Goal: Task Accomplishment & Management: Manage account settings

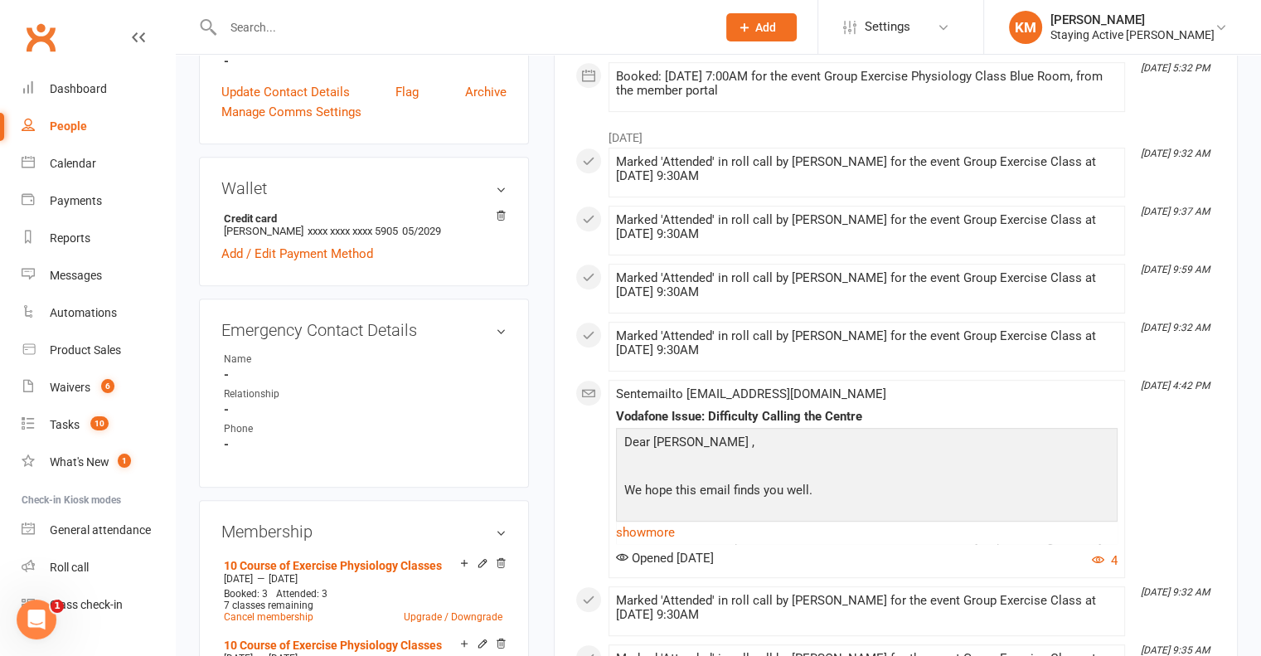
click at [300, 20] on input "text" at bounding box center [461, 27] width 487 height 23
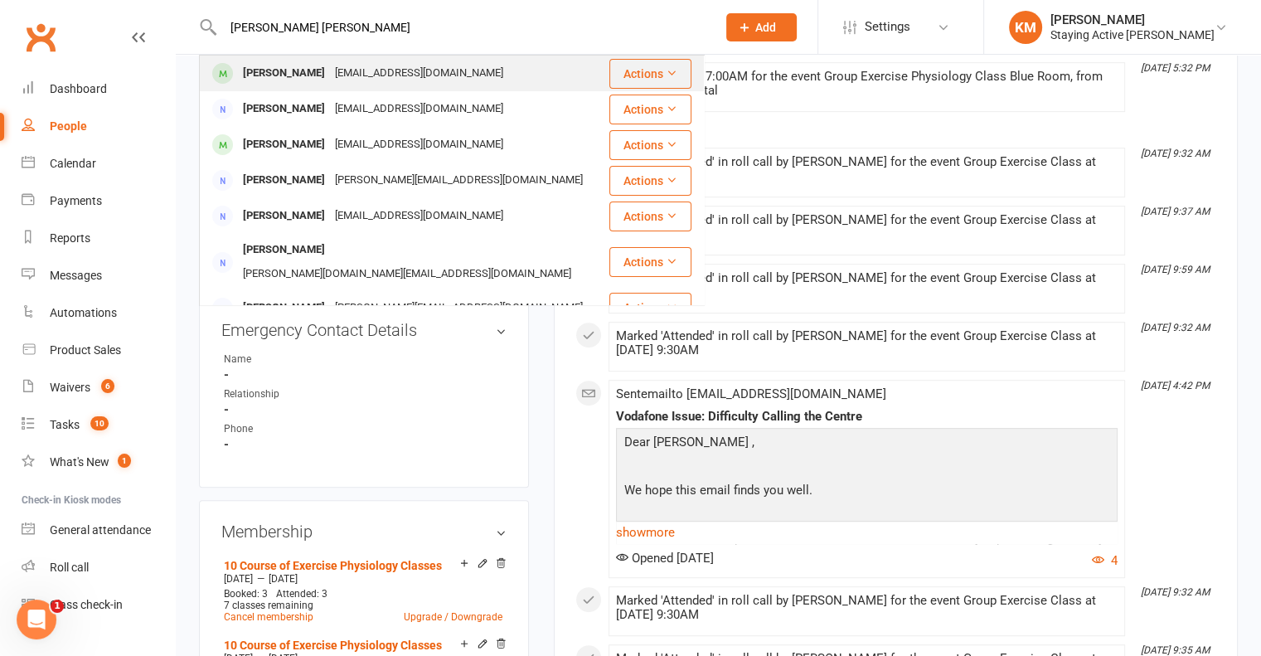
type input "[PERSON_NAME] [PERSON_NAME]"
click at [297, 65] on div "[PERSON_NAME]" at bounding box center [284, 73] width 92 height 24
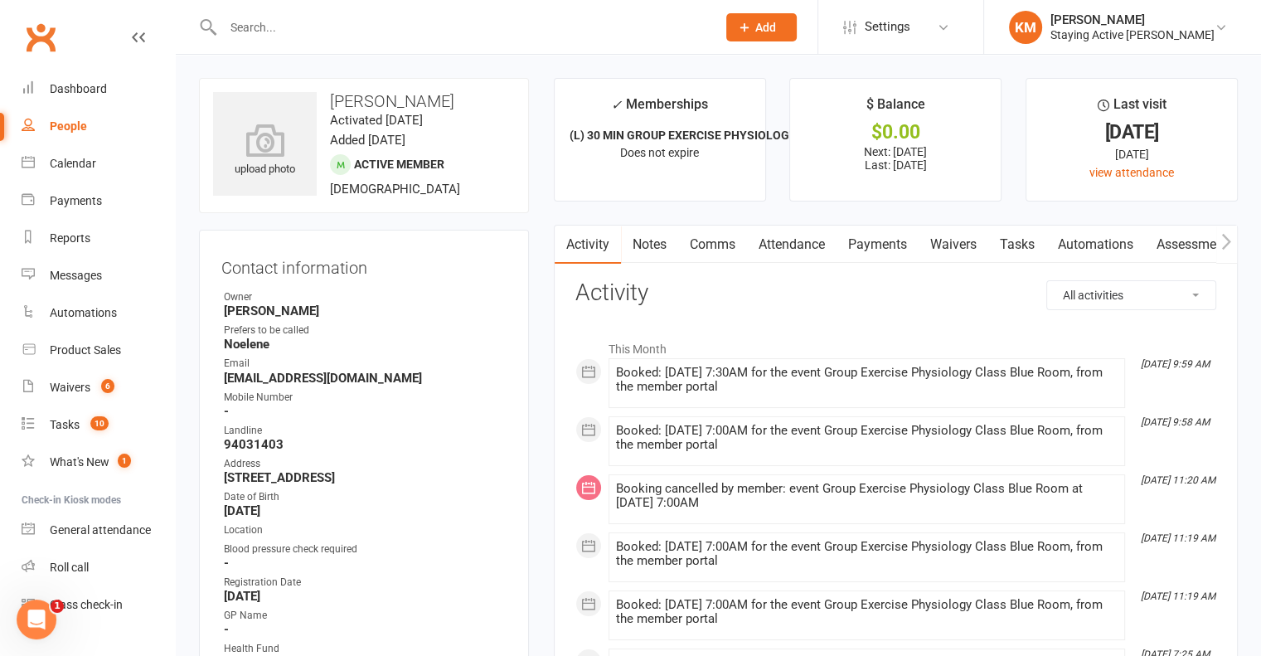
click at [874, 240] on link "Payments" at bounding box center [877, 244] width 82 height 38
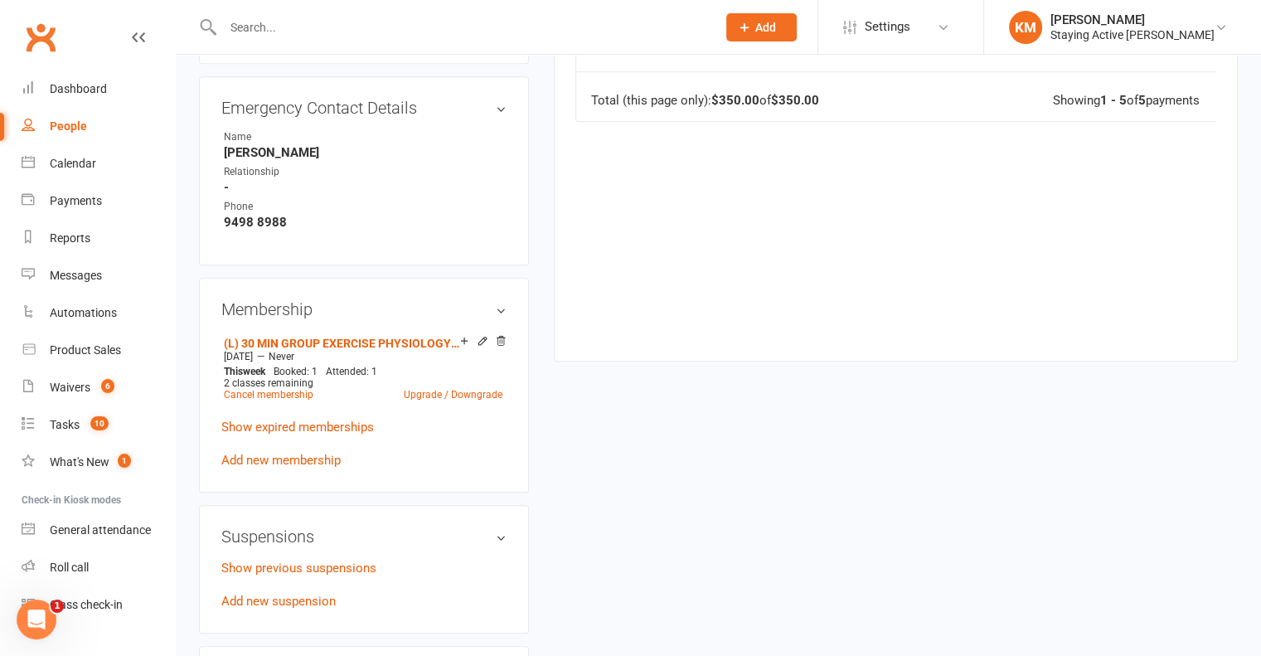
scroll to position [995, 0]
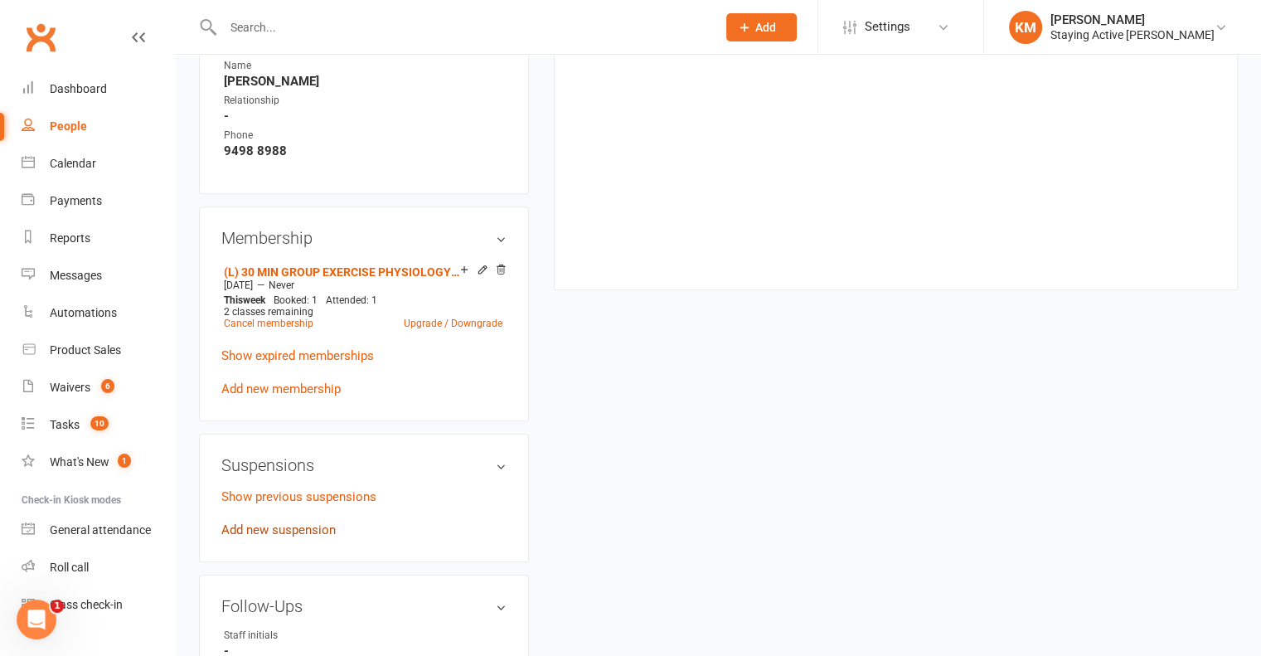
click at [286, 537] on link "Add new suspension" at bounding box center [278, 529] width 114 height 15
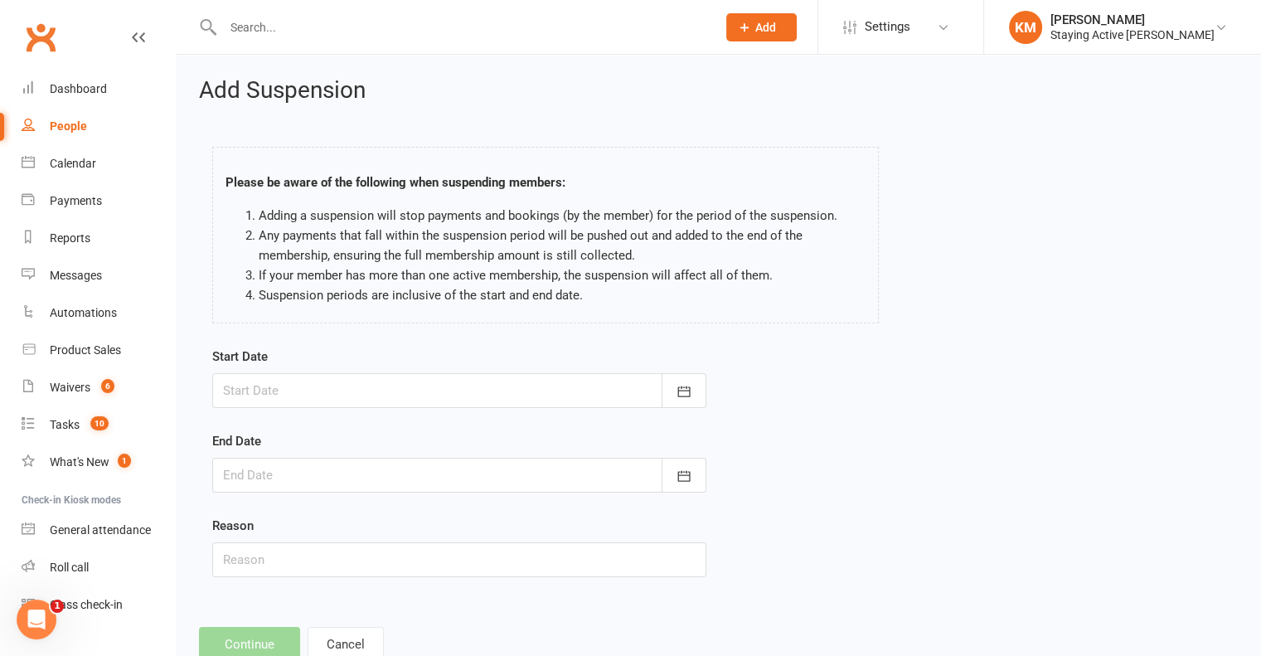
click at [376, 396] on div at bounding box center [459, 390] width 494 height 35
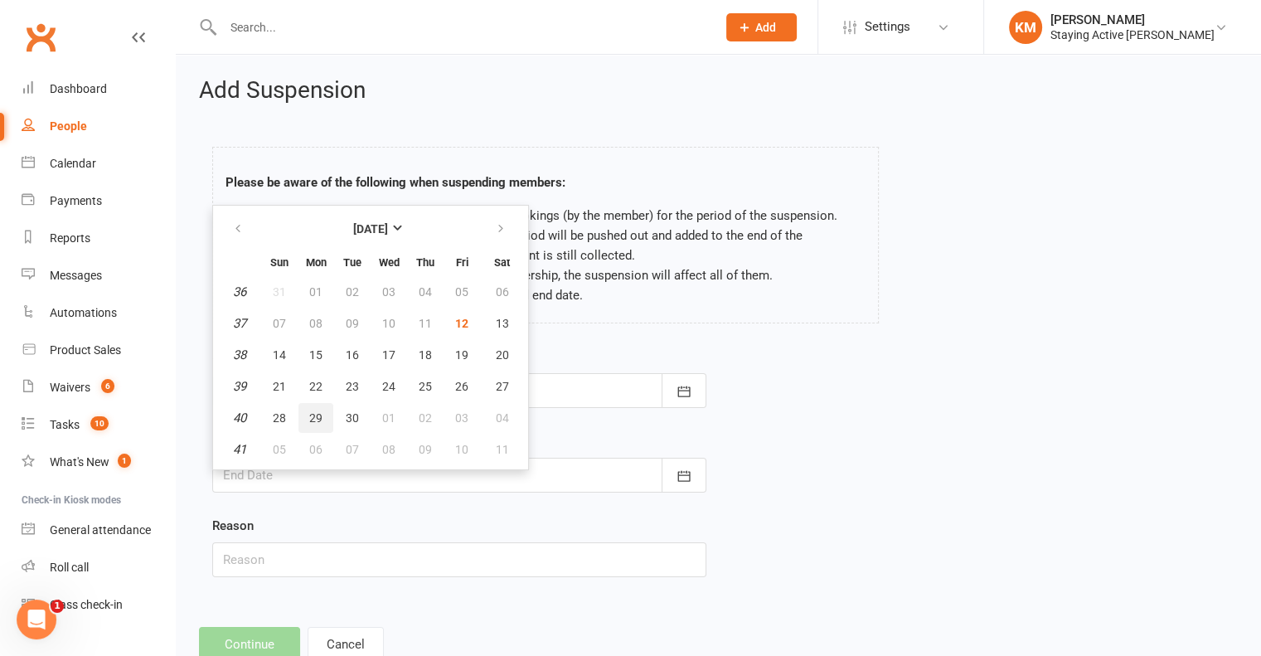
click at [316, 417] on span "29" at bounding box center [315, 417] width 13 height 13
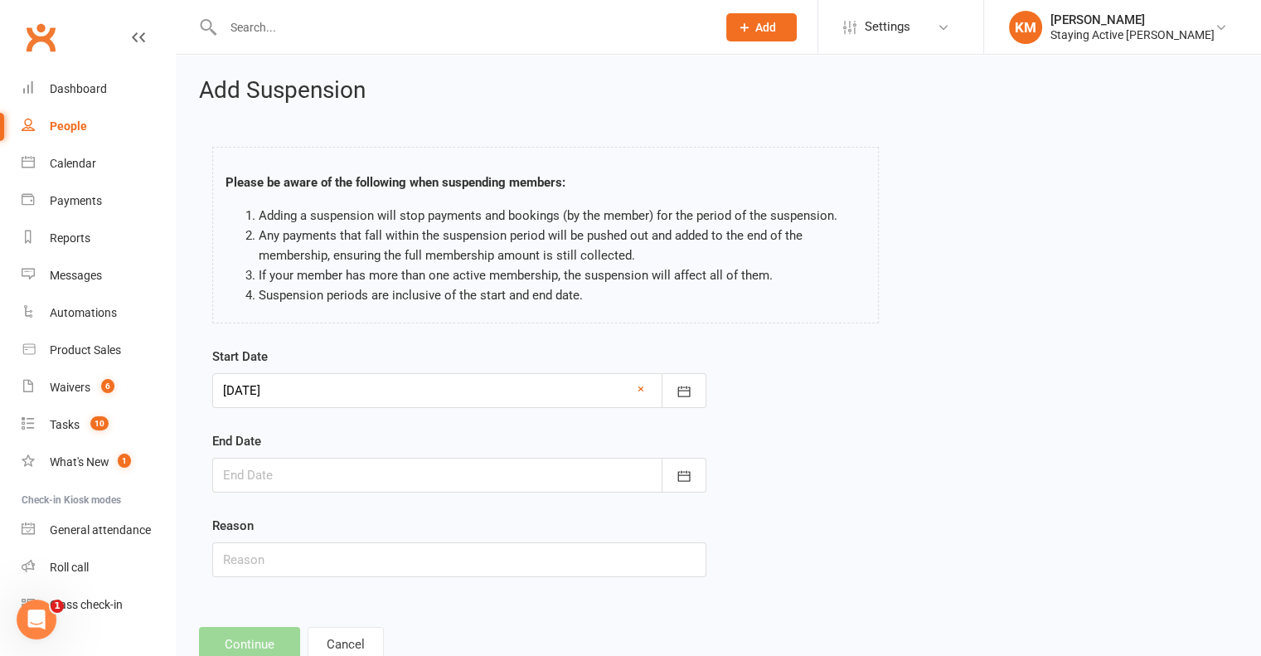
click at [294, 385] on div at bounding box center [459, 390] width 494 height 35
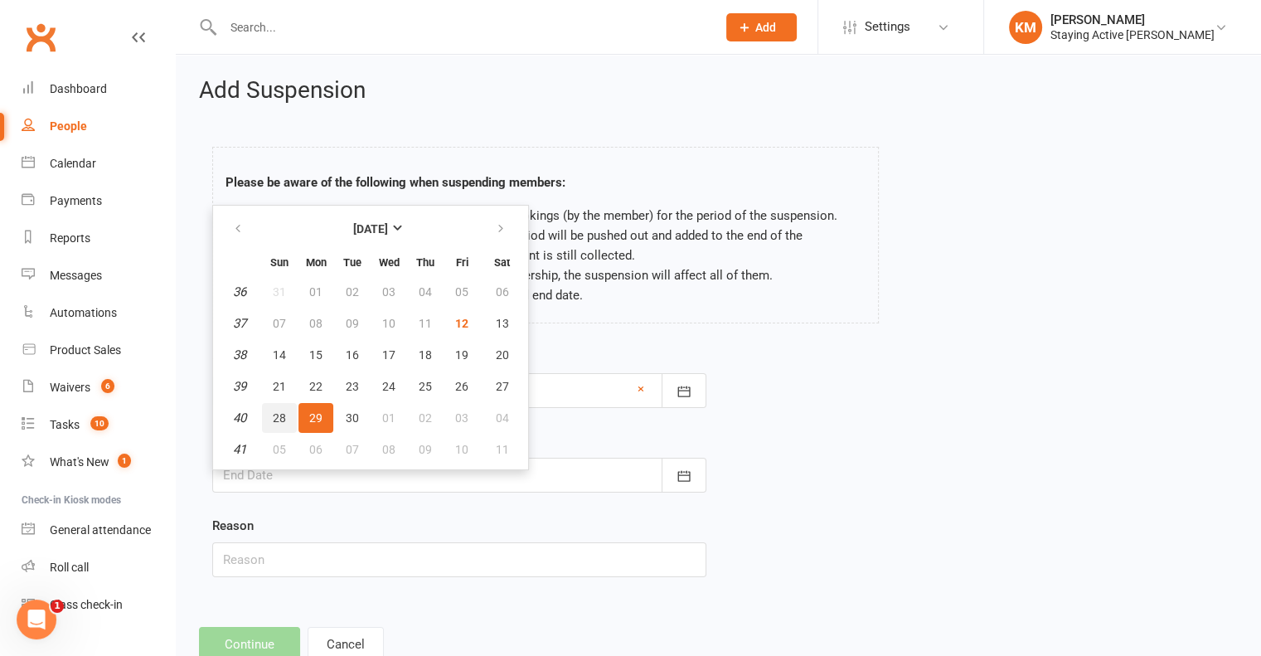
click at [273, 420] on span "28" at bounding box center [279, 417] width 13 height 13
type input "28 Sep 2025"
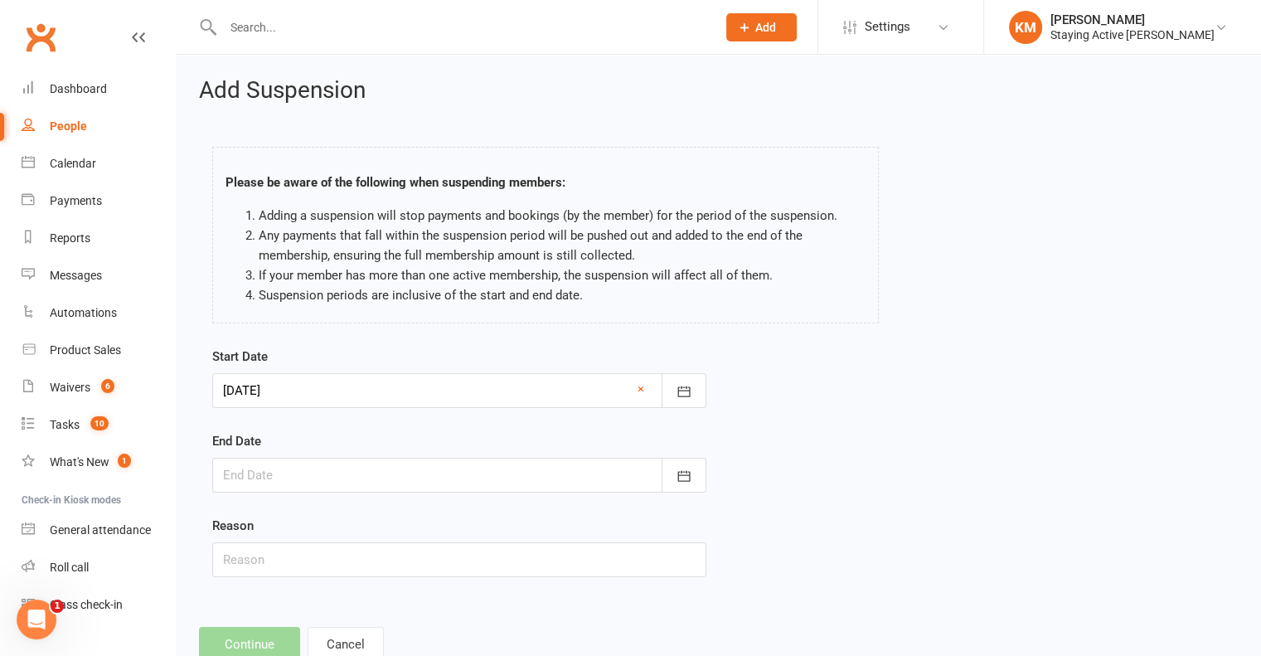
click at [273, 473] on div at bounding box center [459, 475] width 494 height 35
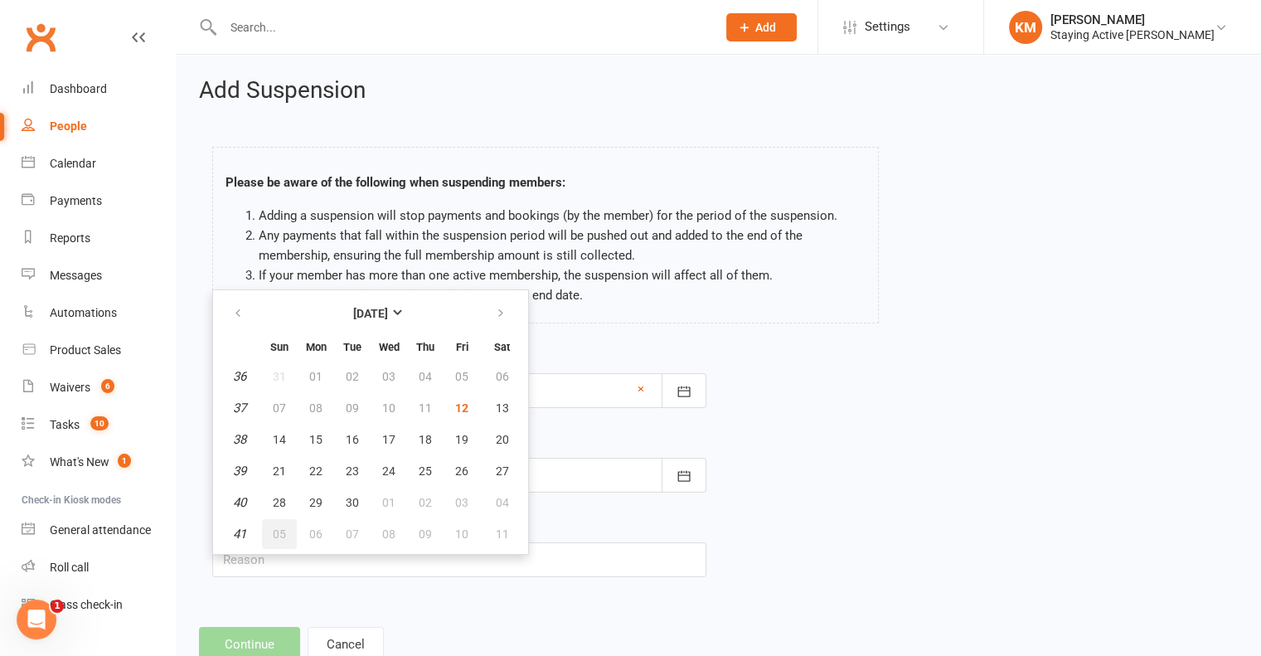
click at [279, 527] on span "05" at bounding box center [279, 533] width 13 height 13
type input "05 Oct 2025"
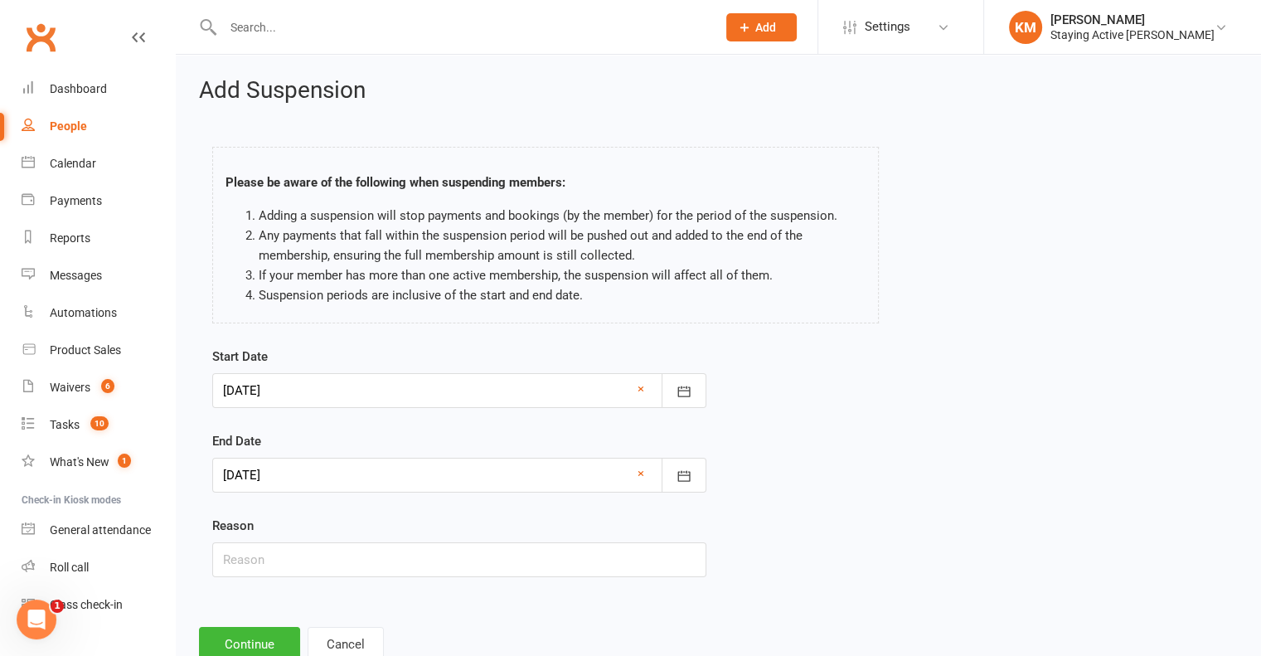
click at [289, 380] on div at bounding box center [459, 390] width 494 height 35
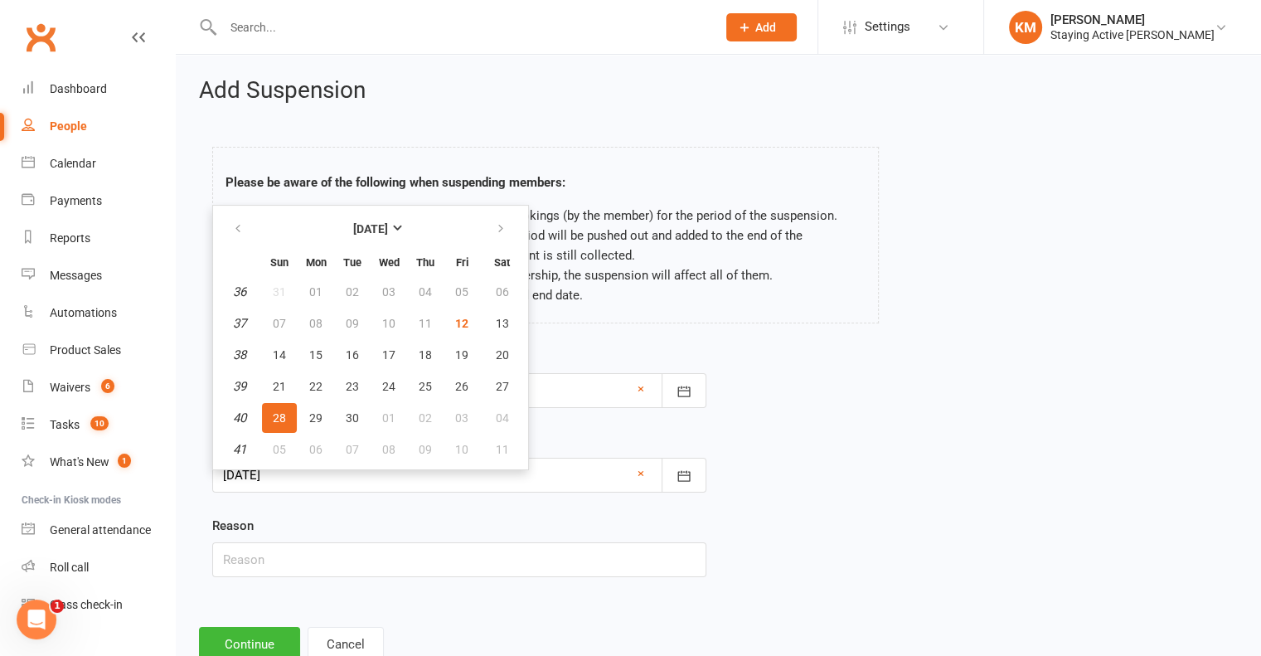
click at [539, 436] on div "End Date 05 Oct 2025 October 2025 Sun Mon Tue Wed Thu Fri Sat 40 28 29 30 01 02…" at bounding box center [459, 461] width 494 height 61
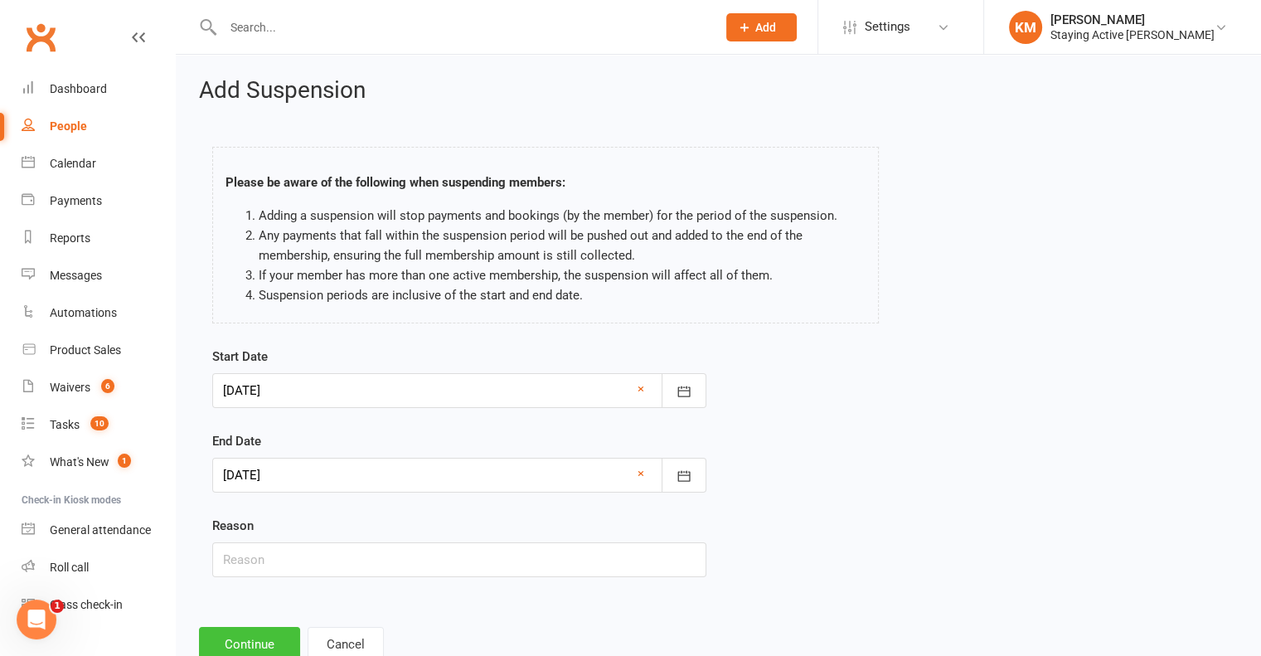
click at [228, 630] on button "Continue" at bounding box center [249, 644] width 101 height 35
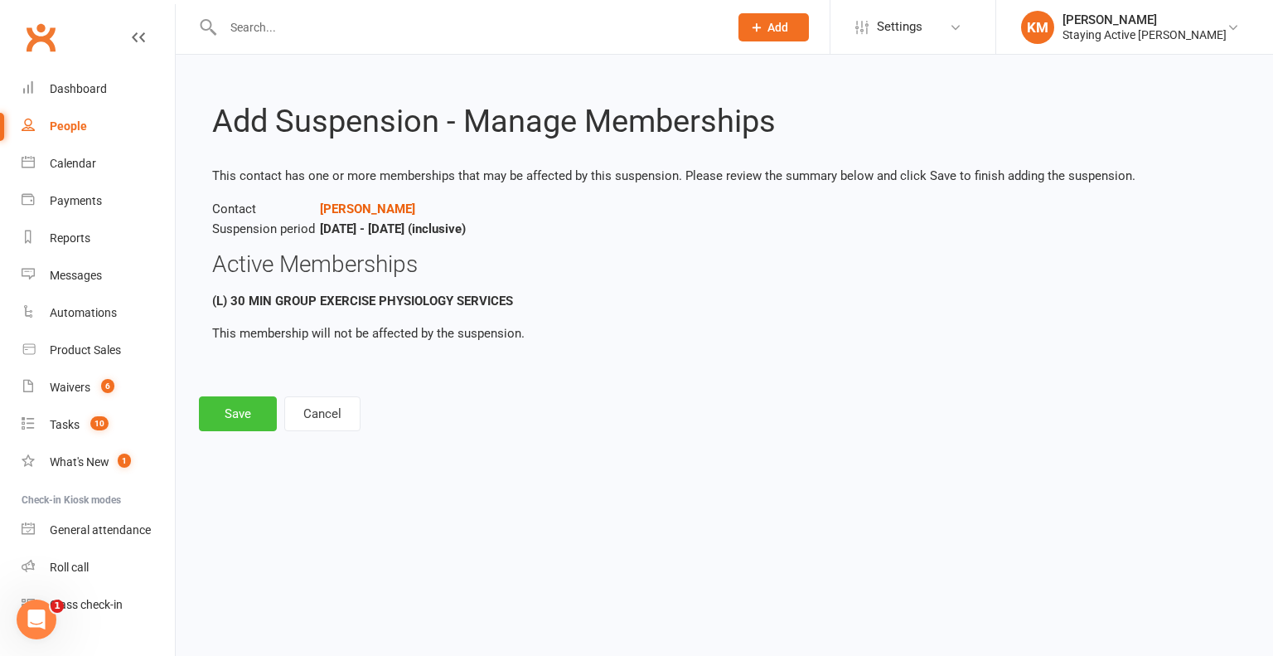
click at [244, 421] on button "Save" at bounding box center [238, 413] width 78 height 35
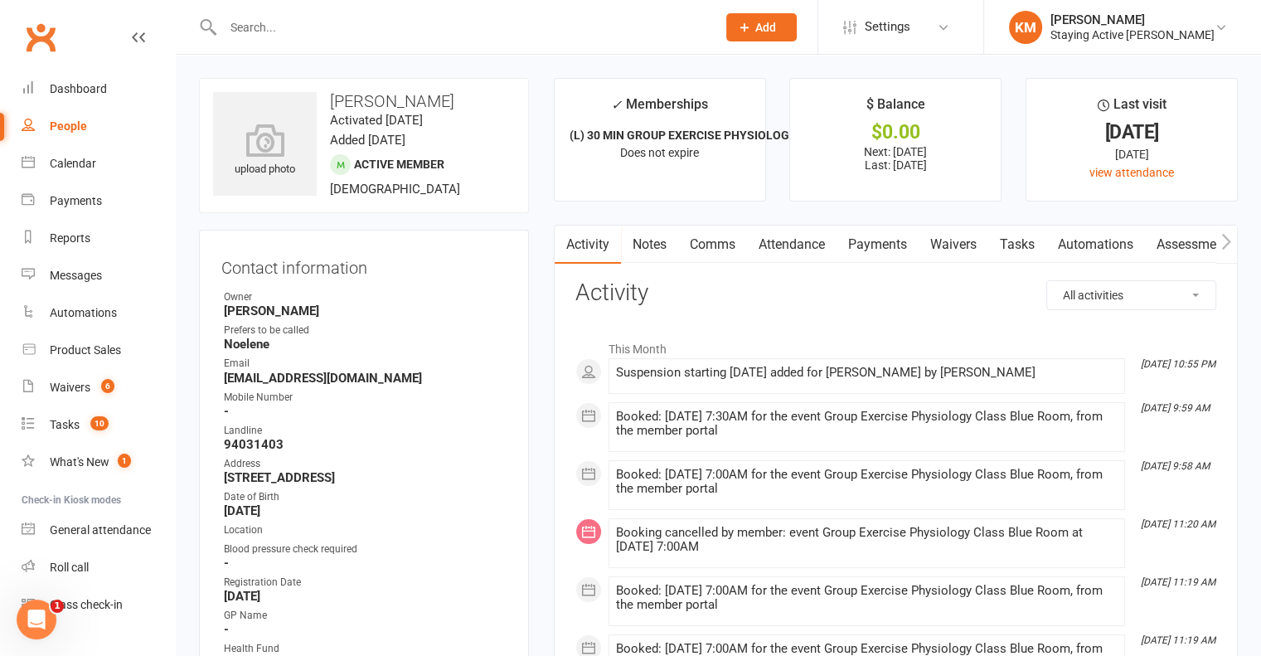
click at [876, 248] on link "Payments" at bounding box center [877, 244] width 82 height 38
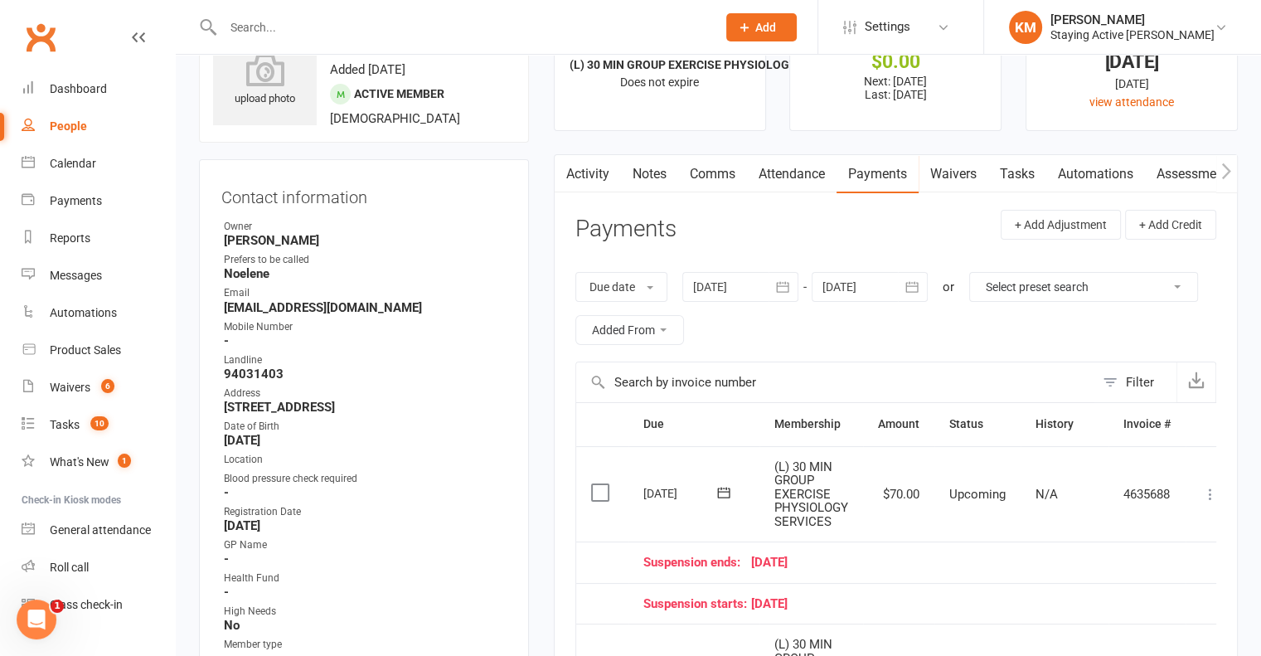
scroll to position [166, 0]
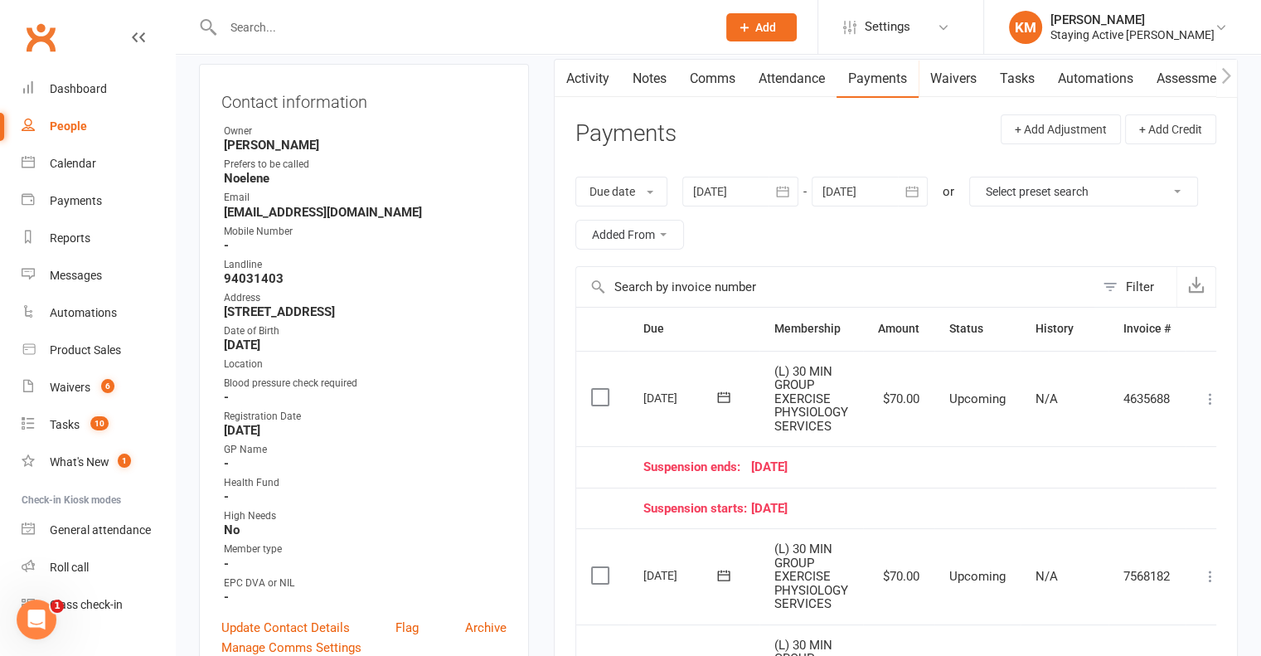
click at [591, 464] on td at bounding box center [602, 466] width 52 height 41
click at [1211, 394] on icon at bounding box center [1210, 398] width 17 height 17
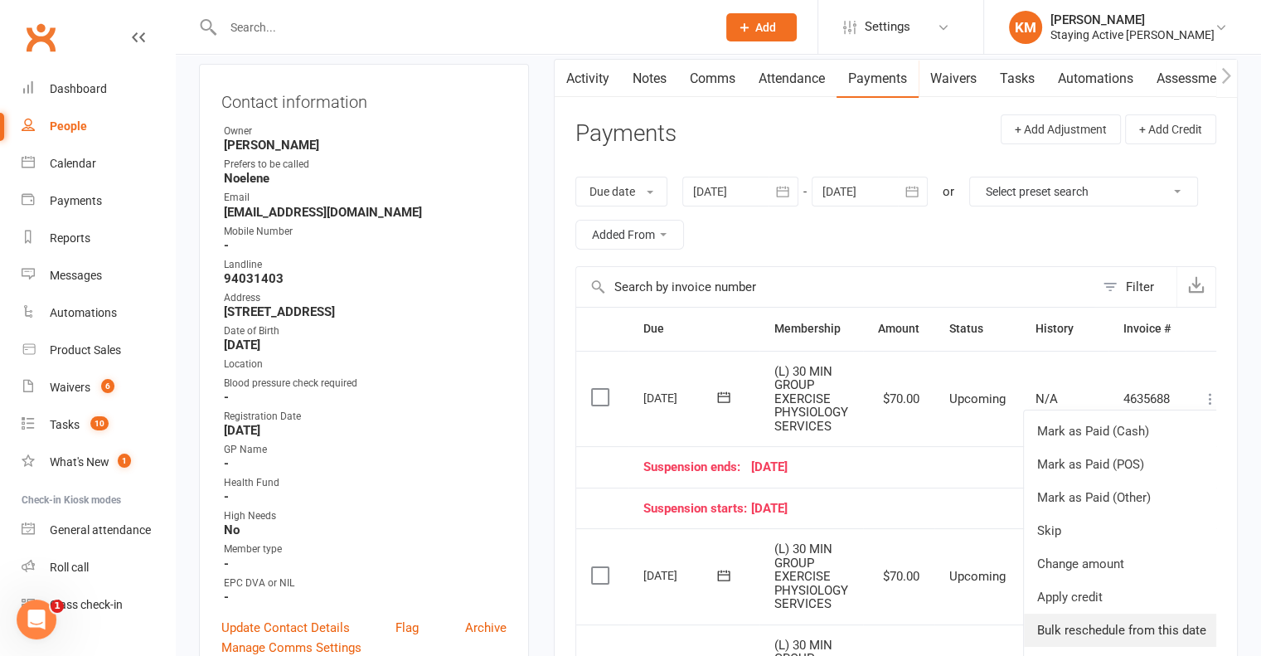
click at [1167, 623] on link "Bulk reschedule from this date" at bounding box center [1122, 629] width 196 height 33
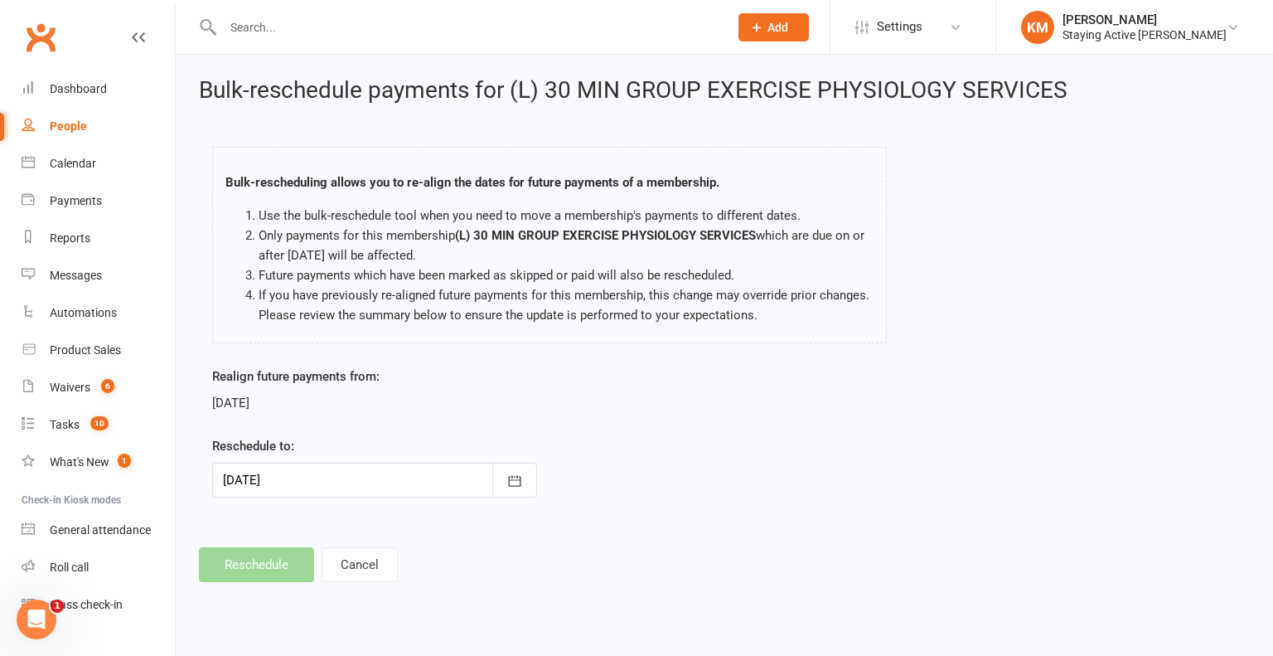
click at [274, 474] on div at bounding box center [374, 480] width 325 height 35
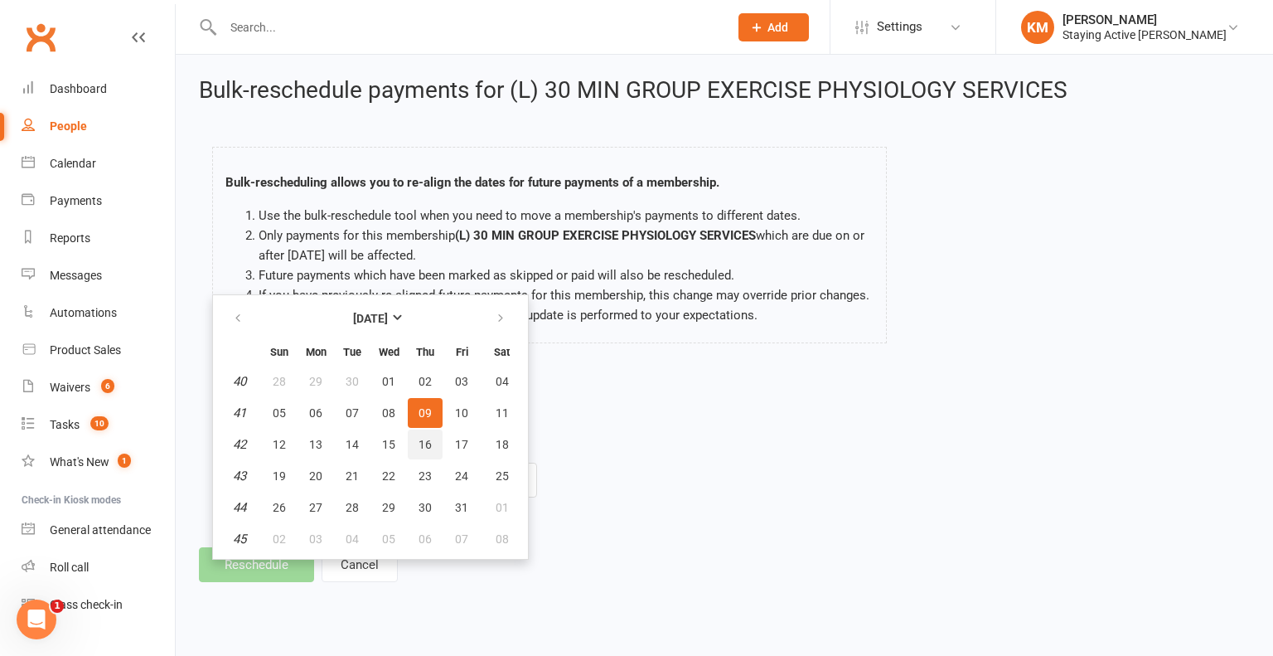
click at [428, 447] on span "16" at bounding box center [425, 444] width 13 height 13
type input "16 Oct 2025"
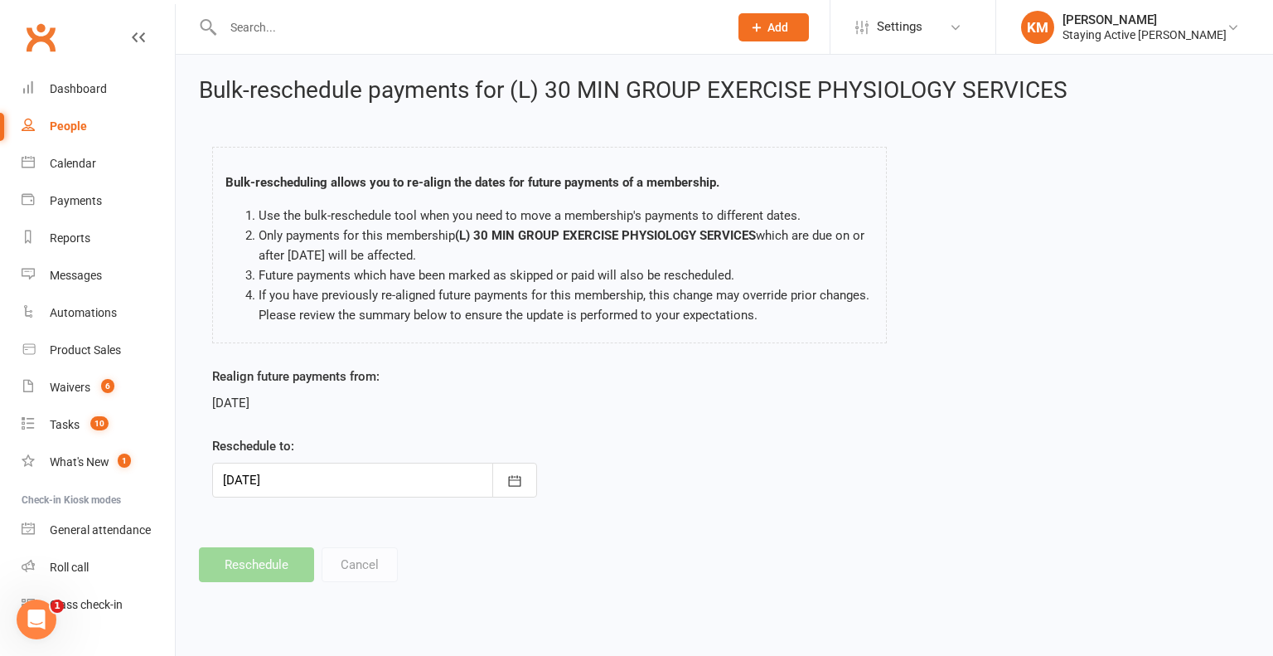
click at [387, 481] on div at bounding box center [374, 480] width 325 height 35
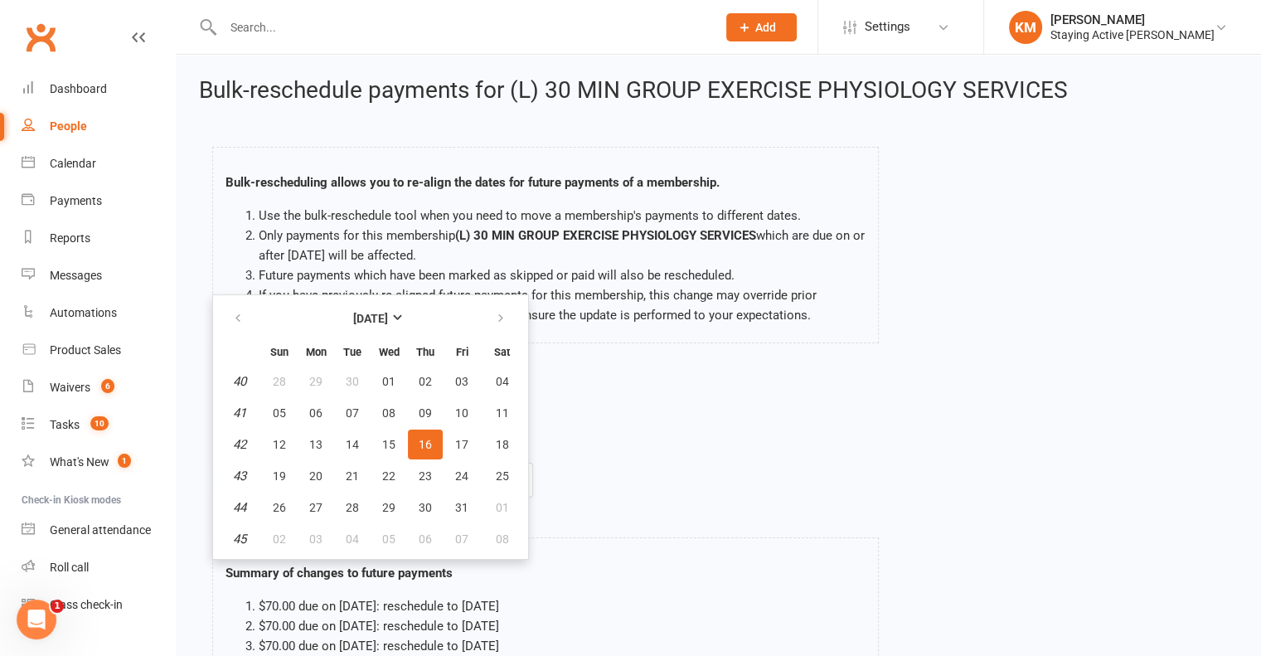
click at [641, 472] on div "Realign future payments from: 09 Oct 2025 Reschedule to: 16 Oct 2025 October 20…" at bounding box center [718, 443] width 1037 height 154
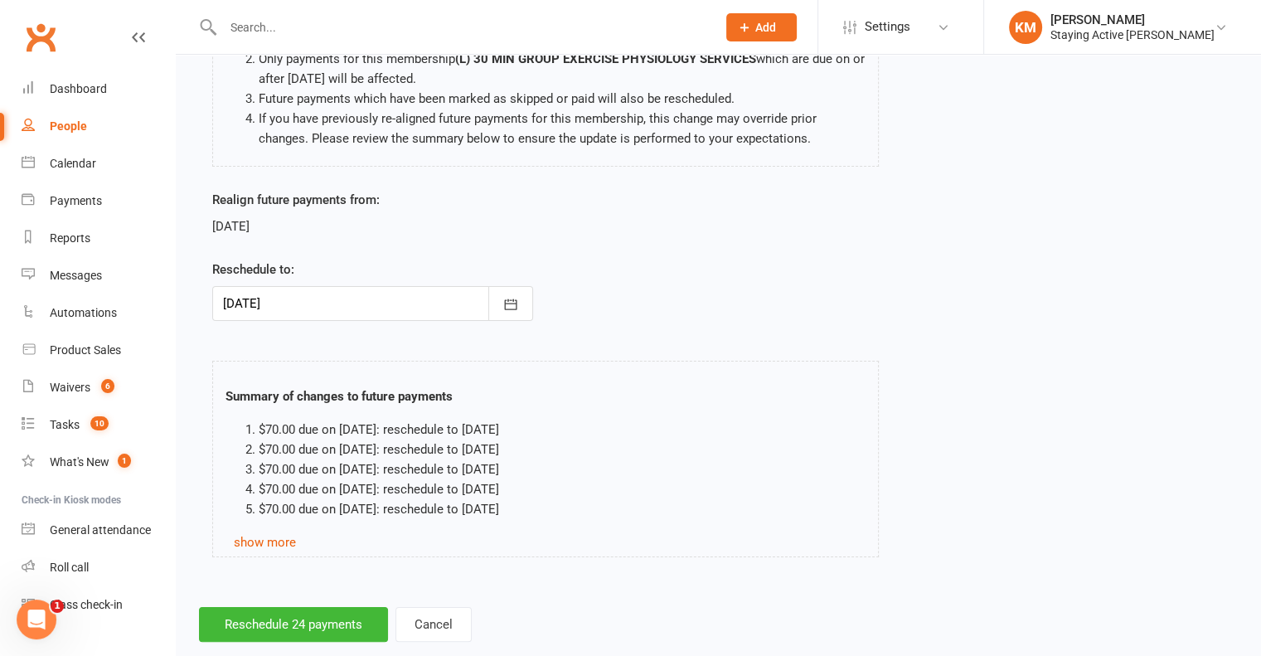
scroll to position [208, 0]
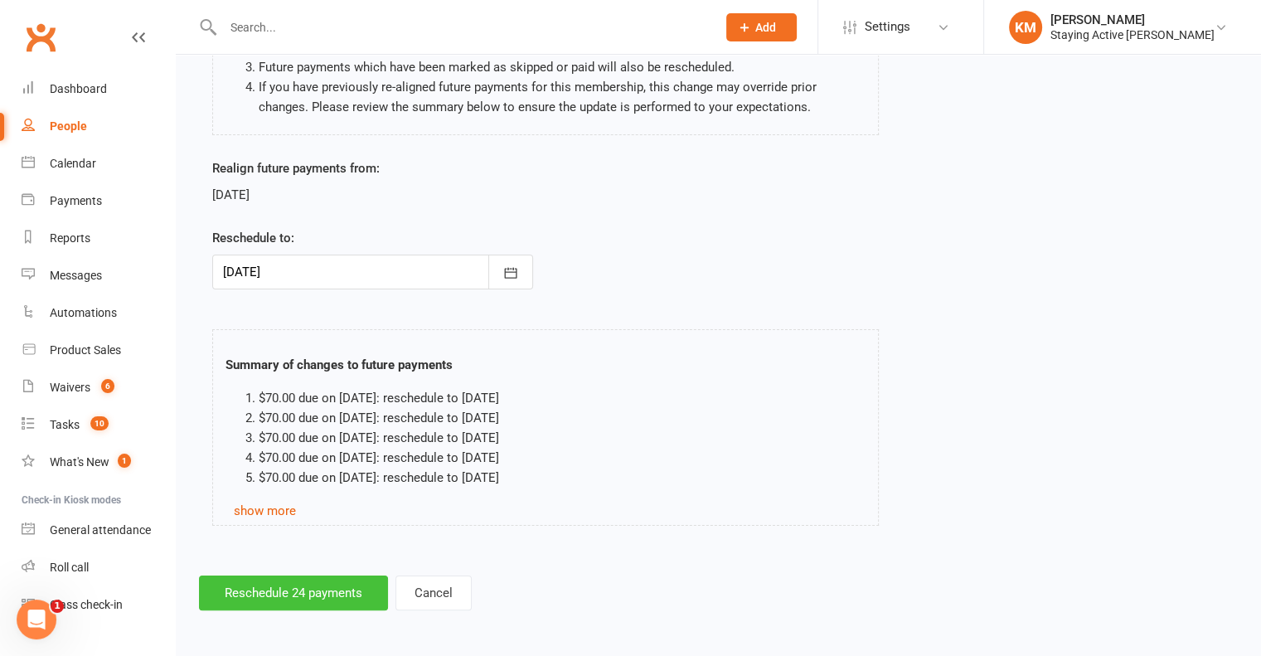
click at [305, 598] on button "Reschedule 24 payments" at bounding box center [293, 592] width 189 height 35
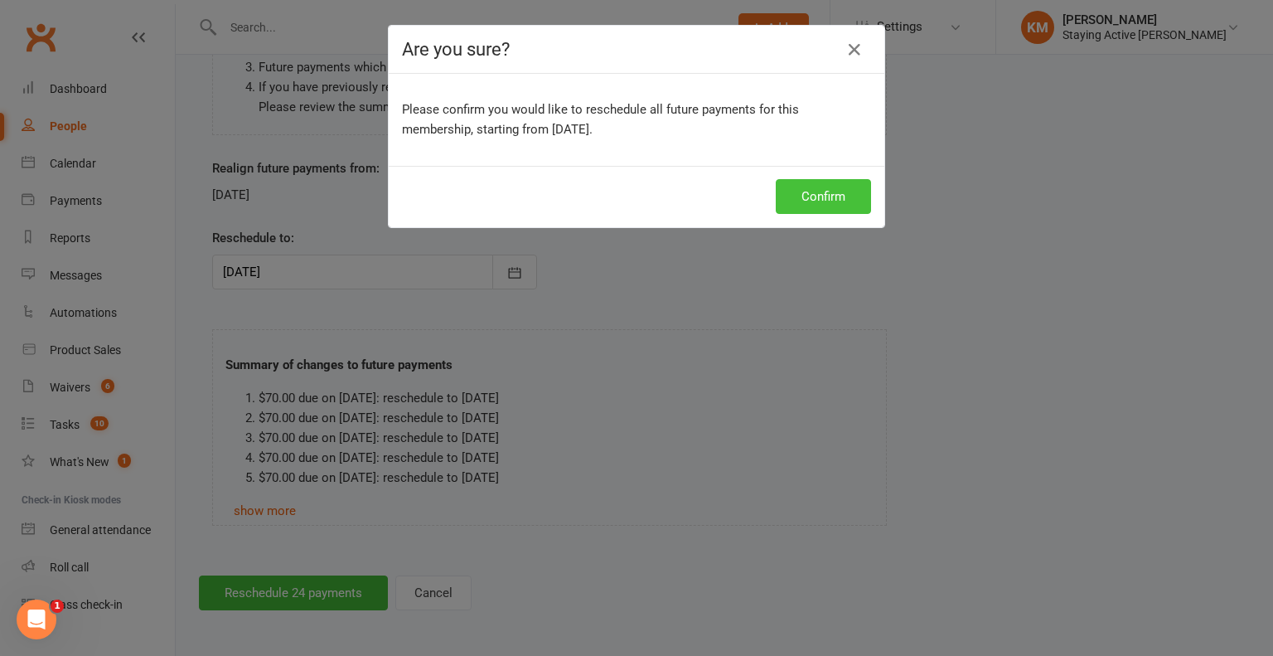
click at [828, 190] on button "Confirm" at bounding box center [823, 196] width 95 height 35
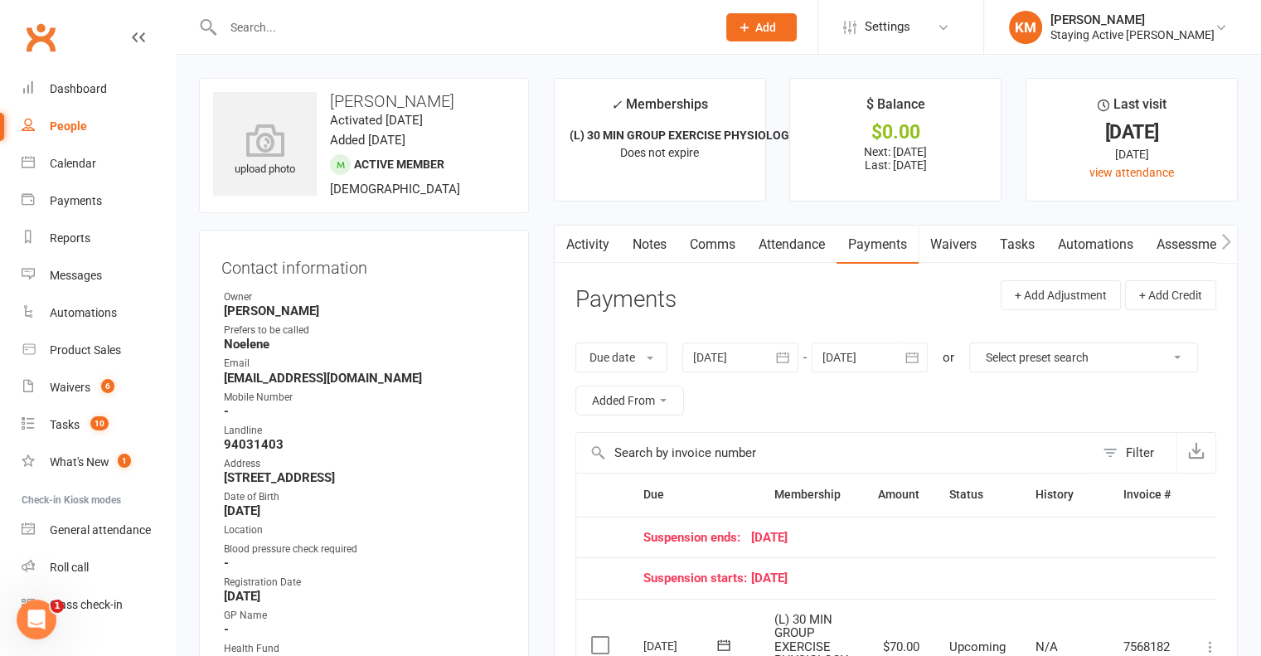
click at [716, 261] on link "Comms" at bounding box center [712, 244] width 69 height 38
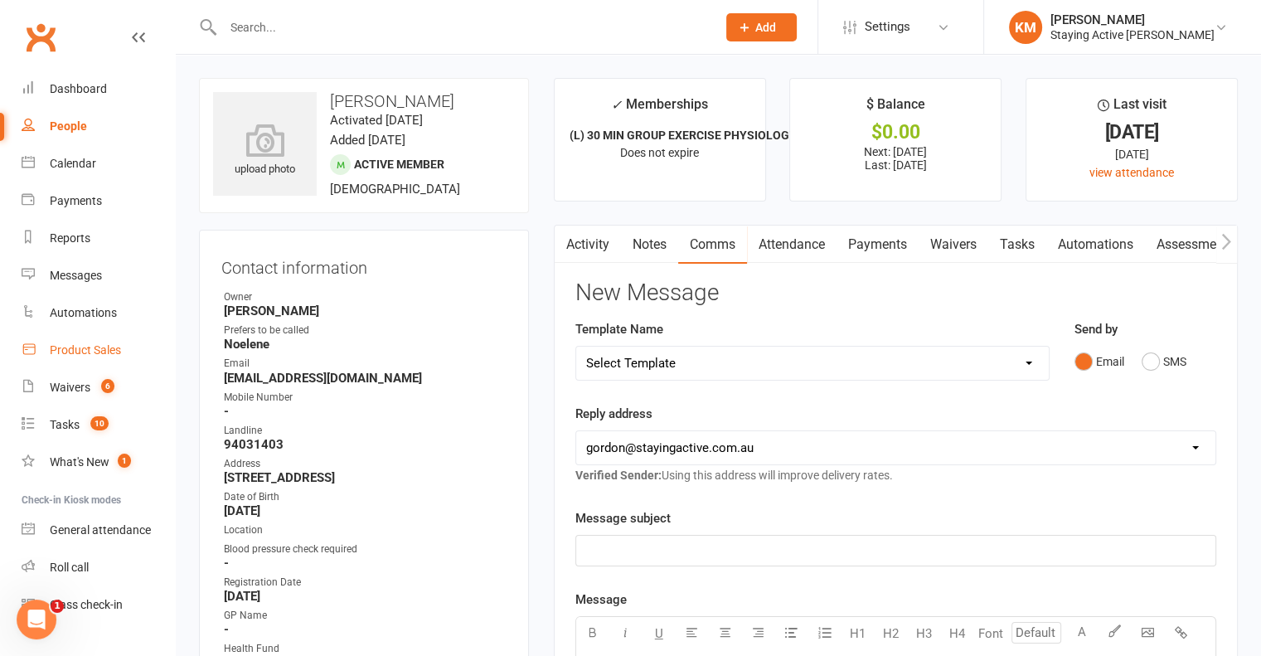
click at [73, 356] on div "Product Sales" at bounding box center [85, 349] width 71 height 13
click at [715, 354] on select "Select Template [Email] 1045am Zoom Class [Email] 150 visits [Email] 1pm Zoom […" at bounding box center [812, 362] width 472 height 33
select select "19"
click at [576, 346] on select "Select Template [Email] 1045am Zoom Class [Email] 150 visits [Email] 1pm Zoom […" at bounding box center [812, 362] width 472 height 33
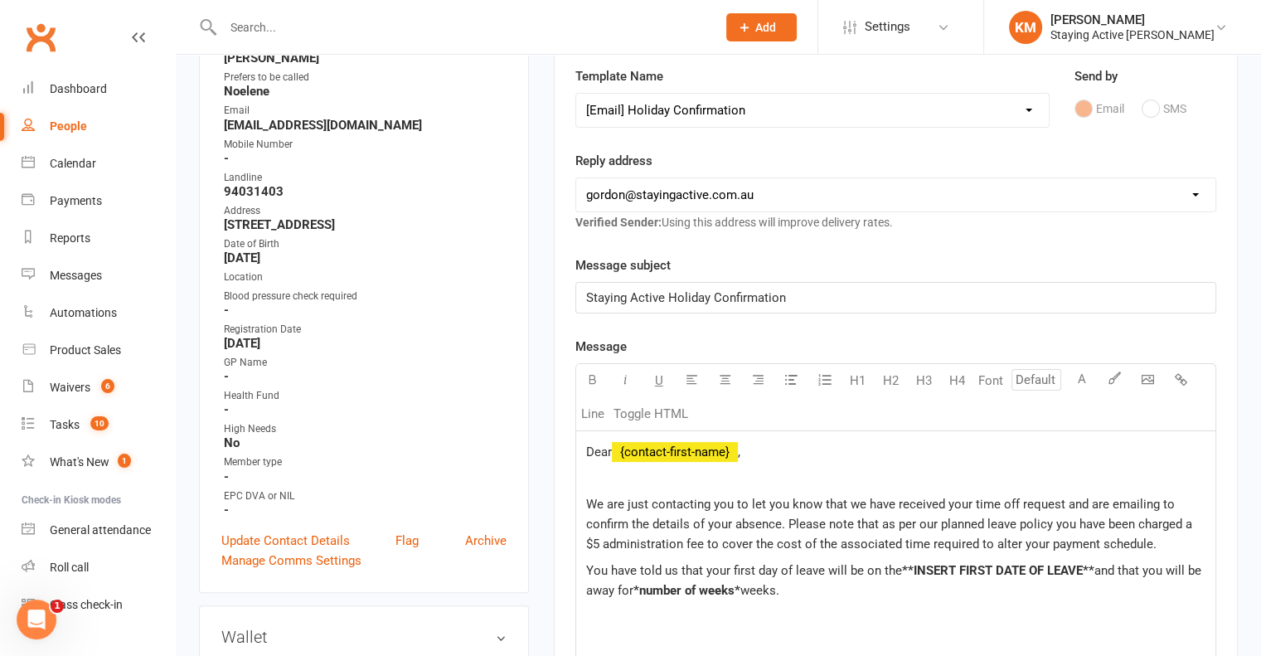
scroll to position [332, 0]
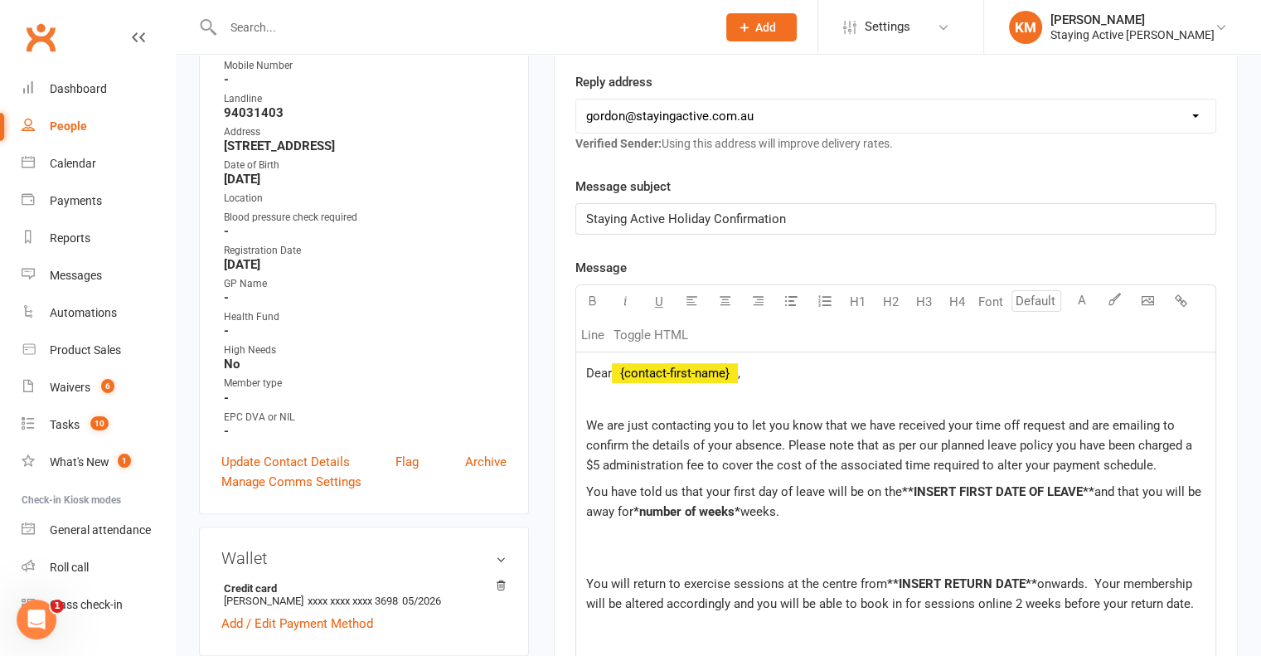
click at [611, 367] on span "Dear" at bounding box center [599, 373] width 26 height 15
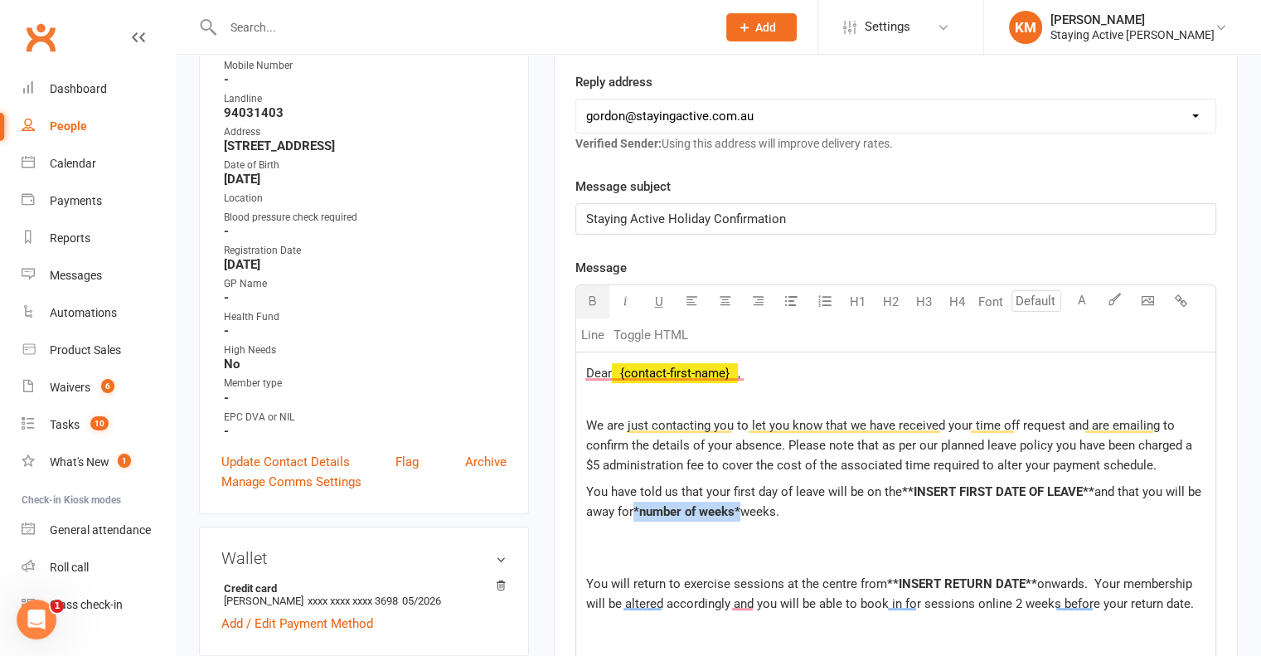
drag, startPoint x: 740, startPoint y: 508, endPoint x: 637, endPoint y: 506, distance: 103.6
click at [637, 506] on span "*number of weeks*" at bounding box center [686, 511] width 107 height 15
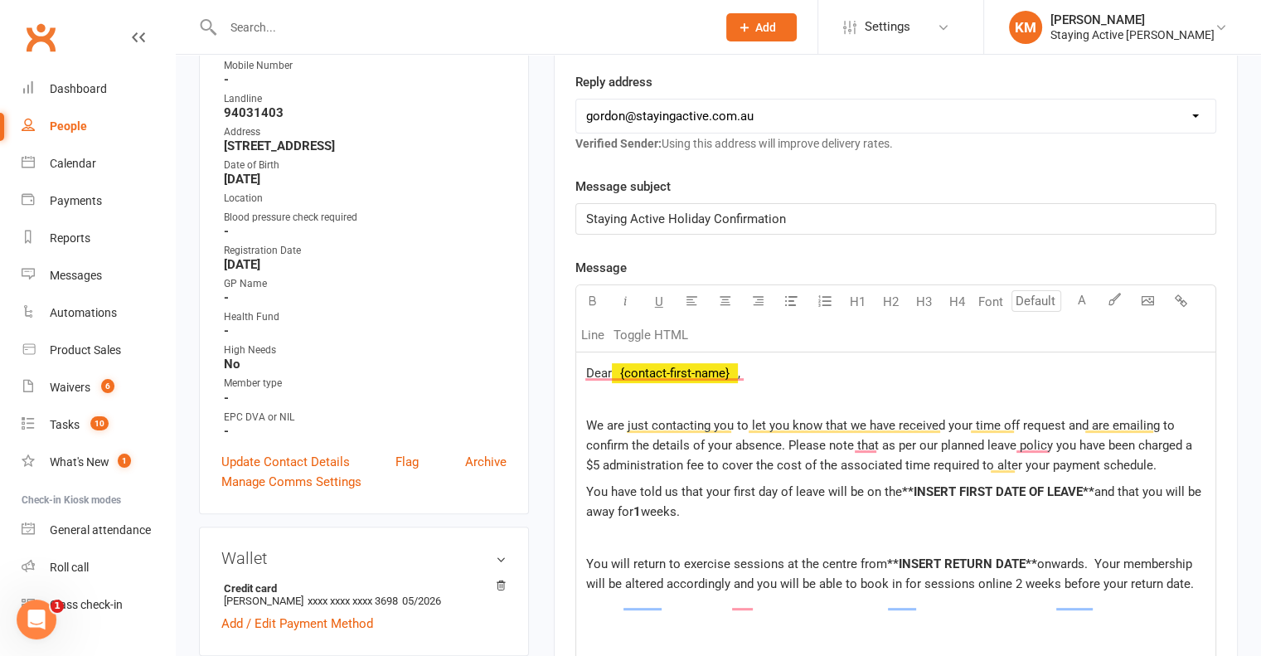
click at [680, 510] on span "weeks." at bounding box center [660, 511] width 39 height 15
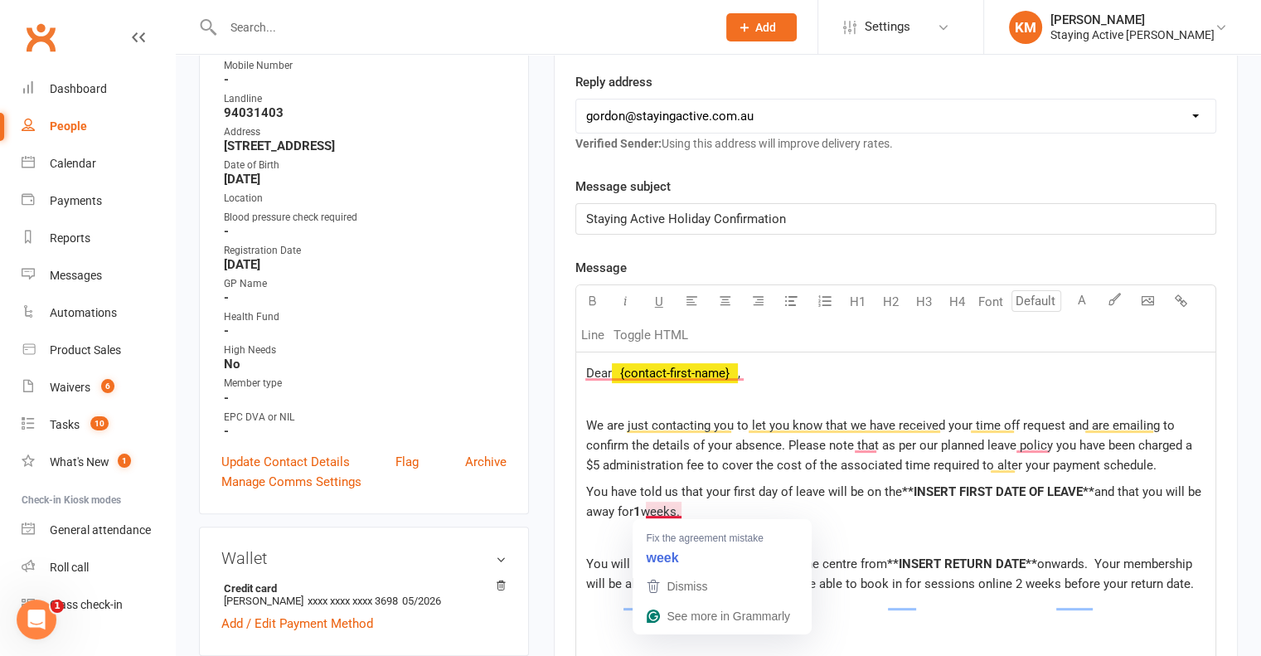
click at [680, 509] on span "weeks." at bounding box center [660, 511] width 39 height 15
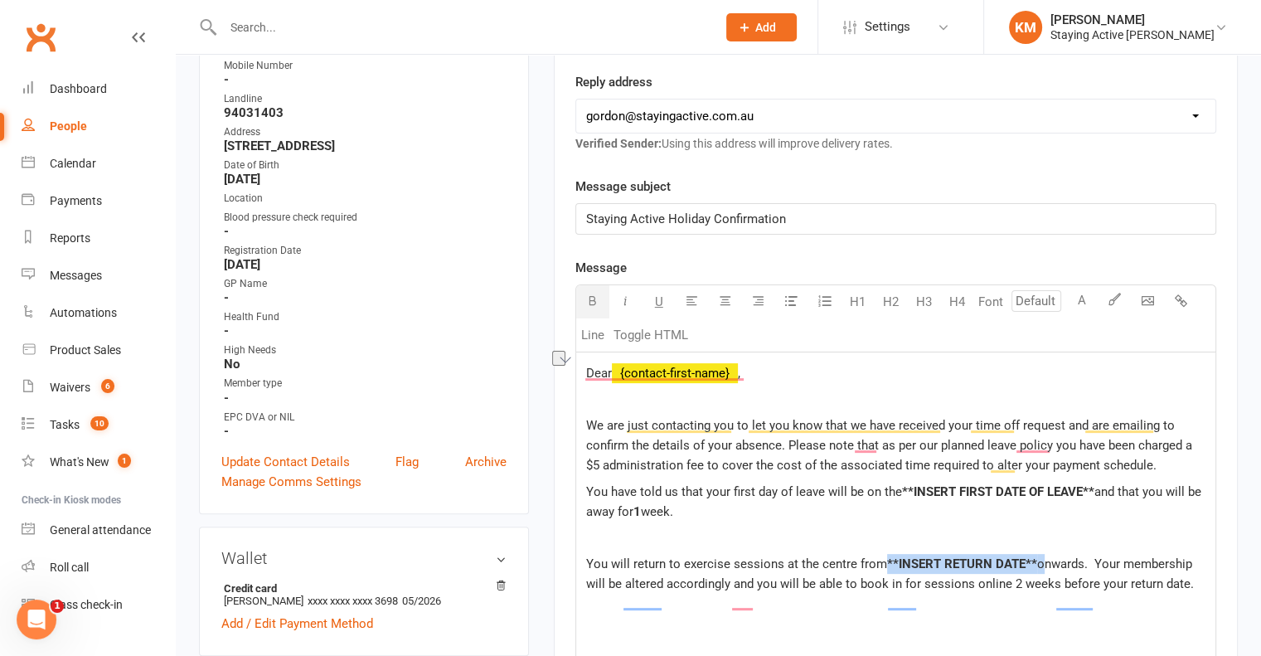
drag, startPoint x: 1038, startPoint y: 579, endPoint x: 883, endPoint y: 579, distance: 155.0
click at [883, 579] on p "You will return to exercise sessions at the centre from **INSERT RETURN DATE** …" at bounding box center [895, 574] width 619 height 40
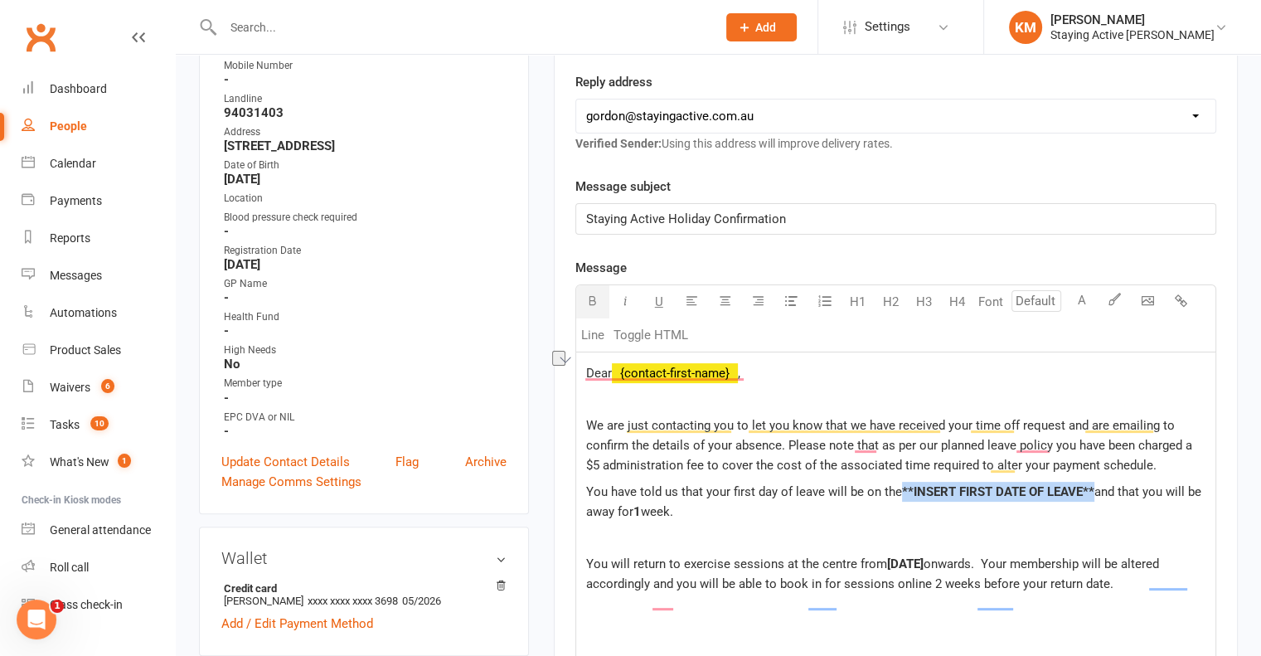
drag, startPoint x: 1093, startPoint y: 478, endPoint x: 902, endPoint y: 483, distance: 190.7
click at [902, 483] on div "Dear ﻿ {contact-first-name} , We are just contacting you to let you know that w…" at bounding box center [895, 645] width 639 height 586
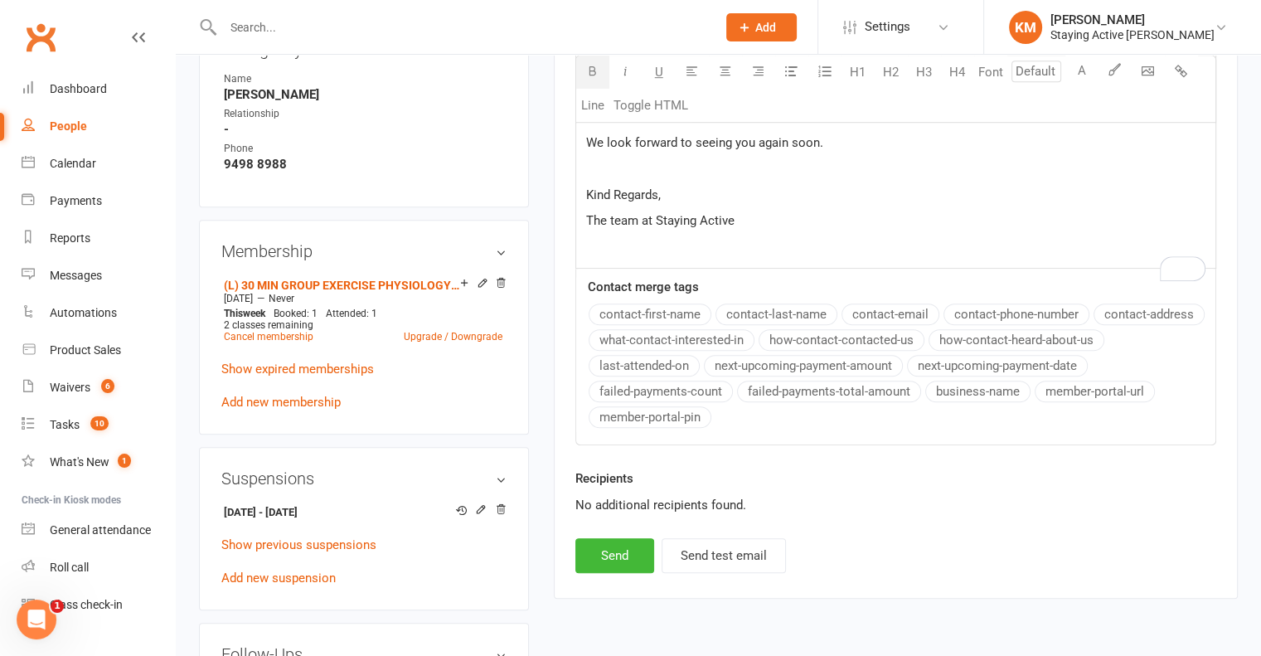
scroll to position [995, 0]
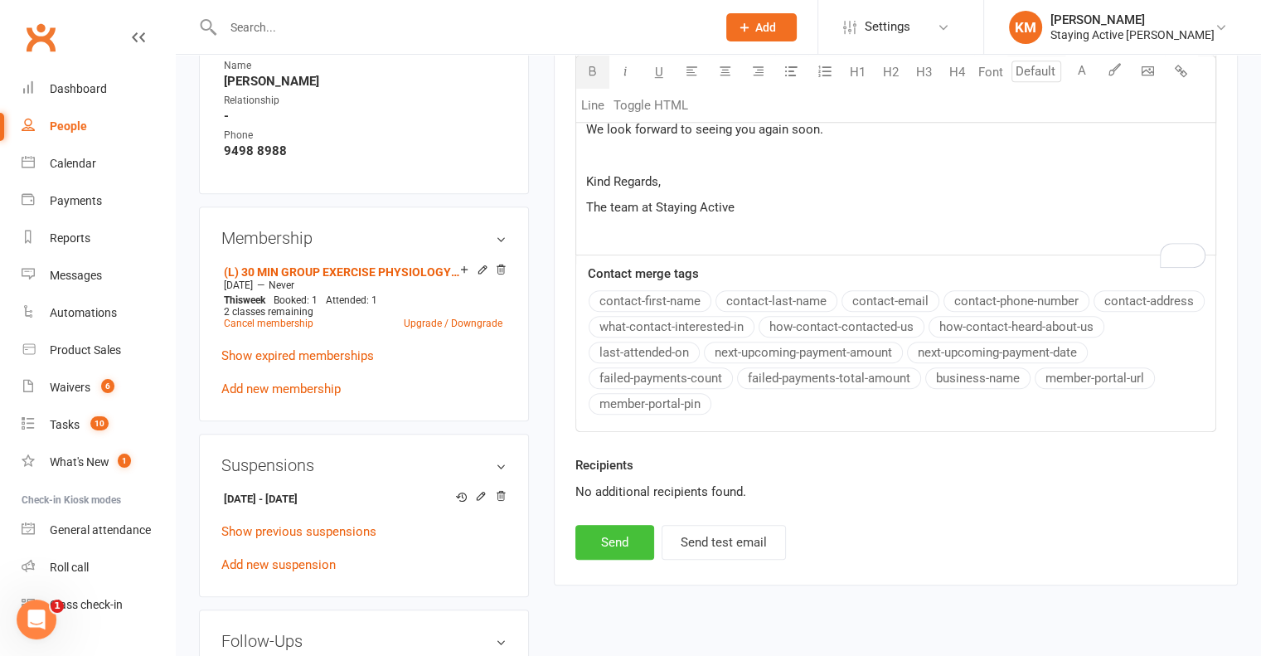
click at [590, 552] on button "Send" at bounding box center [614, 542] width 79 height 35
select select
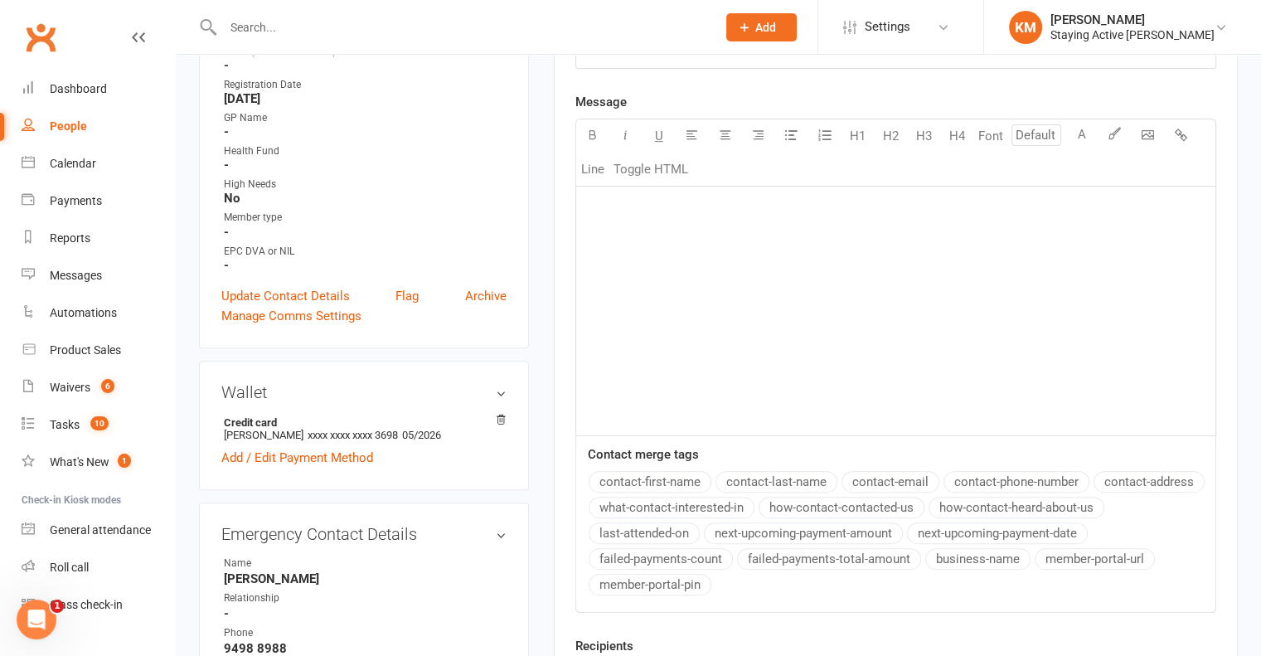
scroll to position [166, 0]
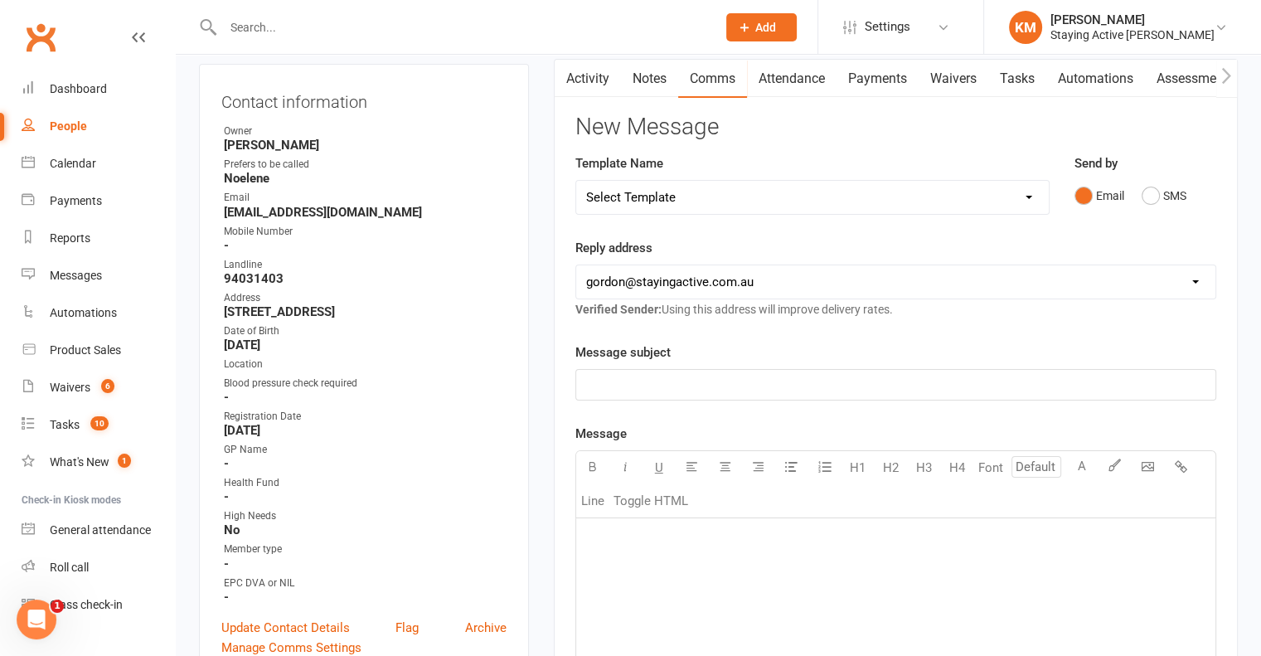
click at [591, 79] on link "Activity" at bounding box center [588, 79] width 66 height 38
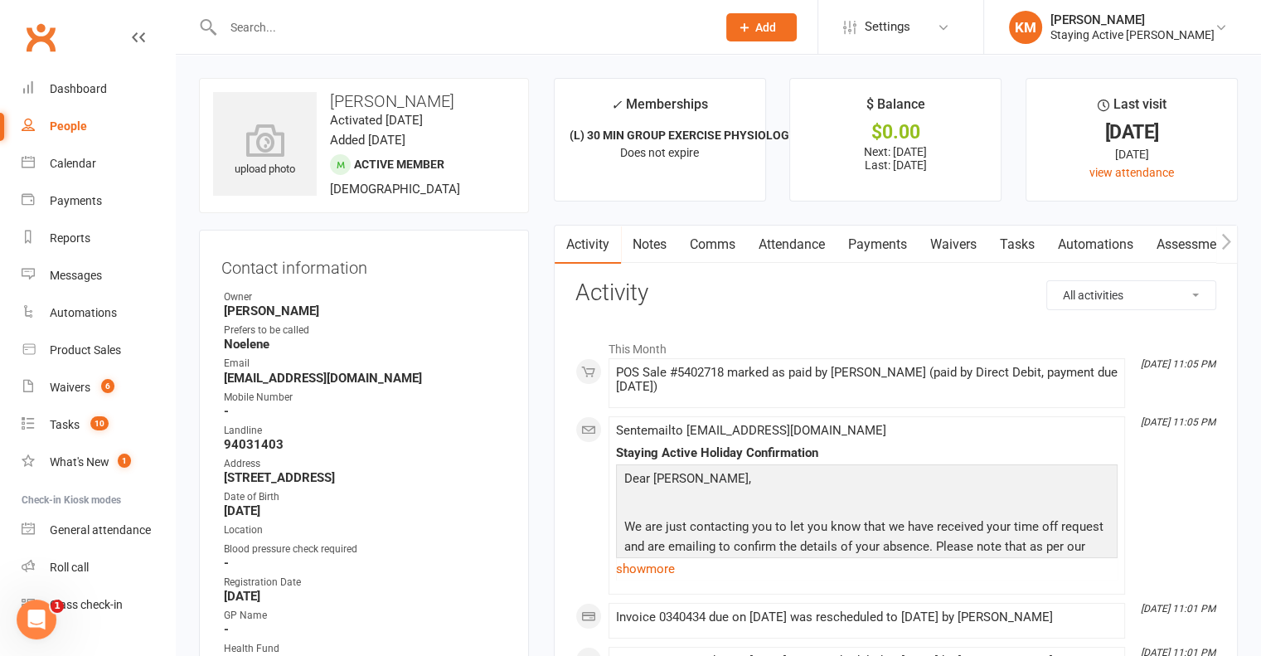
click at [379, 21] on input "text" at bounding box center [461, 27] width 487 height 23
paste input "Yoon Fatt Chong"
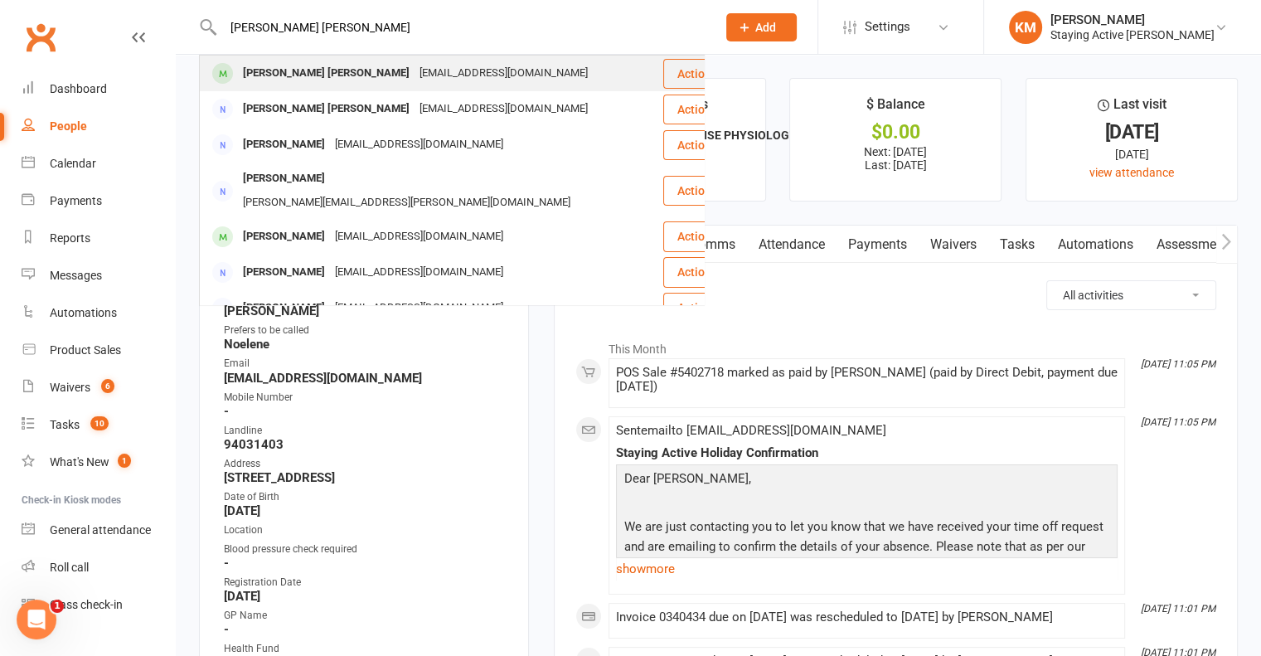
type input "Yoon Fatt Chong"
click at [414, 81] on div "yoonfatt56@hotmail.com" at bounding box center [503, 73] width 178 height 24
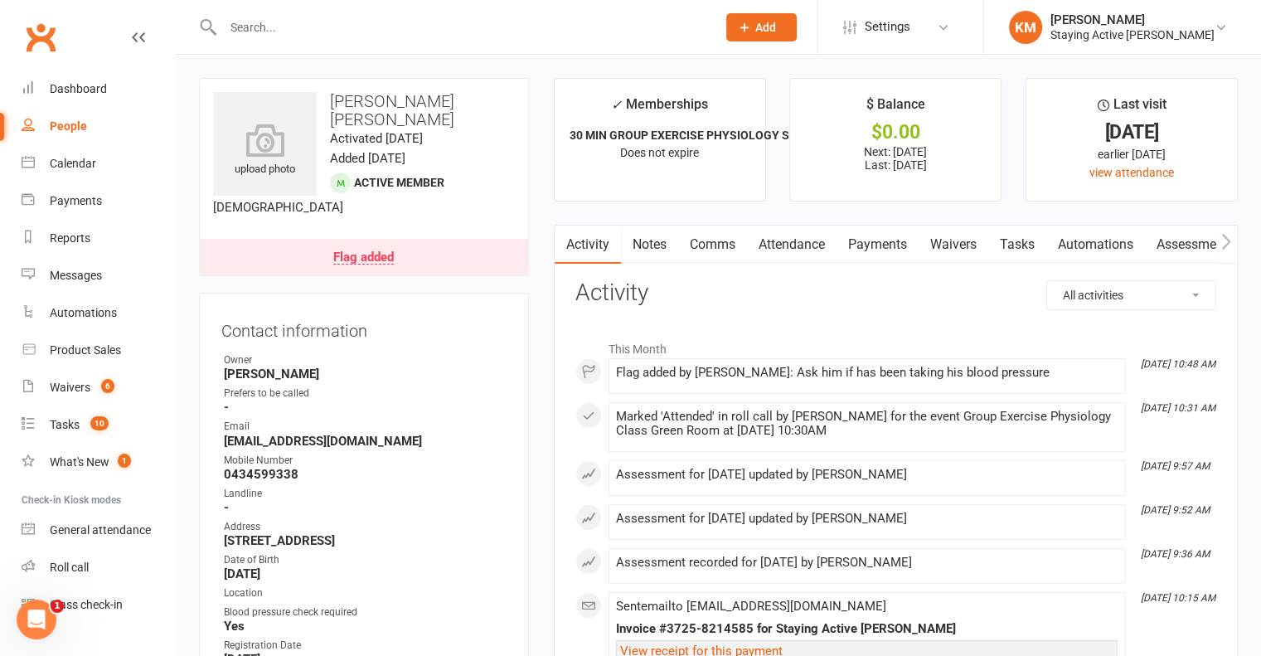
click at [897, 238] on link "Payments" at bounding box center [877, 244] width 82 height 38
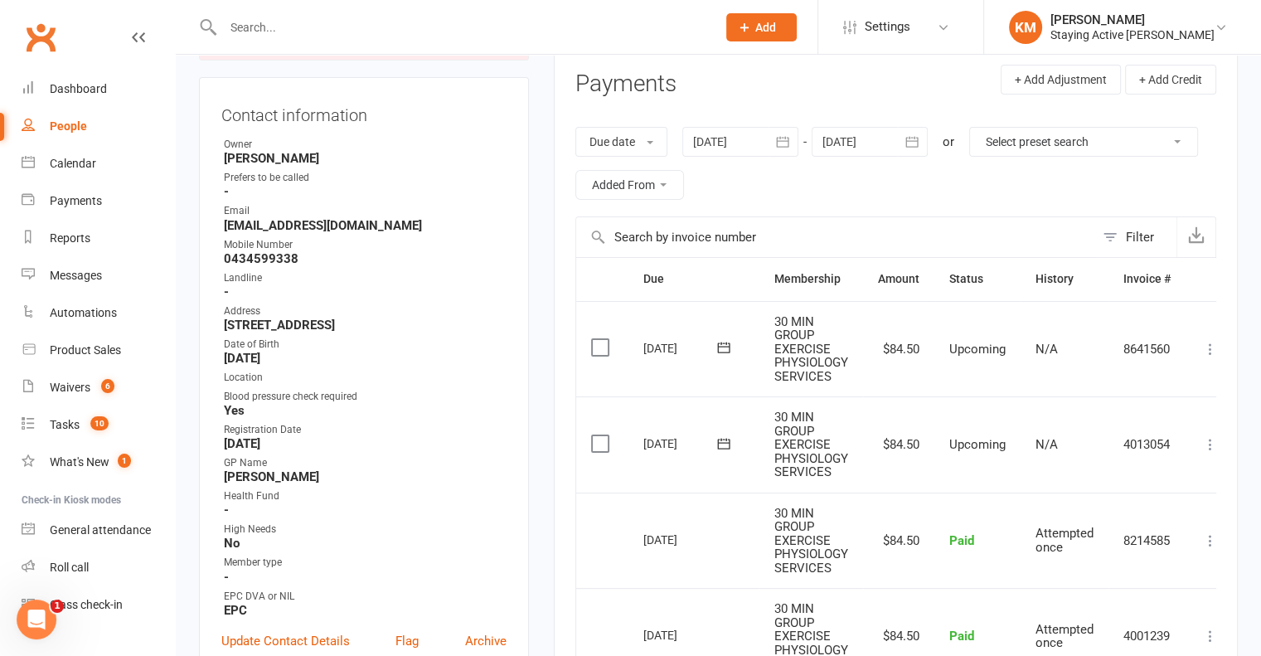
scroll to position [249, 0]
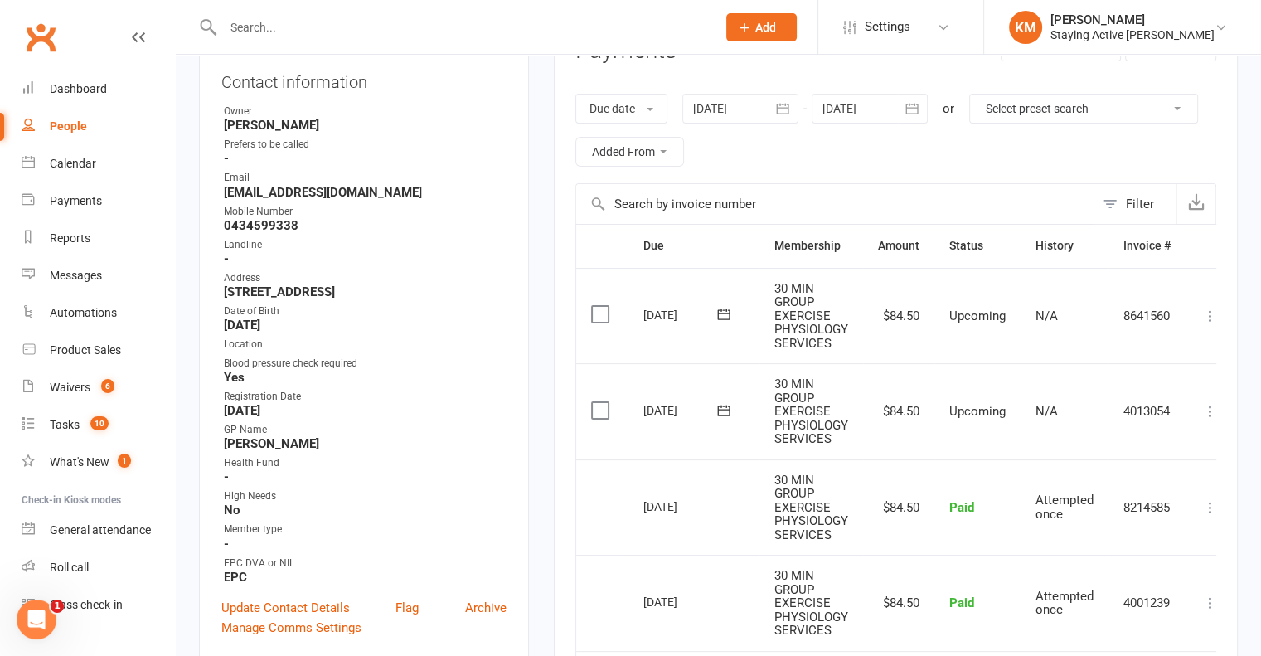
click at [888, 102] on div at bounding box center [870, 109] width 116 height 30
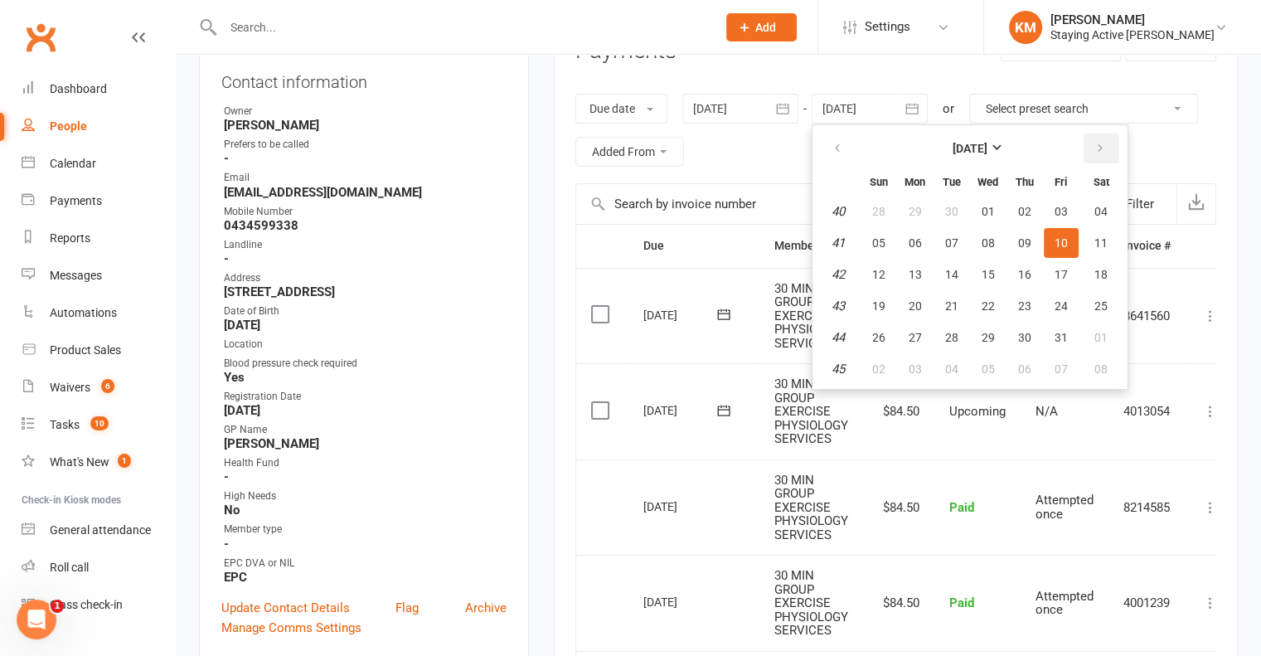
click at [1102, 143] on icon "button" at bounding box center [1100, 148] width 12 height 13
click at [1076, 357] on button "05" at bounding box center [1061, 369] width 35 height 30
type input "05 Dec 2025"
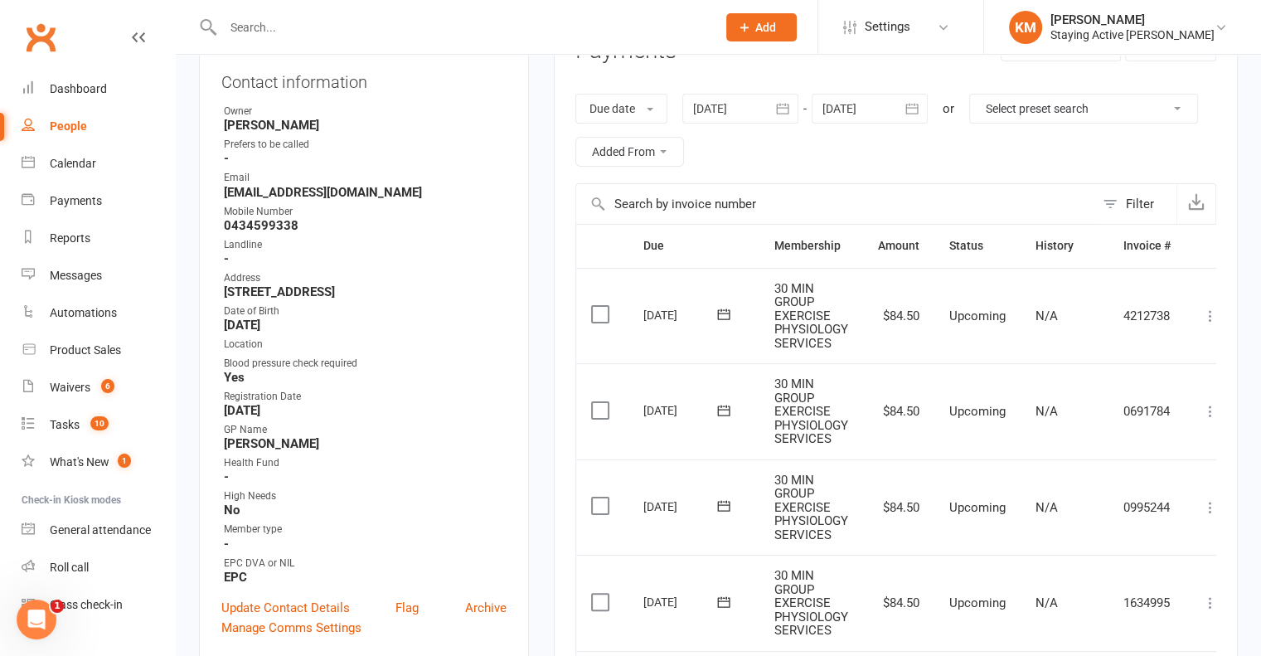
click at [1219, 502] on div "Activity Notes Comms Attendance Payments Waivers Tasks Automations Assessments …" at bounding box center [896, 649] width 684 height 1347
click at [1214, 501] on icon at bounding box center [1210, 507] width 17 height 17
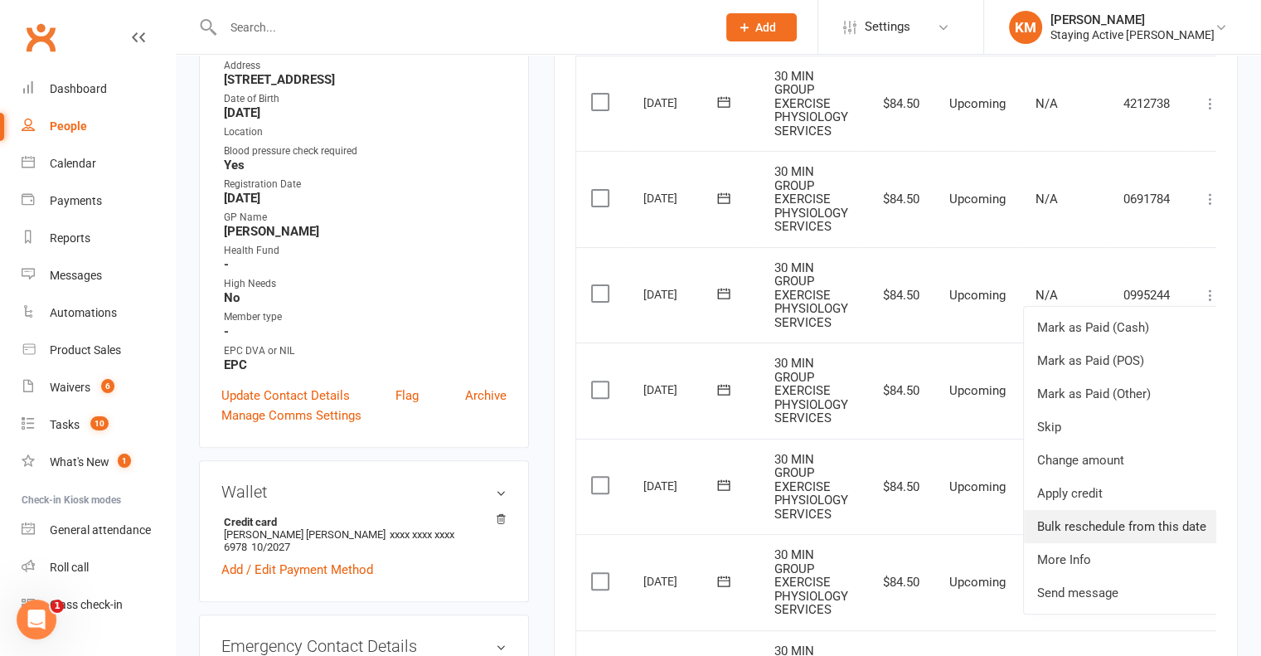
scroll to position [497, 0]
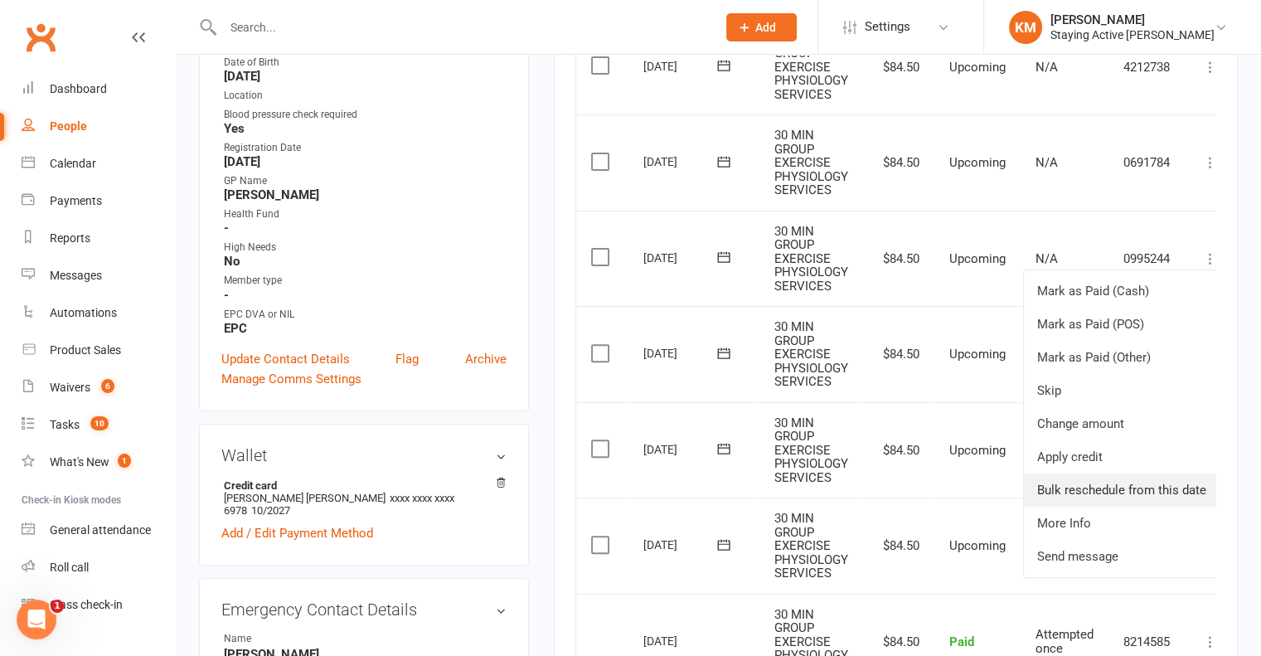
click at [1119, 493] on link "Bulk reschedule from this date" at bounding box center [1122, 489] width 196 height 33
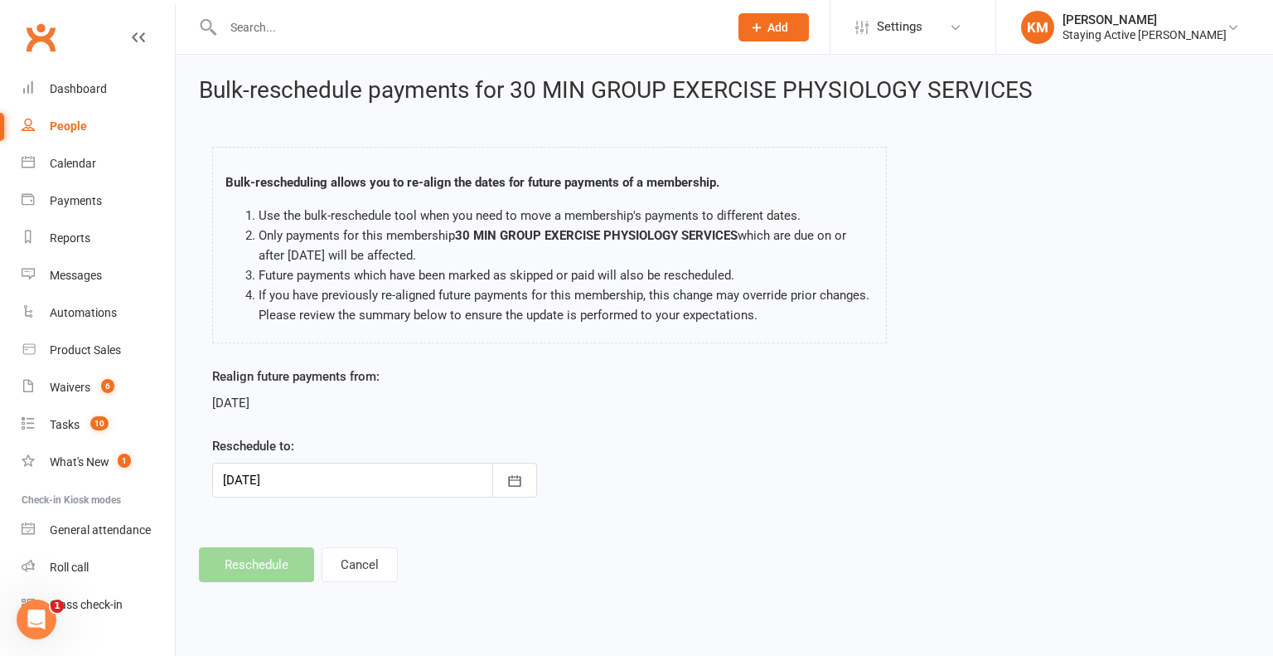
click at [299, 485] on div at bounding box center [374, 480] width 325 height 35
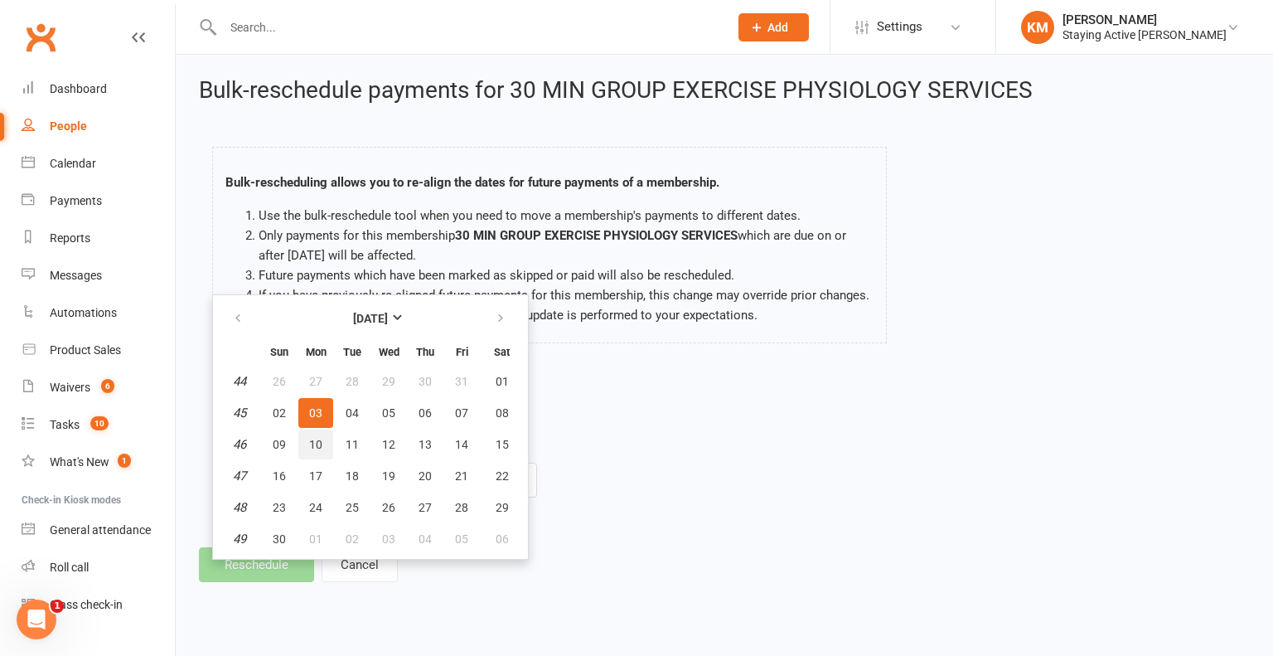
click at [310, 447] on span "10" at bounding box center [315, 444] width 13 height 13
type input "10 Nov 2025"
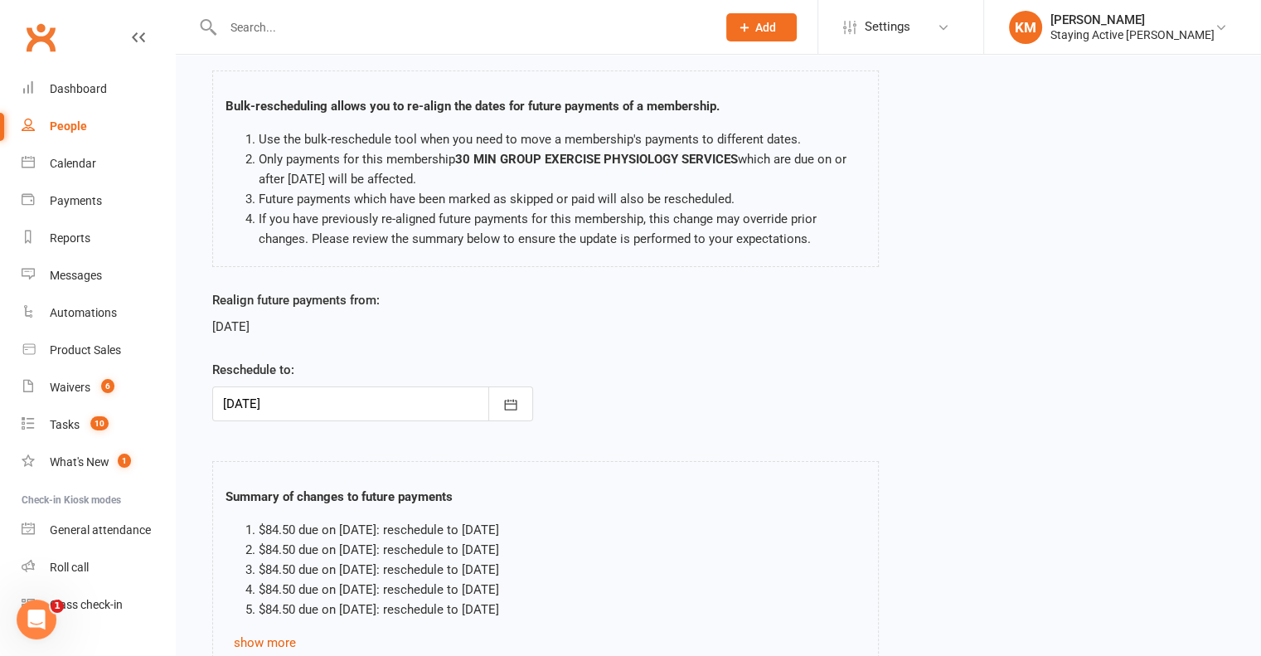
scroll to position [208, 0]
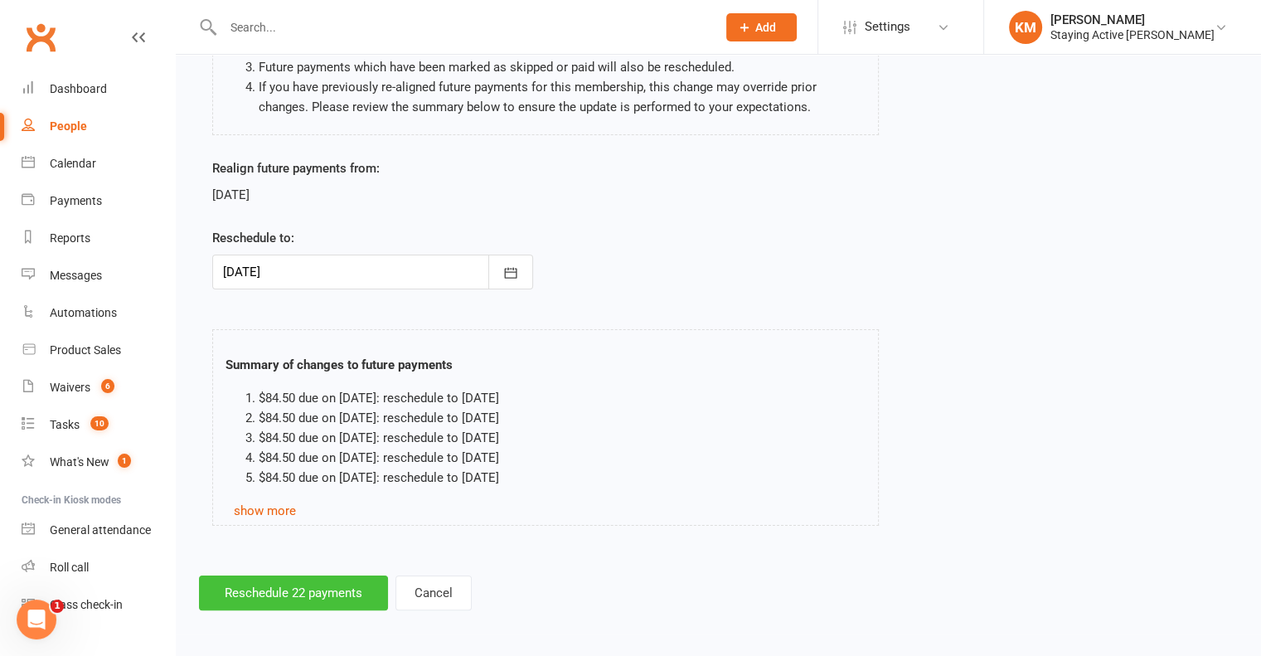
click at [305, 593] on button "Reschedule 22 payments" at bounding box center [293, 592] width 189 height 35
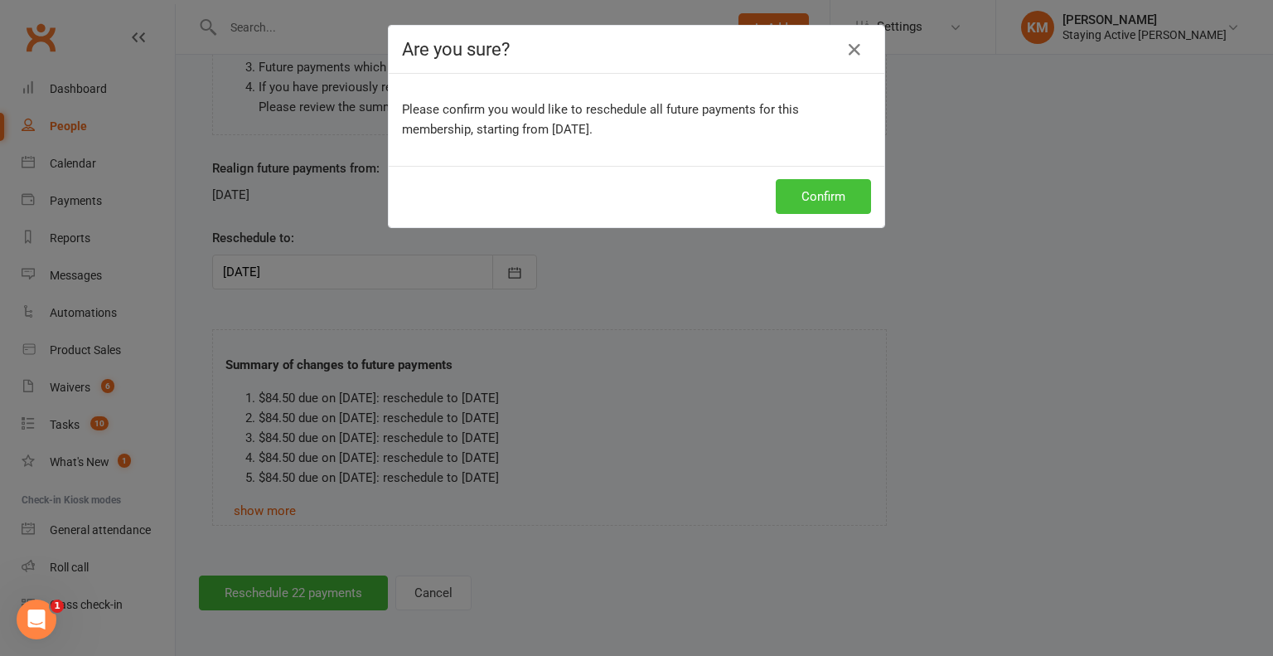
click at [806, 198] on button "Confirm" at bounding box center [823, 196] width 95 height 35
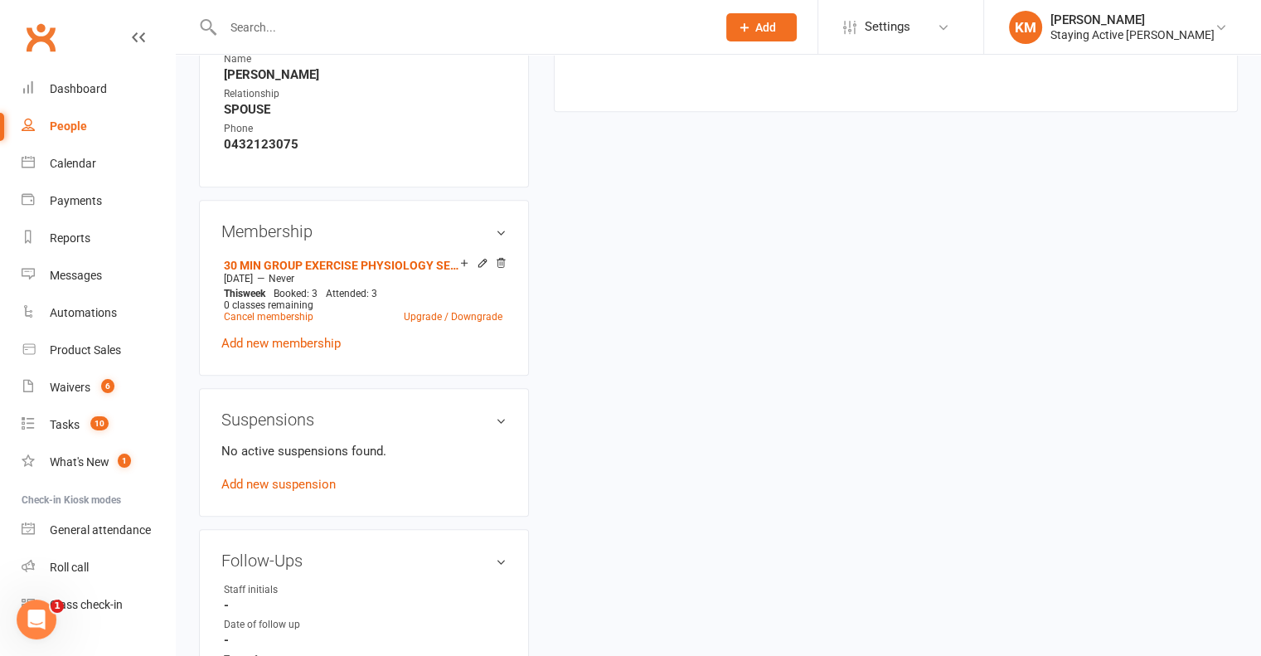
scroll to position [1326, 0]
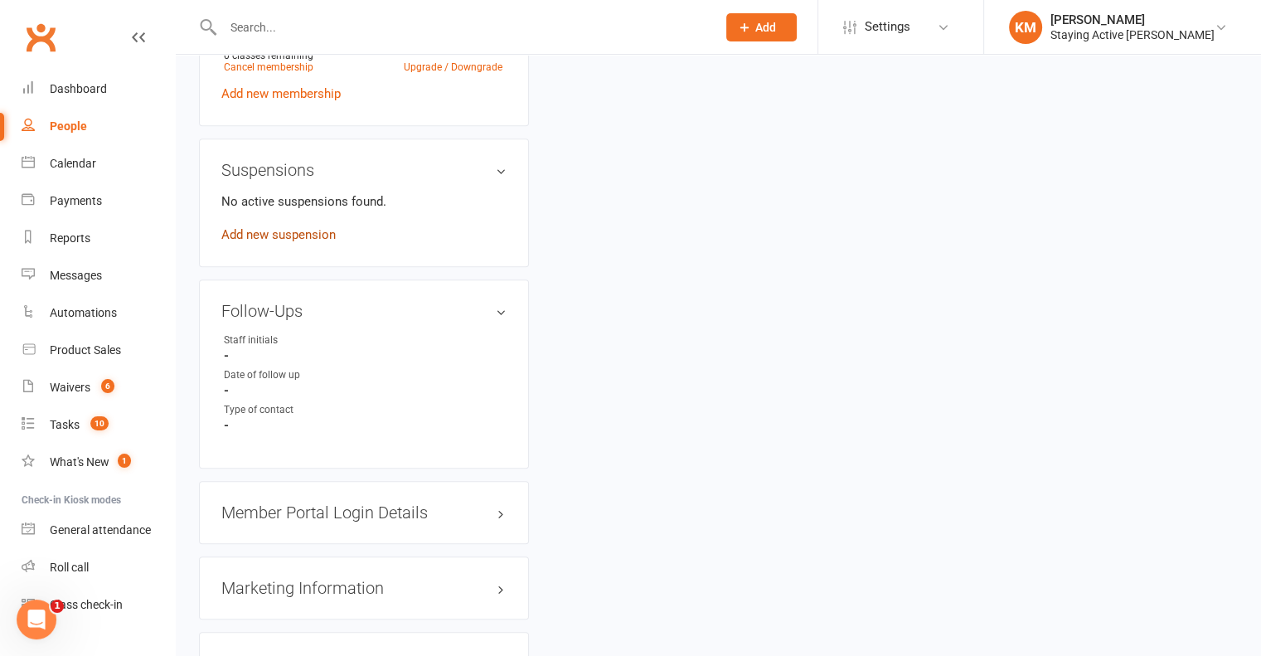
click at [296, 227] on link "Add new suspension" at bounding box center [278, 234] width 114 height 15
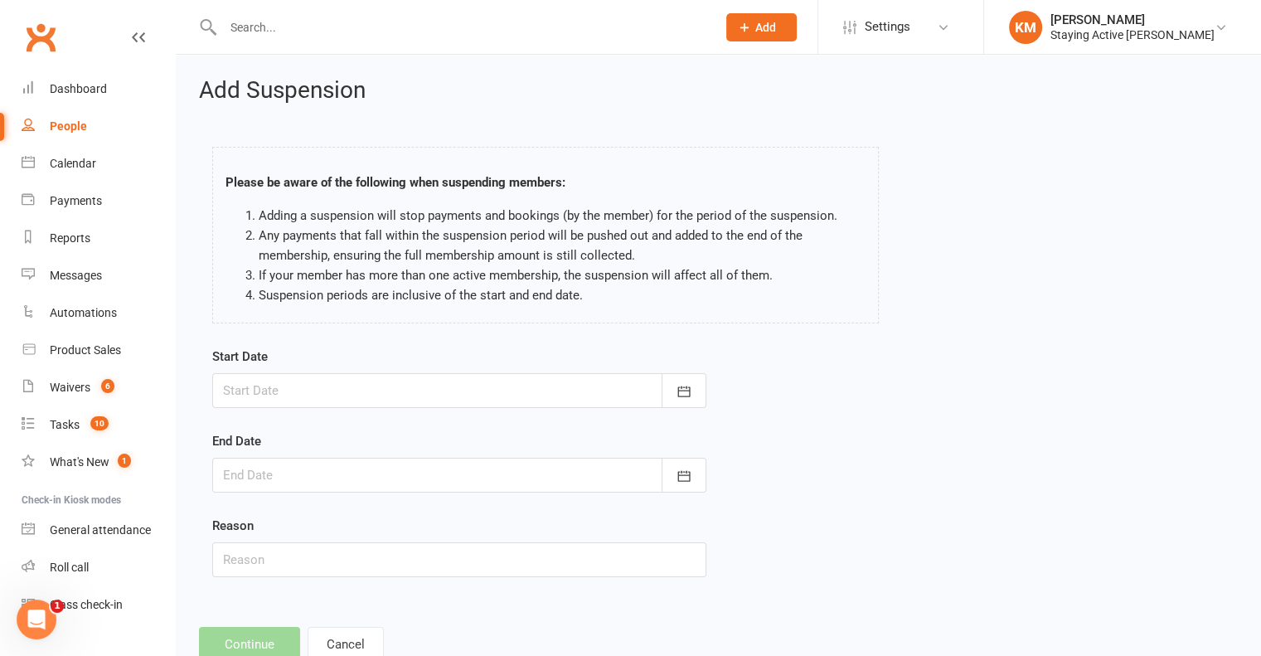
click at [421, 389] on div at bounding box center [459, 390] width 494 height 35
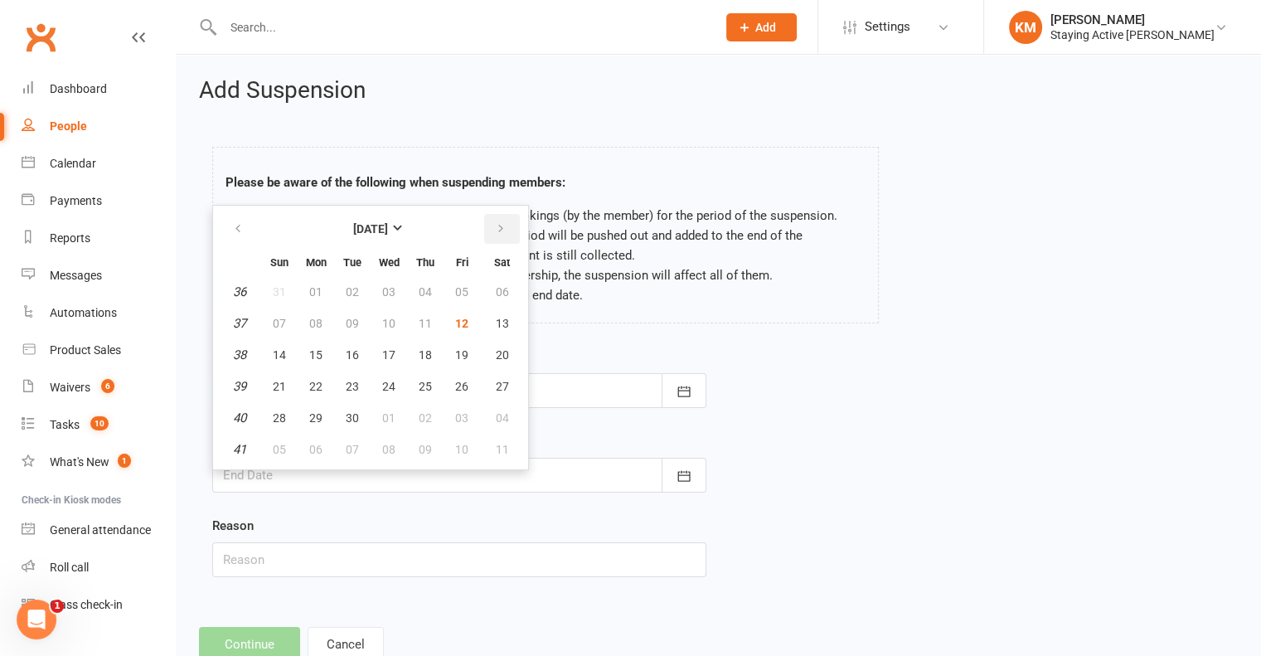
click at [508, 229] on button "button" at bounding box center [502, 229] width 36 height 30
click at [318, 324] on span "03" at bounding box center [315, 323] width 13 height 13
type input "03 Nov 2025"
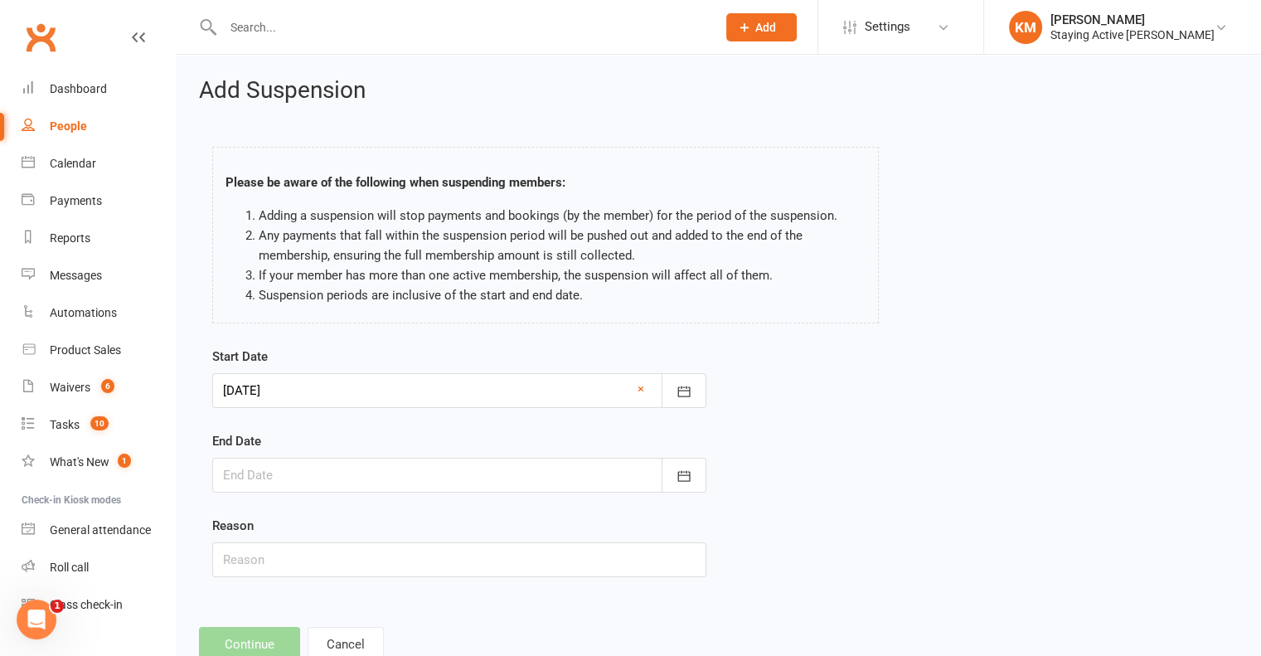
click at [312, 472] on div at bounding box center [459, 475] width 494 height 35
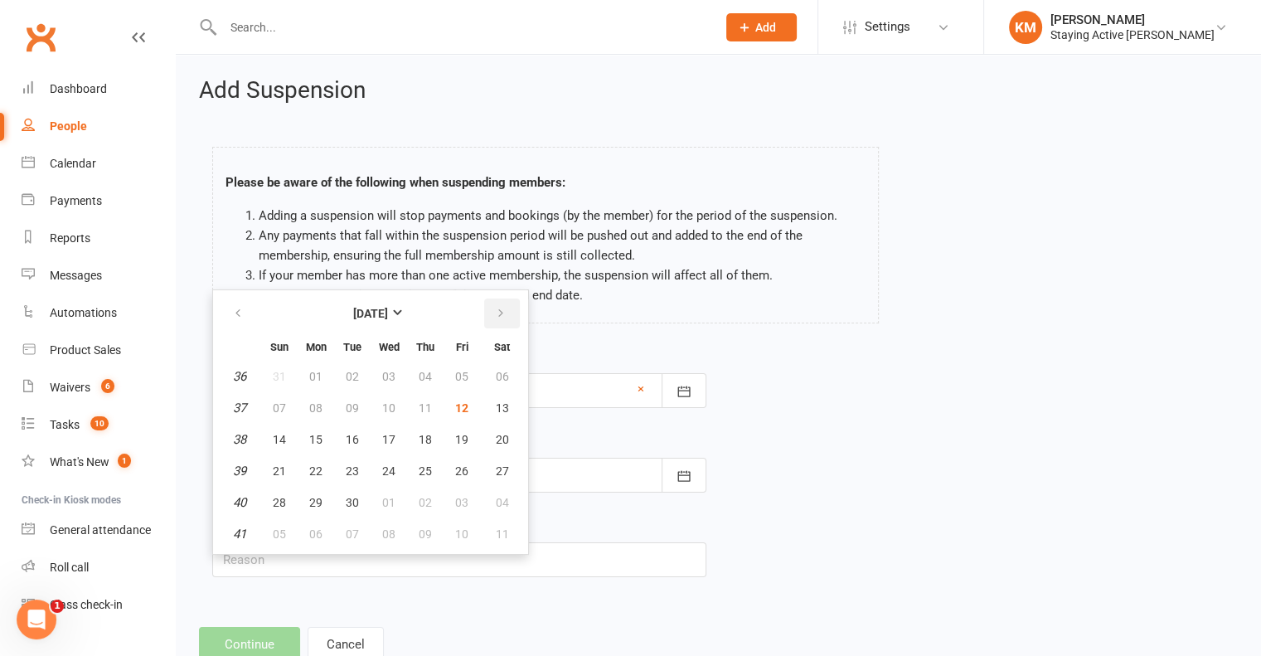
click at [484, 307] on button "button" at bounding box center [502, 313] width 36 height 30
click at [484, 308] on button "button" at bounding box center [502, 313] width 36 height 30
click at [282, 527] on span "30" at bounding box center [279, 533] width 13 height 13
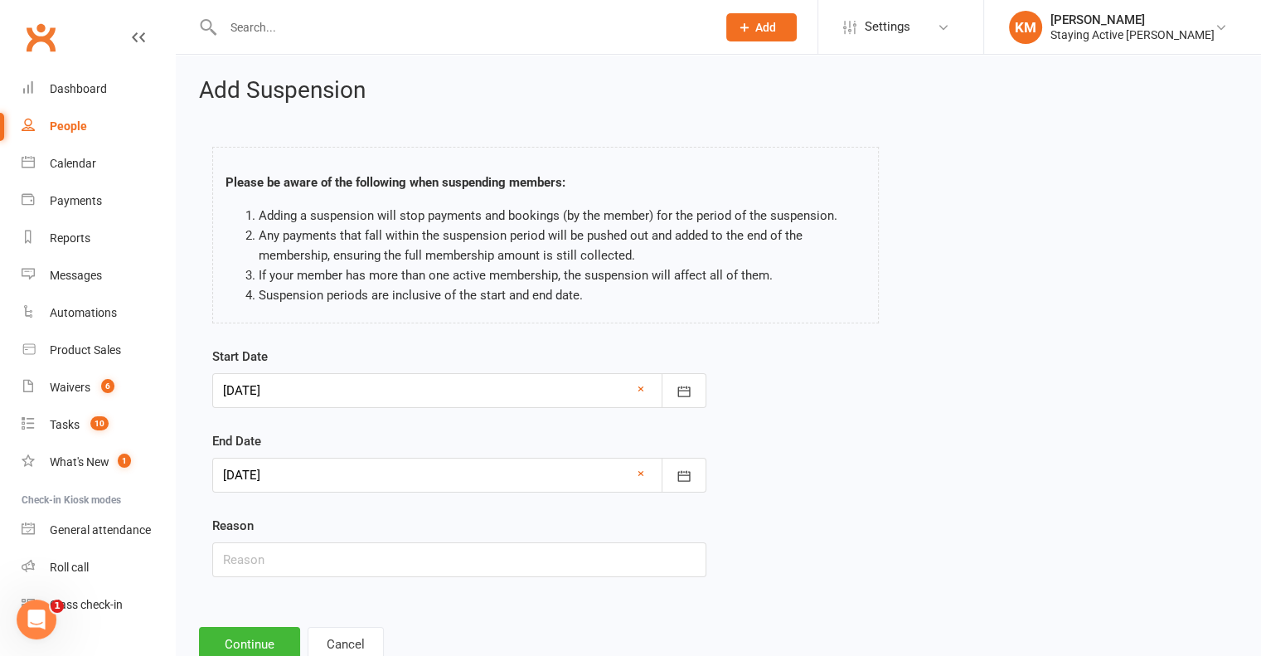
click at [272, 472] on div at bounding box center [459, 475] width 494 height 35
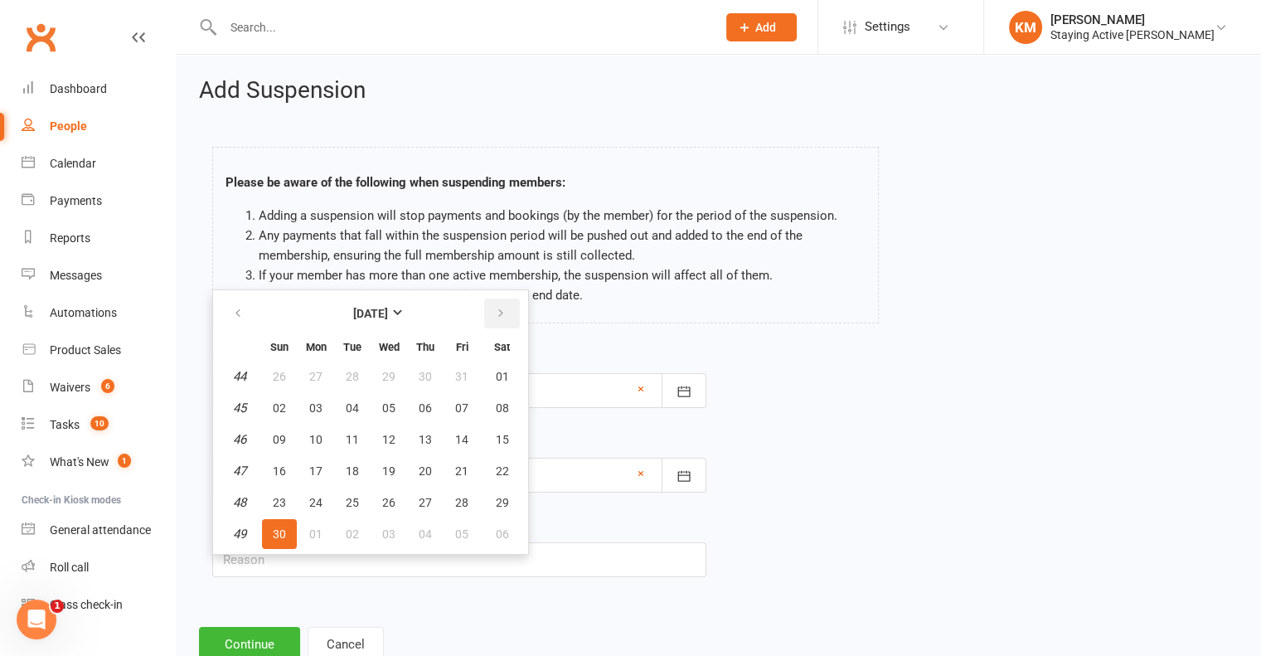
click at [509, 305] on button "button" at bounding box center [502, 313] width 36 height 30
click at [287, 398] on button "07" at bounding box center [279, 408] width 35 height 30
type input "07 Dec 2025"
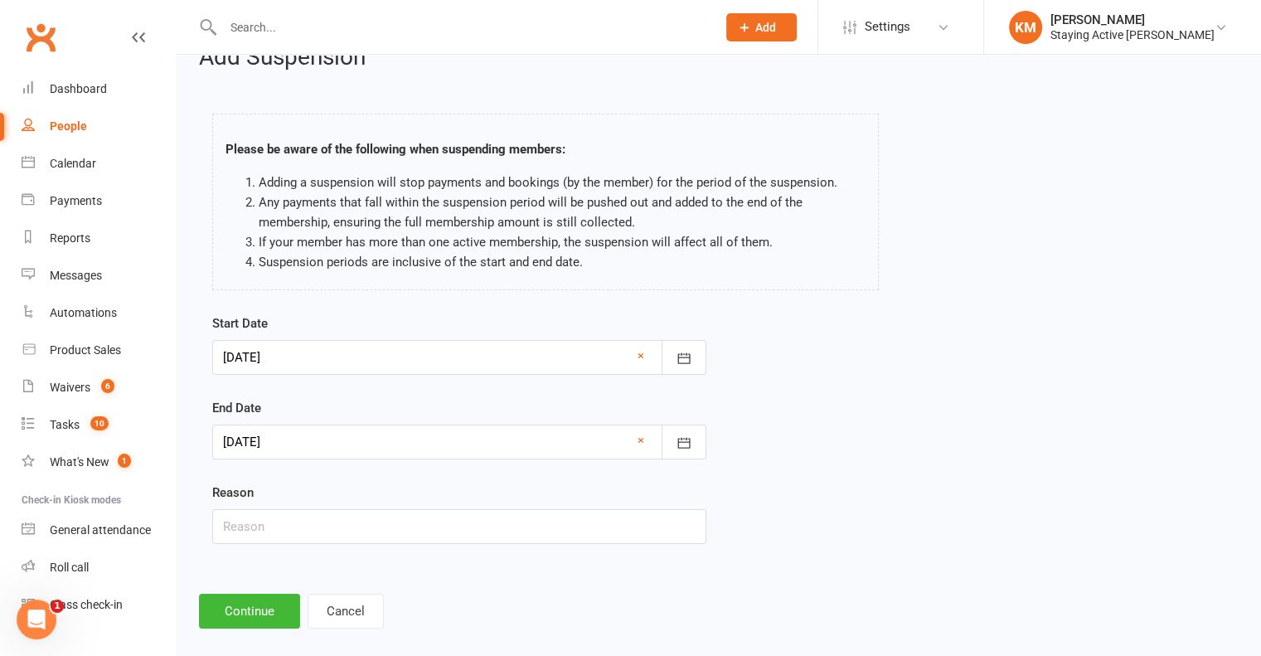
scroll to position [51, 0]
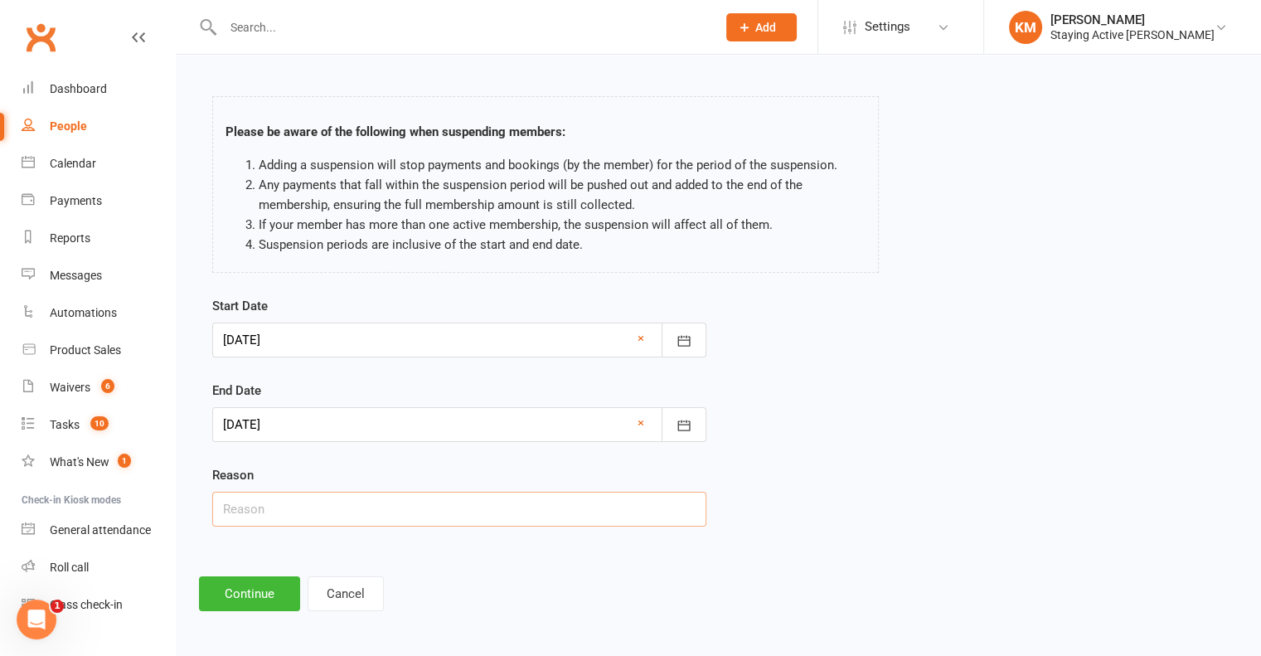
click at [293, 516] on input "text" at bounding box center [459, 509] width 494 height 35
type input "travelling"
click at [262, 586] on button "Continue" at bounding box center [249, 593] width 101 height 35
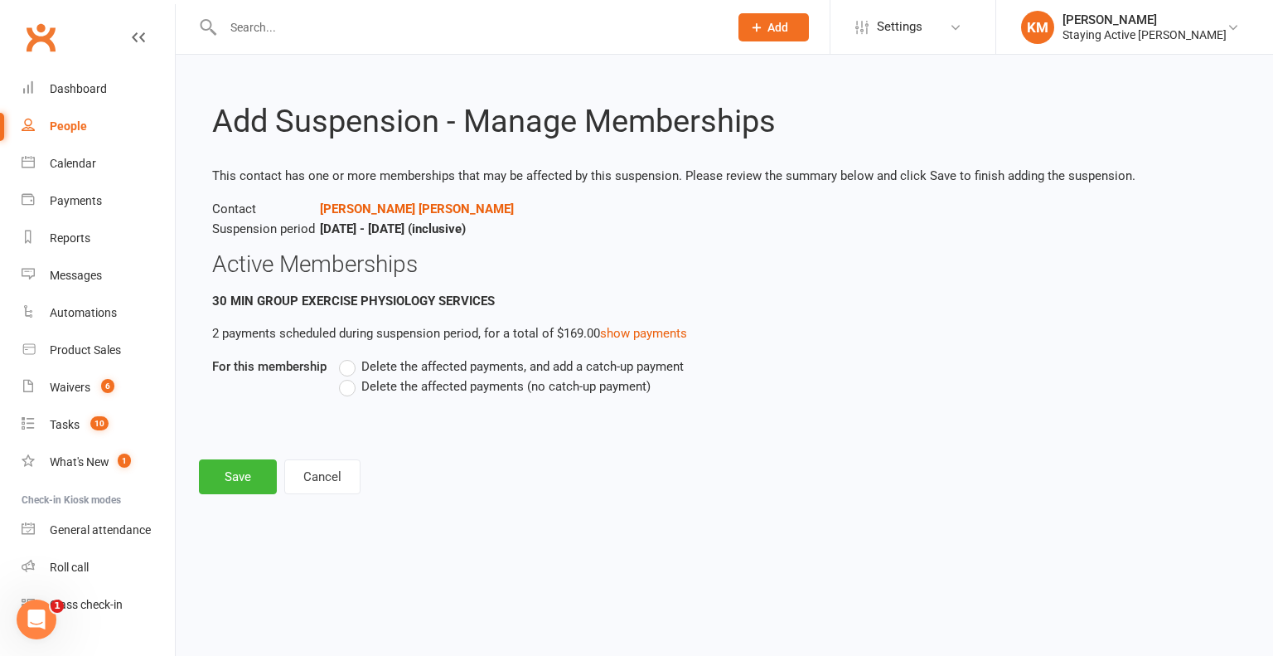
click at [352, 387] on label "Delete the affected payments (no catch-up payment)" at bounding box center [495, 386] width 312 height 20
click at [350, 376] on input "Delete the affected payments (no catch-up payment)" at bounding box center [344, 376] width 11 height 0
click at [252, 467] on button "Save" at bounding box center [238, 476] width 78 height 35
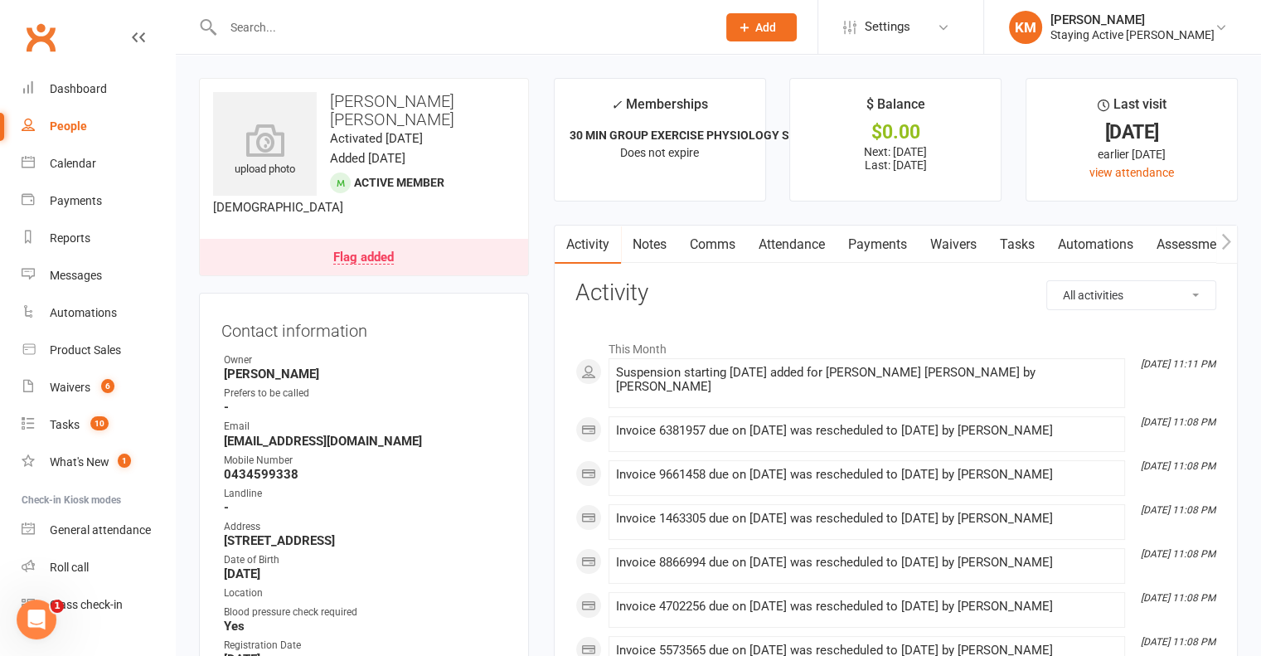
click at [361, 13] on div at bounding box center [452, 27] width 506 height 54
click at [361, 16] on div at bounding box center [452, 27] width 506 height 54
click at [351, 30] on input "text" at bounding box center [461, 27] width 487 height 23
paste input "Kerri Ashcroft"
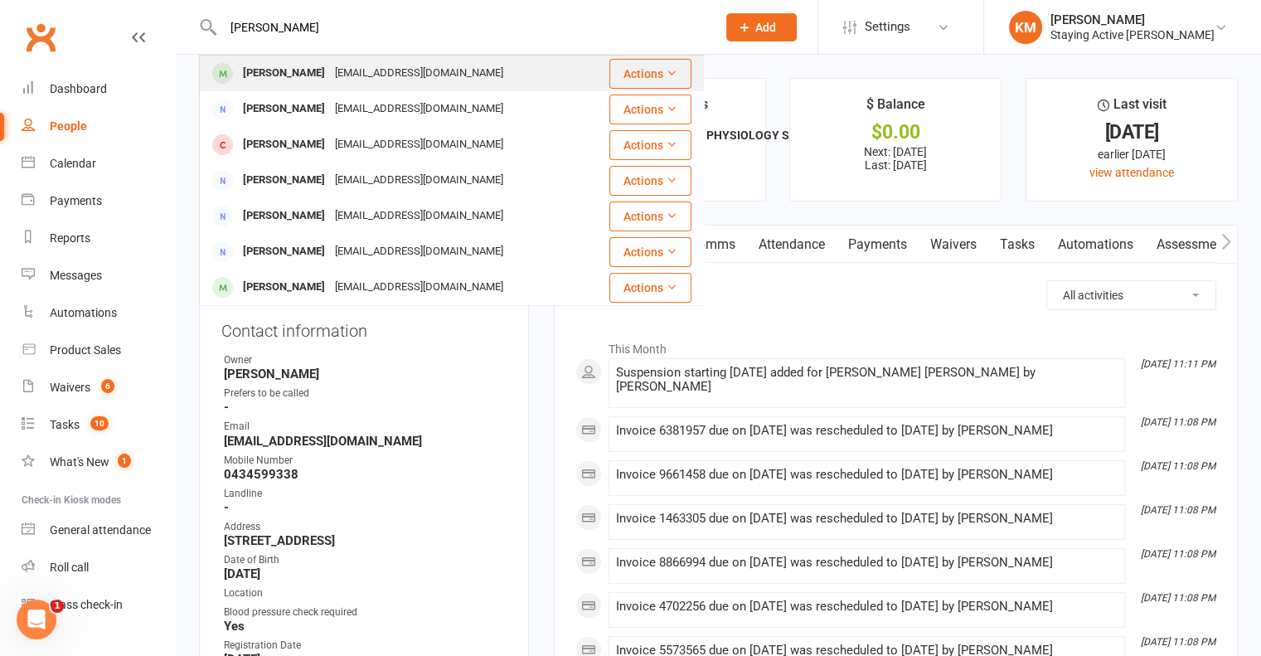
type input "Kerri Ashcroft"
click at [331, 70] on div "kerriashcroft20@gmail.com" at bounding box center [419, 73] width 178 height 24
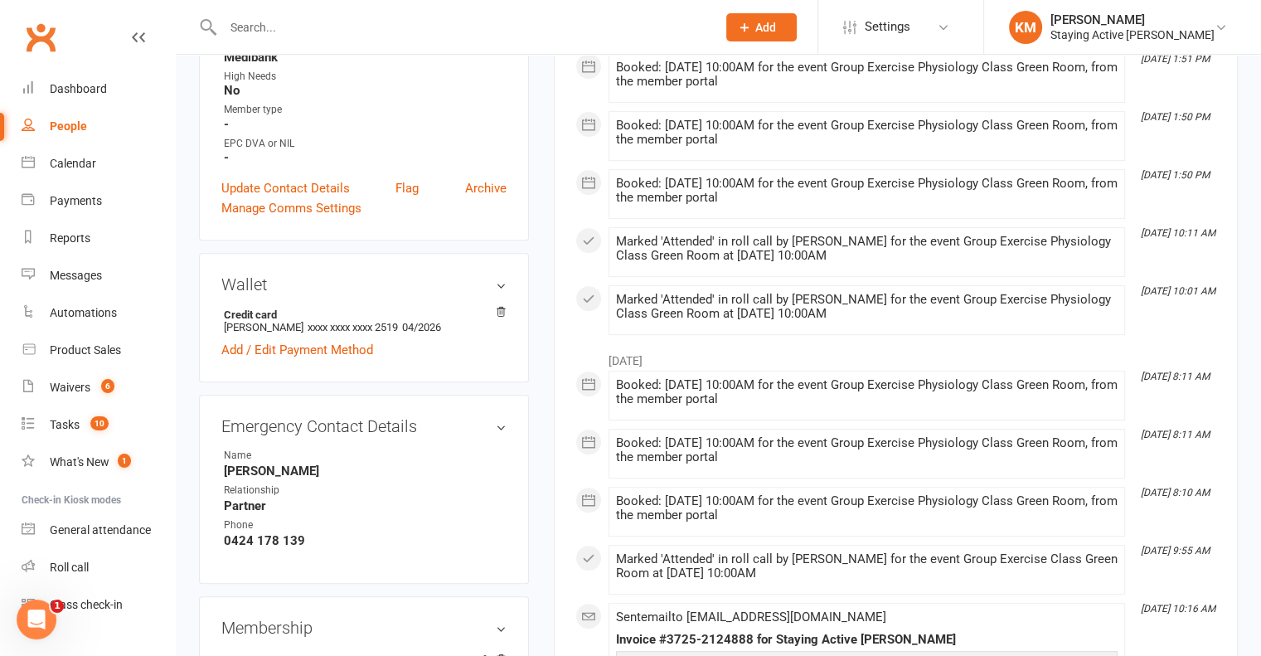
scroll to position [995, 0]
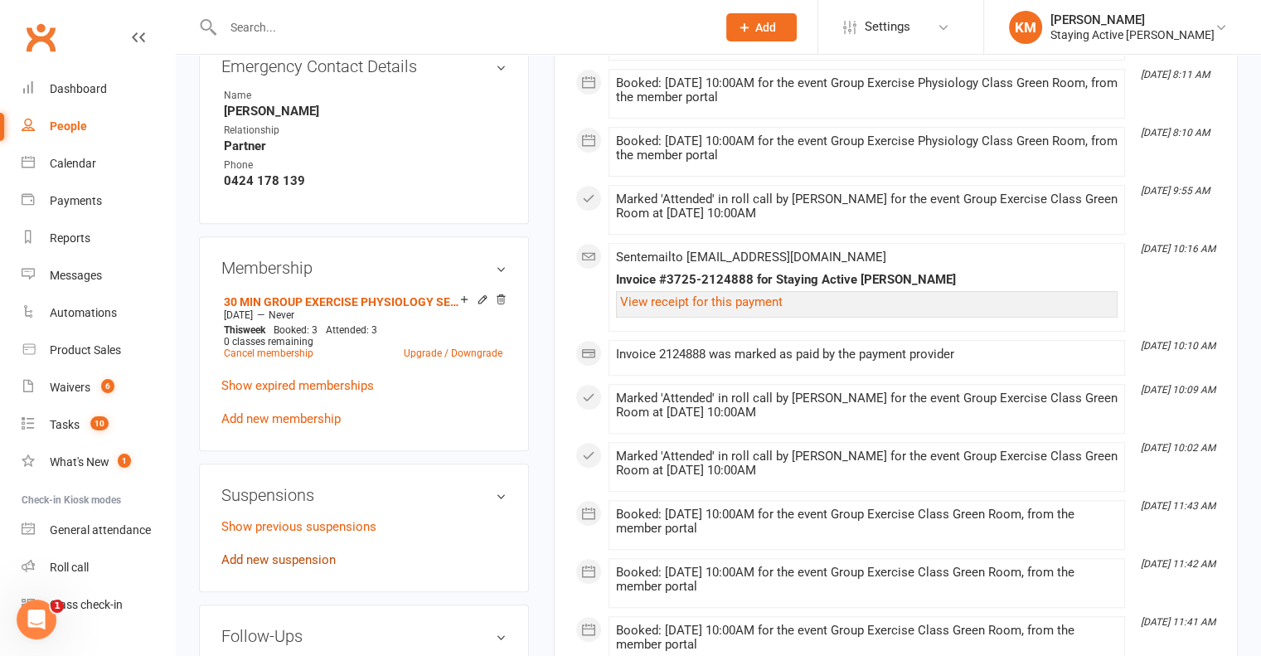
click at [315, 552] on link "Add new suspension" at bounding box center [278, 559] width 114 height 15
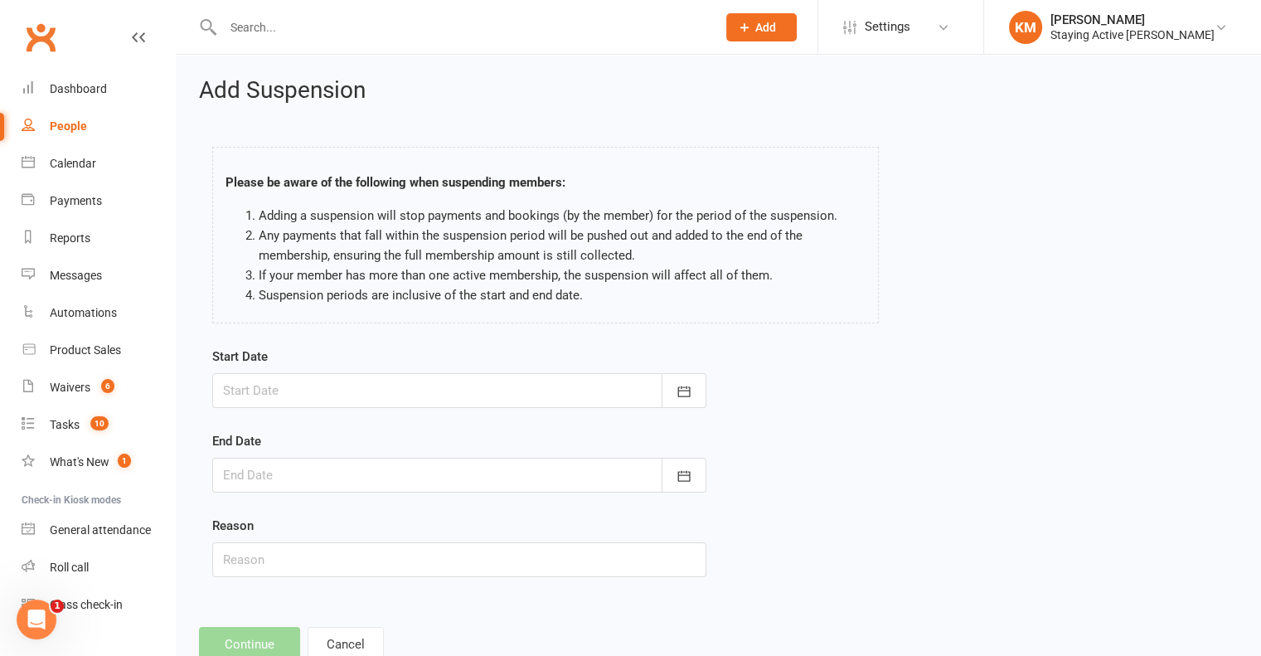
click at [277, 379] on div at bounding box center [459, 390] width 494 height 35
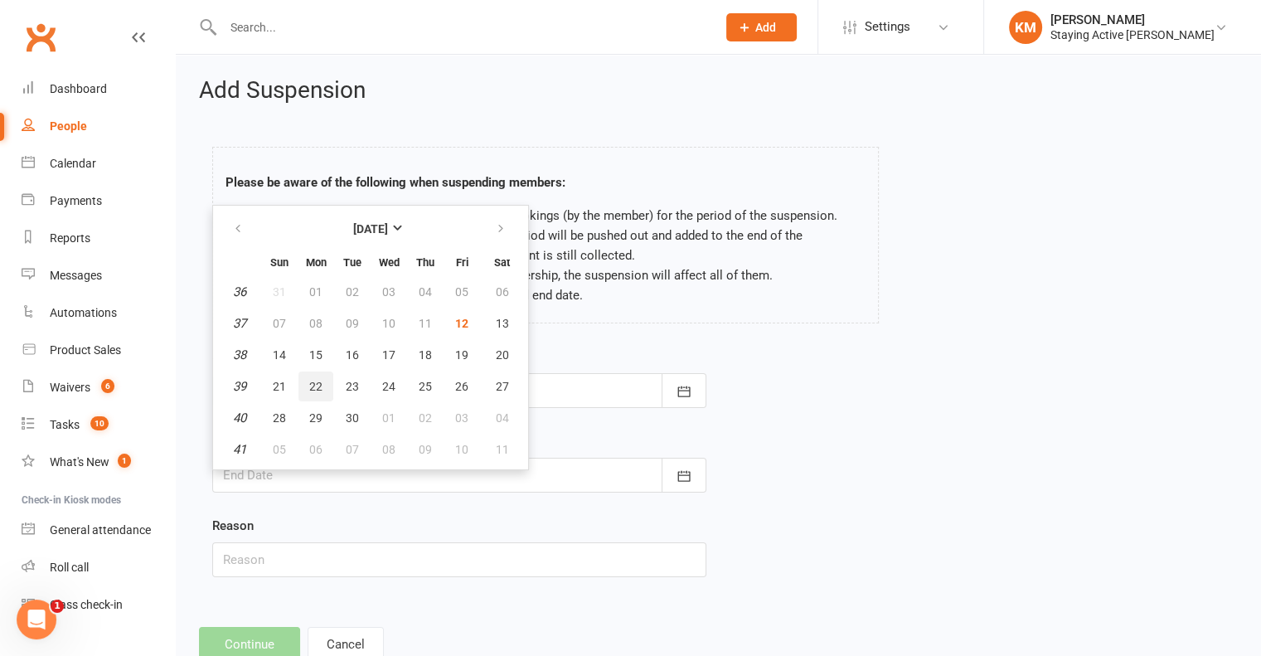
click at [303, 376] on button "22" at bounding box center [315, 386] width 35 height 30
type input "22 Sep 2025"
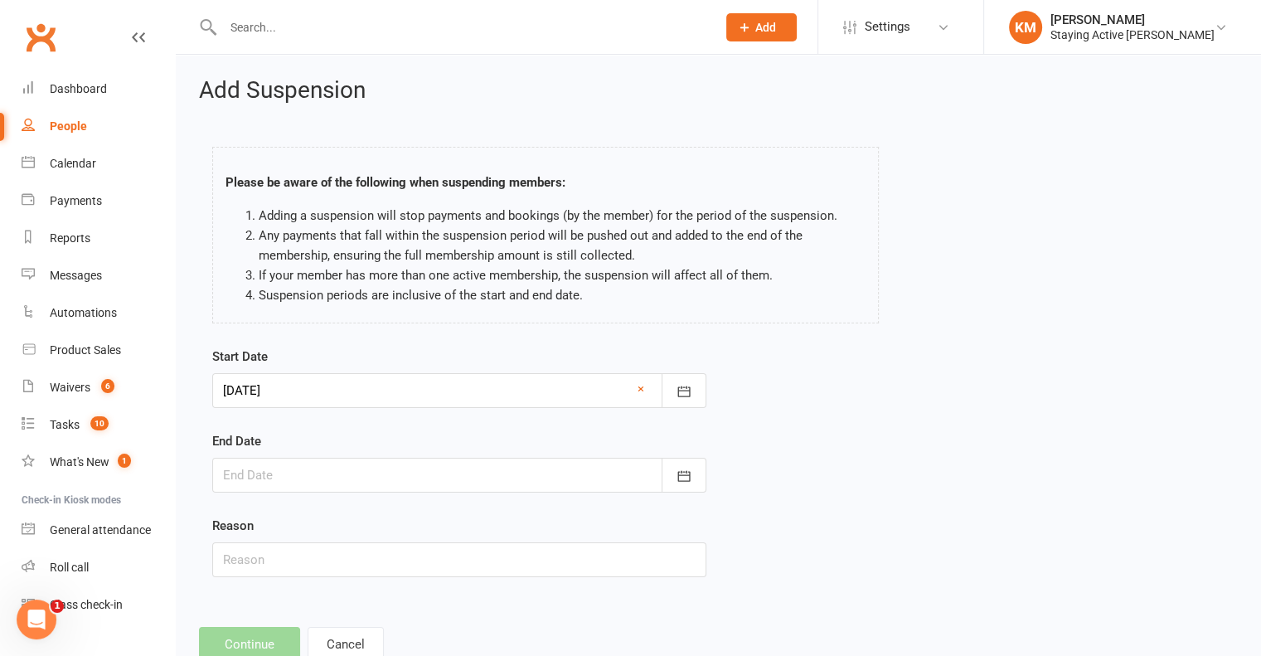
click at [283, 467] on div at bounding box center [459, 475] width 494 height 35
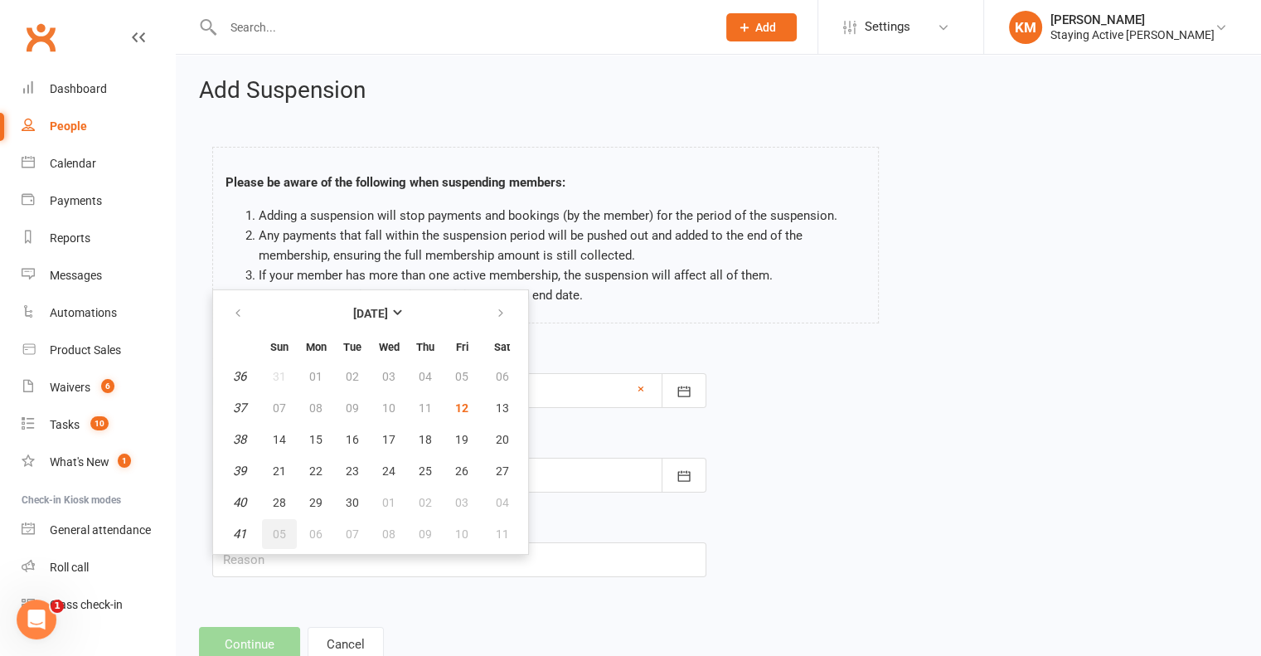
click at [288, 533] on button "05" at bounding box center [279, 534] width 35 height 30
type input "05 Oct 2025"
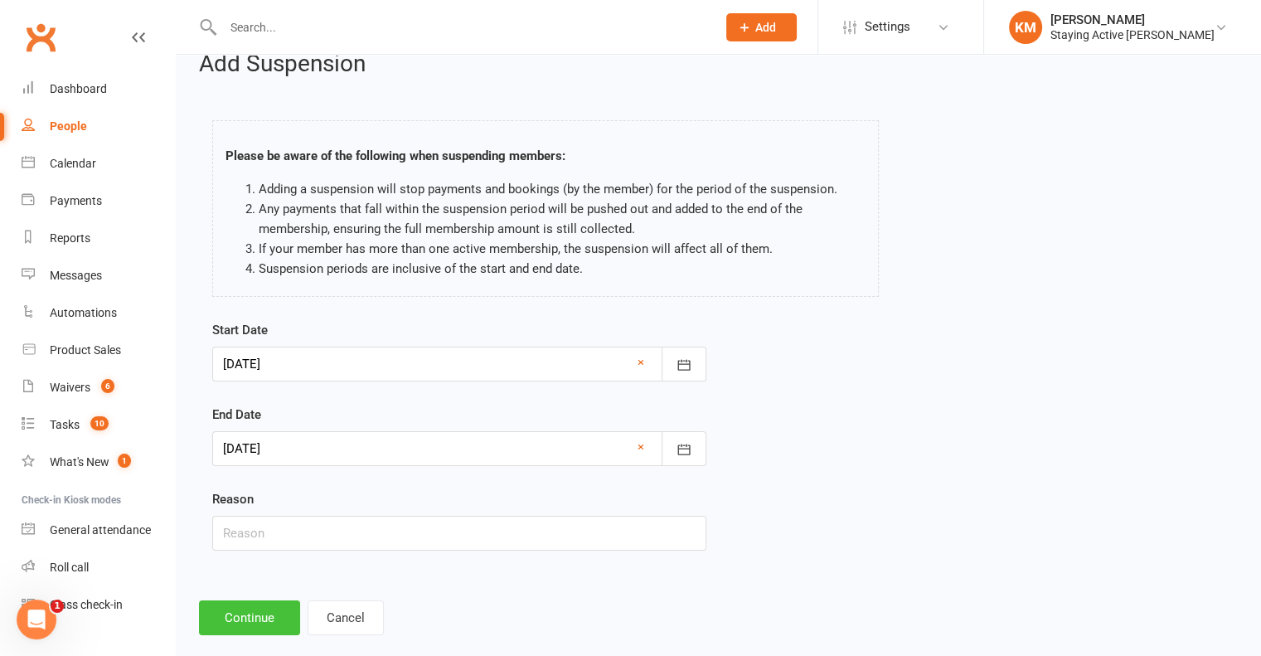
scroll to position [51, 0]
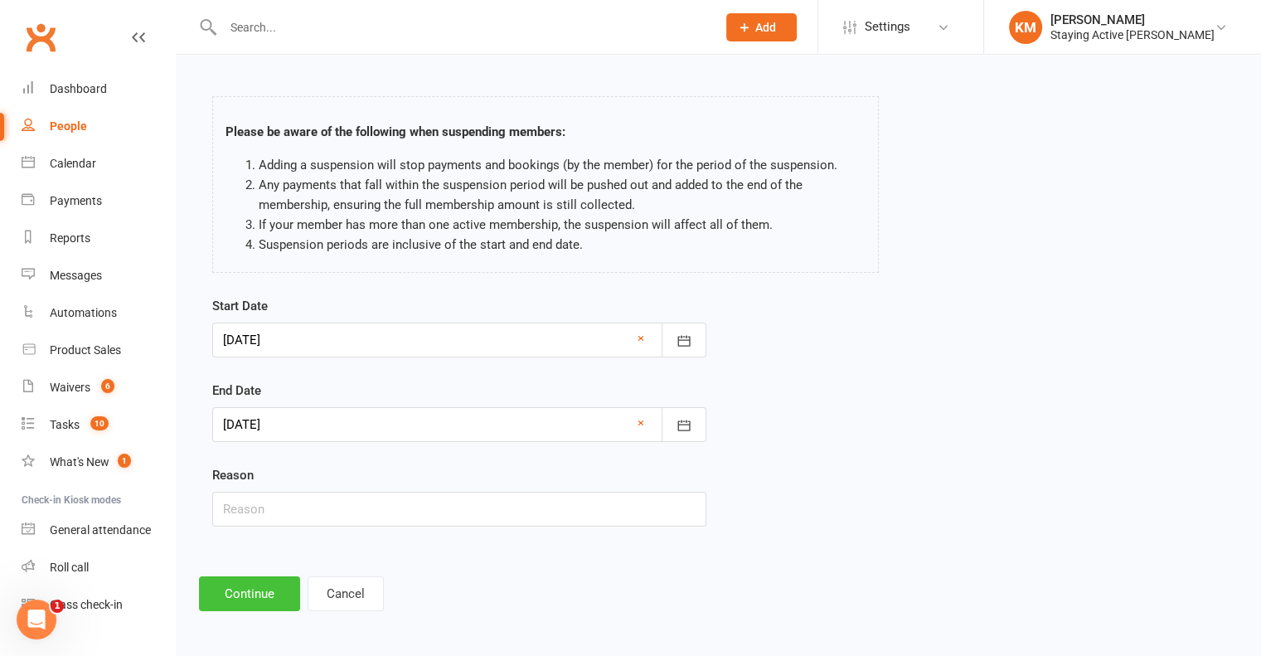
click at [230, 588] on button "Continue" at bounding box center [249, 593] width 101 height 35
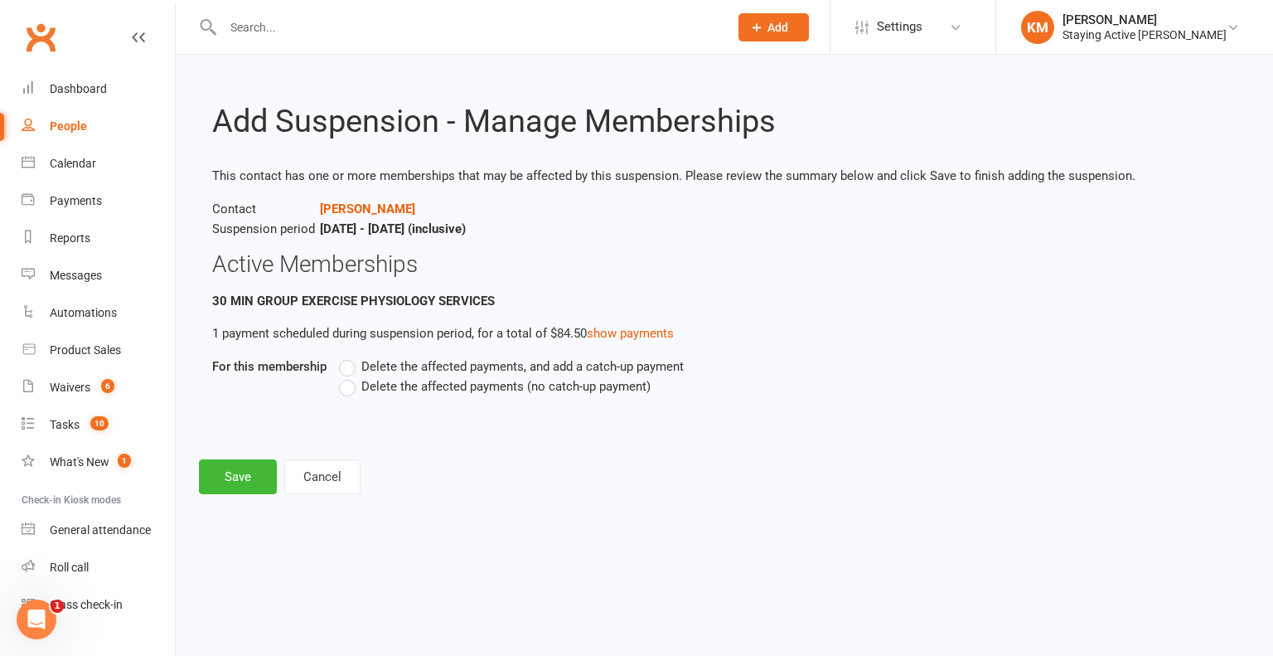
click at [383, 366] on span "Delete the affected payments, and add a catch-up payment" at bounding box center [522, 364] width 322 height 17
click at [350, 356] on input "Delete the affected payments, and add a catch-up payment" at bounding box center [344, 356] width 11 height 0
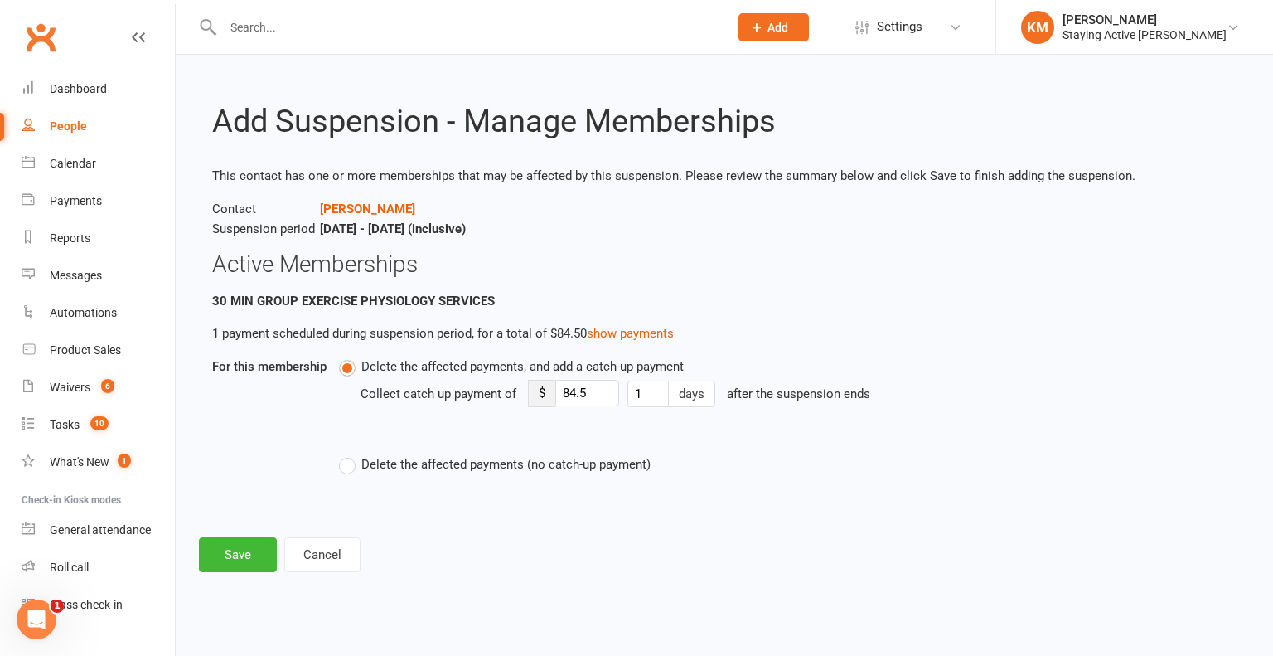
click at [365, 457] on span "Delete the affected payments (no catch-up payment)" at bounding box center [505, 462] width 289 height 17
click at [350, 454] on input "Delete the affected payments (no catch-up payment)" at bounding box center [344, 454] width 11 height 0
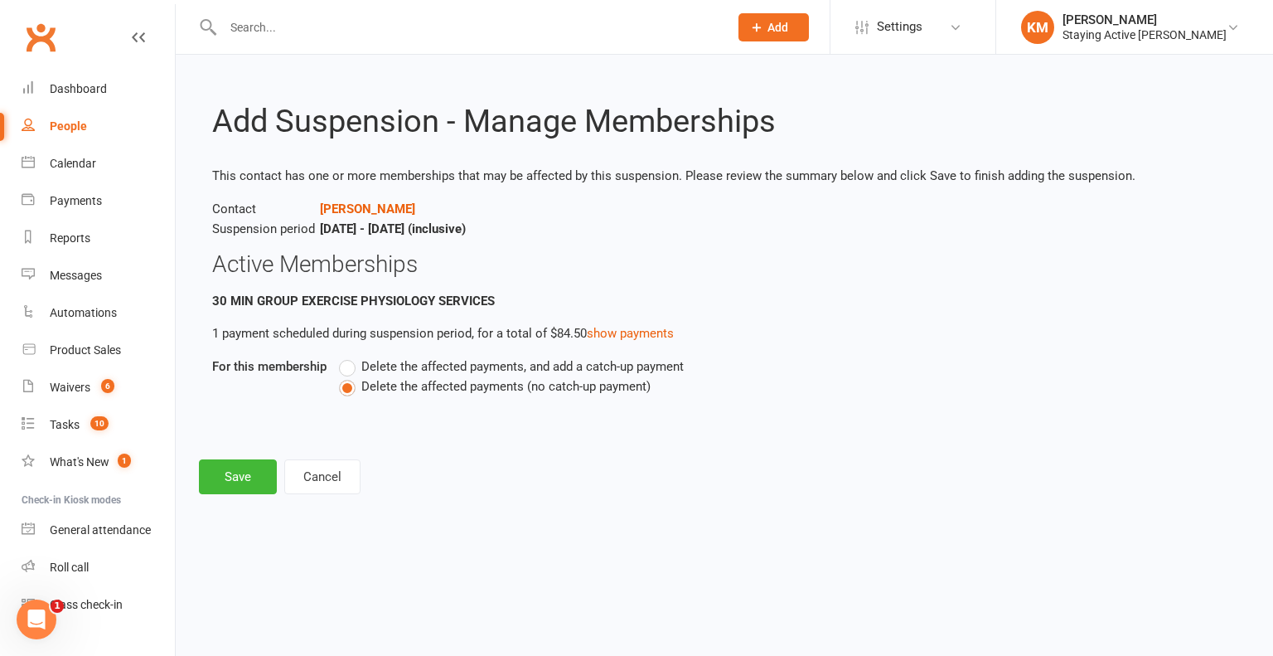
click at [198, 478] on div "Add Suspension - Manage Memberships This contact has one or more memberships th…" at bounding box center [724, 286] width 1097 height 463
click at [210, 483] on button "Save" at bounding box center [238, 476] width 78 height 35
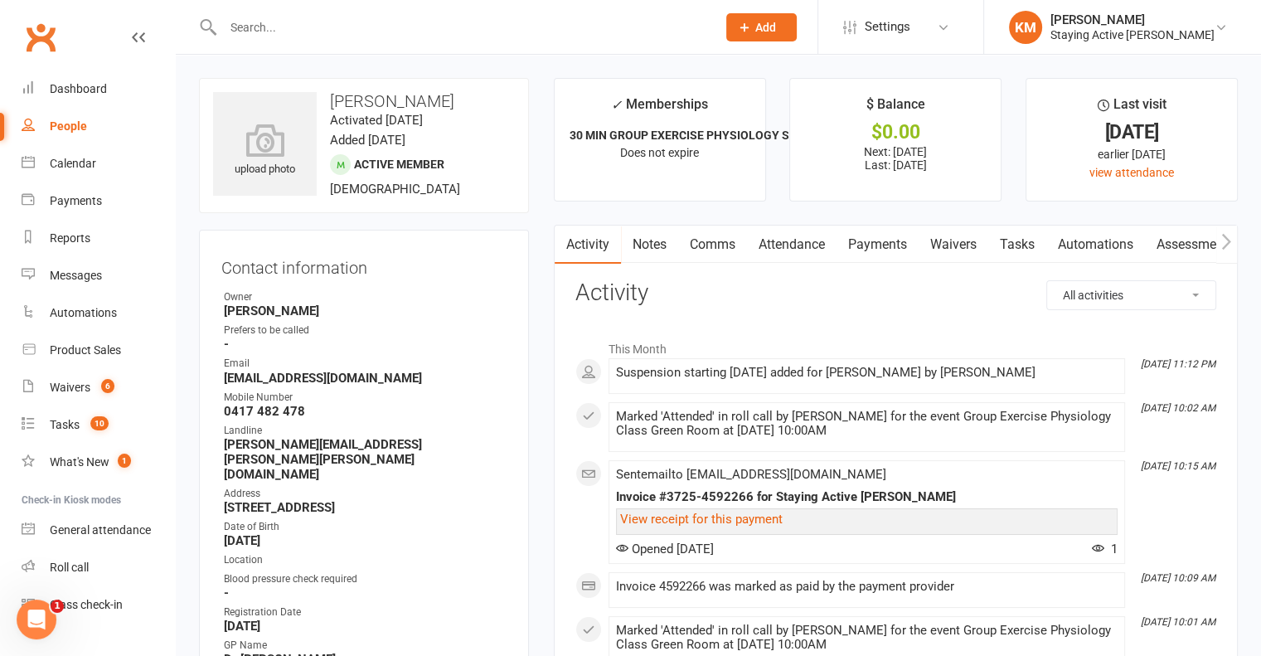
click at [723, 231] on link "Comms" at bounding box center [712, 244] width 69 height 38
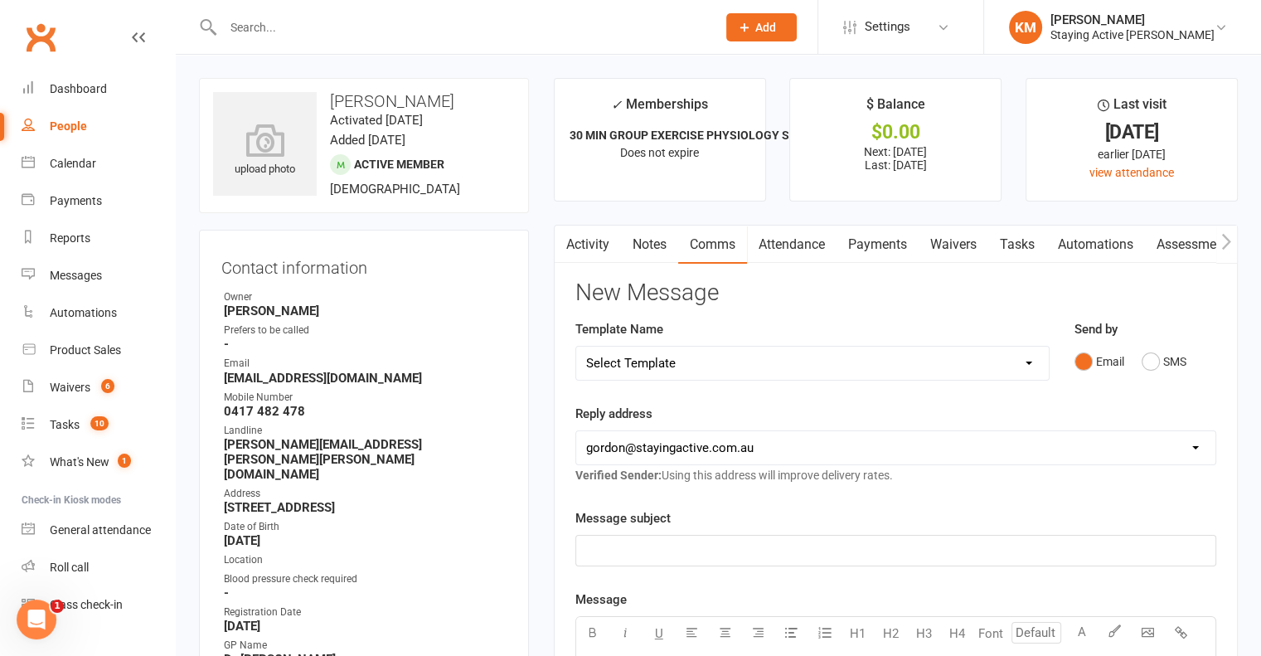
click at [647, 362] on select "Select Template [Email] 1045am Zoom Class [Email] 150 visits [Email] 1pm Zoom […" at bounding box center [812, 362] width 472 height 33
select select "19"
click at [576, 346] on select "Select Template [Email] 1045am Zoom Class [Email] 150 visits [Email] 1pm Zoom […" at bounding box center [812, 362] width 472 height 33
click at [591, 245] on link "Activity" at bounding box center [588, 244] width 66 height 38
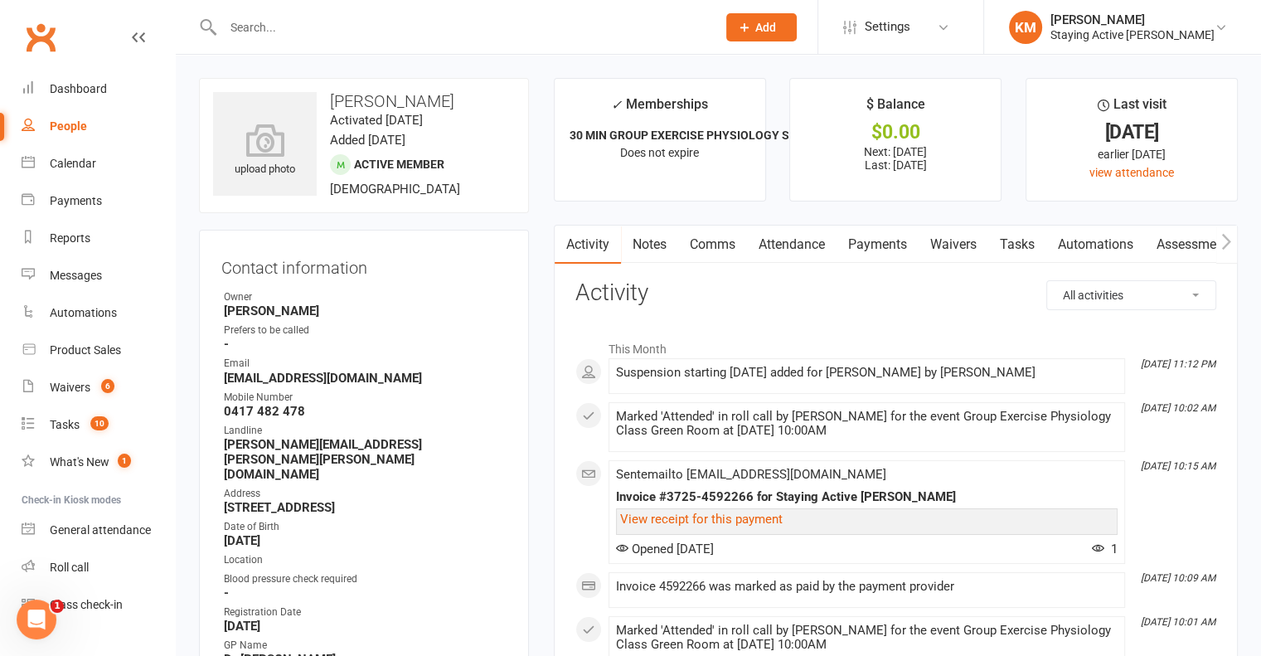
click at [697, 240] on link "Comms" at bounding box center [712, 244] width 69 height 38
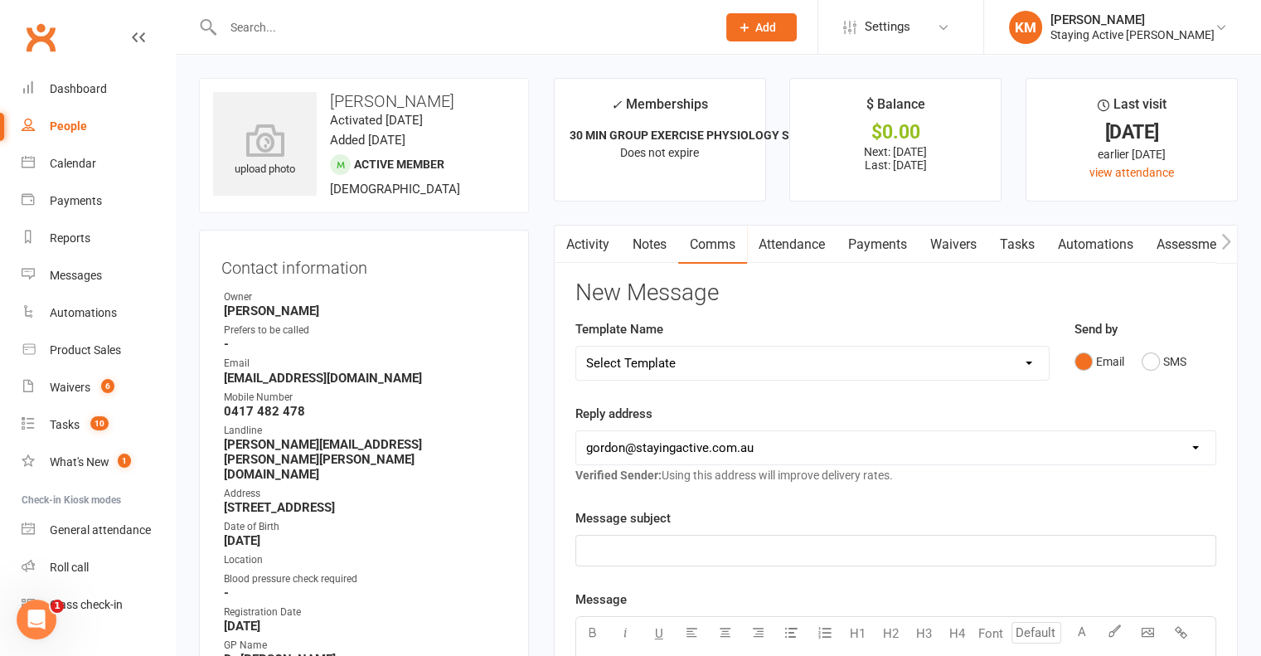
click at [703, 385] on div "Template Name Select Template [Email] 1045am Zoom Class [Email] 150 visits [Ema…" at bounding box center [812, 361] width 499 height 85
click at [703, 374] on select "Select Template [Email] 1045am Zoom Class [Email] 150 visits [Email] 1pm Zoom […" at bounding box center [812, 362] width 472 height 33
select select "19"
click at [576, 346] on select "Select Template [Email] 1045am Zoom Class [Email] 150 visits [Email] 1pm Zoom […" at bounding box center [812, 362] width 472 height 33
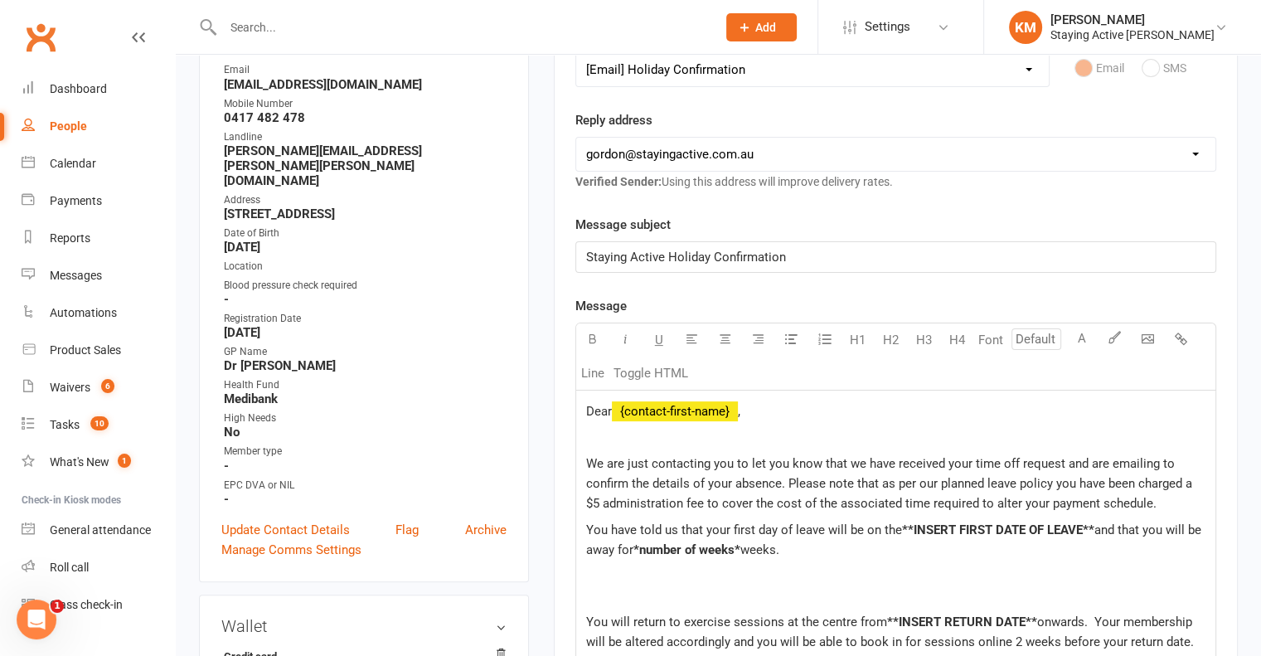
scroll to position [332, 0]
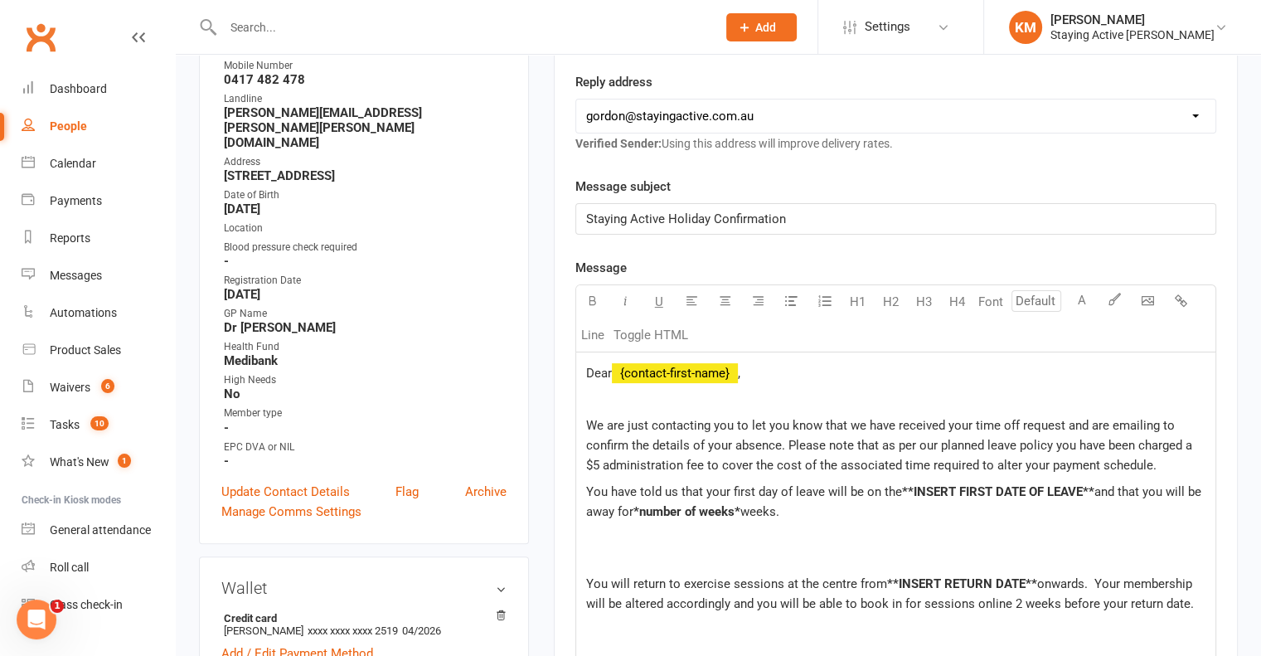
click at [608, 366] on span "Dear" at bounding box center [599, 373] width 26 height 15
click at [610, 366] on span "Dear" at bounding box center [599, 373] width 26 height 15
drag, startPoint x: 744, startPoint y: 514, endPoint x: 637, endPoint y: 503, distance: 107.5
click at [637, 503] on p "You have told us that your first day of leave will be on the **INSERT FIRST DAT…" at bounding box center [895, 512] width 619 height 60
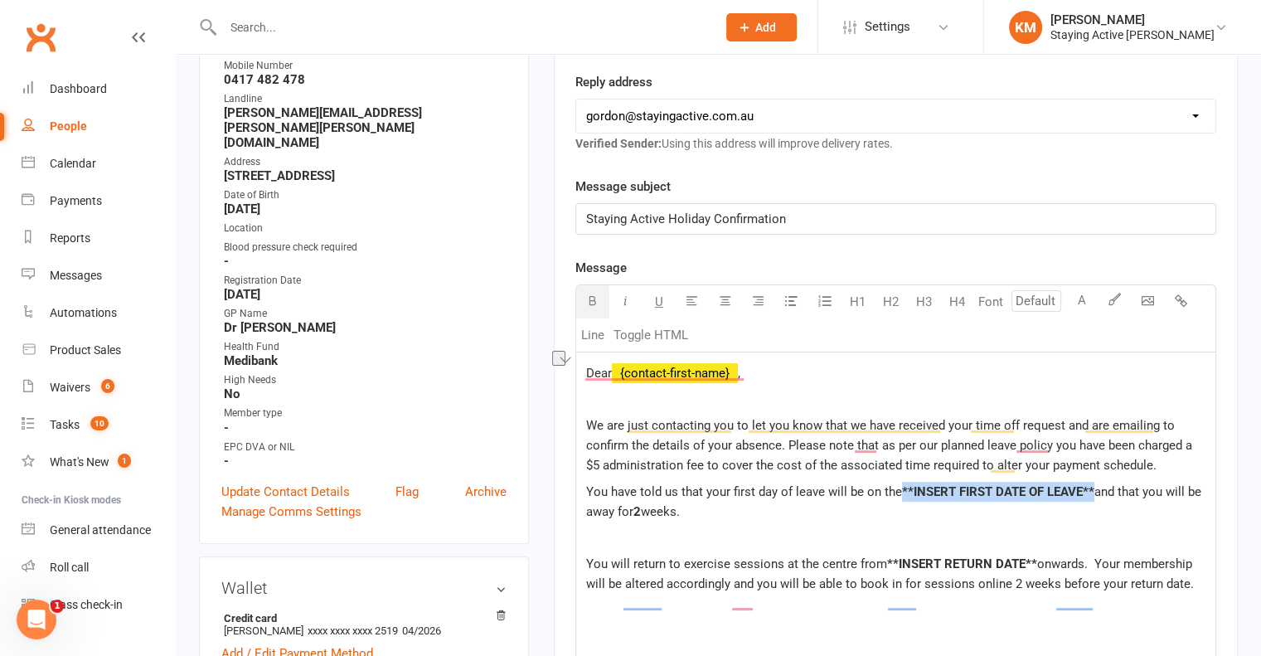
drag, startPoint x: 1093, startPoint y: 487, endPoint x: 901, endPoint y: 494, distance: 191.6
click at [901, 494] on p "You have told us that your first day of leave will be on the **INSERT FIRST DAT…" at bounding box center [895, 502] width 619 height 40
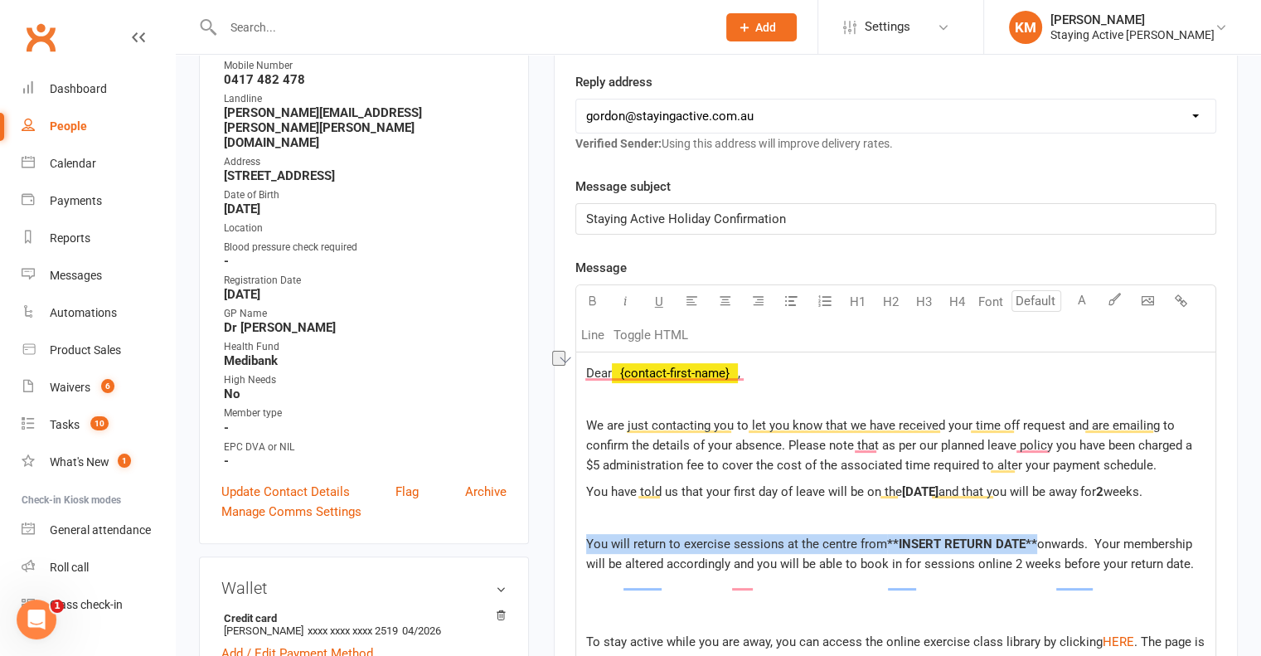
drag, startPoint x: 1031, startPoint y: 553, endPoint x: 884, endPoint y: 545, distance: 147.7
click at [884, 545] on div "Dear ﻿ {contact-first-name} , We are just contacting you to let you know that w…" at bounding box center [895, 635] width 639 height 566
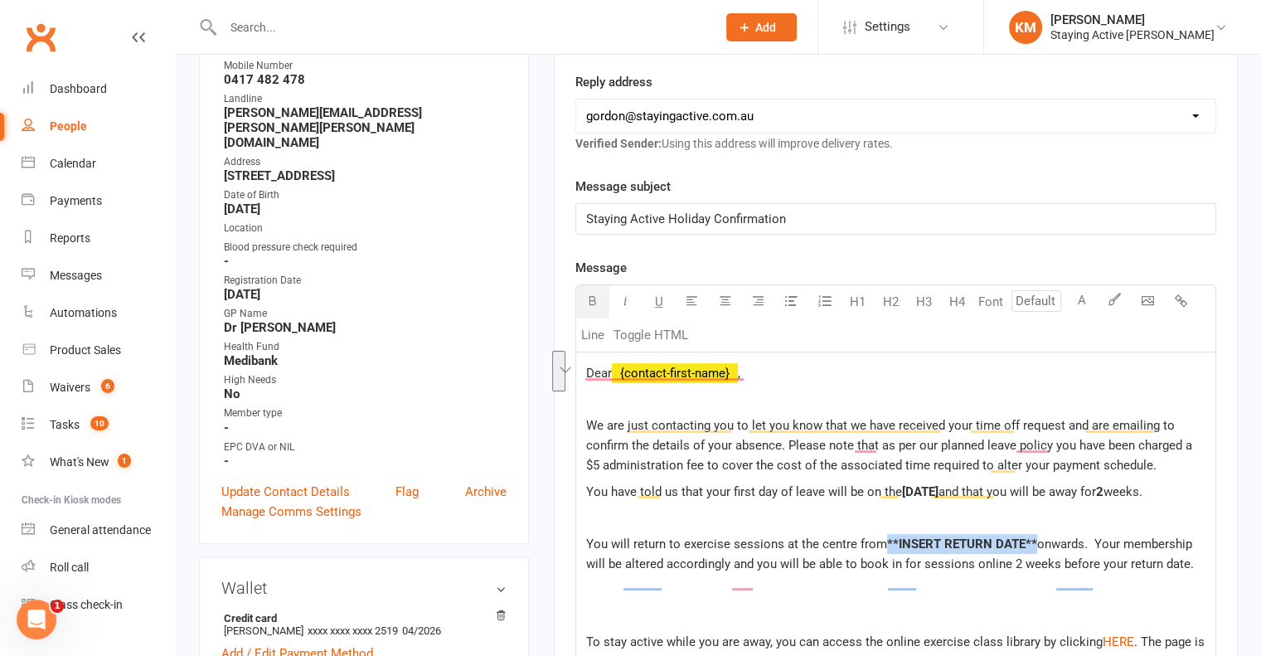
click at [887, 551] on span "**INSERT RETURN DATE**" at bounding box center [962, 543] width 150 height 15
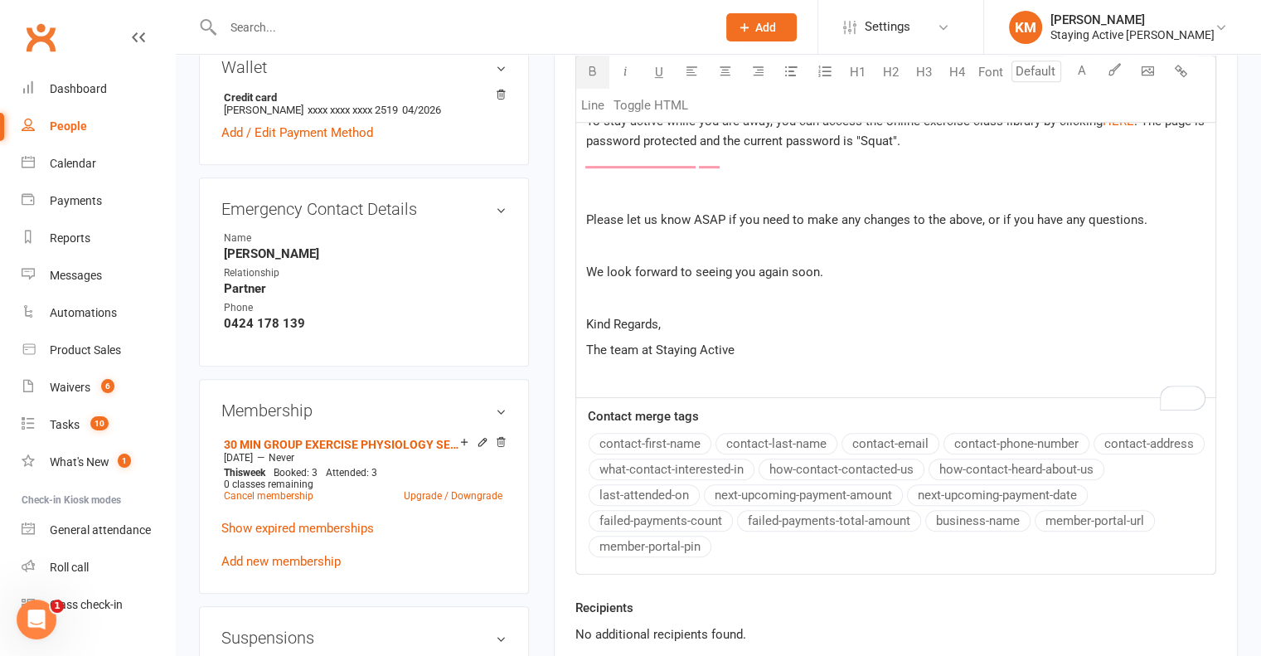
scroll to position [912, 0]
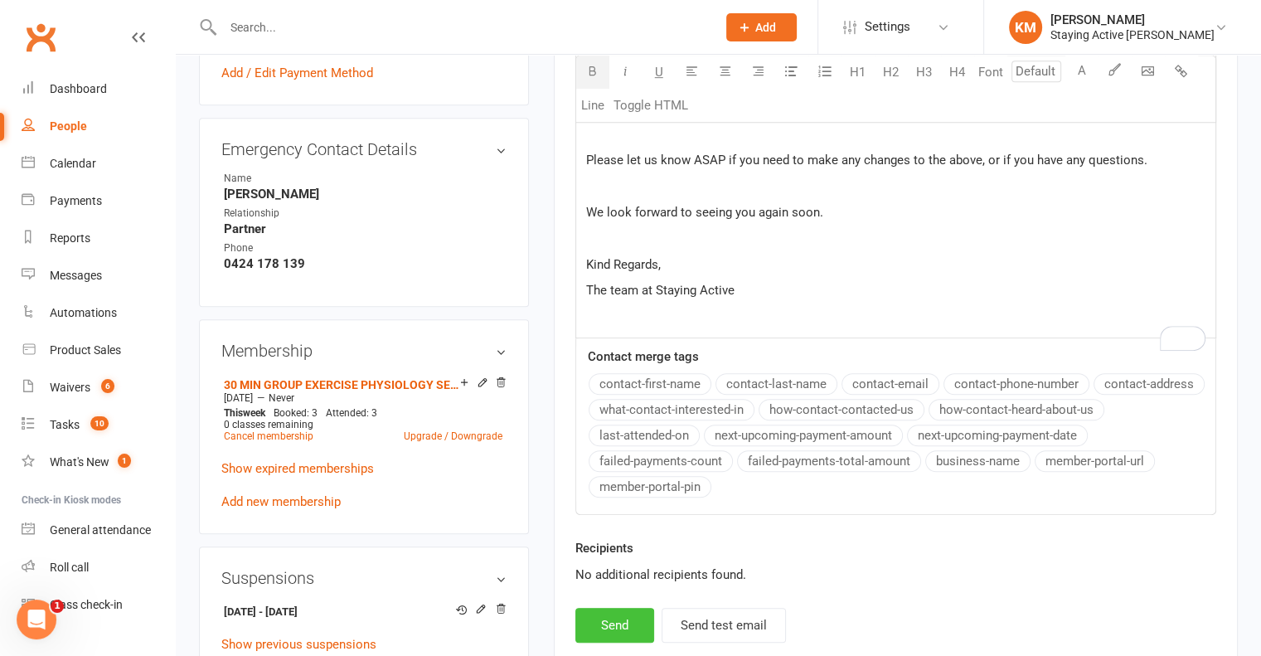
click at [625, 632] on button "Send" at bounding box center [614, 625] width 79 height 35
select select
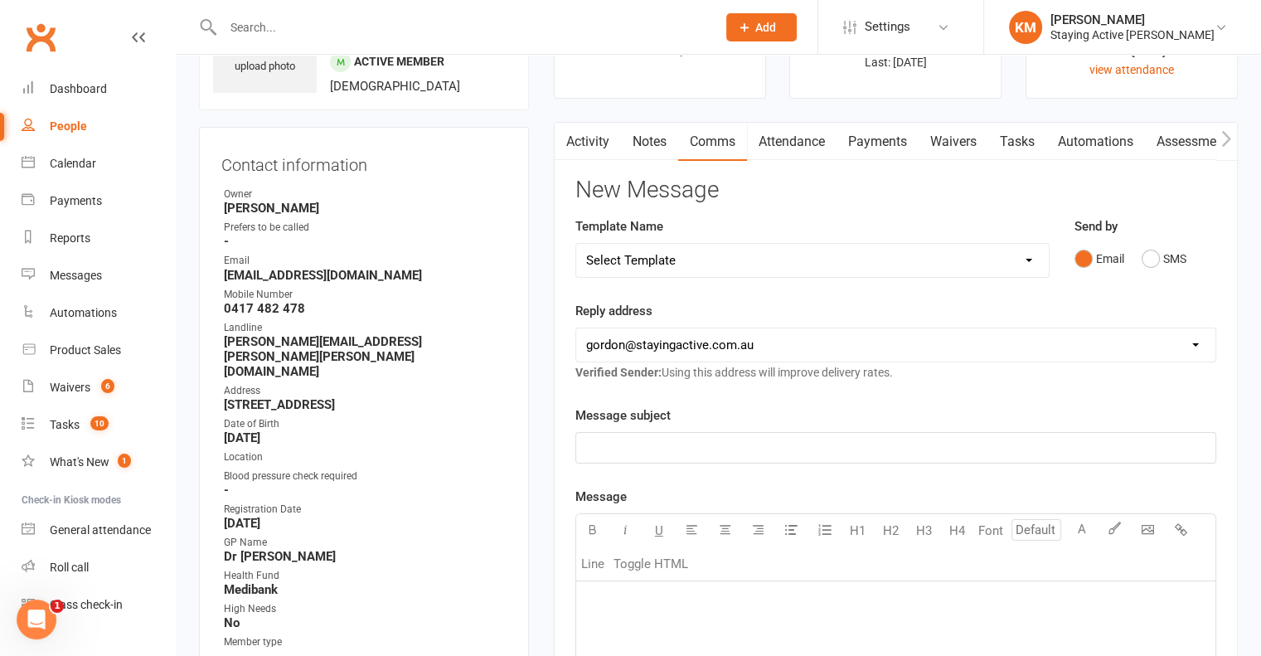
scroll to position [0, 0]
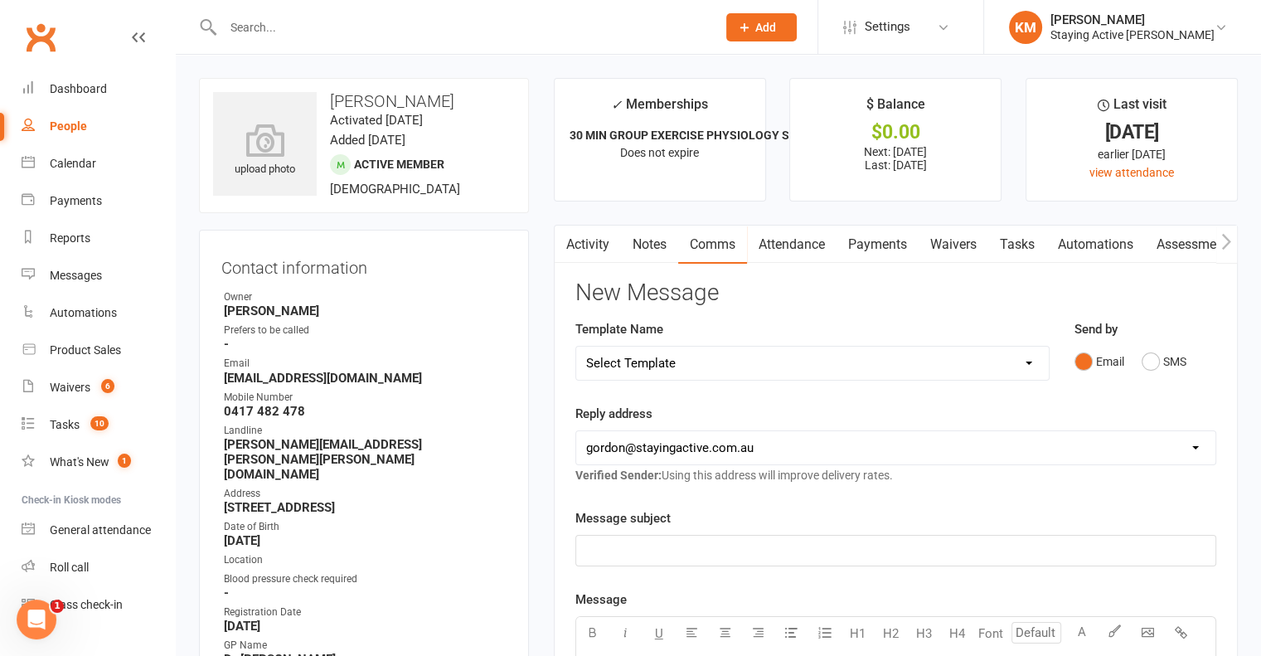
click at [598, 240] on link "Activity" at bounding box center [588, 244] width 66 height 38
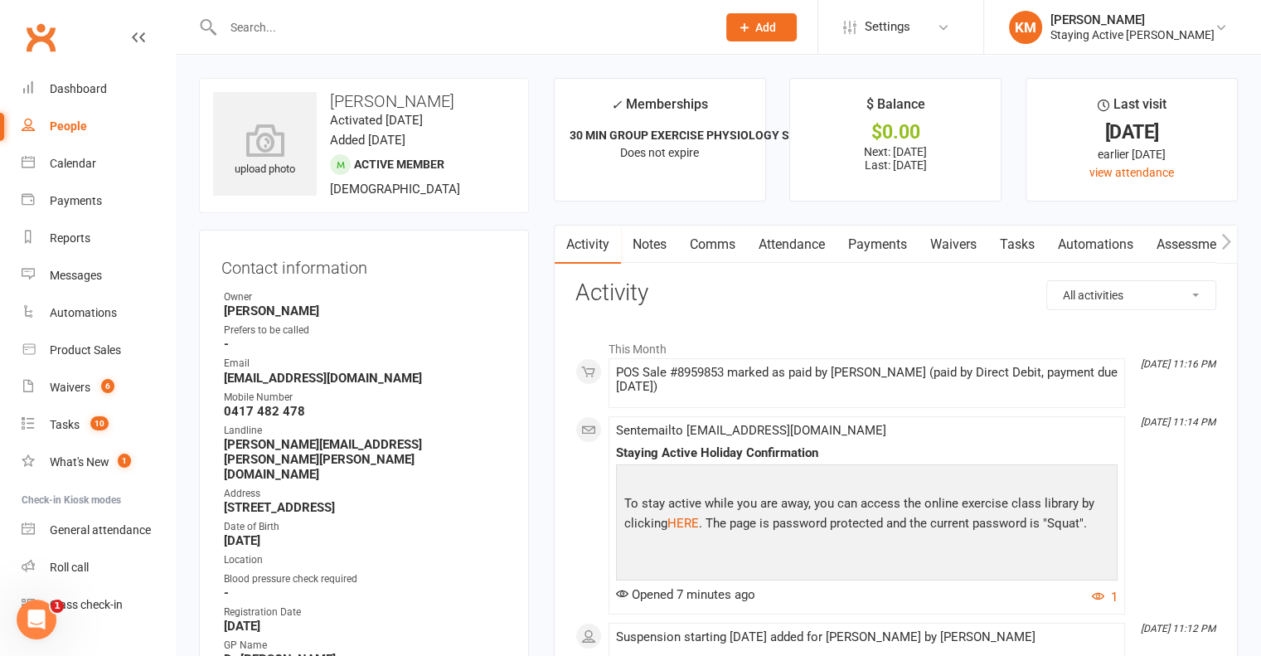
click at [345, 100] on h3 "Kerri Ashcroft" at bounding box center [364, 101] width 302 height 18
drag, startPoint x: 345, startPoint y: 100, endPoint x: 390, endPoint y: 107, distance: 46.1
click at [390, 107] on h3 "Kerri Ashcroft" at bounding box center [364, 101] width 302 height 18
copy h3 "Kerri Ashcroft"
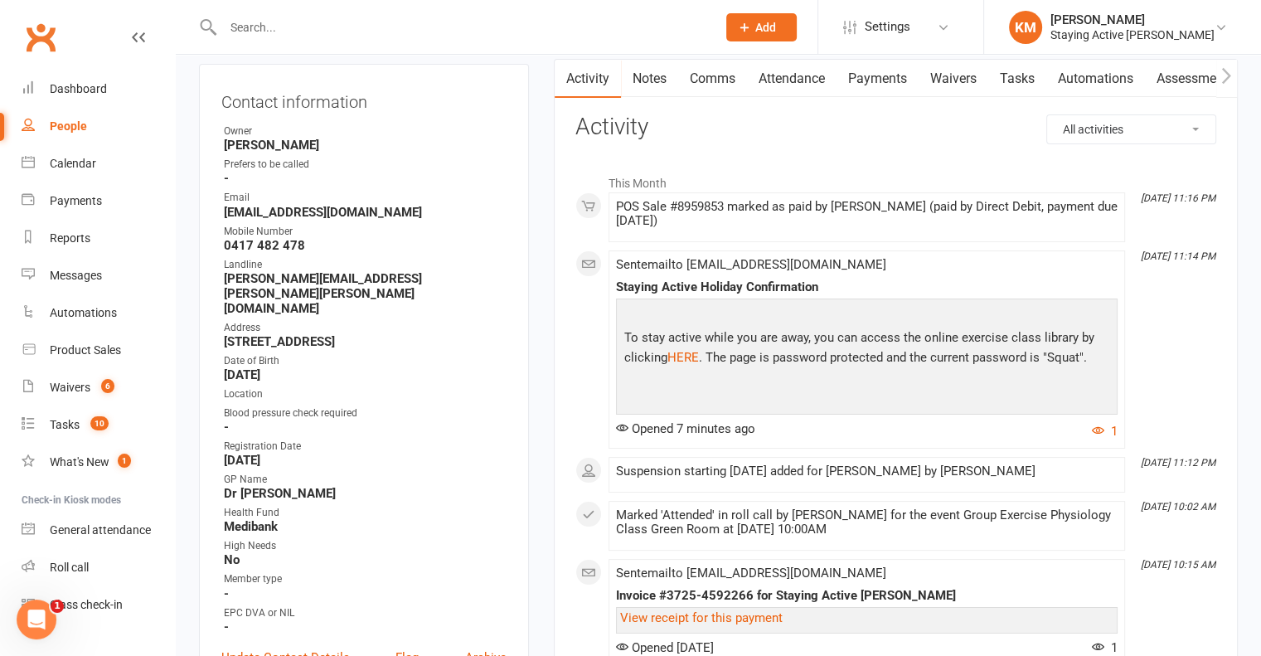
click at [947, 345] on p "To stay active while you are away, you can access the online exercise class lib…" at bounding box center [866, 349] width 493 height 44
click at [812, 346] on p "To stay active while you are away, you can access the online exercise class lib…" at bounding box center [866, 349] width 493 height 44
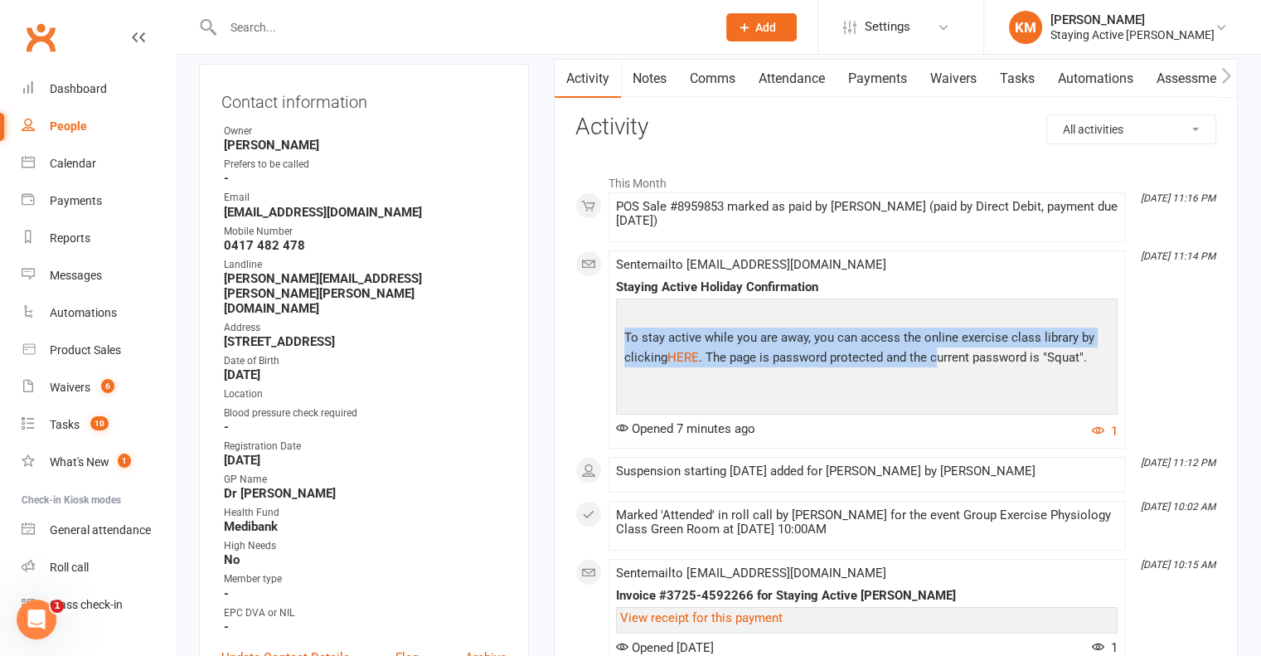
drag, startPoint x: 648, startPoint y: 325, endPoint x: 939, endPoint y: 362, distance: 293.3
click at [939, 362] on div "Dear Kerri, We are just contacting you to let you know that we have received yo…" at bounding box center [866, 312] width 493 height 592
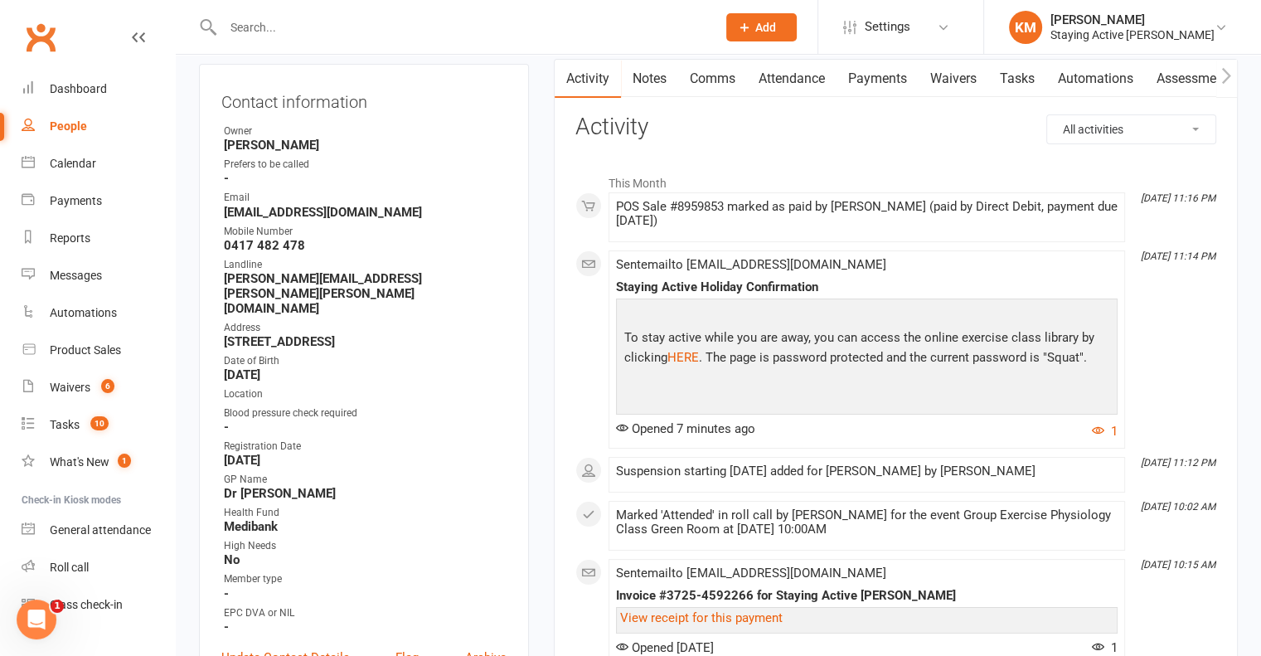
click at [947, 367] on p "To stay active while you are away, you can access the online exercise class lib…" at bounding box center [866, 349] width 493 height 44
click at [705, 427] on span "Opened 7 minutes ago" at bounding box center [685, 428] width 139 height 15
drag, startPoint x: 676, startPoint y: 284, endPoint x: 805, endPoint y: 293, distance: 128.8
click at [801, 291] on div "Staying Active Holiday Confirmation" at bounding box center [866, 287] width 501 height 14
click at [830, 340] on p "To stay active while you are away, you can access the online exercise class lib…" at bounding box center [866, 349] width 493 height 44
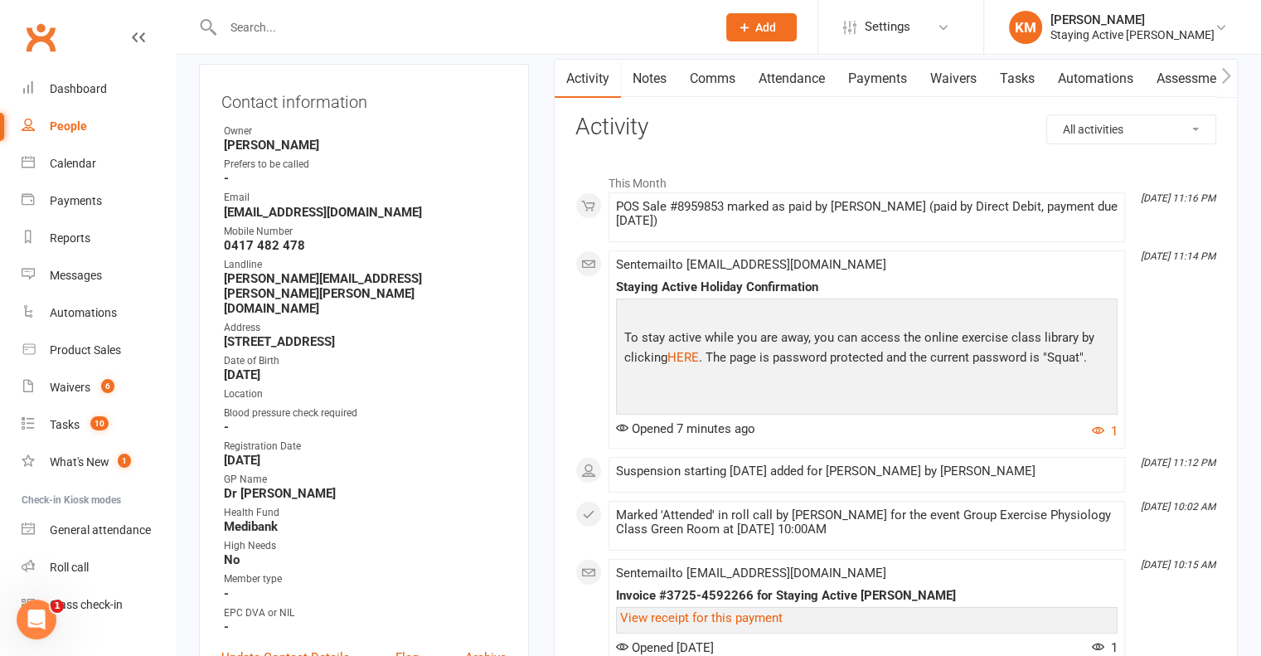
click at [805, 342] on p "To stay active while you are away, you can access the online exercise class lib…" at bounding box center [866, 349] width 493 height 44
click at [957, 354] on p "To stay active while you are away, you can access the online exercise class lib…" at bounding box center [866, 349] width 493 height 44
click at [1105, 425] on button "1" at bounding box center [1105, 431] width 26 height 20
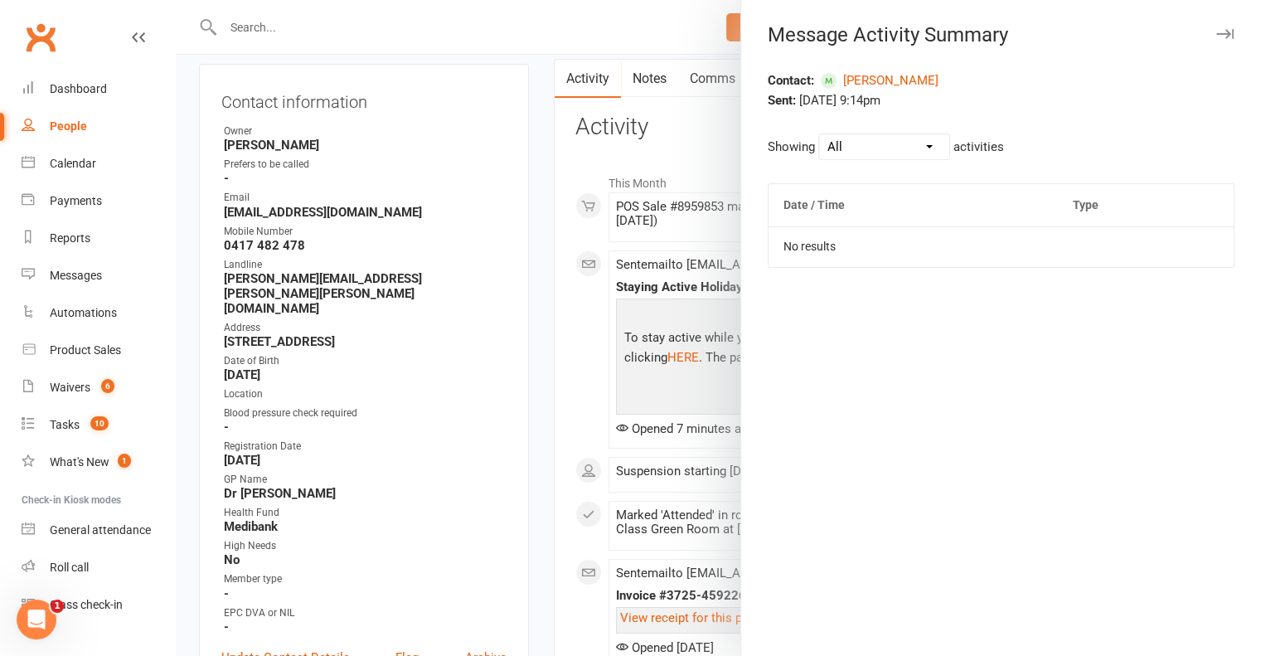
click at [710, 338] on div at bounding box center [718, 328] width 1085 height 656
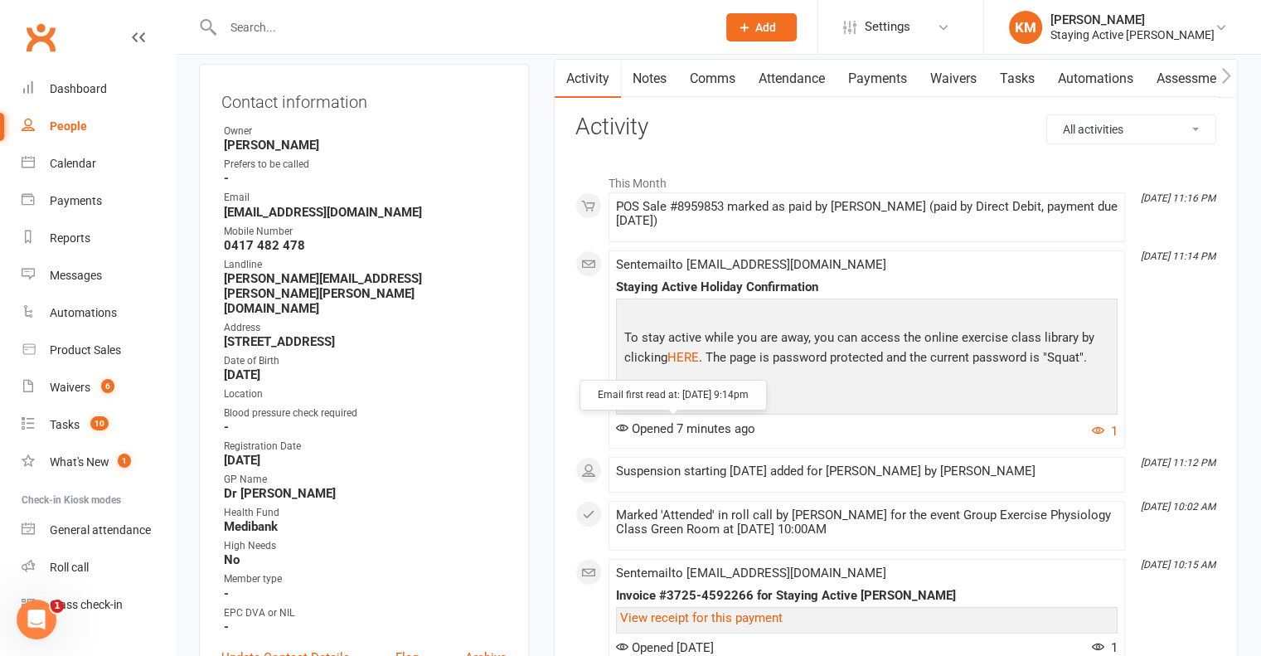
click at [666, 427] on span "Opened 7 minutes ago" at bounding box center [685, 428] width 139 height 15
click at [654, 336] on p "To stay active while you are away, you can access the online exercise class lib…" at bounding box center [866, 349] width 493 height 44
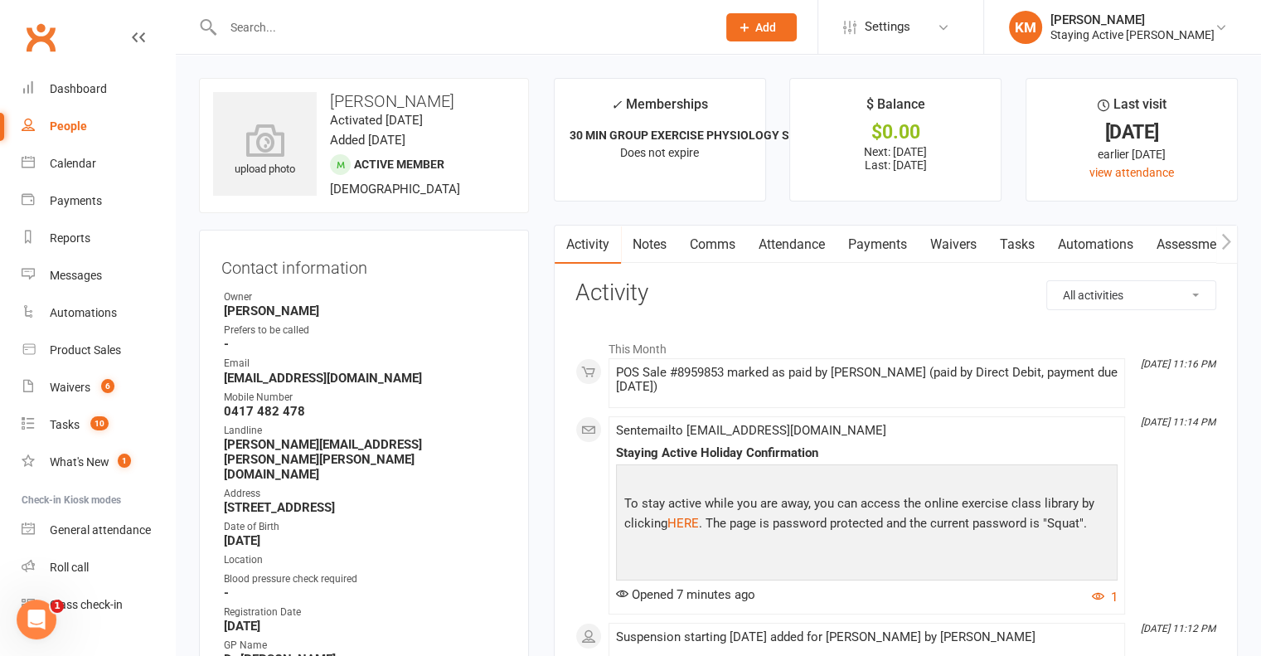
scroll to position [0, 0]
drag, startPoint x: 709, startPoint y: 377, endPoint x: 915, endPoint y: 389, distance: 206.7
click at [914, 389] on div "POS Sale #8959853 marked as paid by Kate Miranda (paid by Direct Debit, payment…" at bounding box center [866, 380] width 501 height 28
click at [695, 248] on link "Comms" at bounding box center [712, 244] width 69 height 38
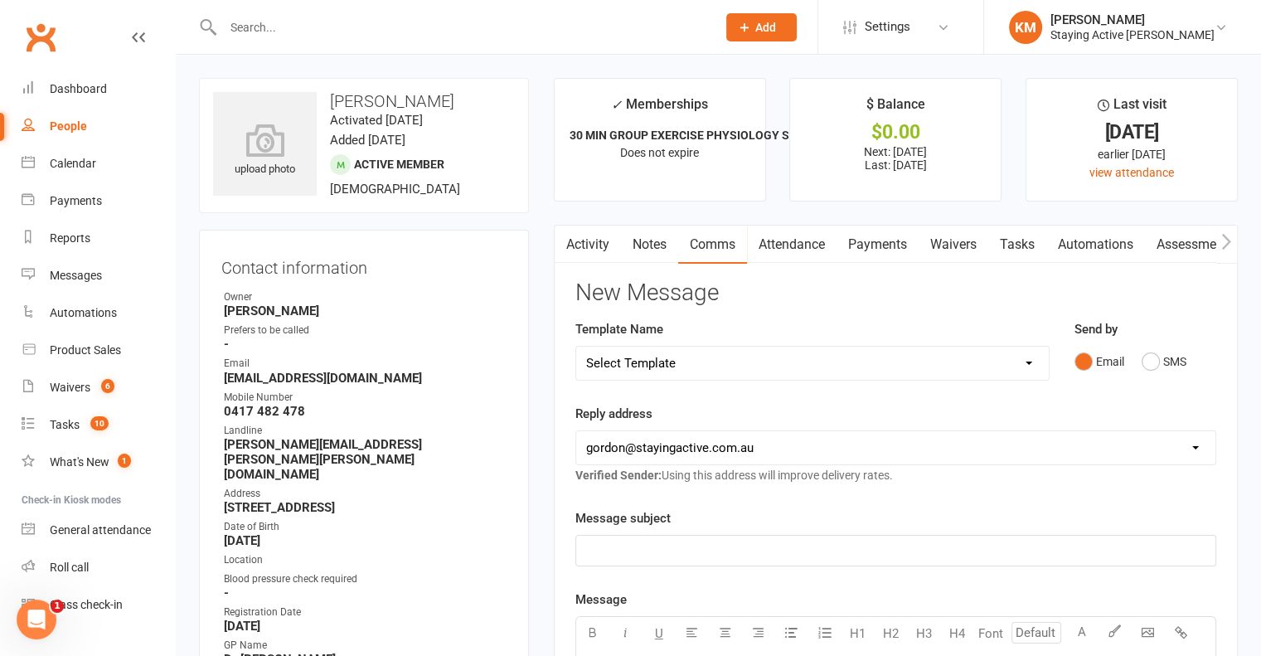
click at [689, 351] on select "Select Template [Email] 1045am Zoom Class [Email] 150 visits [Email] 1pm Zoom […" at bounding box center [812, 362] width 472 height 33
select select "19"
click at [576, 346] on select "Select Template [Email] 1045am Zoom Class [Email] 150 visits [Email] 1pm Zoom […" at bounding box center [812, 362] width 472 height 33
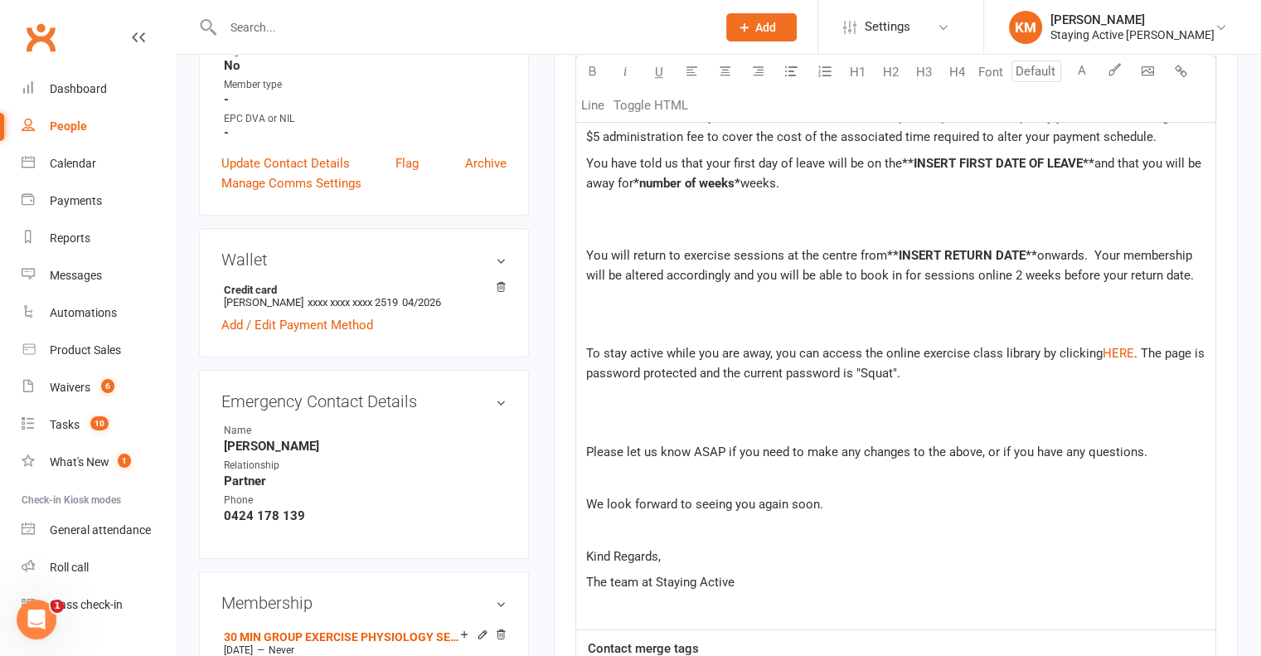
scroll to position [746, 0]
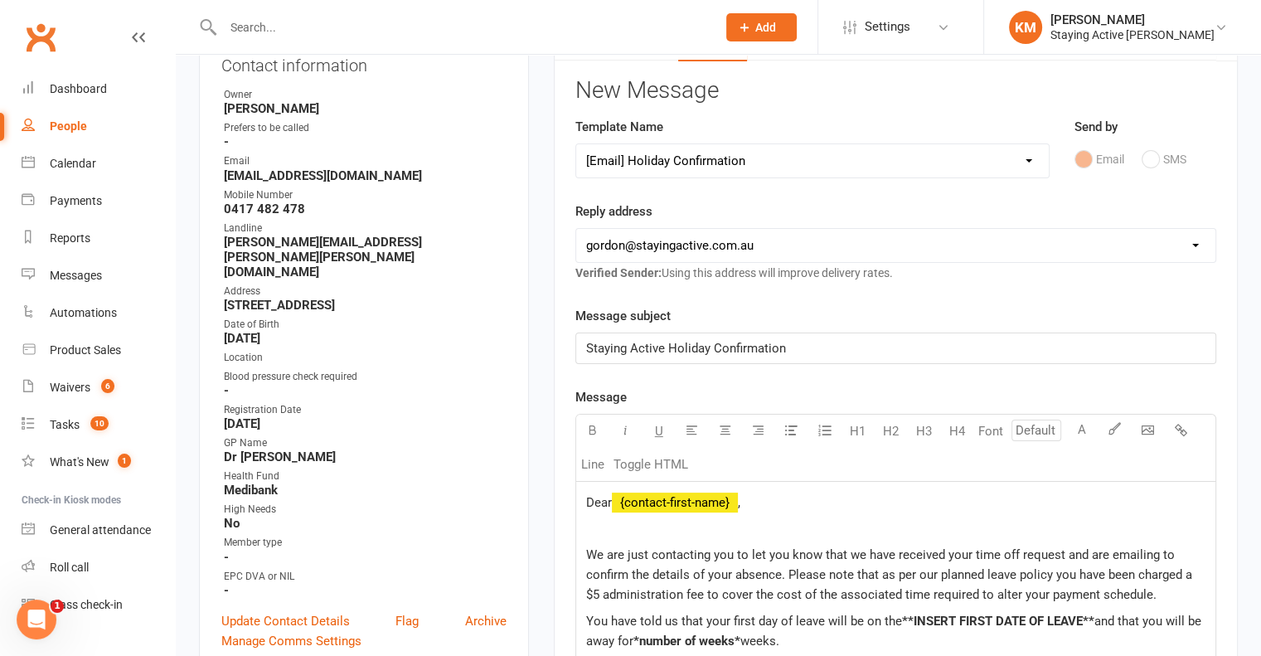
scroll to position [249, 0]
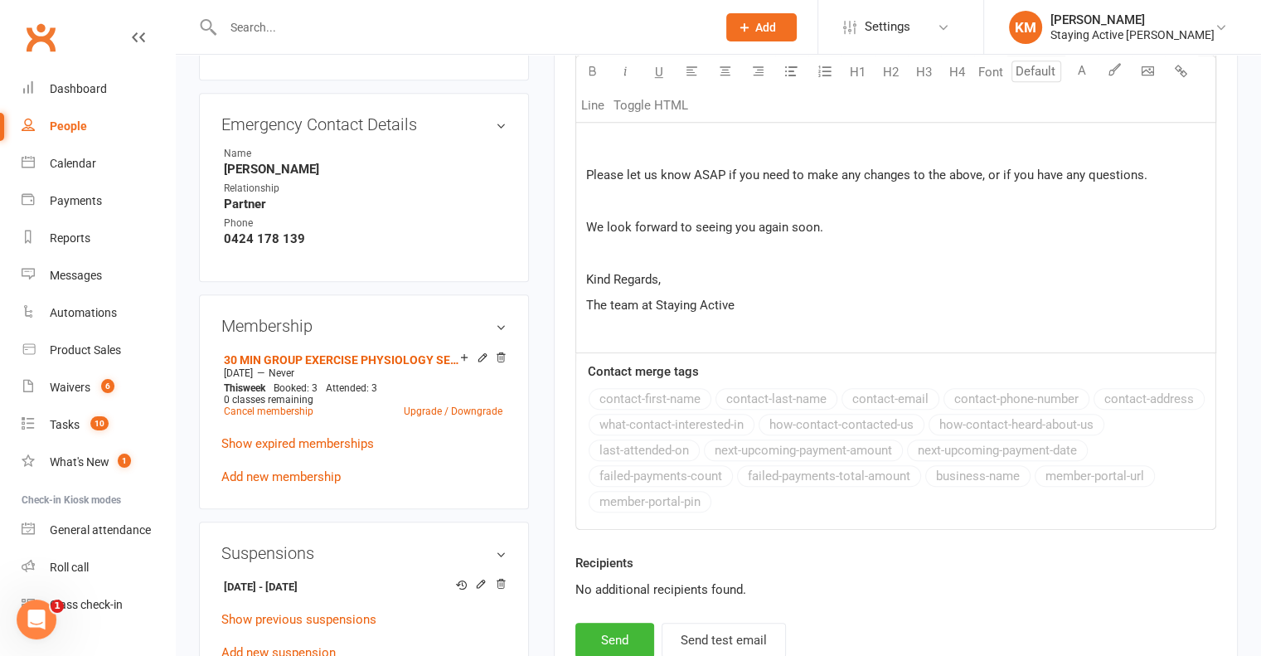
scroll to position [1078, 0]
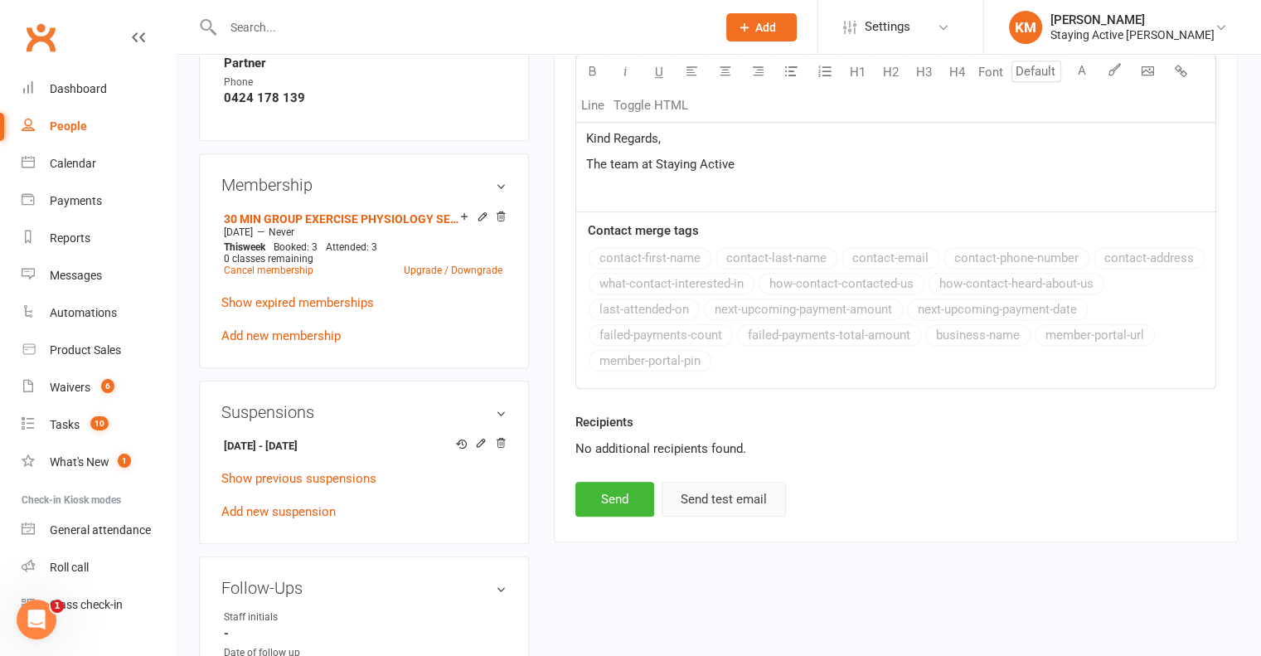
click at [727, 510] on button "Send test email" at bounding box center [723, 499] width 124 height 35
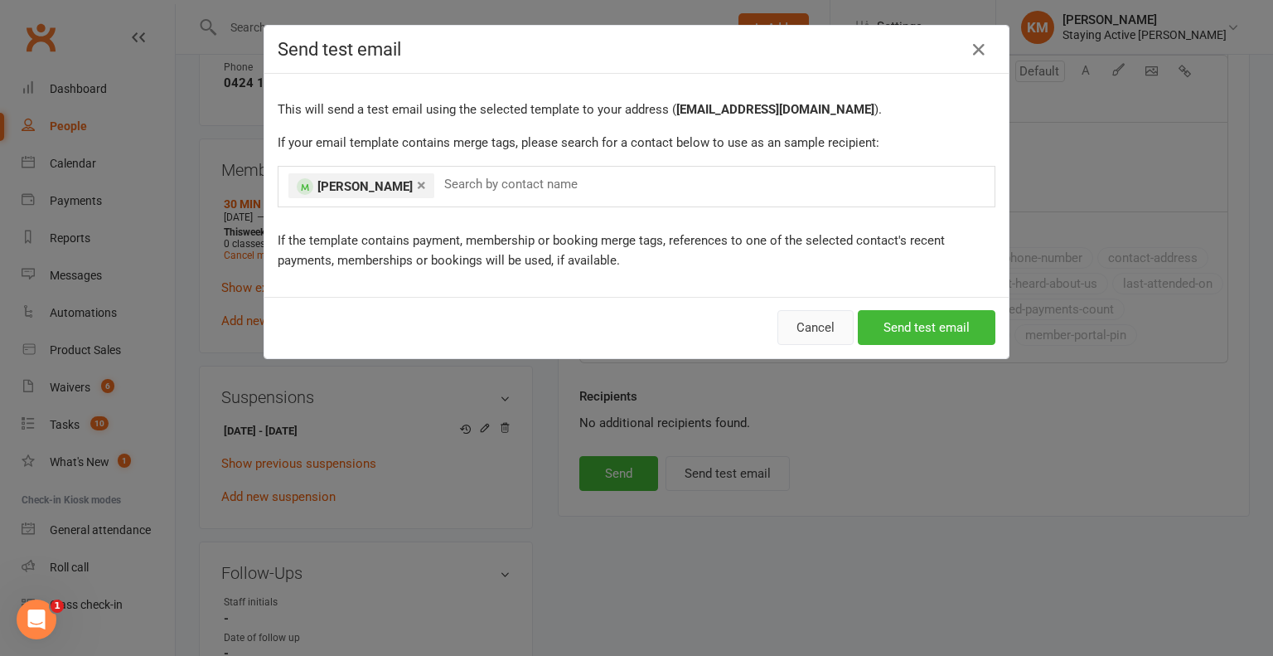
click at [809, 330] on button "Cancel" at bounding box center [816, 327] width 76 height 35
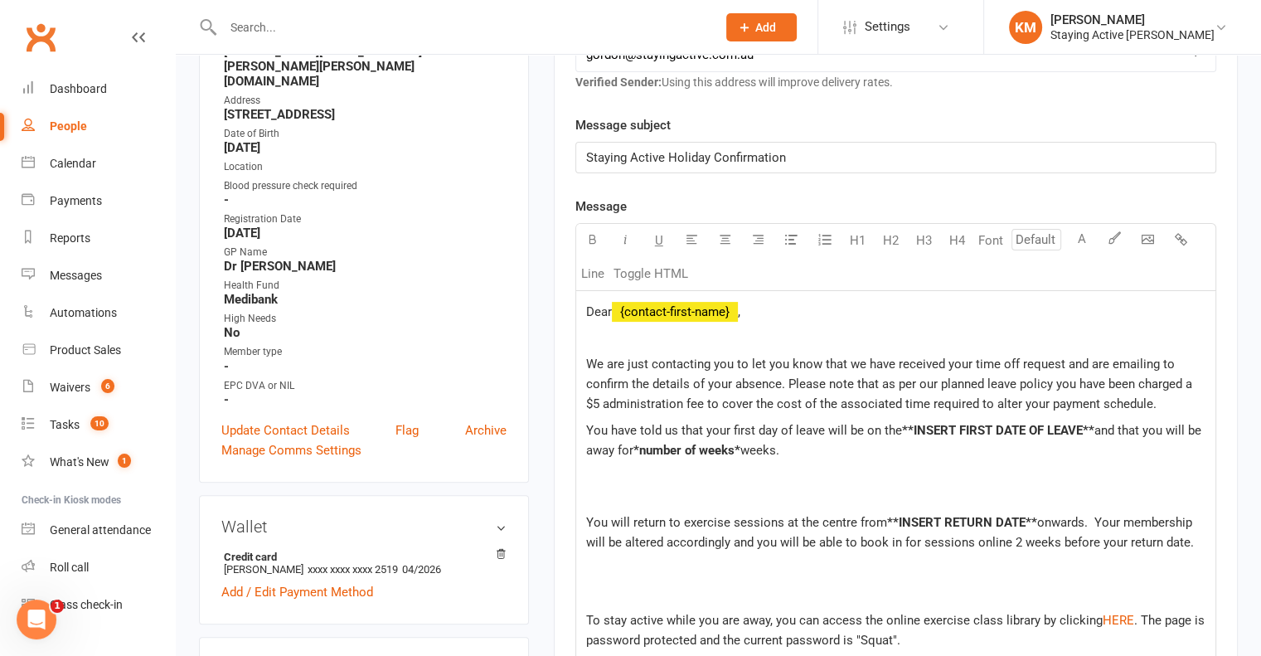
scroll to position [166, 0]
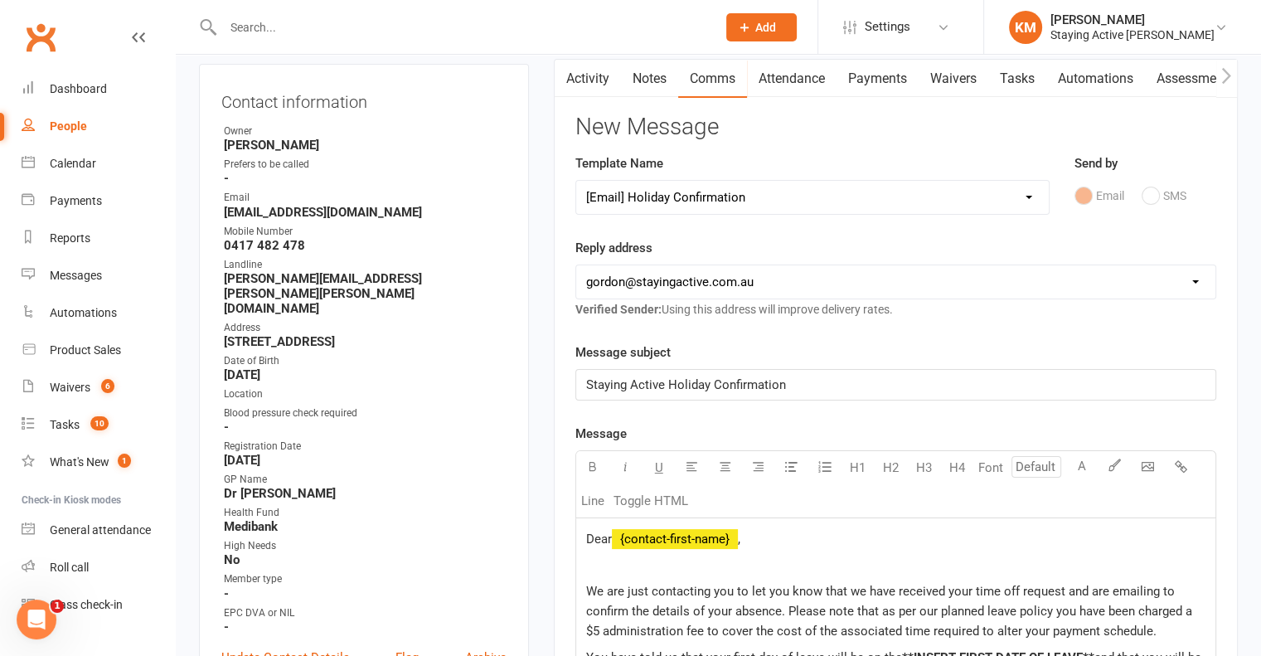
click at [726, 79] on link "Comms" at bounding box center [712, 79] width 69 height 38
click at [596, 89] on link "Activity" at bounding box center [588, 79] width 66 height 38
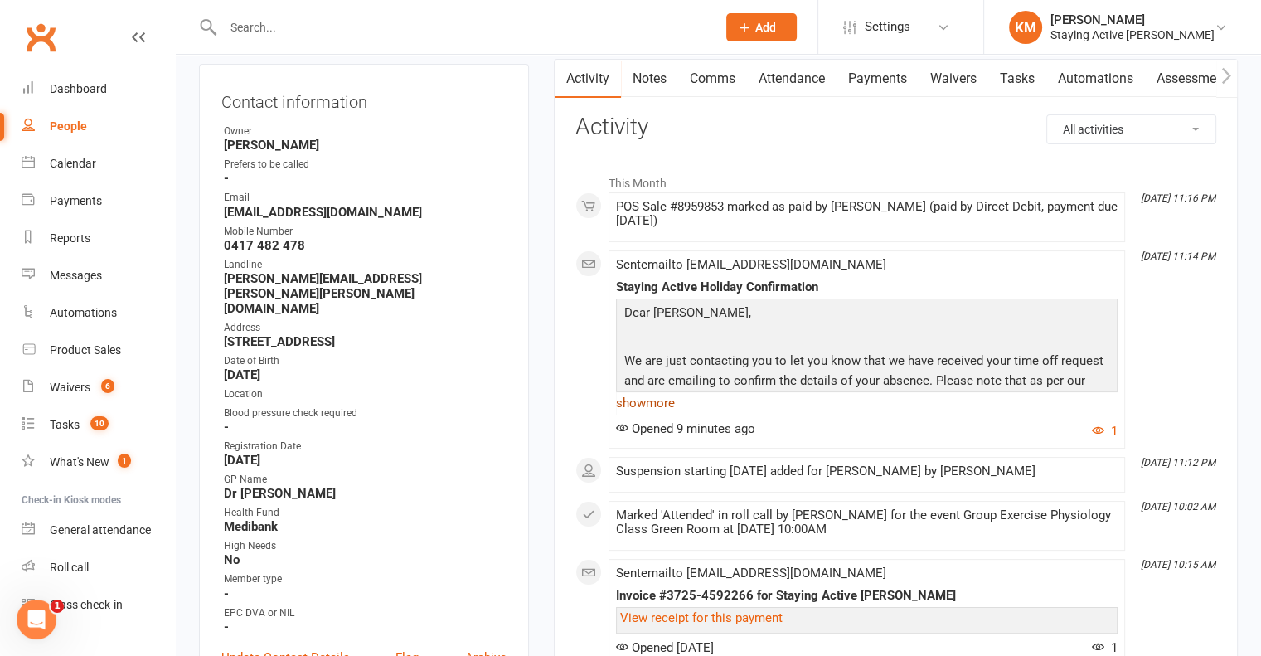
click at [647, 399] on link "show more" at bounding box center [866, 402] width 501 height 23
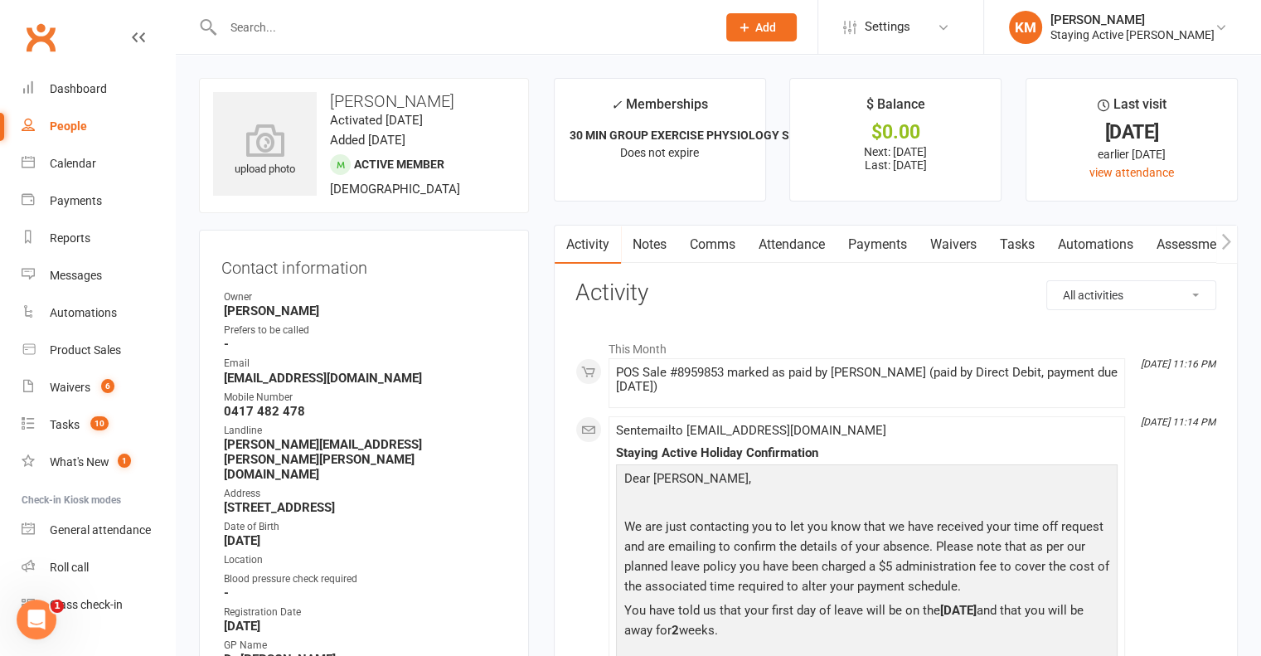
click at [416, 48] on div at bounding box center [452, 27] width 506 height 54
click at [420, 28] on input "text" at bounding box center [461, 27] width 487 height 23
paste input "Kathleen Beaubois"
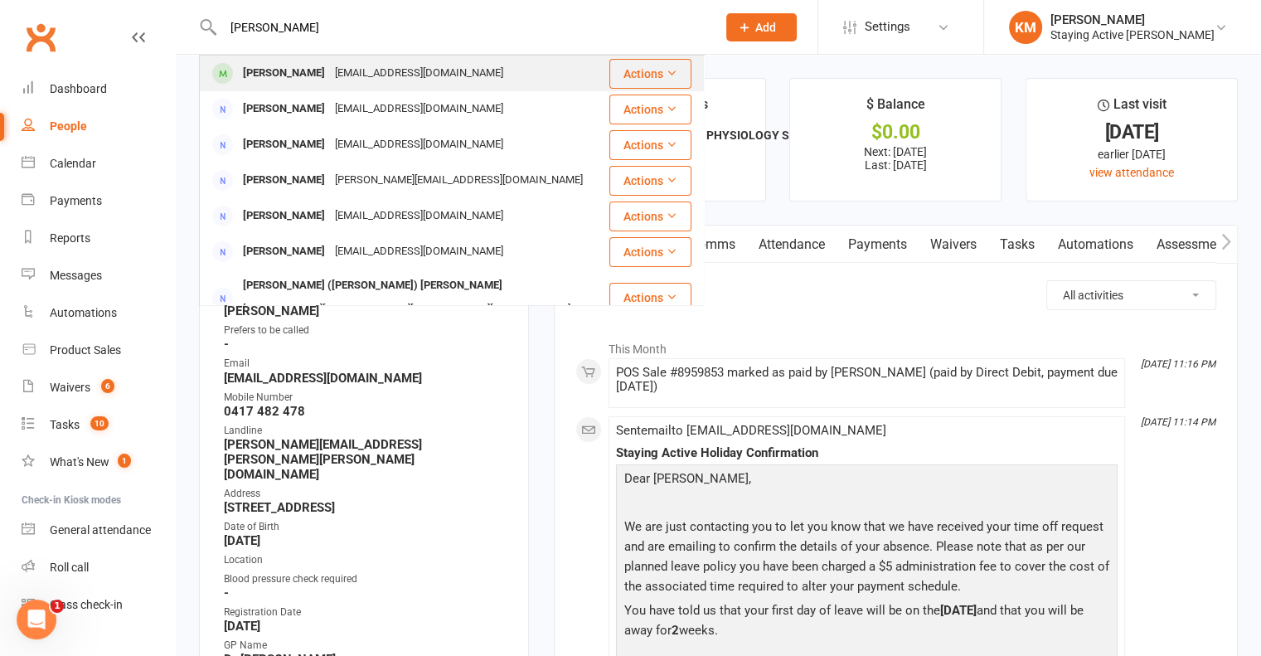
type input "Kathleen Beaubois"
click at [313, 75] on div "Kathleen Beaubois" at bounding box center [284, 73] width 92 height 24
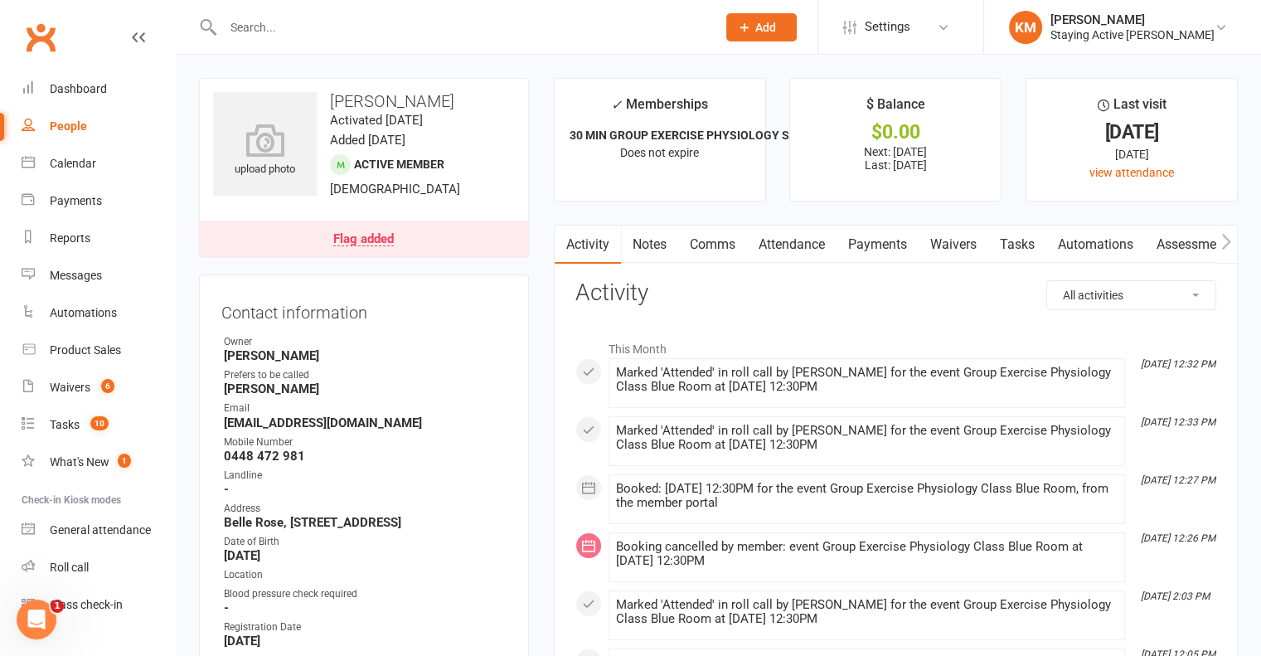
click at [933, 248] on link "Waivers" at bounding box center [953, 244] width 70 height 38
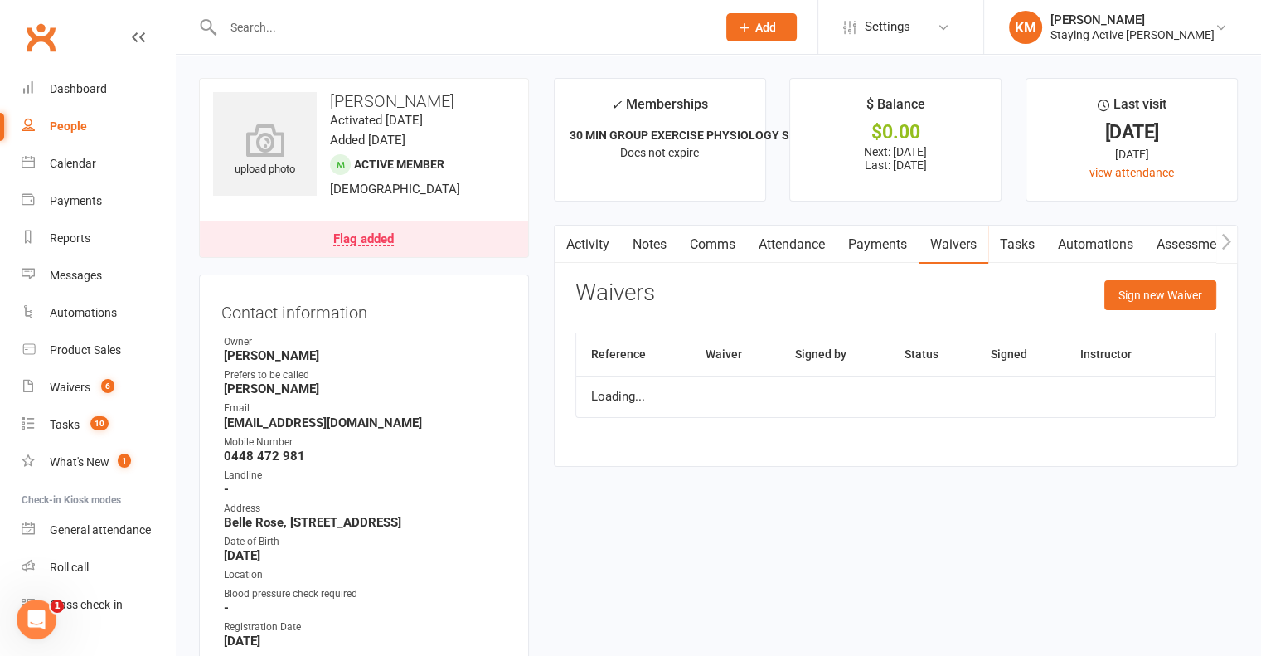
click at [888, 240] on link "Payments" at bounding box center [877, 244] width 82 height 38
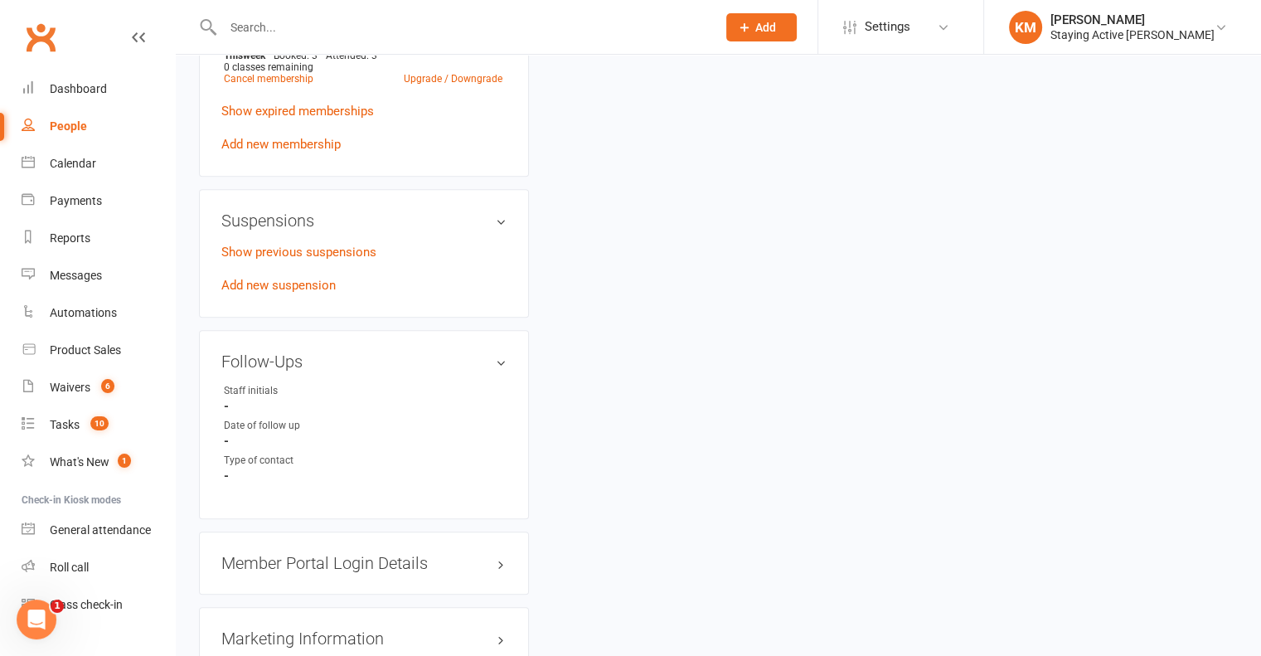
scroll to position [1243, 0]
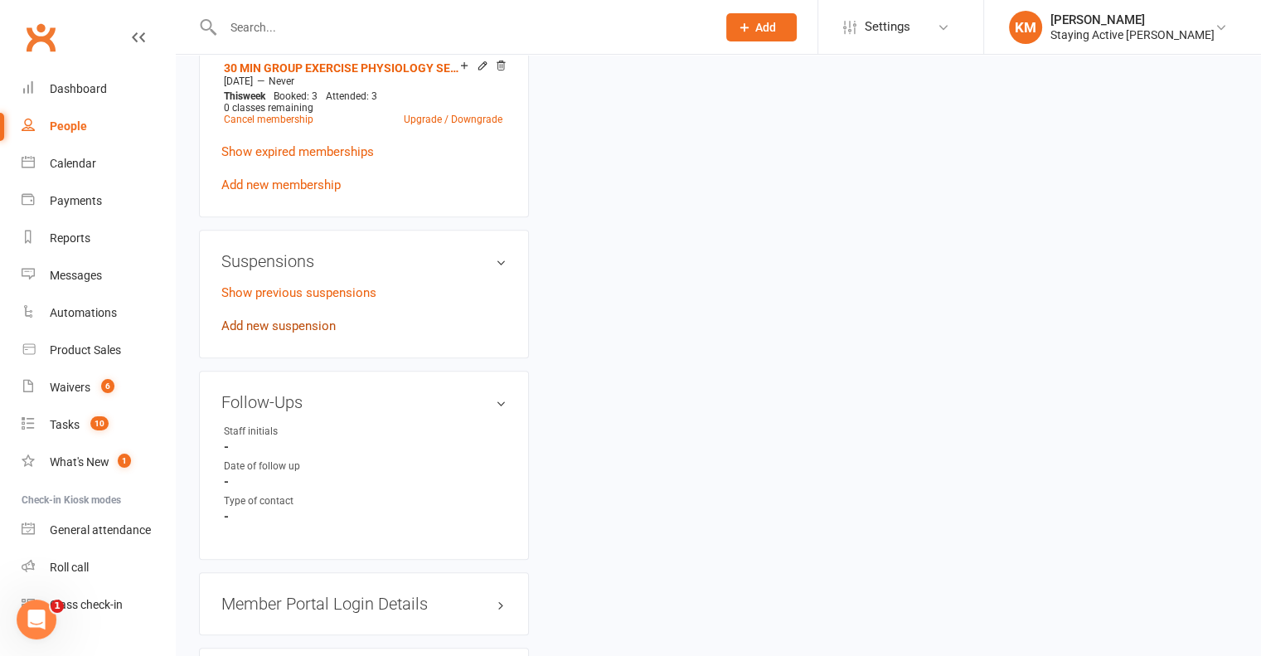
click at [293, 333] on link "Add new suspension" at bounding box center [278, 325] width 114 height 15
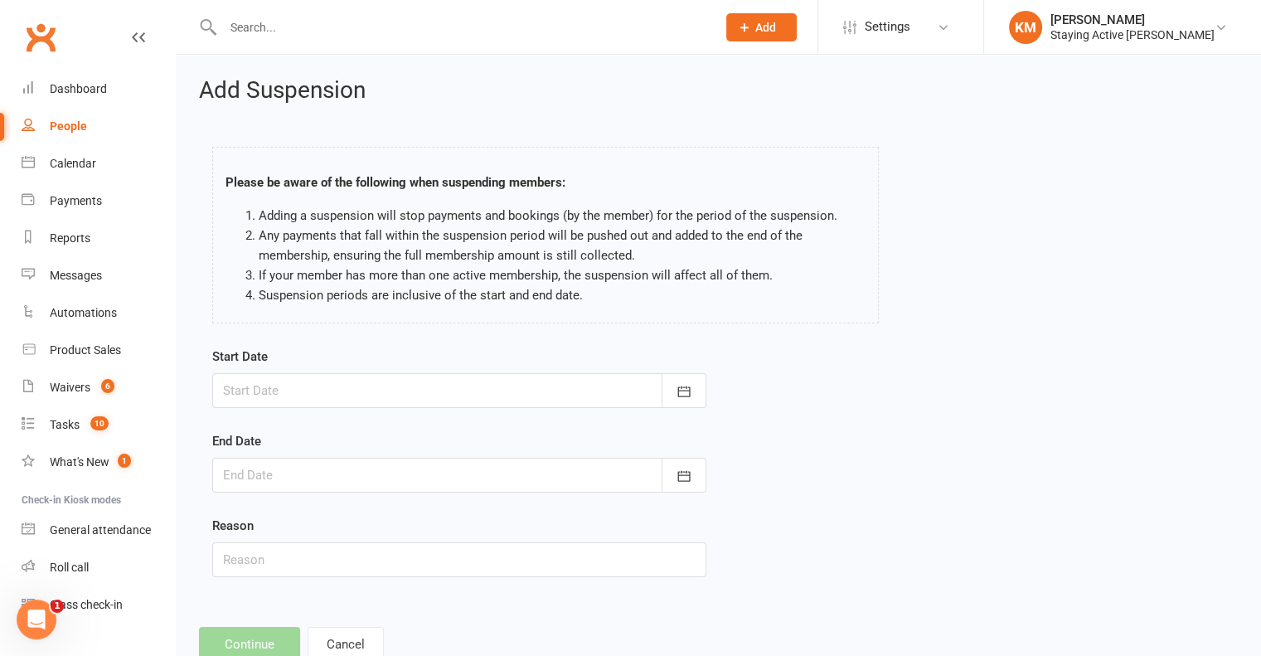
click at [317, 391] on div at bounding box center [459, 390] width 494 height 35
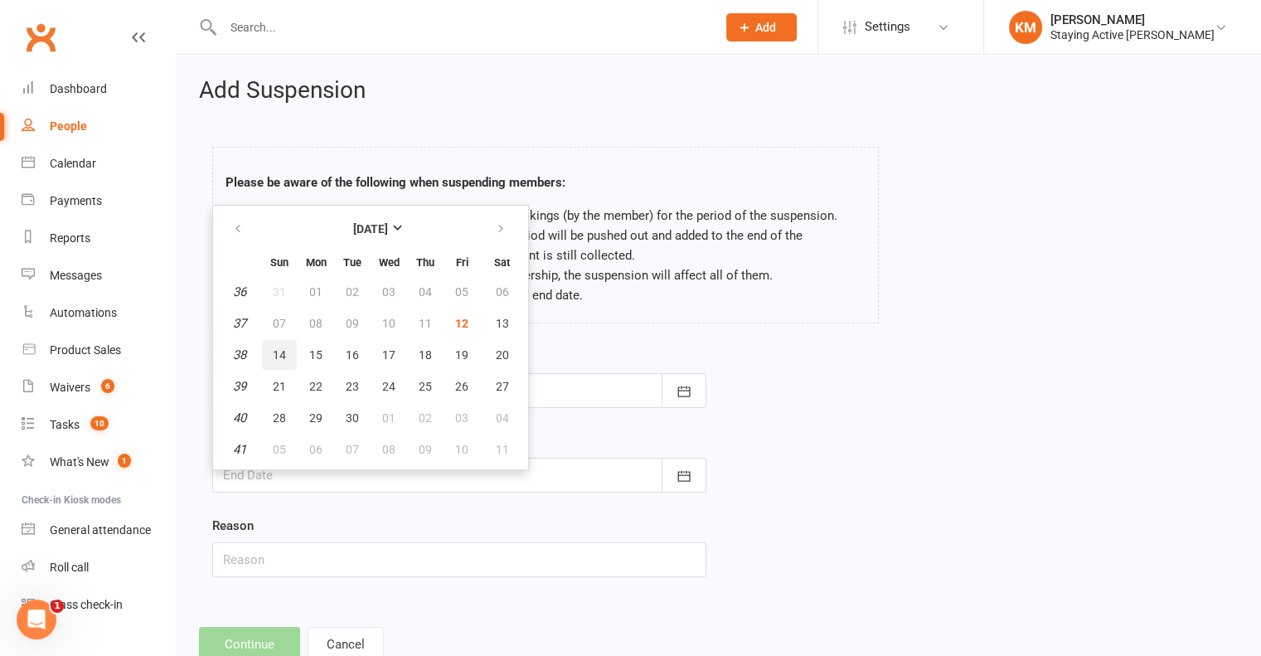
click at [282, 351] on span "14" at bounding box center [279, 354] width 13 height 13
type input "14 Sep 2025"
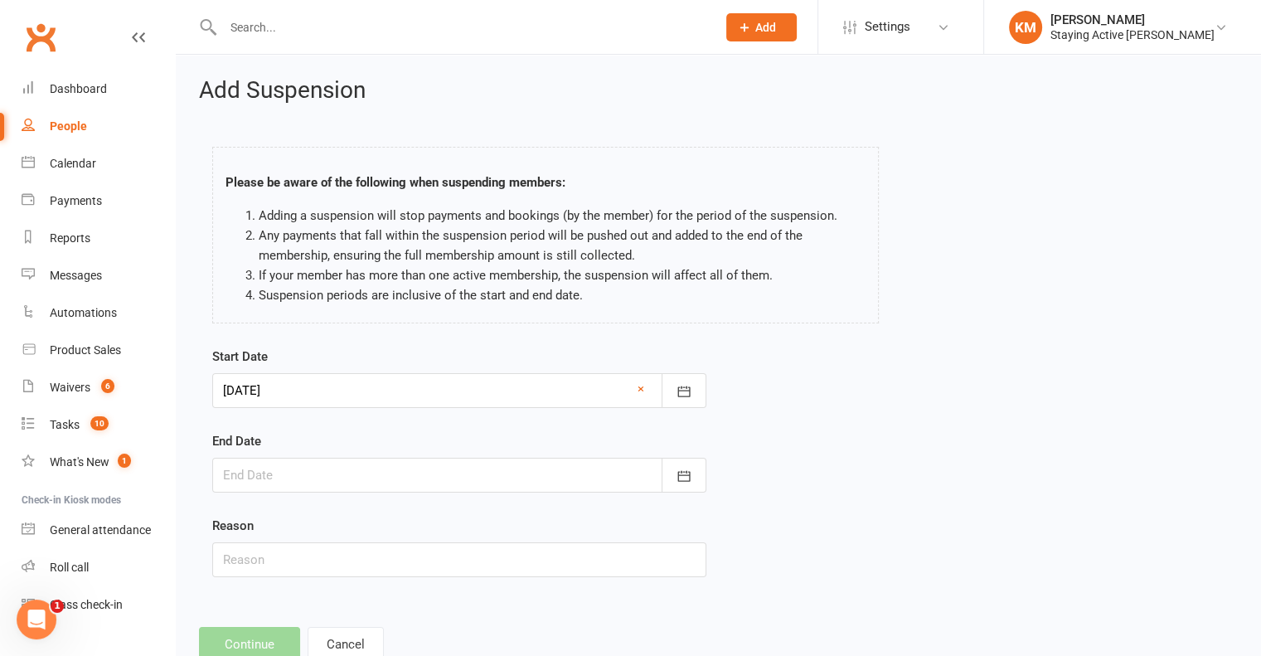
click at [272, 467] on div at bounding box center [459, 475] width 494 height 35
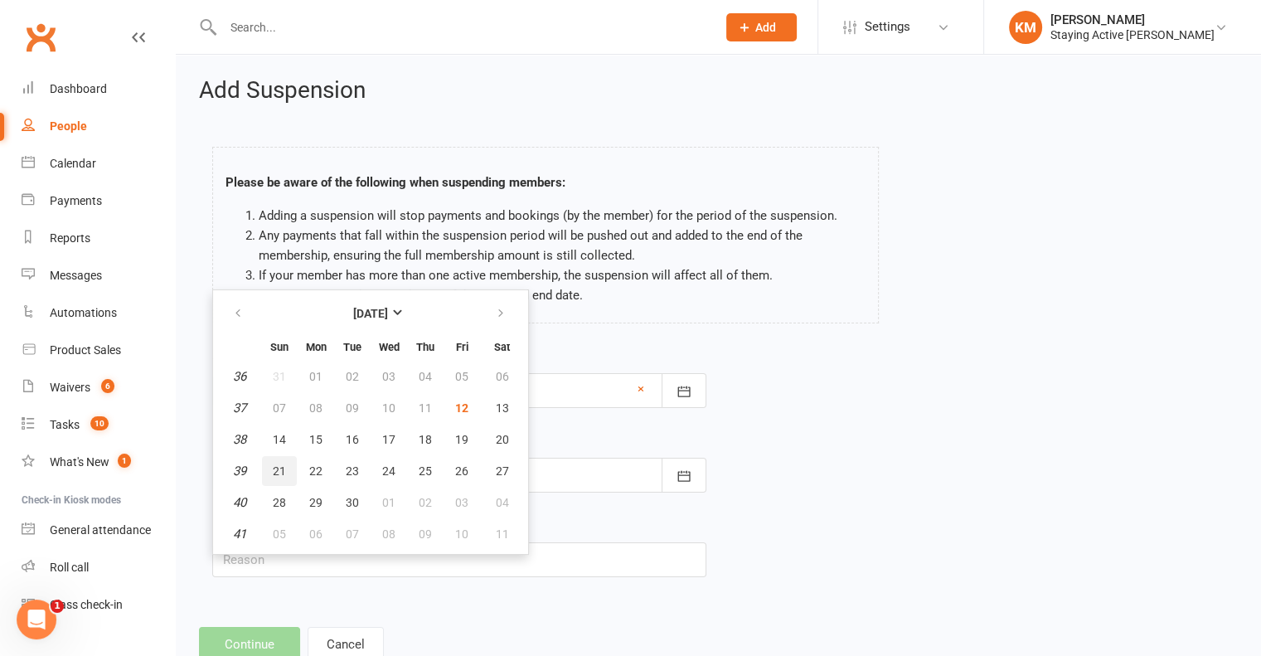
click at [277, 476] on button "21" at bounding box center [279, 471] width 35 height 30
type input "21 Sep 2025"
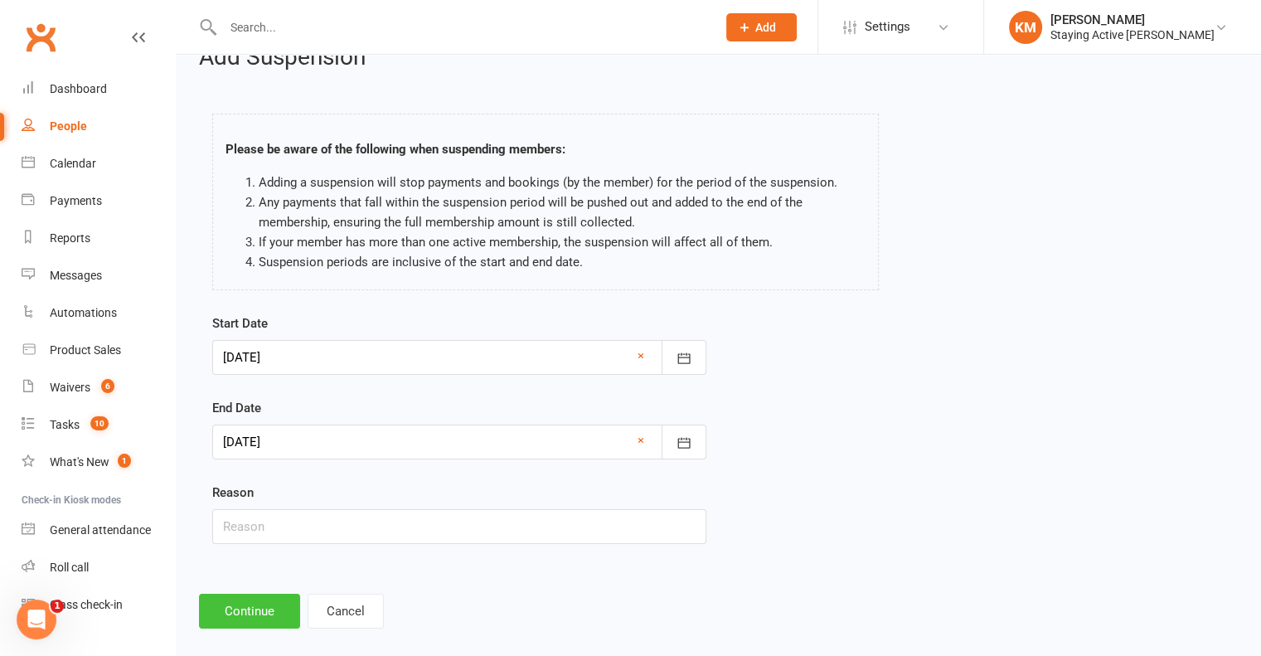
scroll to position [51, 0]
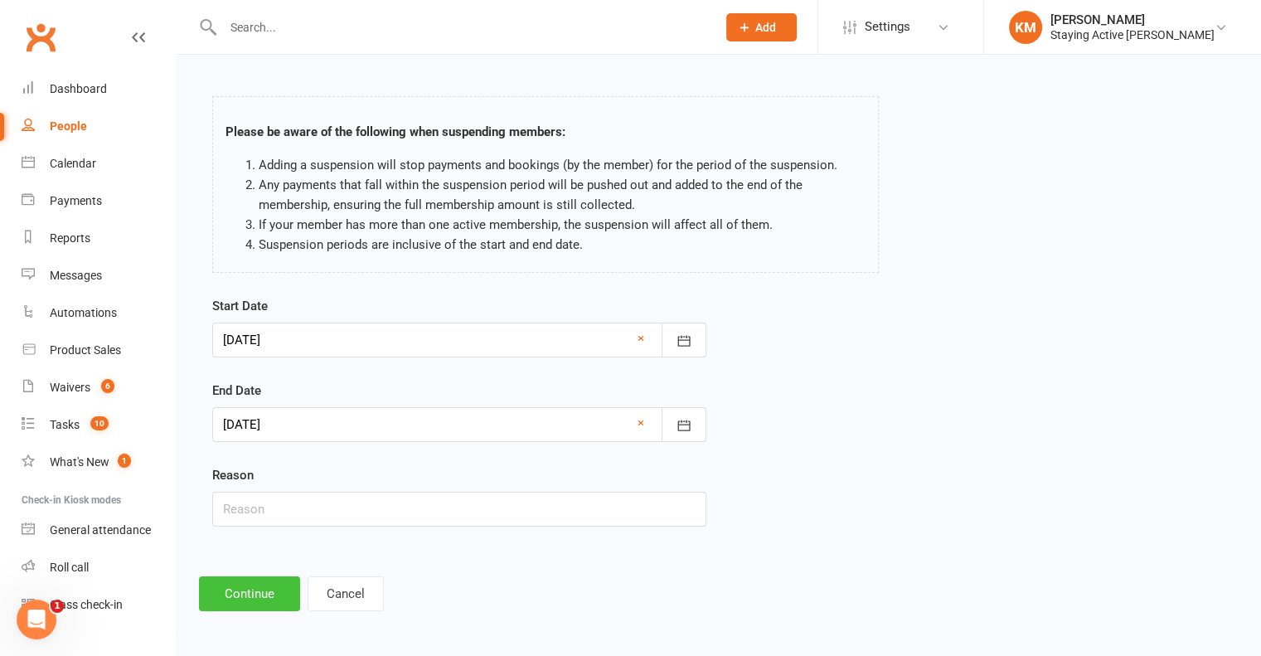
click at [269, 576] on button "Continue" at bounding box center [249, 593] width 101 height 35
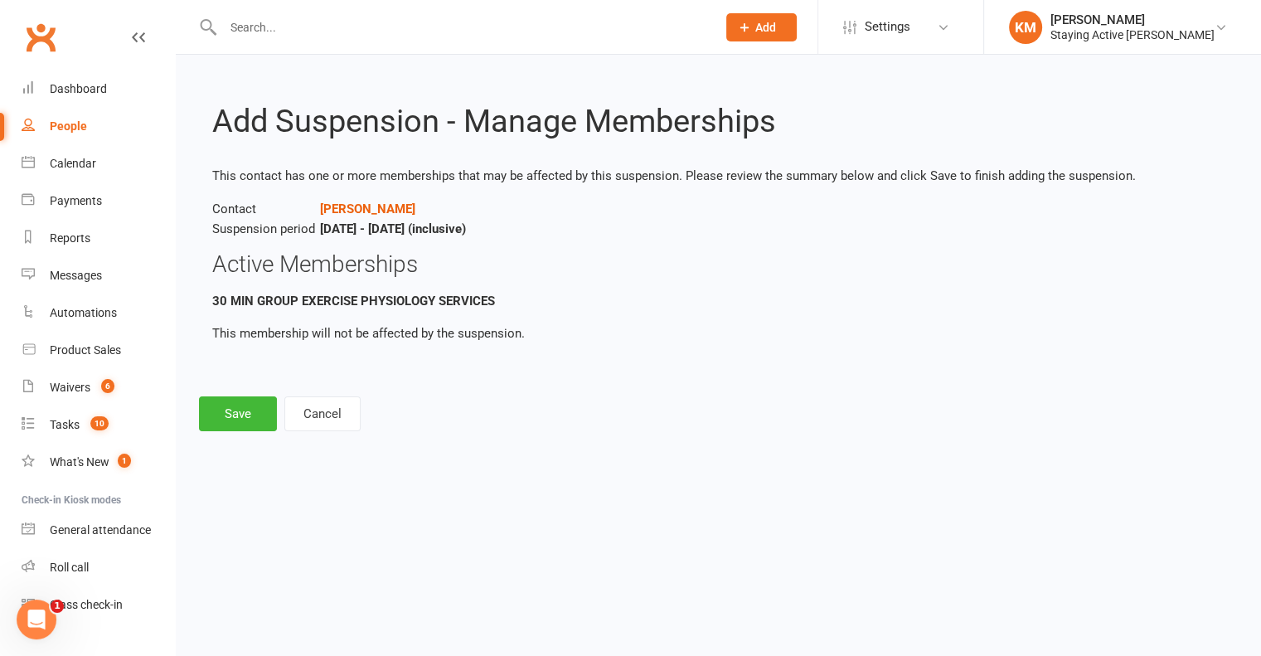
scroll to position [0, 0]
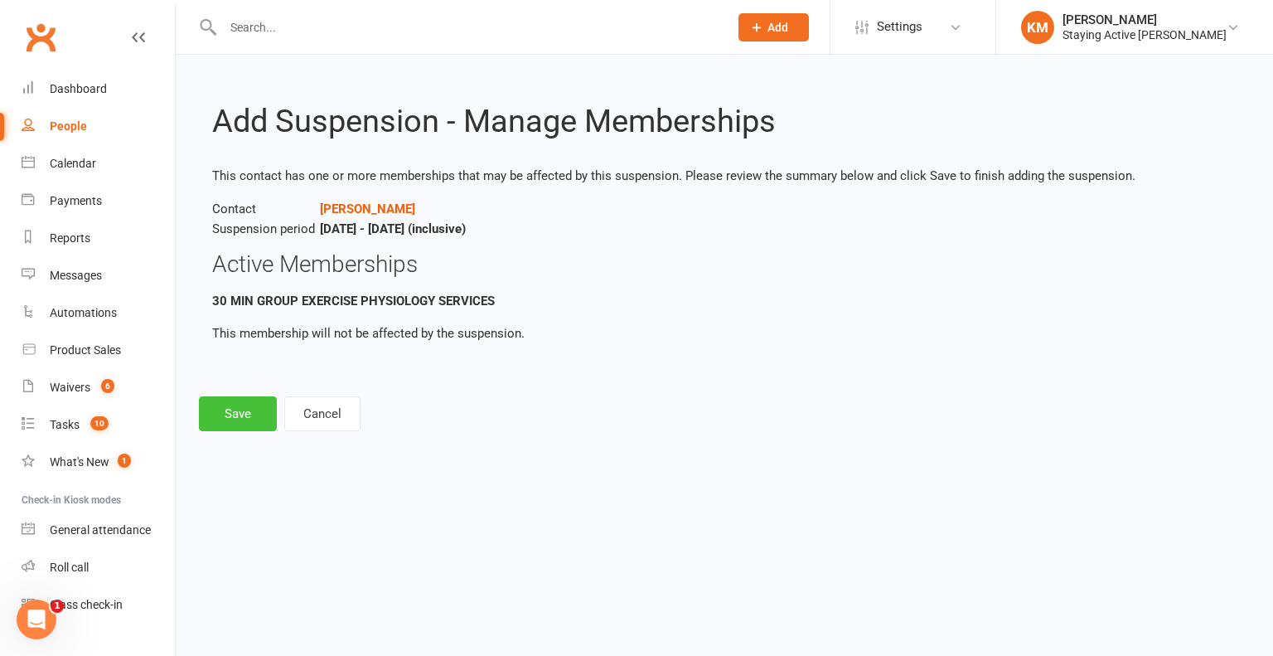
click at [249, 409] on button "Save" at bounding box center [238, 413] width 78 height 35
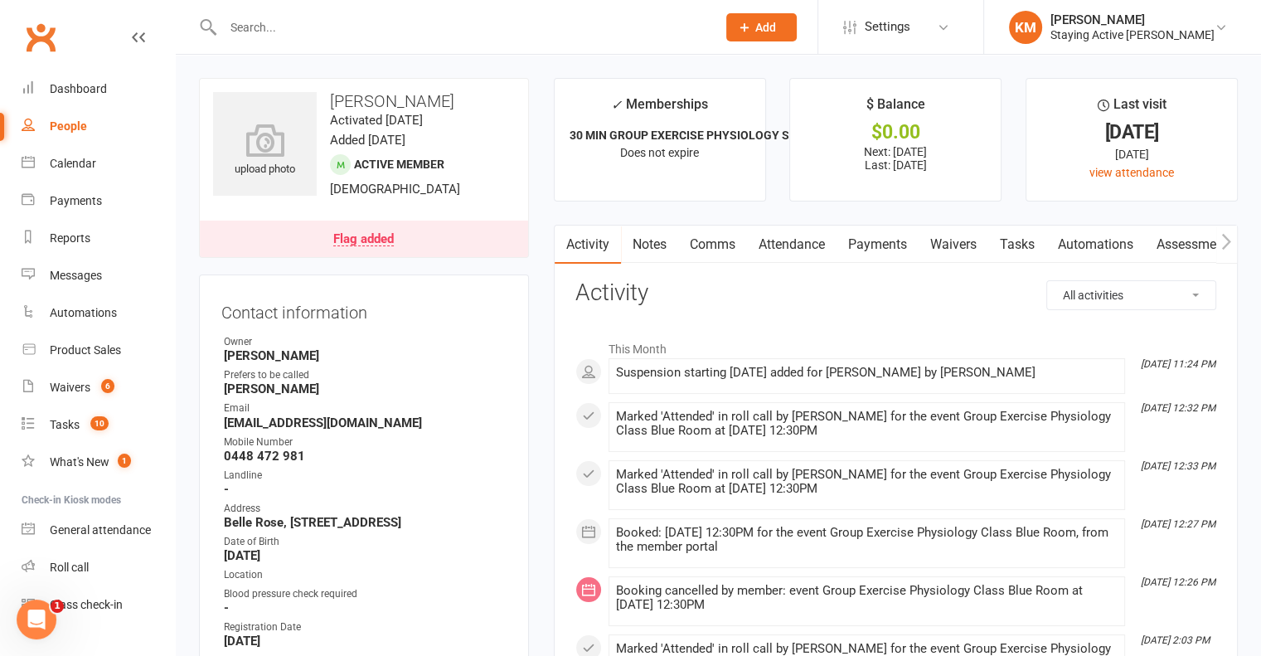
click at [825, 245] on link "Attendance" at bounding box center [792, 244] width 90 height 38
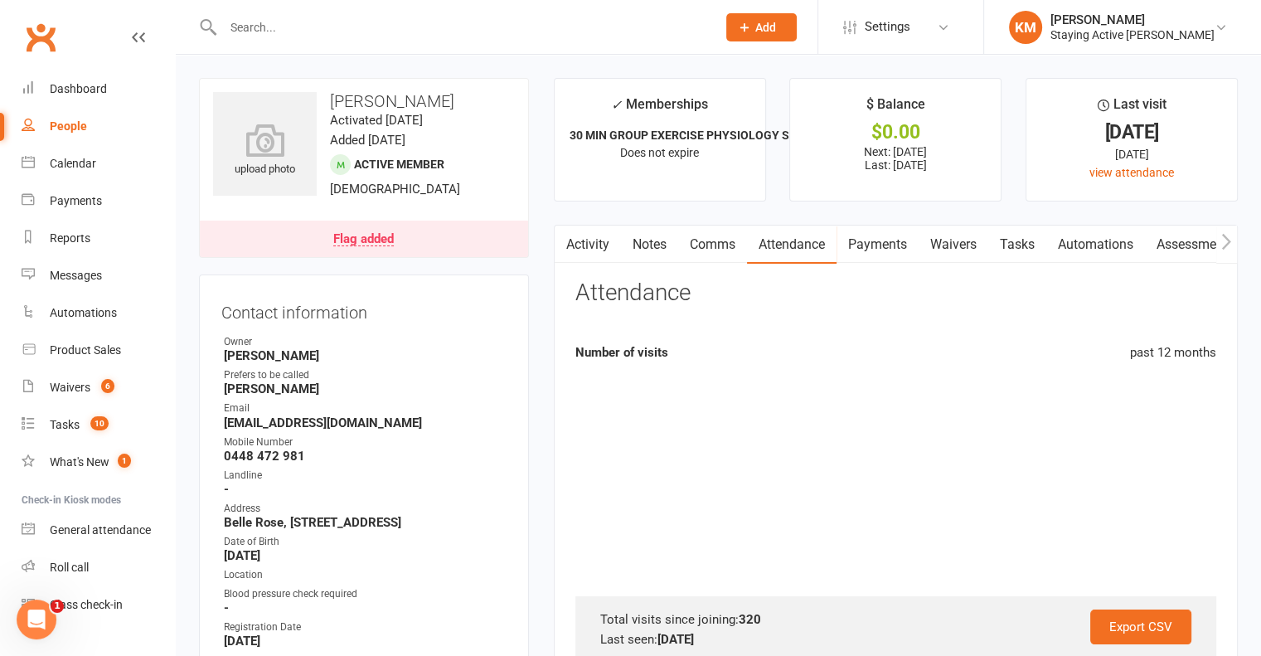
click at [852, 241] on link "Payments" at bounding box center [877, 244] width 82 height 38
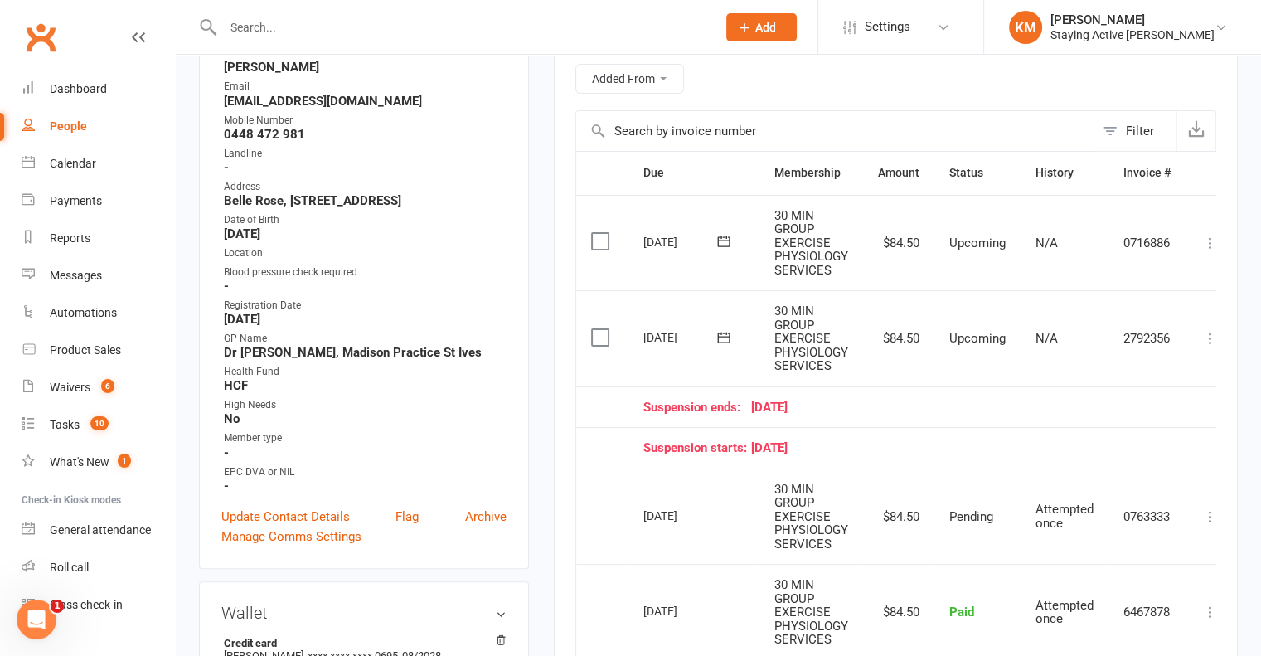
scroll to position [332, 0]
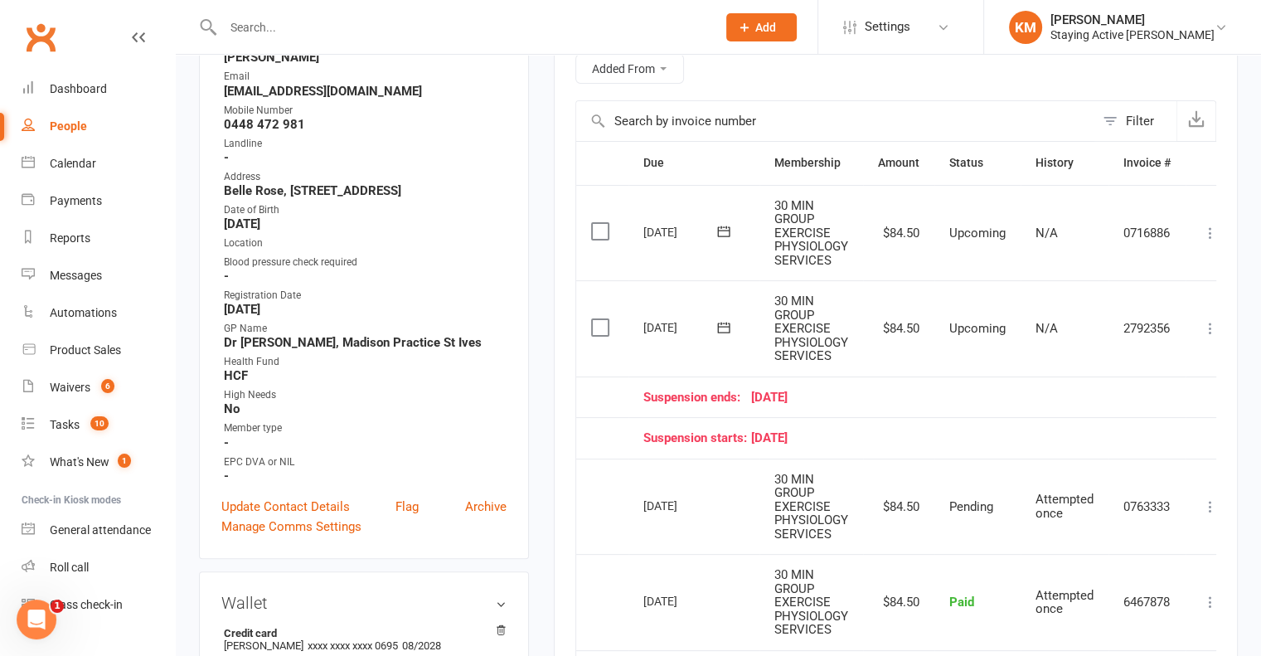
click at [610, 330] on label at bounding box center [602, 327] width 22 height 17
click at [602, 319] on input "checkbox" at bounding box center [596, 319] width 11 height 0
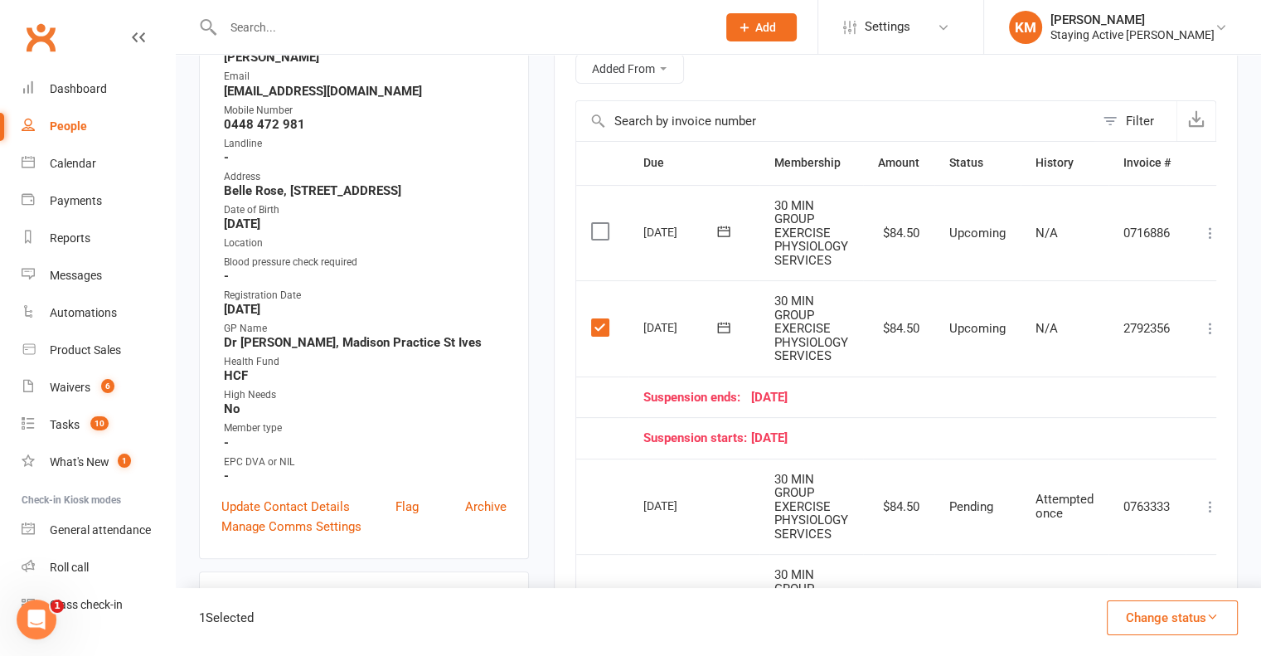
click at [610, 330] on label at bounding box center [602, 327] width 22 height 17
click at [602, 319] on input "checkbox" at bounding box center [596, 319] width 11 height 0
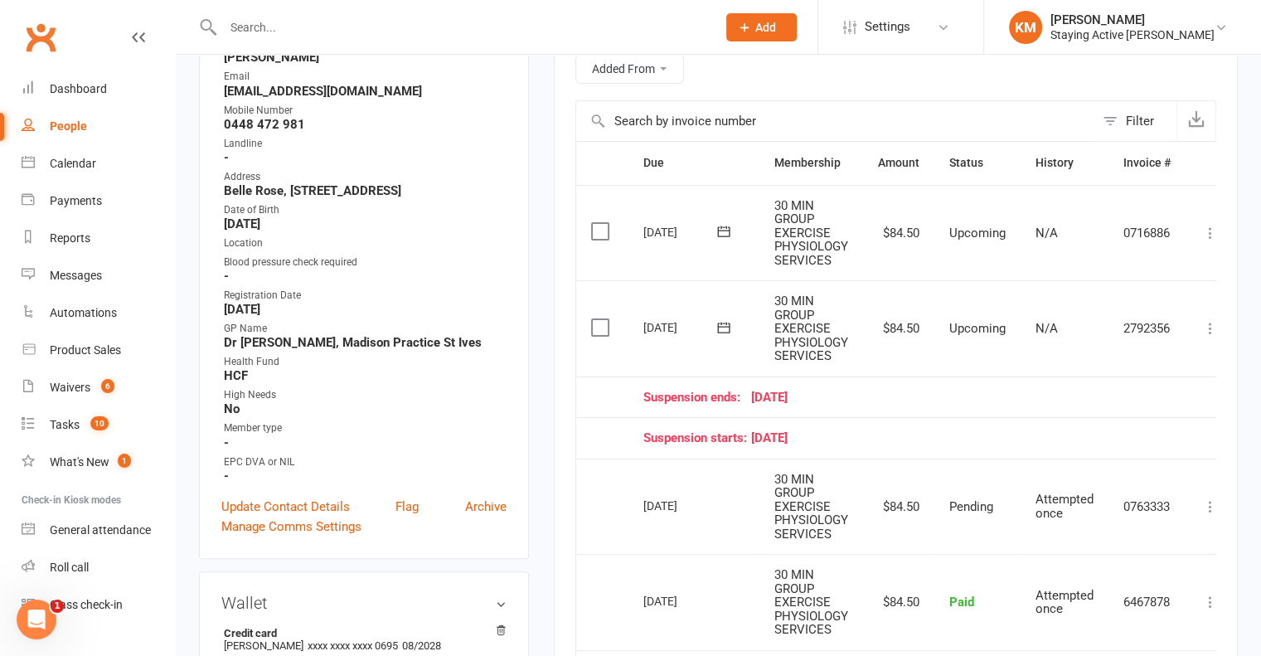
click at [1217, 331] on div "Activity Notes Comms Attendance Payments Waivers Tasks Automations Assessments …" at bounding box center [896, 463] width 684 height 1141
click at [1207, 332] on icon at bounding box center [1210, 328] width 17 height 17
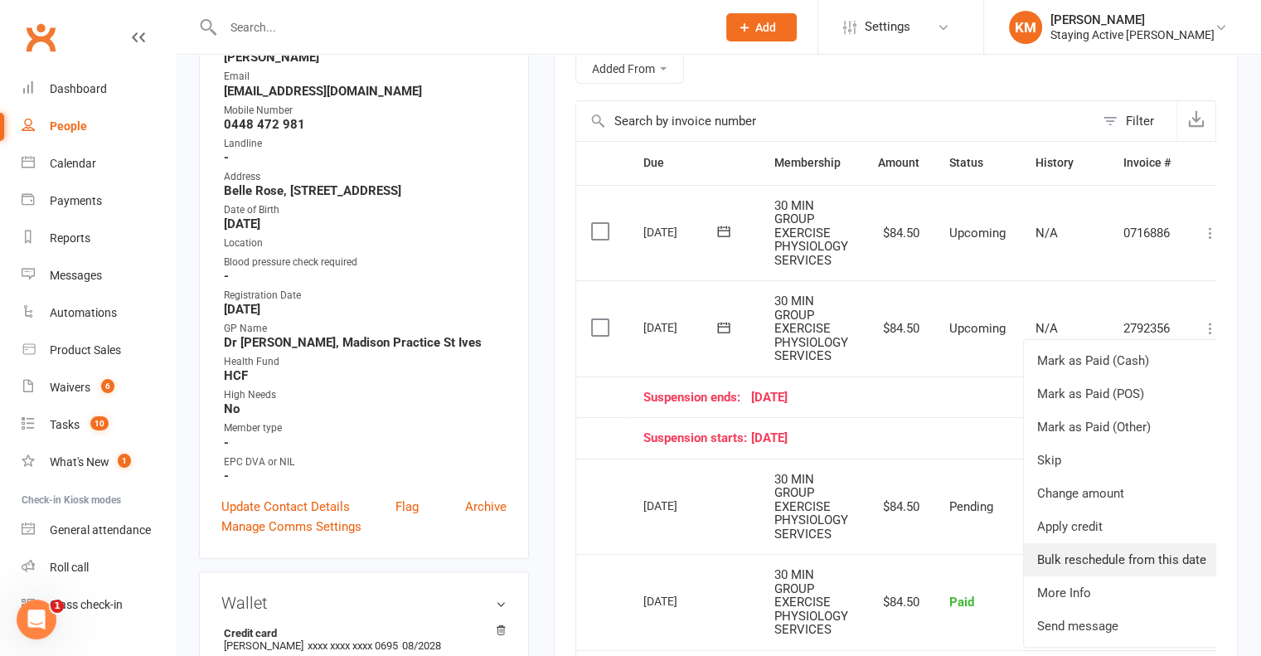
click at [1141, 559] on link "Bulk reschedule from this date" at bounding box center [1122, 559] width 196 height 33
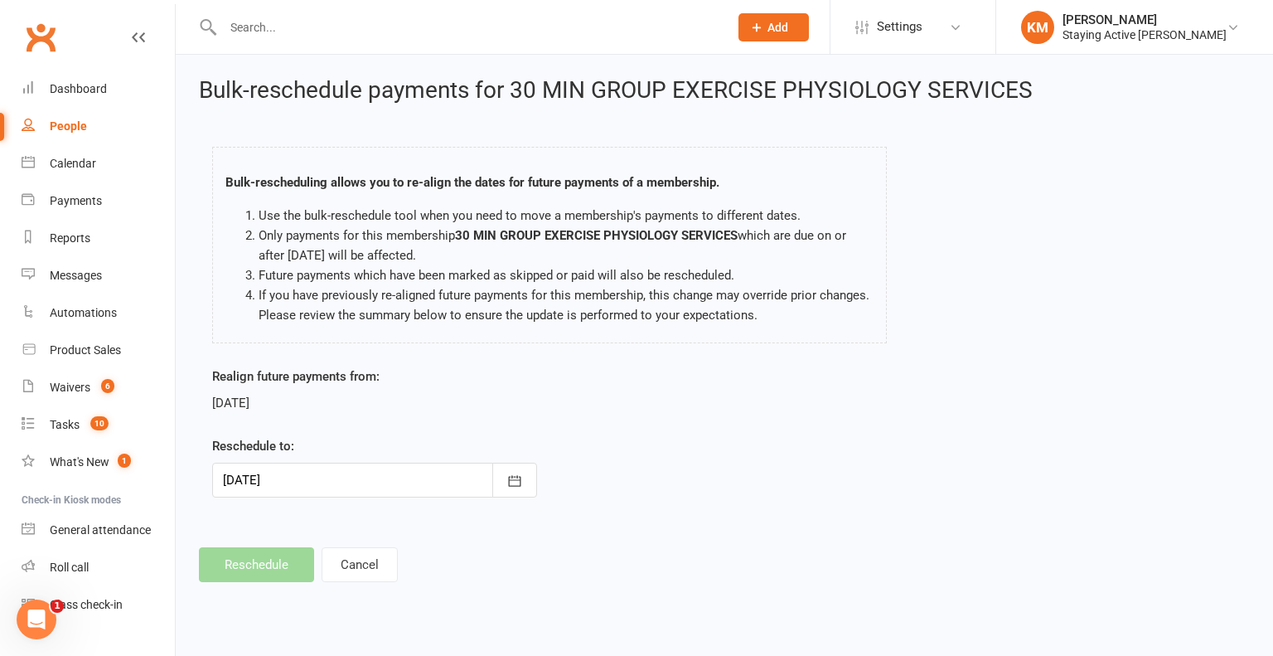
click at [429, 480] on div at bounding box center [374, 480] width 325 height 35
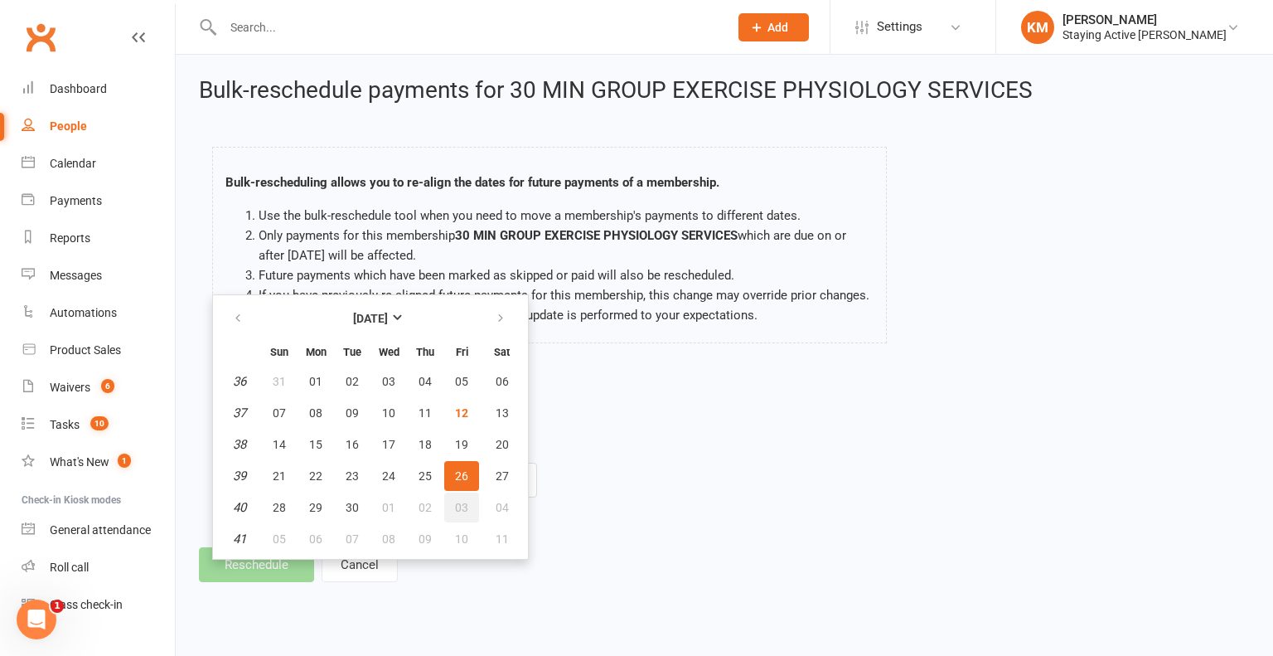
click at [461, 496] on button "03" at bounding box center [461, 507] width 35 height 30
type input "03 Oct 2025"
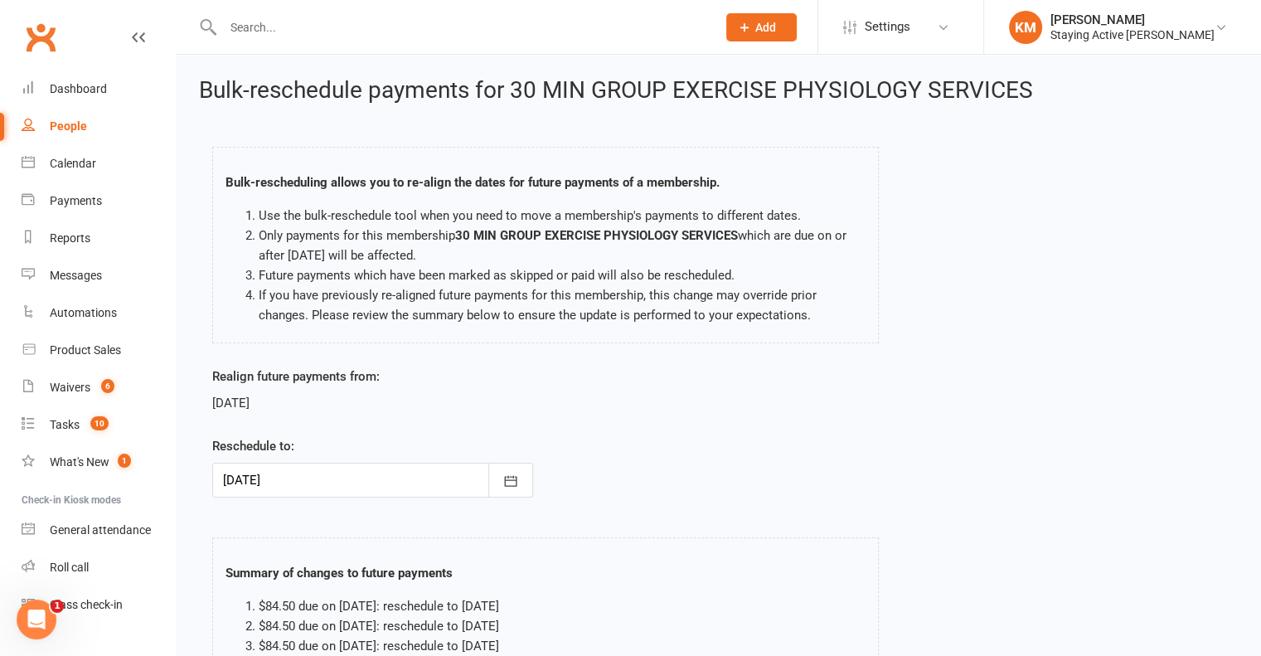
click at [305, 496] on div at bounding box center [372, 480] width 321 height 35
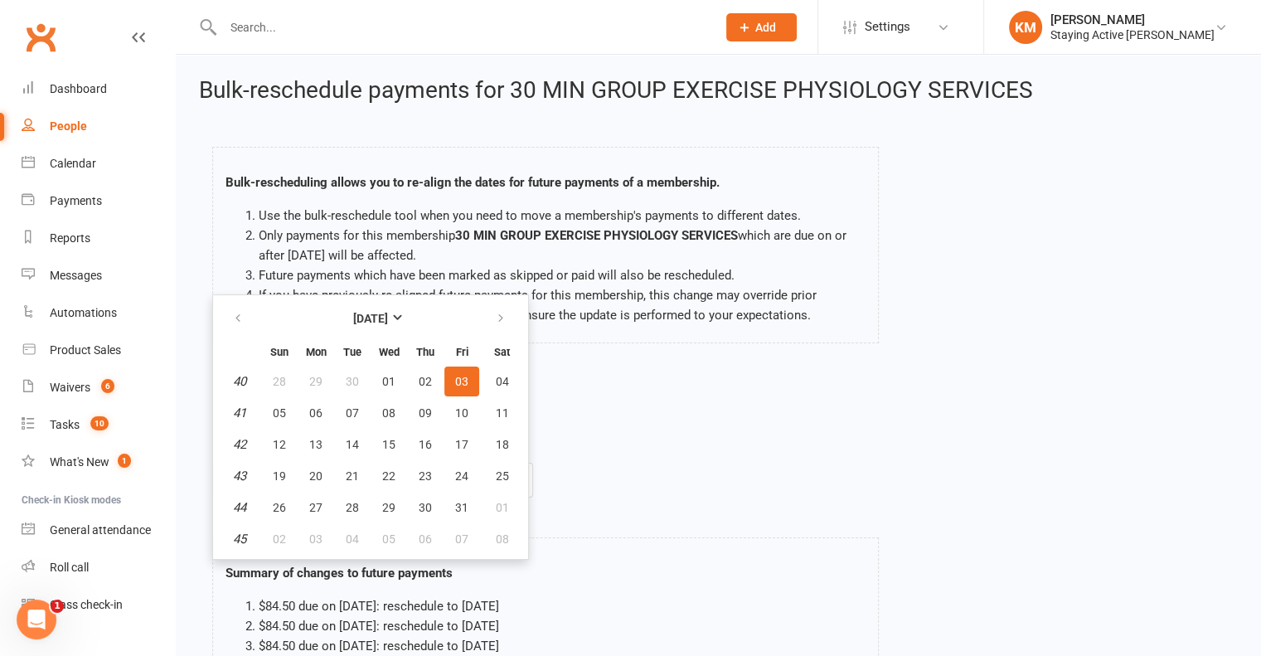
click at [626, 474] on div "Realign future payments from: 26 Sep 2025 Reschedule to: 03 Oct 2025 October 20…" at bounding box center [718, 443] width 1037 height 154
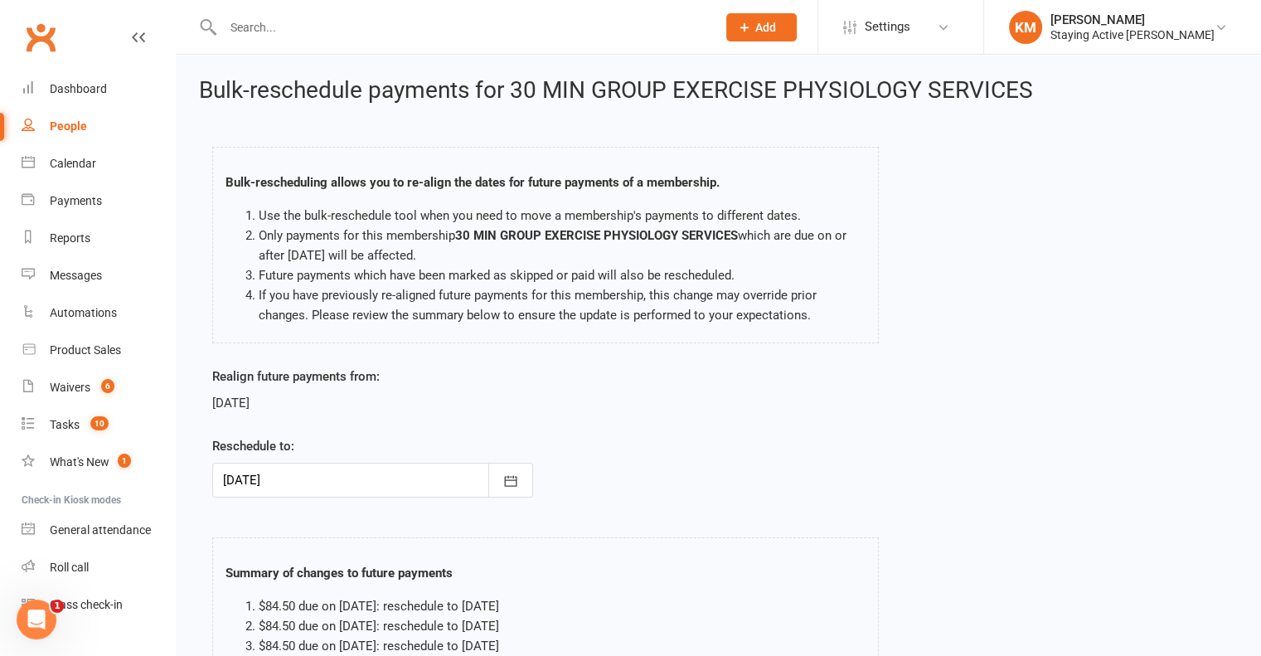
click at [362, 470] on div at bounding box center [372, 480] width 321 height 35
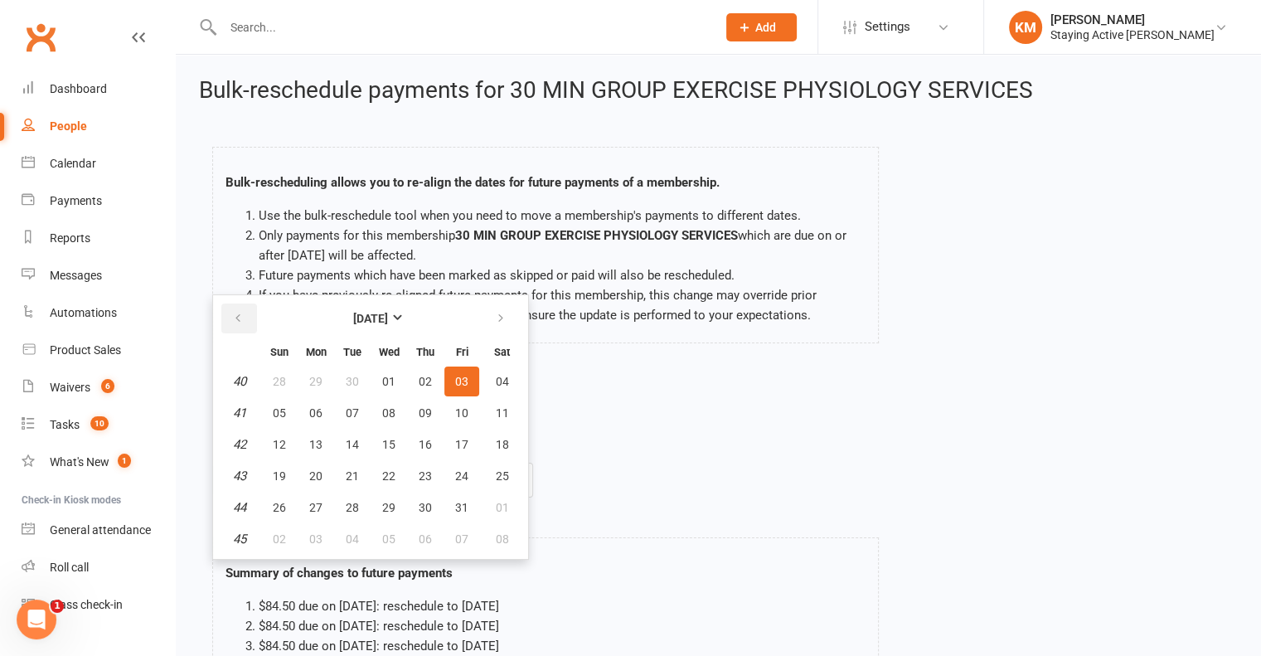
click at [245, 321] on button "button" at bounding box center [239, 318] width 36 height 30
click at [636, 486] on div "Realign future payments from: 26 Sep 2025 Reschedule to: 03 Oct 2025 September …" at bounding box center [718, 443] width 1037 height 154
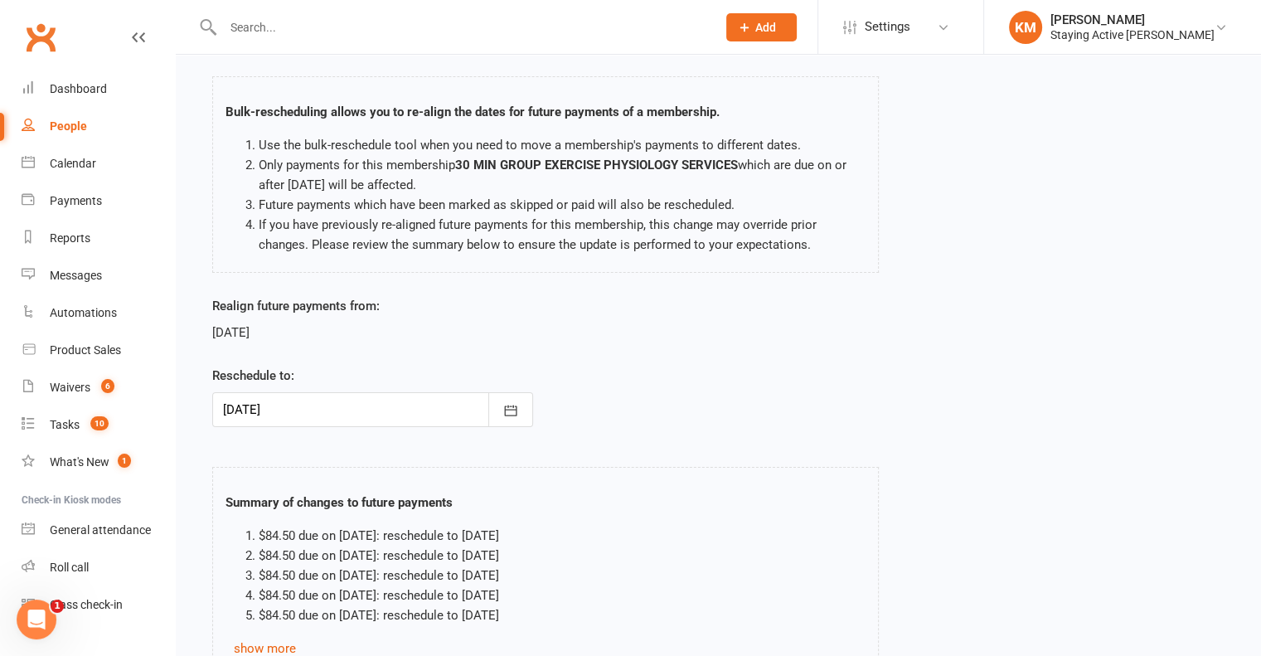
scroll to position [208, 0]
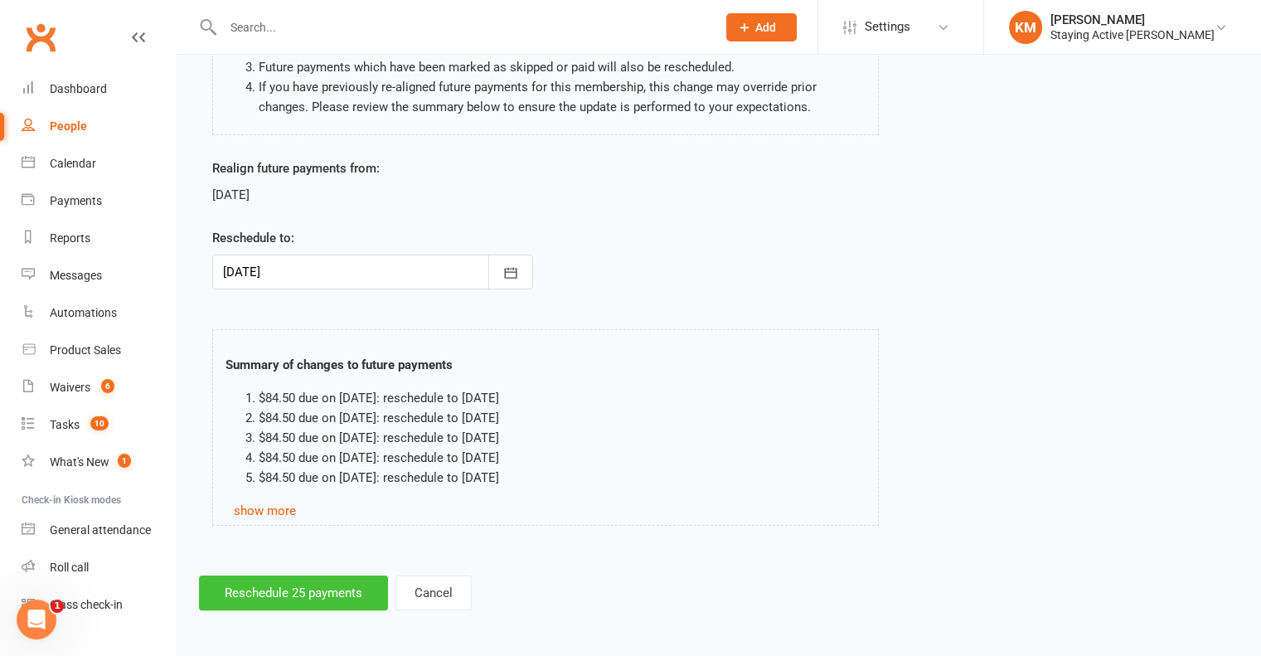
click at [328, 599] on button "Reschedule 25 payments" at bounding box center [293, 592] width 189 height 35
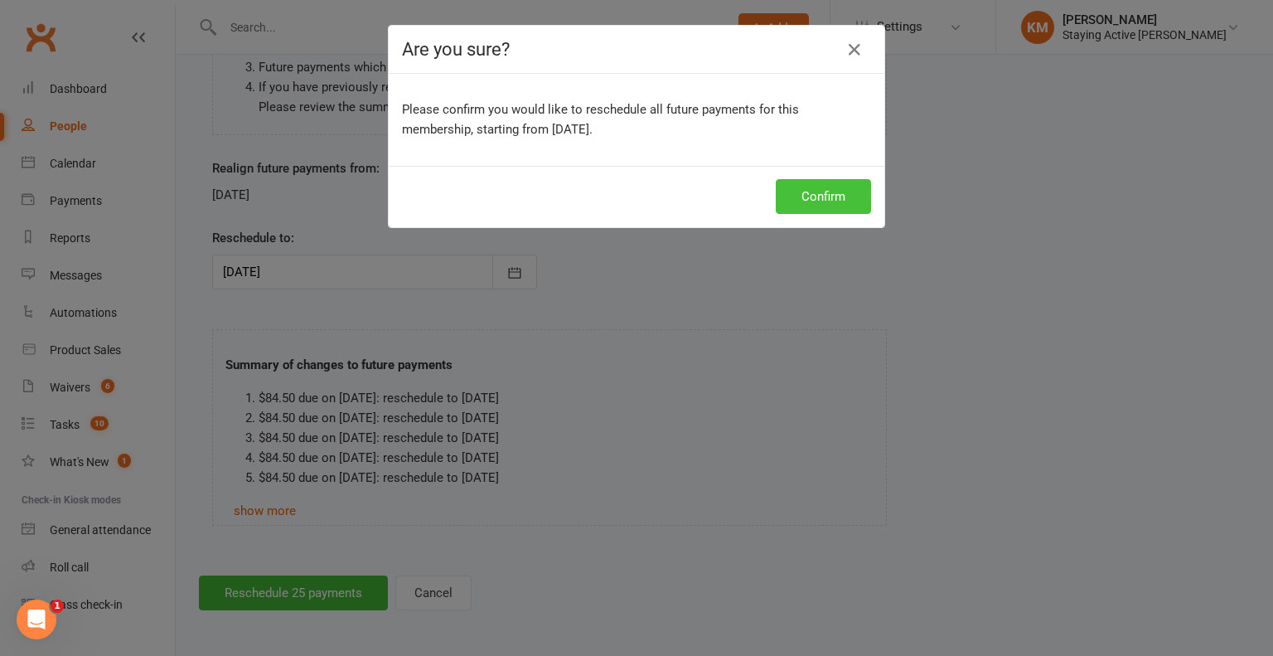
click at [807, 203] on button "Confirm" at bounding box center [823, 196] width 95 height 35
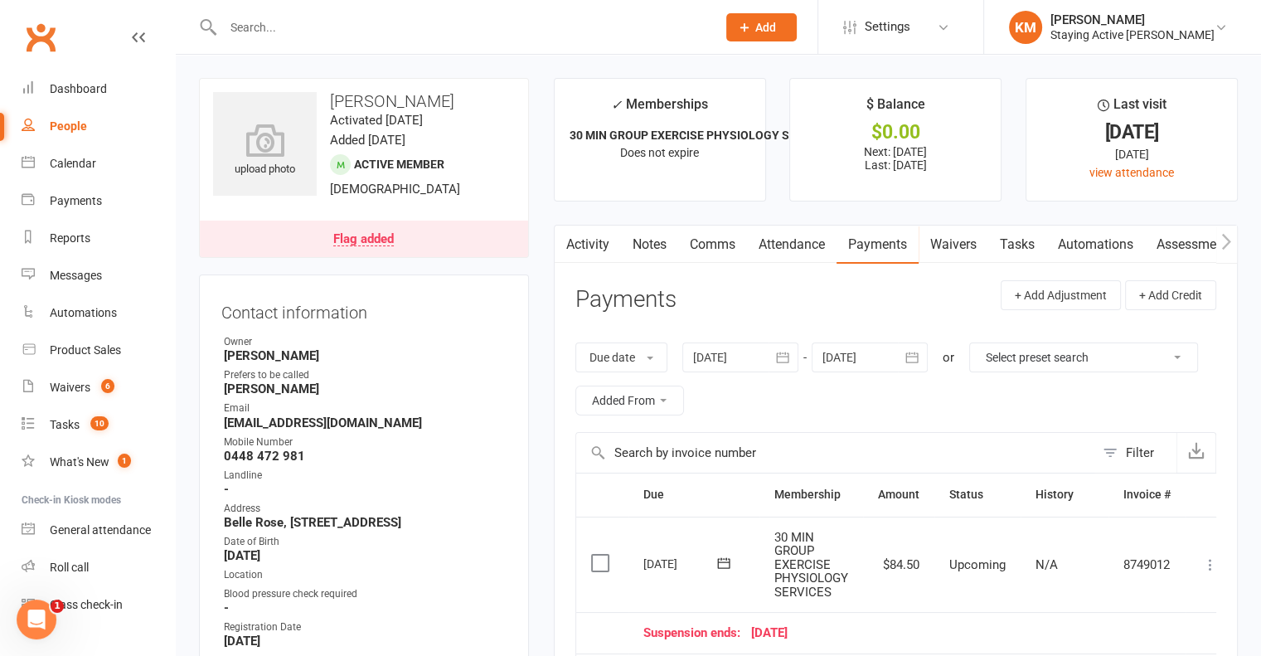
click at [587, 244] on link "Activity" at bounding box center [588, 244] width 66 height 38
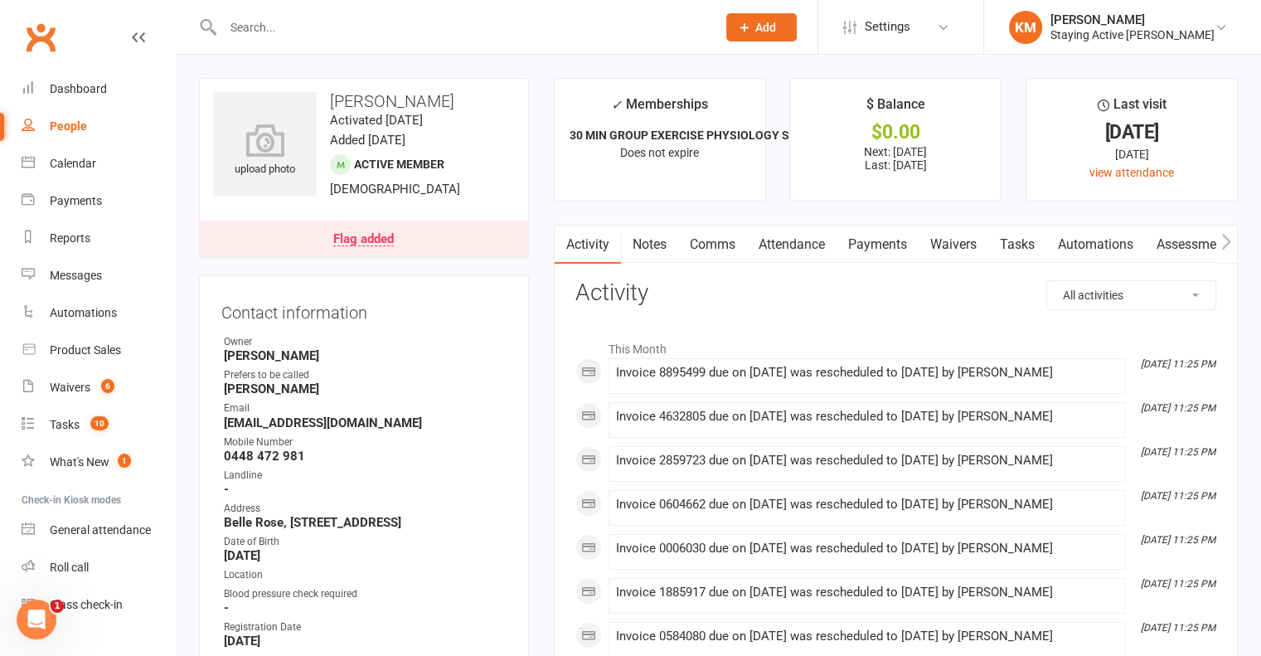
click at [706, 233] on link "Comms" at bounding box center [712, 244] width 69 height 38
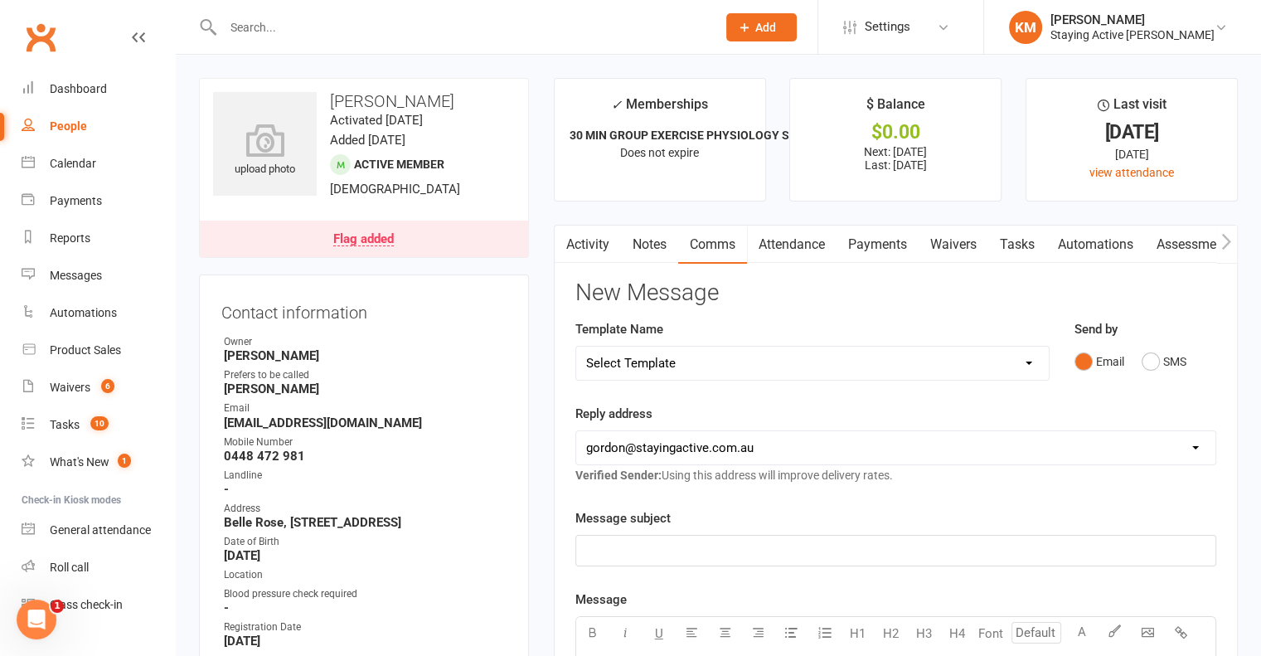
click at [694, 369] on select "Select Template [Email] 1045am Zoom Class [Email] 150 visits [Email] 1pm Zoom […" at bounding box center [812, 362] width 472 height 33
select select "19"
click at [576, 346] on select "Select Template [Email] 1045am Zoom Class [Email] 150 visits [Email] 1pm Zoom […" at bounding box center [812, 362] width 472 height 33
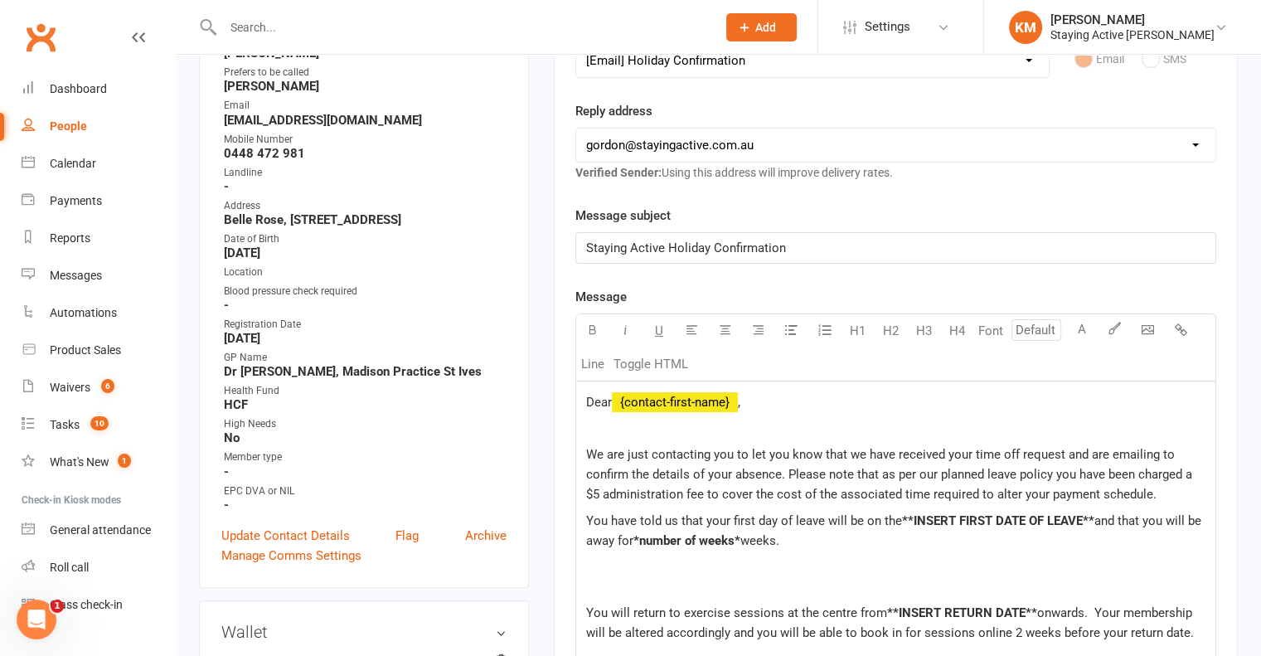
scroll to position [414, 0]
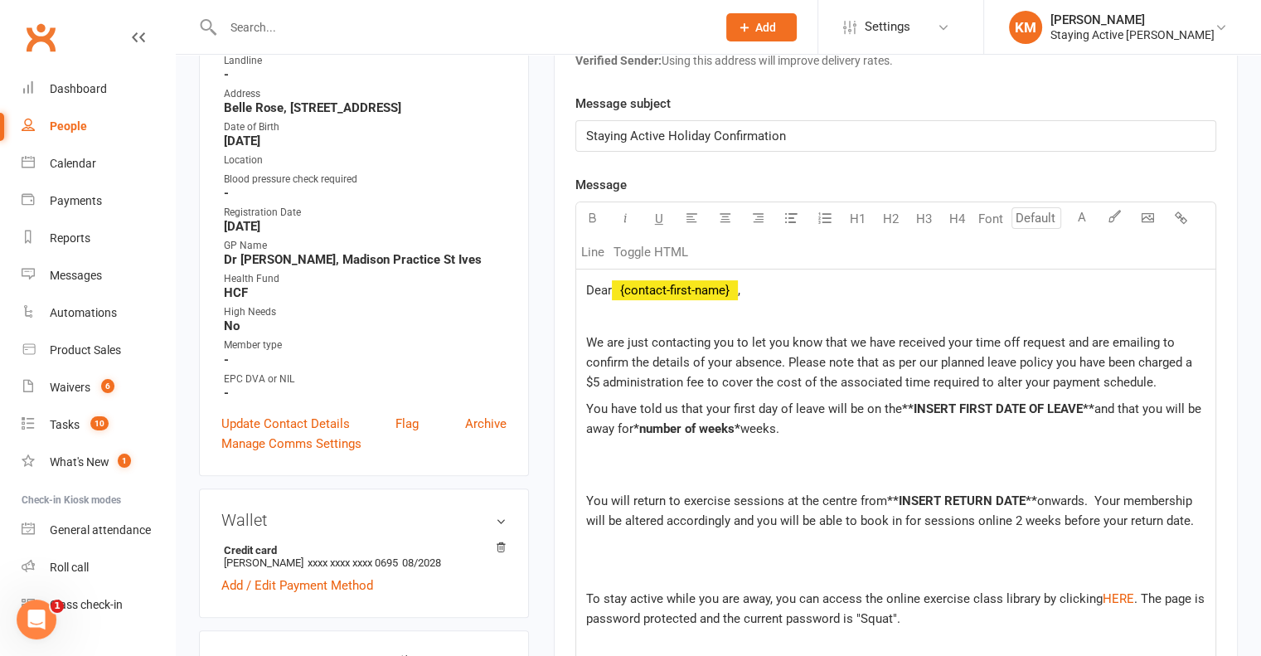
click at [610, 288] on span "Dear" at bounding box center [599, 290] width 26 height 15
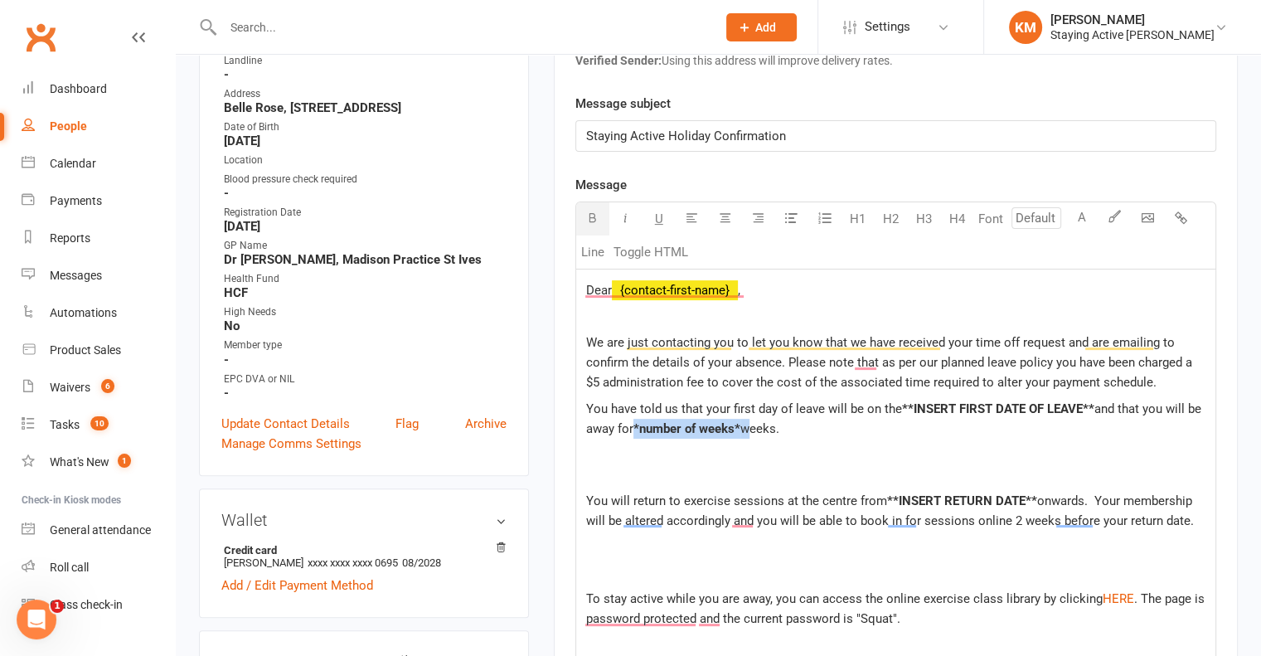
drag, startPoint x: 745, startPoint y: 427, endPoint x: 637, endPoint y: 423, distance: 108.7
click at [637, 423] on p "You have told us that your first day of leave will be on the **INSERT FIRST DAT…" at bounding box center [895, 429] width 619 height 60
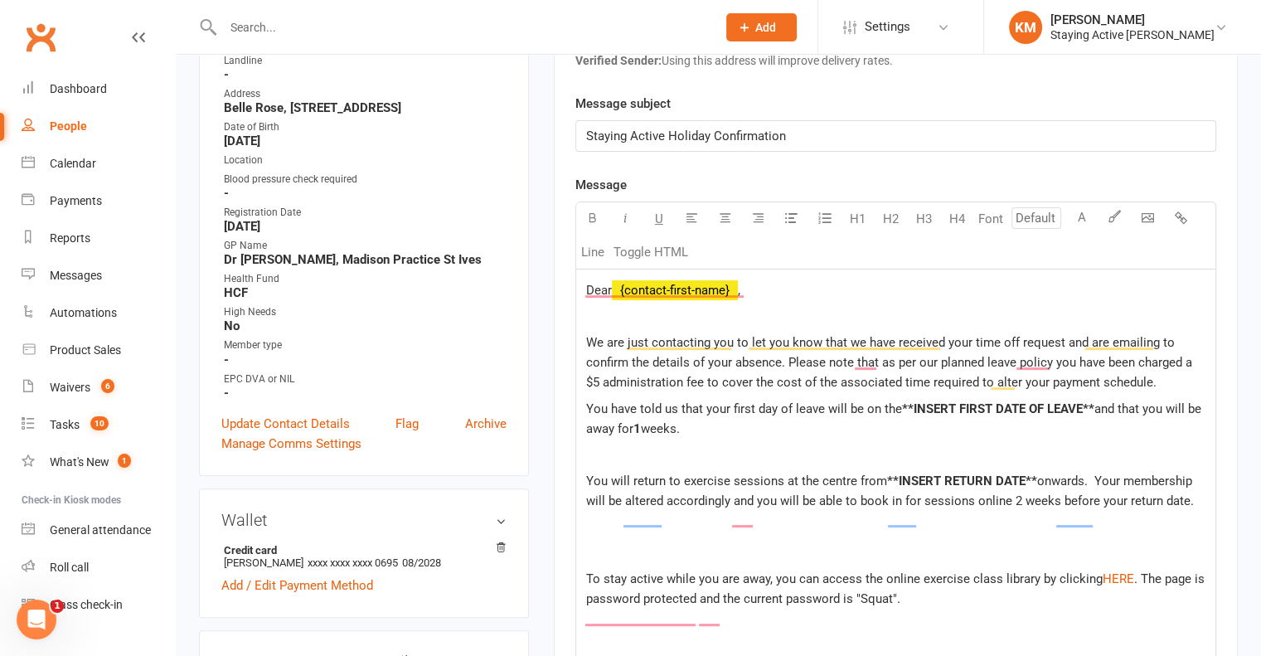
click at [676, 422] on span "weeks." at bounding box center [660, 428] width 39 height 15
drag, startPoint x: 1031, startPoint y: 500, endPoint x: 888, endPoint y: 492, distance: 143.6
click at [888, 488] on span "**INSERT RETURN DATE**" at bounding box center [962, 480] width 150 height 15
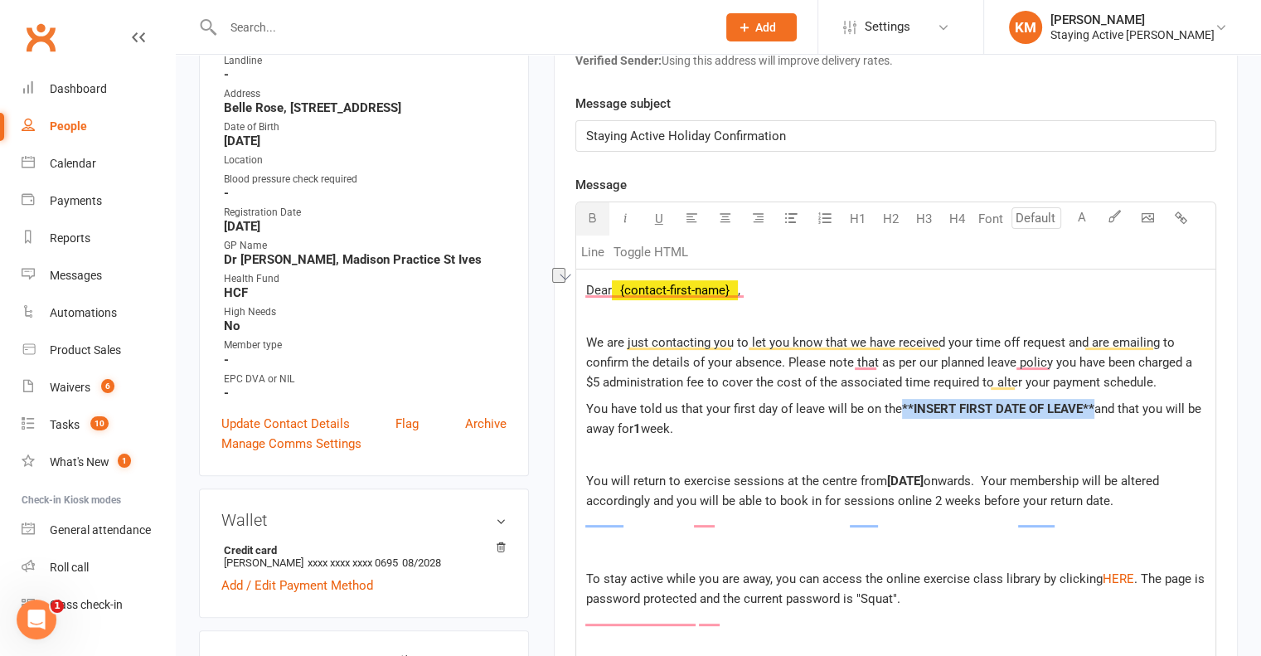
drag, startPoint x: 1092, startPoint y: 402, endPoint x: 902, endPoint y: 392, distance: 190.1
click at [902, 392] on div "Dear ﻿ {contact-first-name} , We are just contacting you to let you know that w…" at bounding box center [895, 562] width 639 height 586
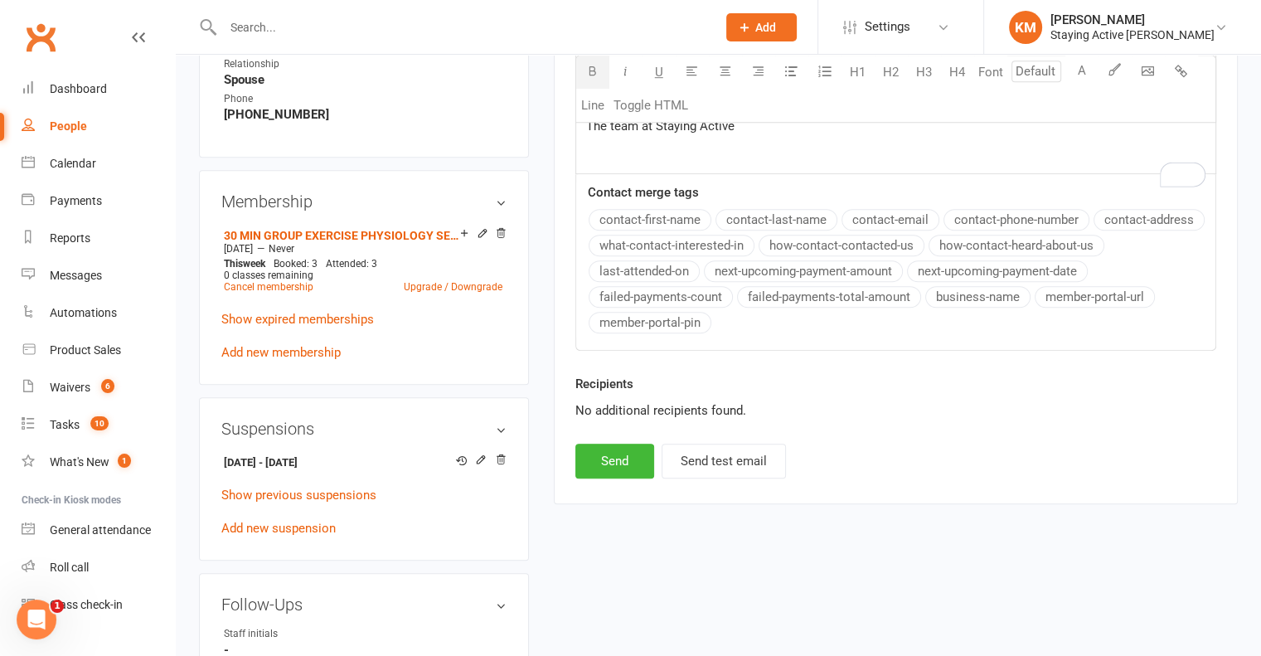
scroll to position [1078, 0]
click at [601, 468] on button "Send" at bounding box center [614, 459] width 79 height 35
select select
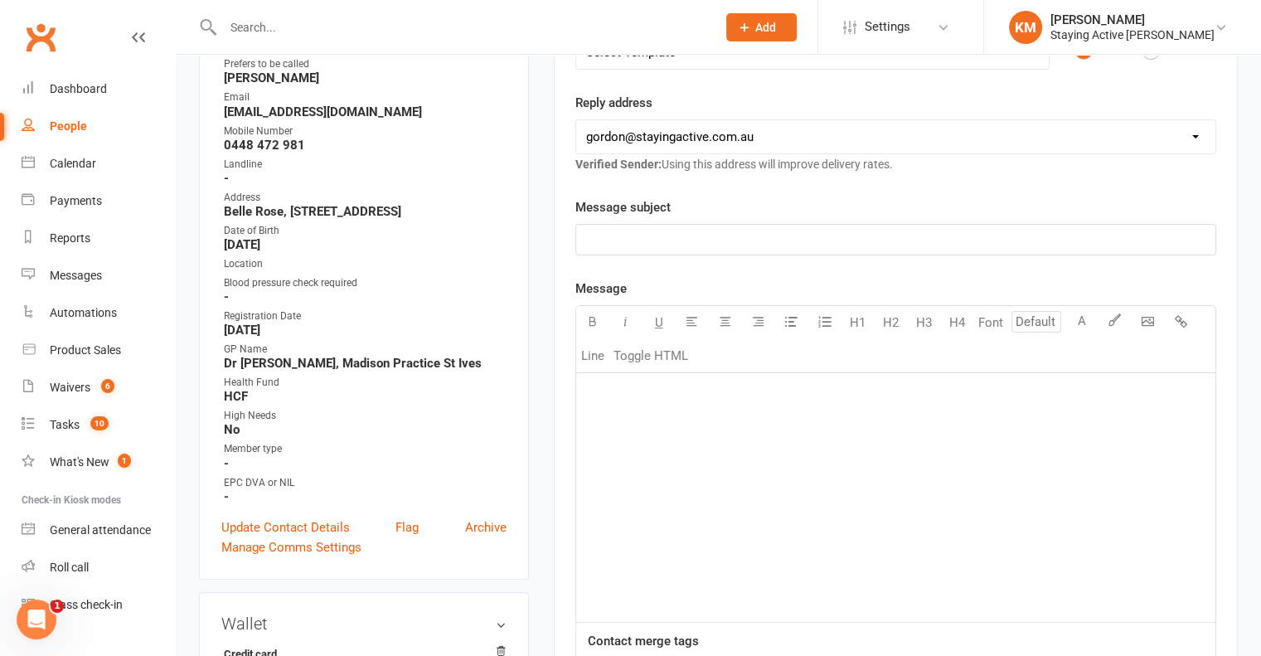
scroll to position [0, 0]
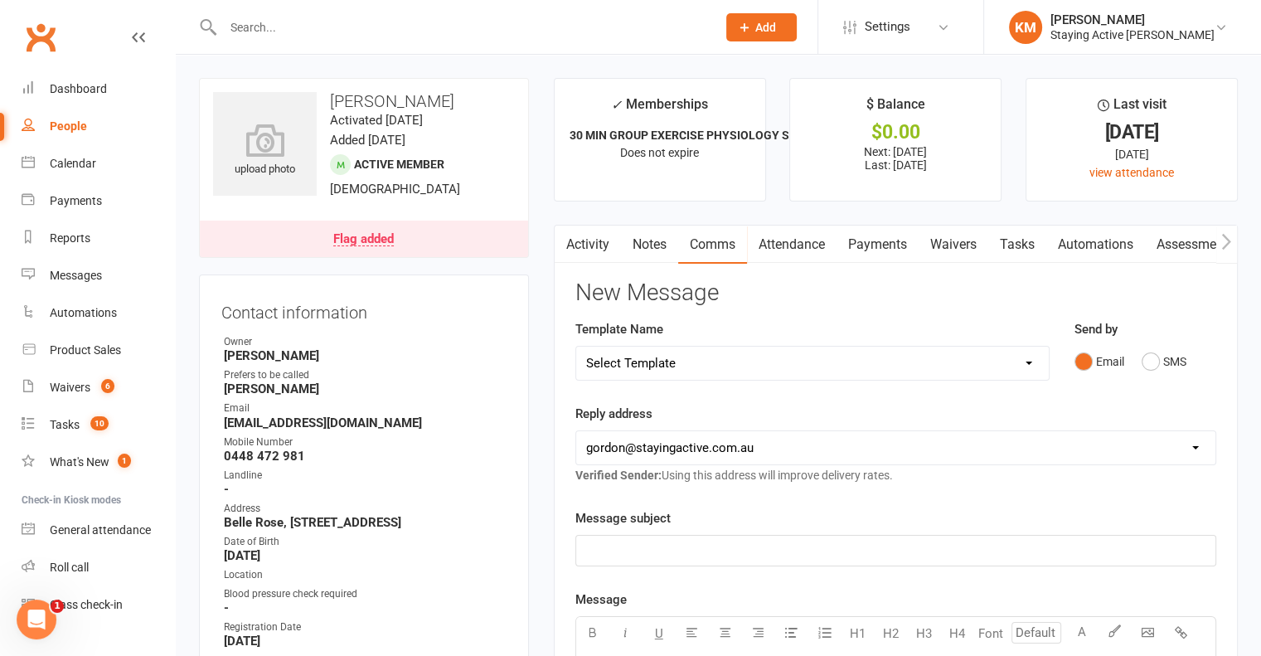
click at [366, 27] on input "text" at bounding box center [461, 27] width 487 height 23
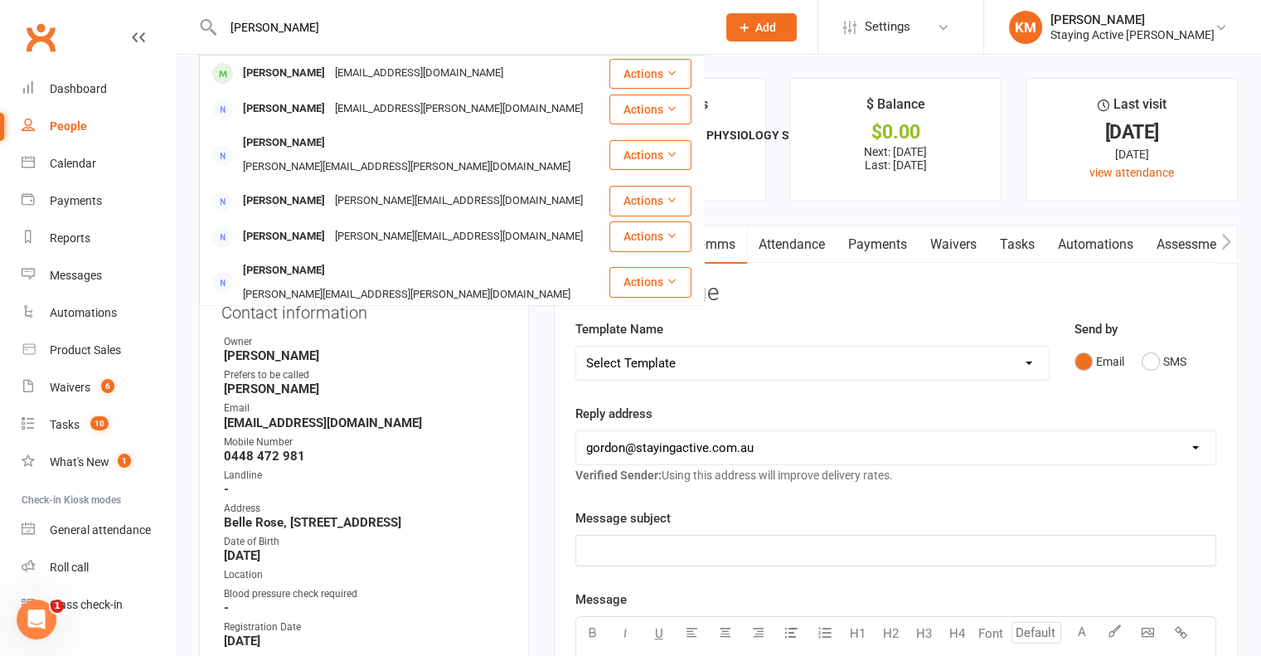
type input "Christine Rethers"
click at [348, 61] on div "crethers@gmail.com" at bounding box center [419, 73] width 178 height 24
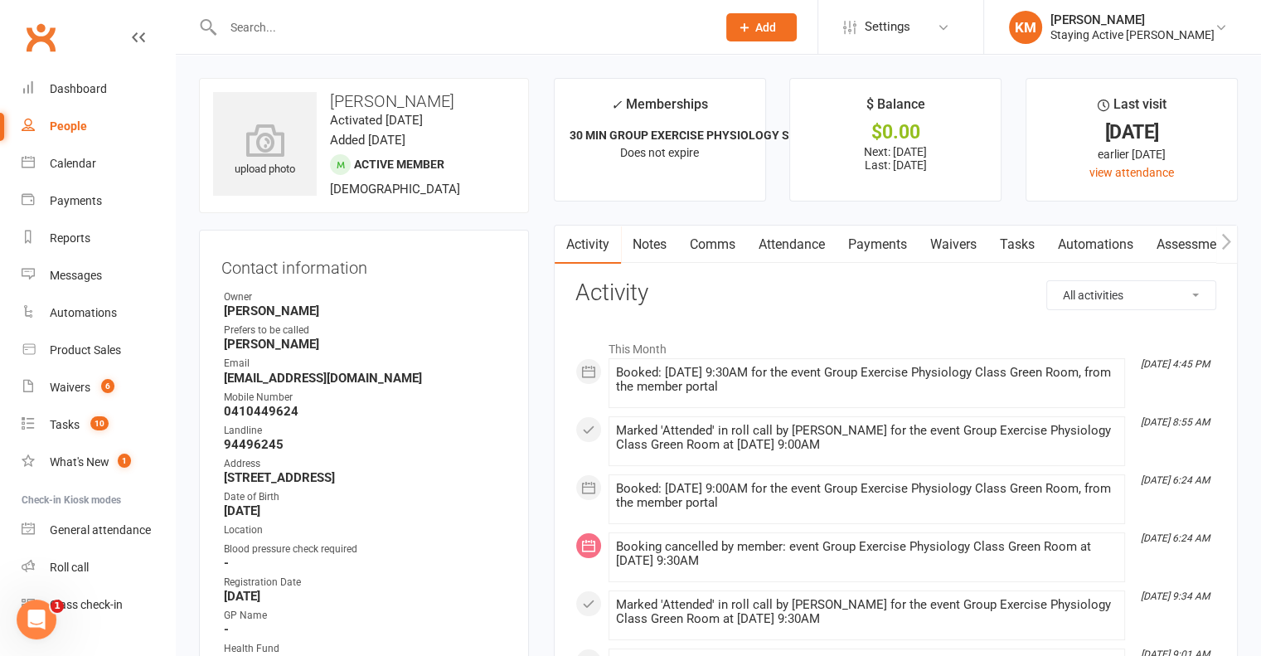
click at [884, 240] on link "Payments" at bounding box center [877, 244] width 82 height 38
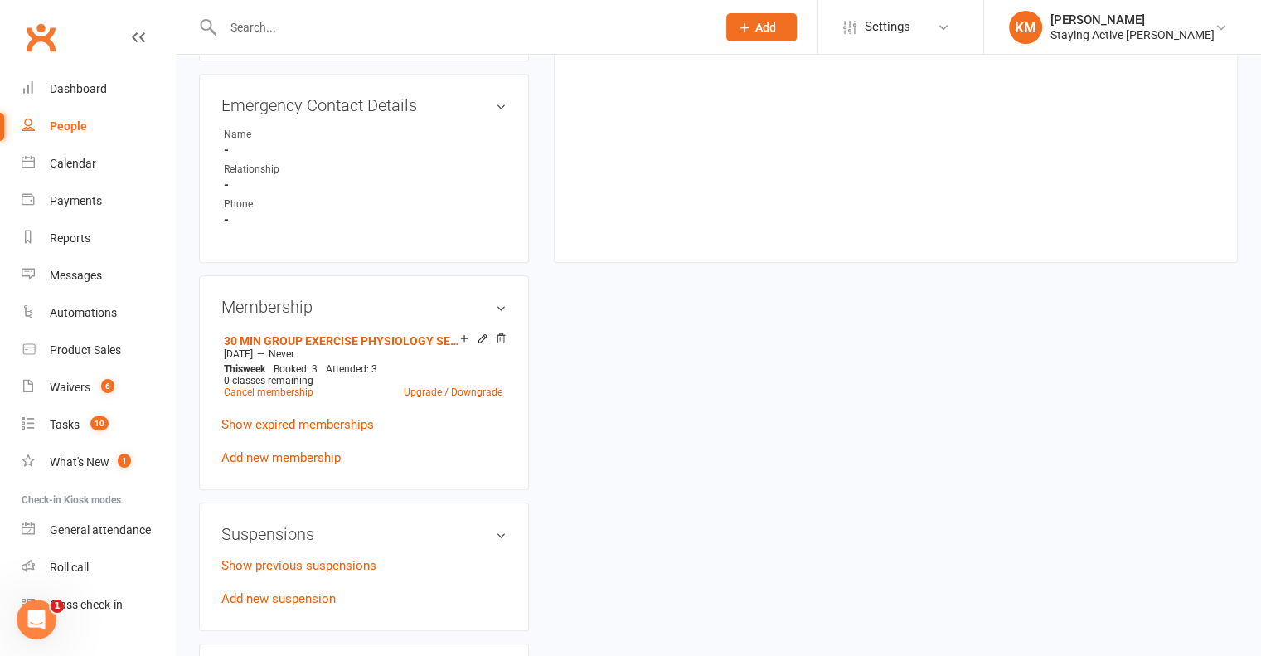
scroll to position [1160, 0]
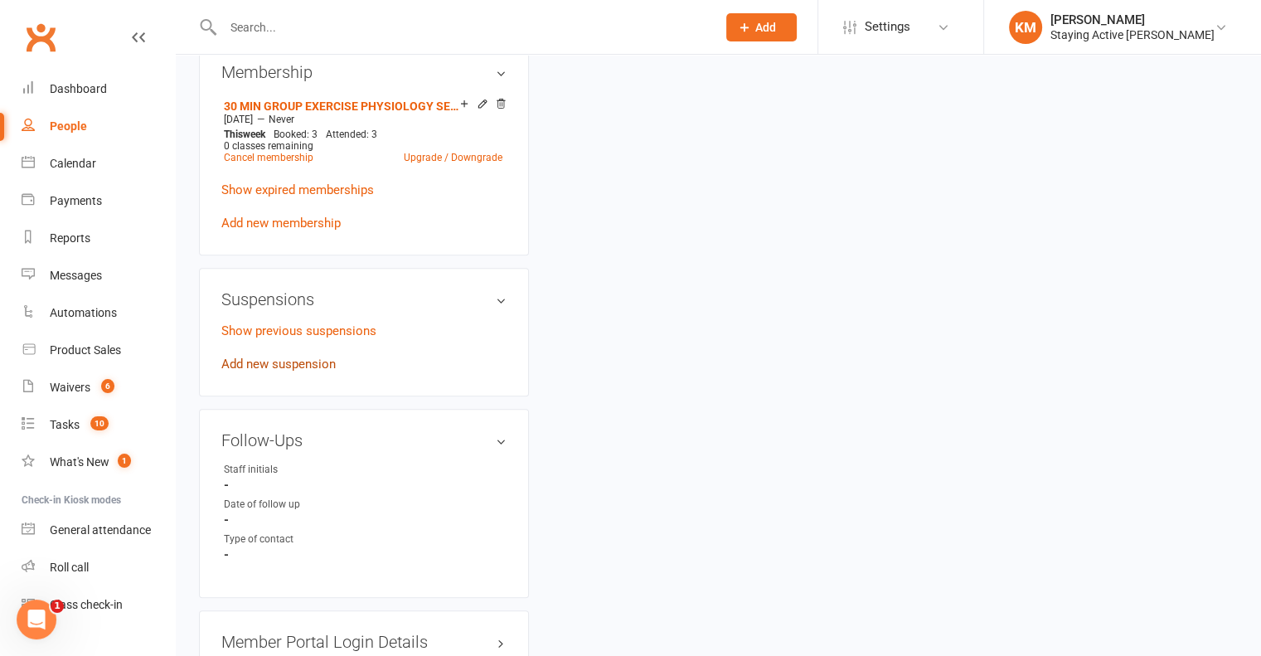
click at [303, 361] on link "Add new suspension" at bounding box center [278, 363] width 114 height 15
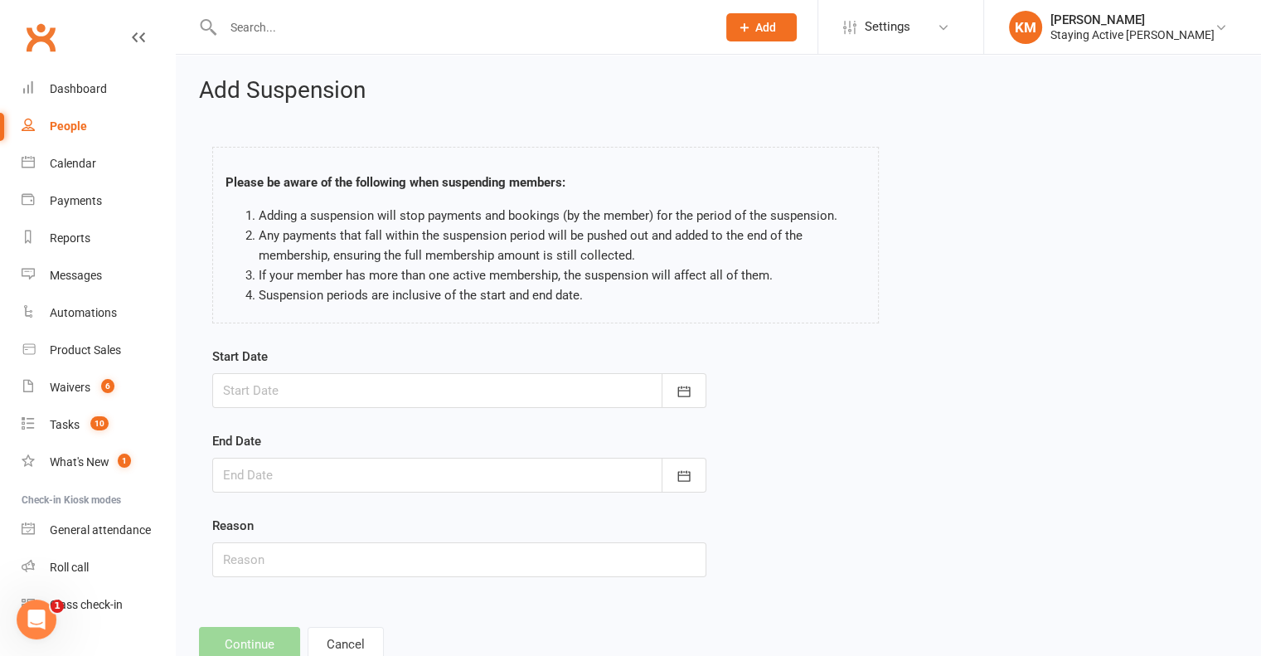
click at [289, 384] on div at bounding box center [459, 390] width 494 height 35
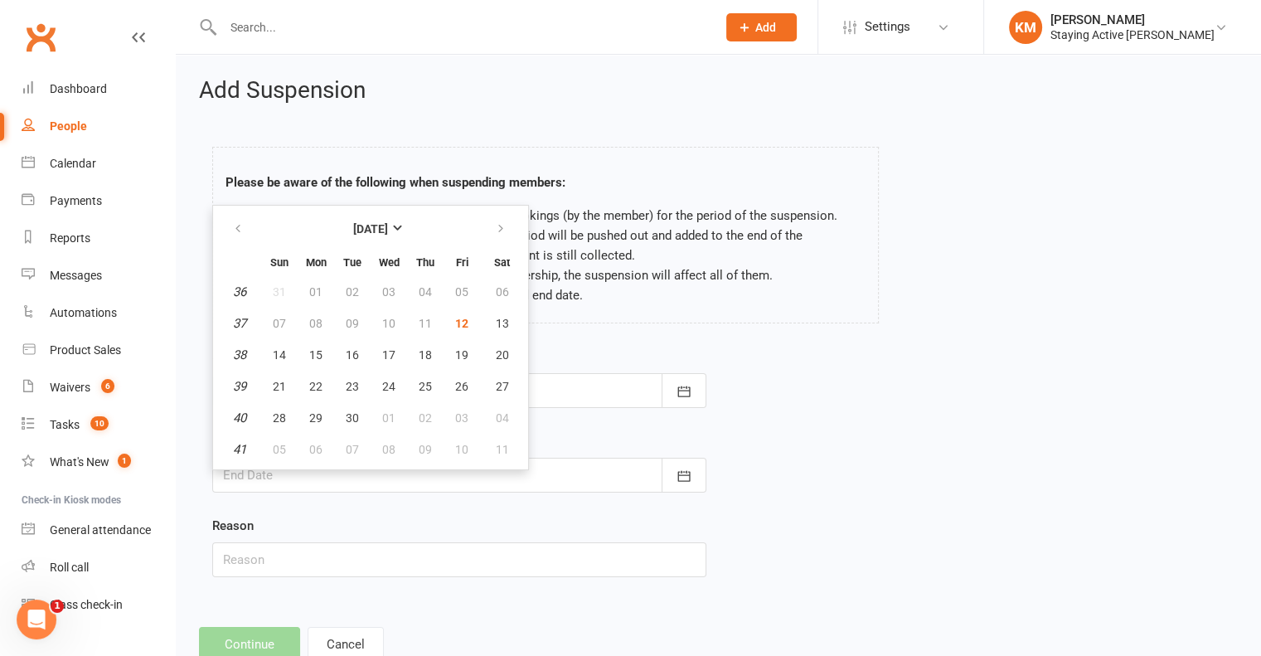
click at [915, 435] on div "Start Date September 2025 Sun Mon Tue Wed Thu Fri Sat 36 31 01 02 03 04 05 06 3…" at bounding box center [718, 473] width 1037 height 254
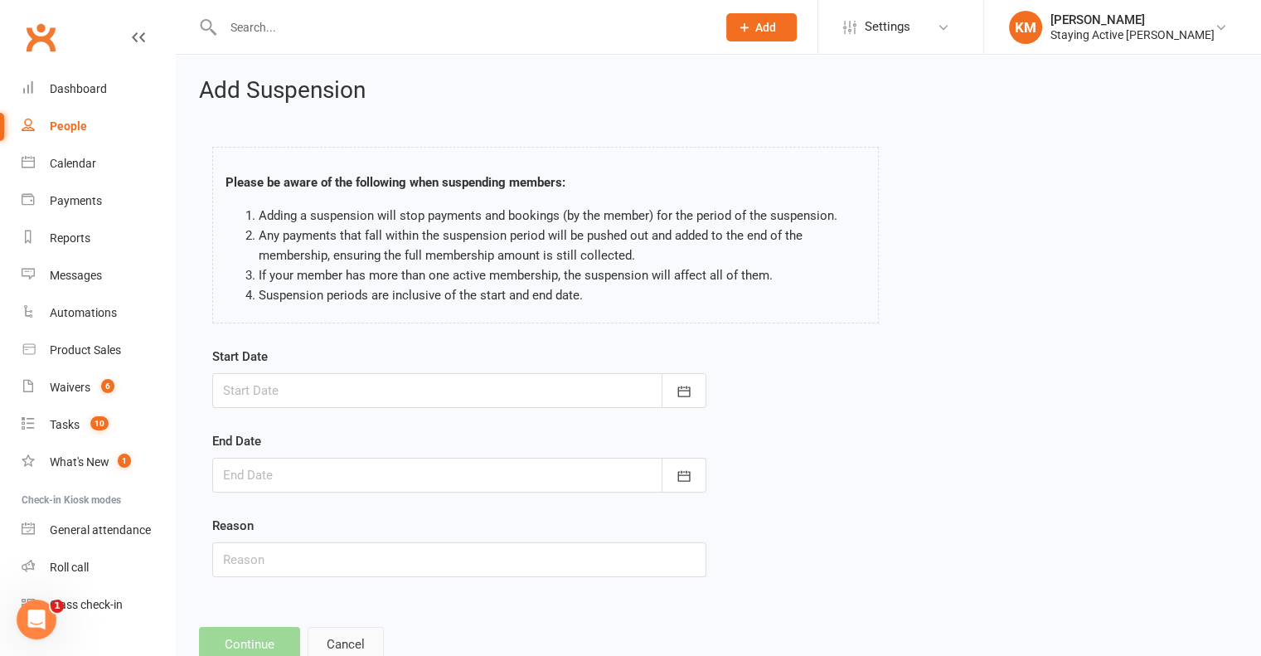
click at [337, 636] on button "Cancel" at bounding box center [346, 644] width 76 height 35
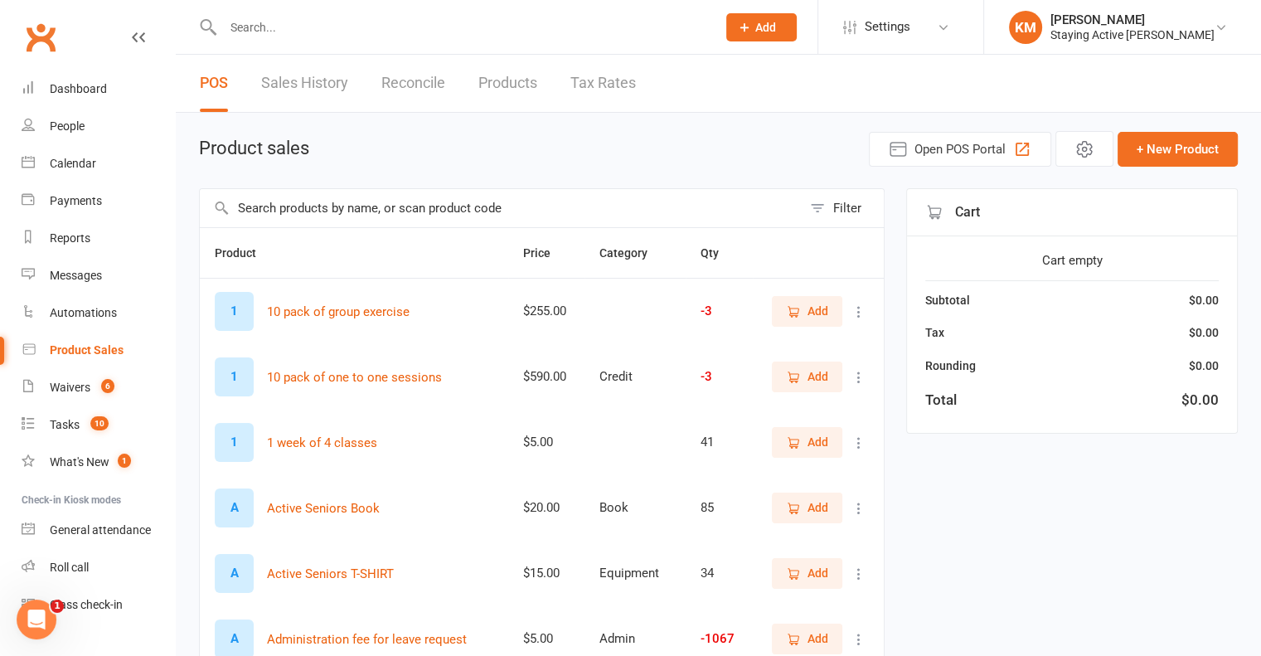
click at [361, 182] on main "Product sales Open POS Portal + New Product Filter Product Price Category Qty 1…" at bounding box center [718, 573] width 1039 height 884
click at [360, 195] on input "text" at bounding box center [501, 208] width 602 height 38
type input "admin"
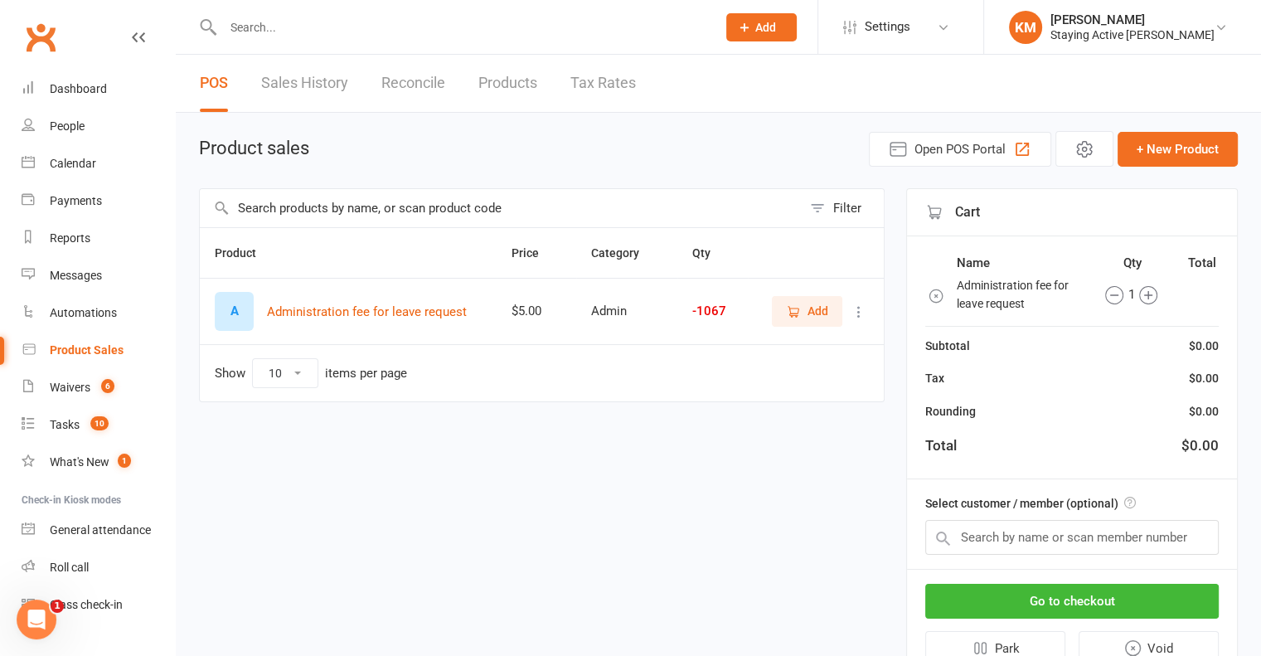
click at [1084, 497] on label "Select customer / member (optional)" at bounding box center [1030, 503] width 211 height 18
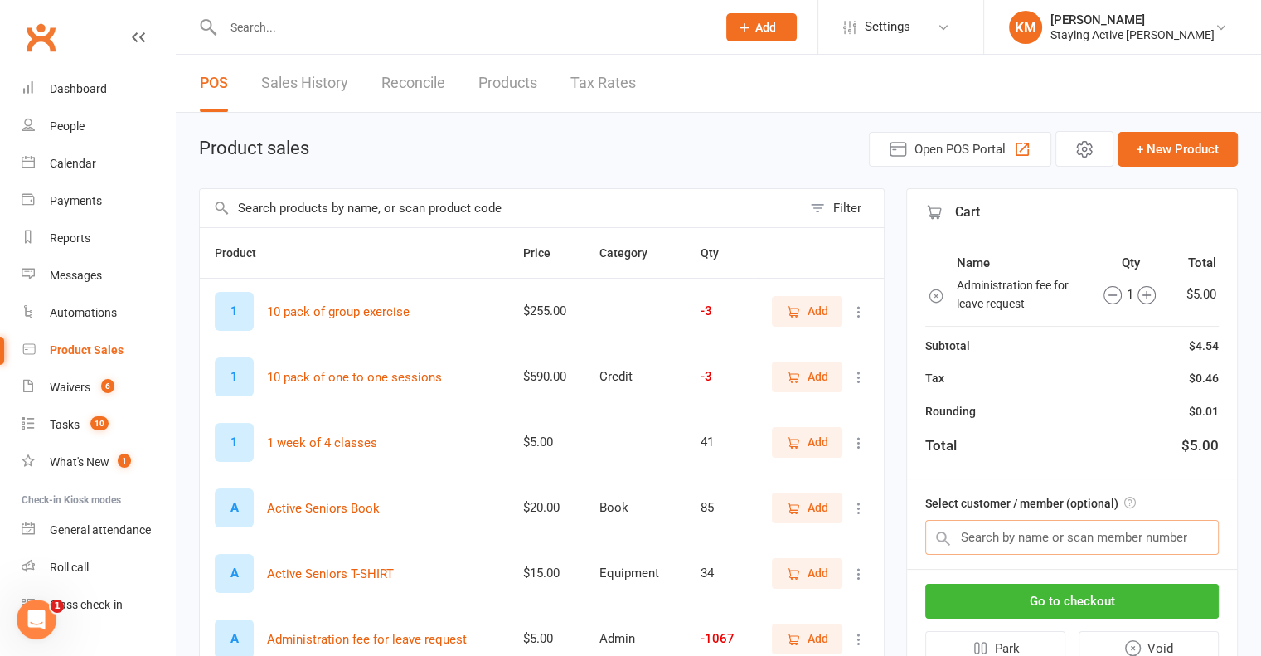
click at [1082, 523] on input "text" at bounding box center [1071, 537] width 293 height 35
paste input "[PERSON_NAME] [PERSON_NAME]"
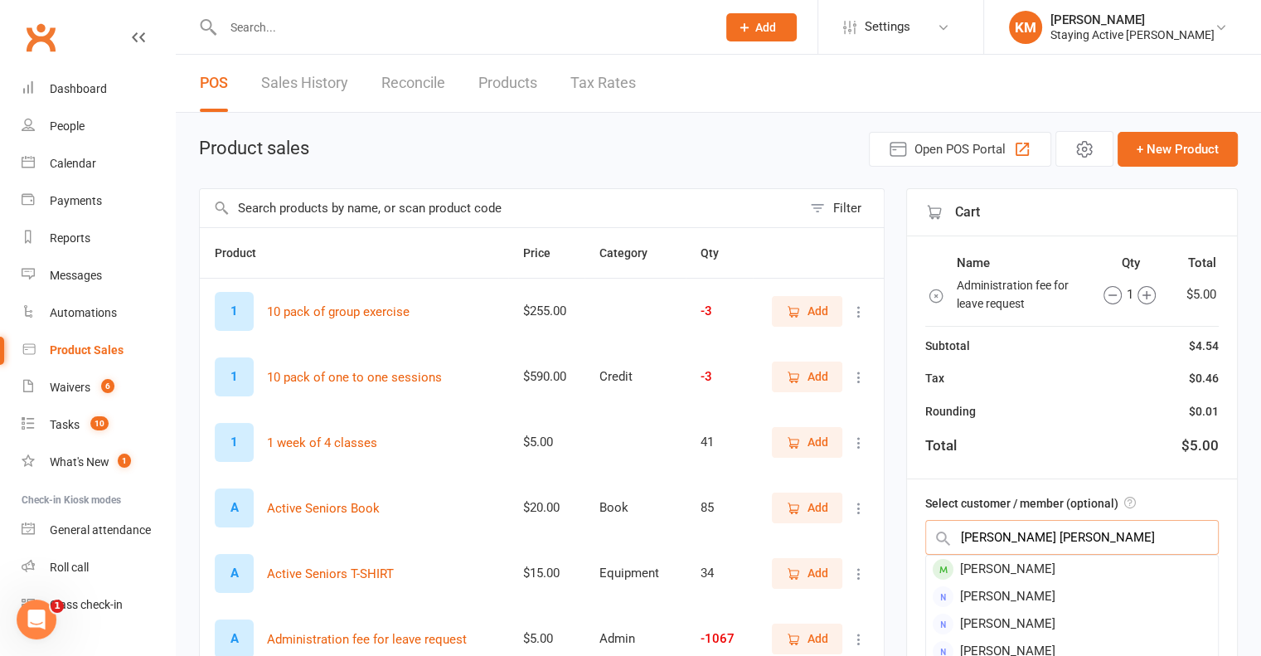
type input "[PERSON_NAME] [PERSON_NAME]"
click at [1044, 574] on div "Noelene Andrews" at bounding box center [1072, 568] width 292 height 27
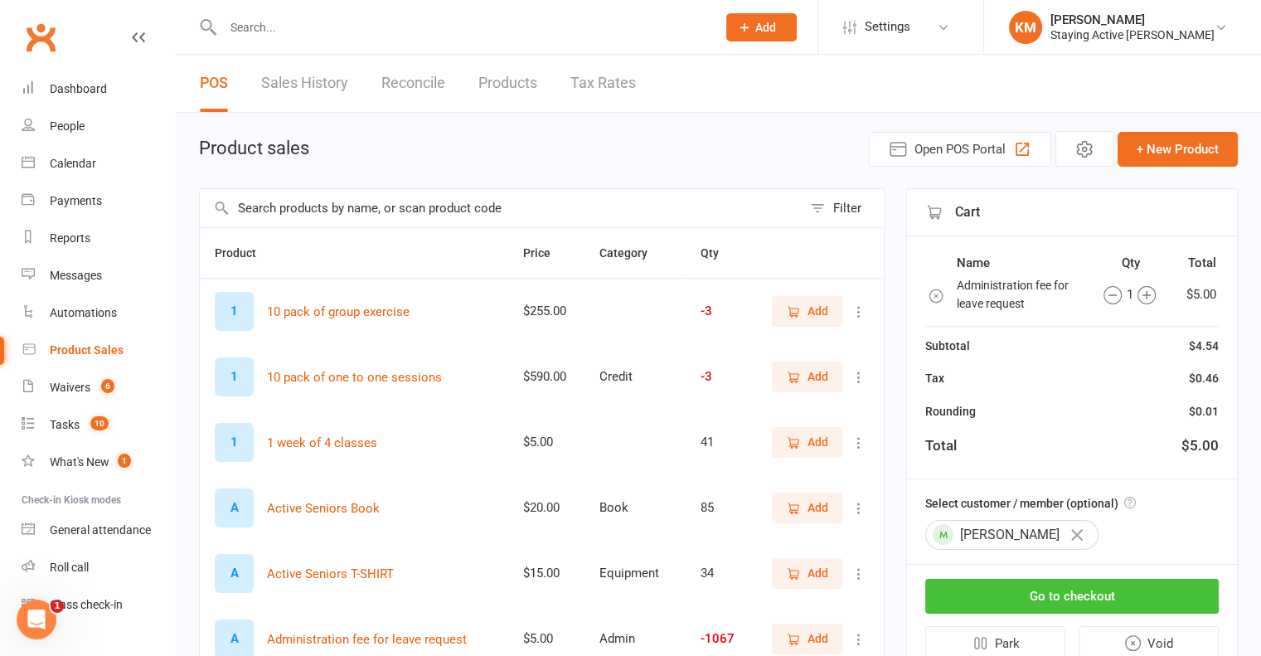
click at [1038, 595] on button "Go to checkout" at bounding box center [1071, 596] width 293 height 35
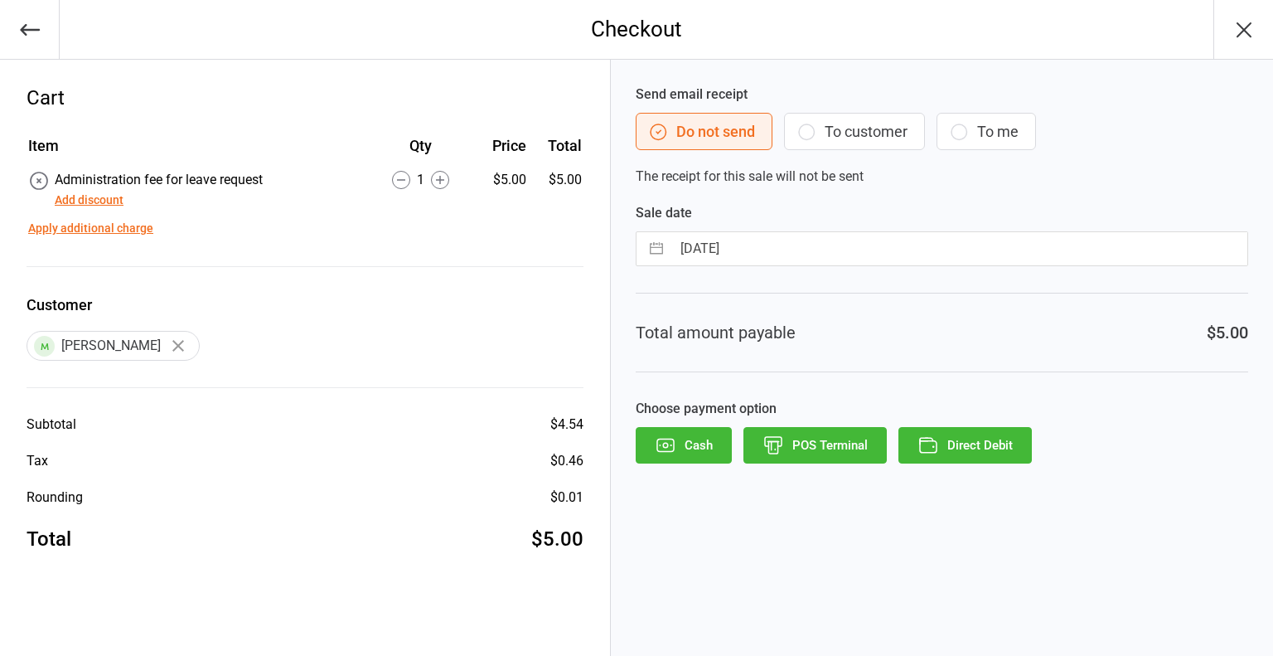
click at [1002, 457] on button "Direct Debit" at bounding box center [965, 445] width 133 height 36
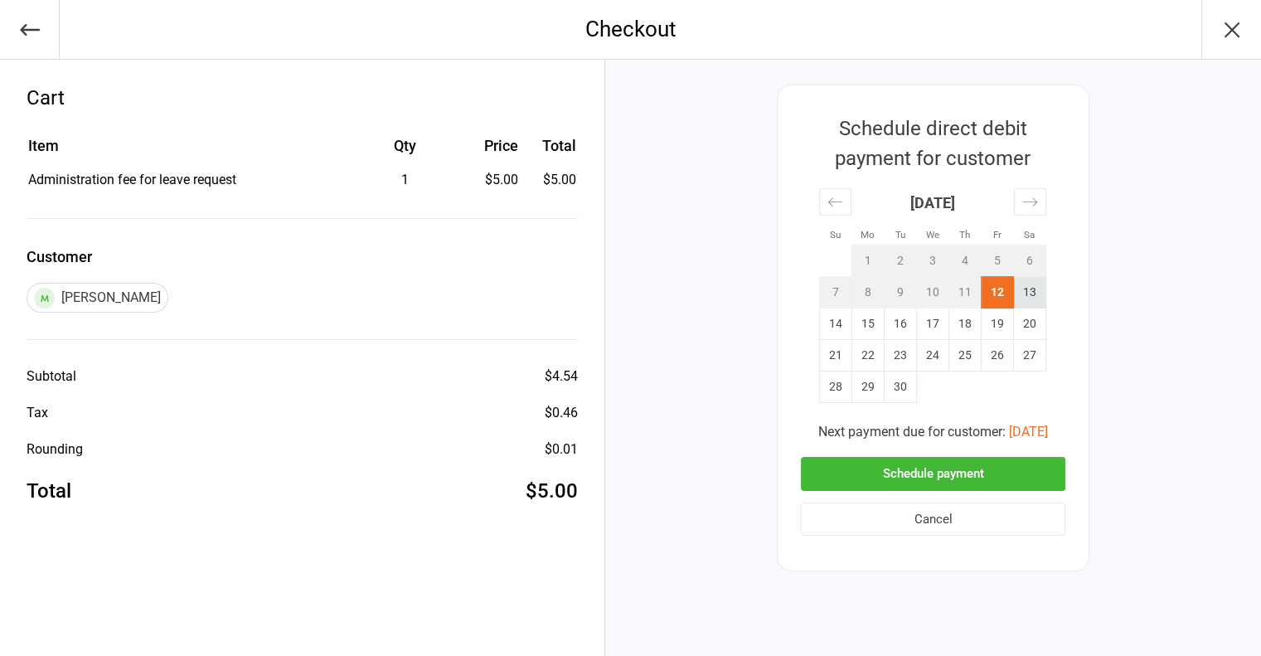
click at [1015, 299] on td "13" at bounding box center [1030, 292] width 32 height 31
click at [969, 472] on button "Schedule payment" at bounding box center [933, 474] width 264 height 34
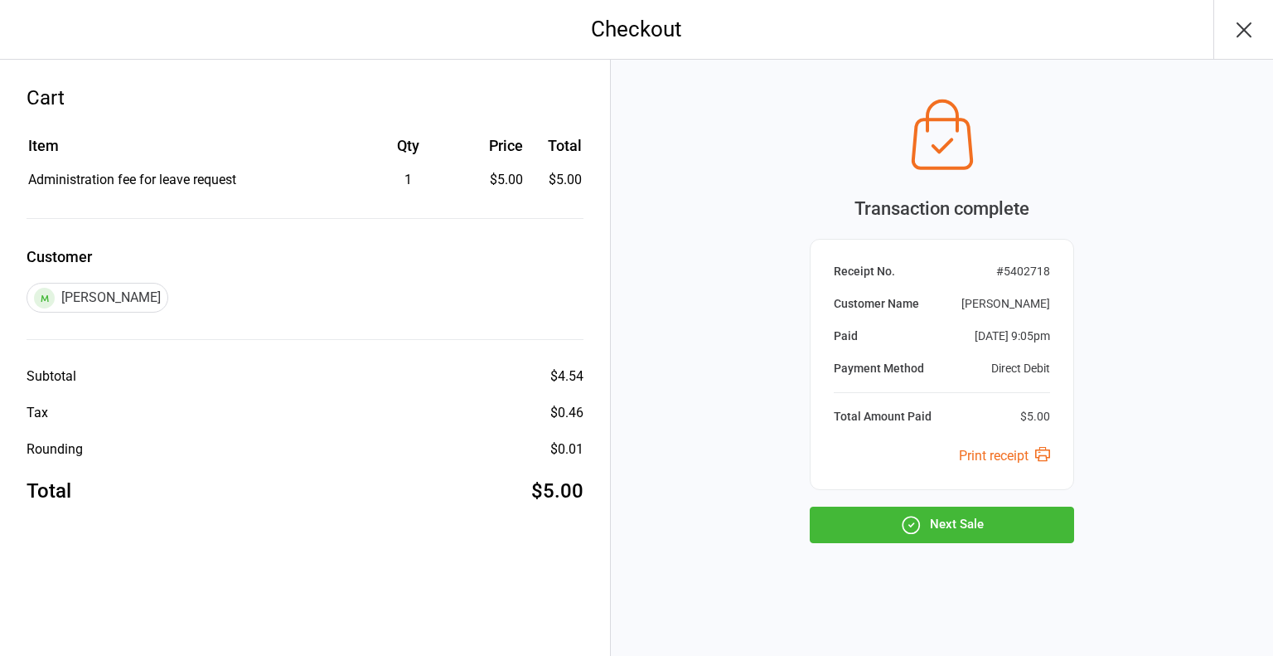
click at [958, 520] on button "Next Sale" at bounding box center [942, 524] width 264 height 36
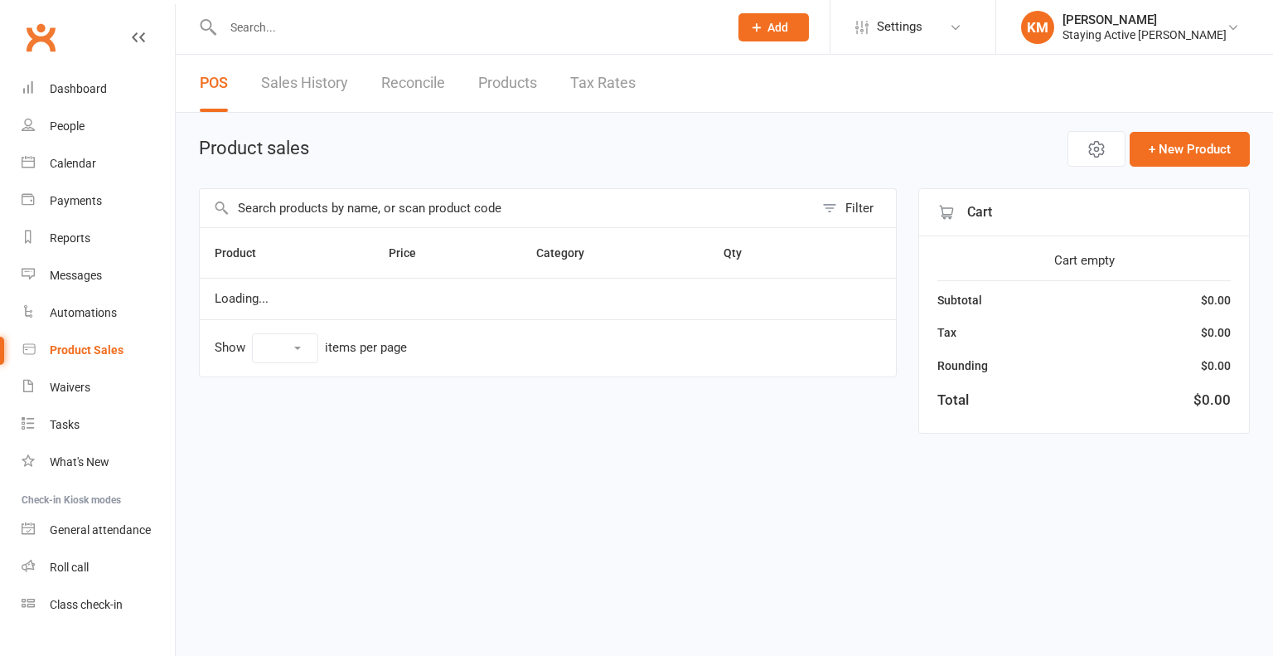
select select "10"
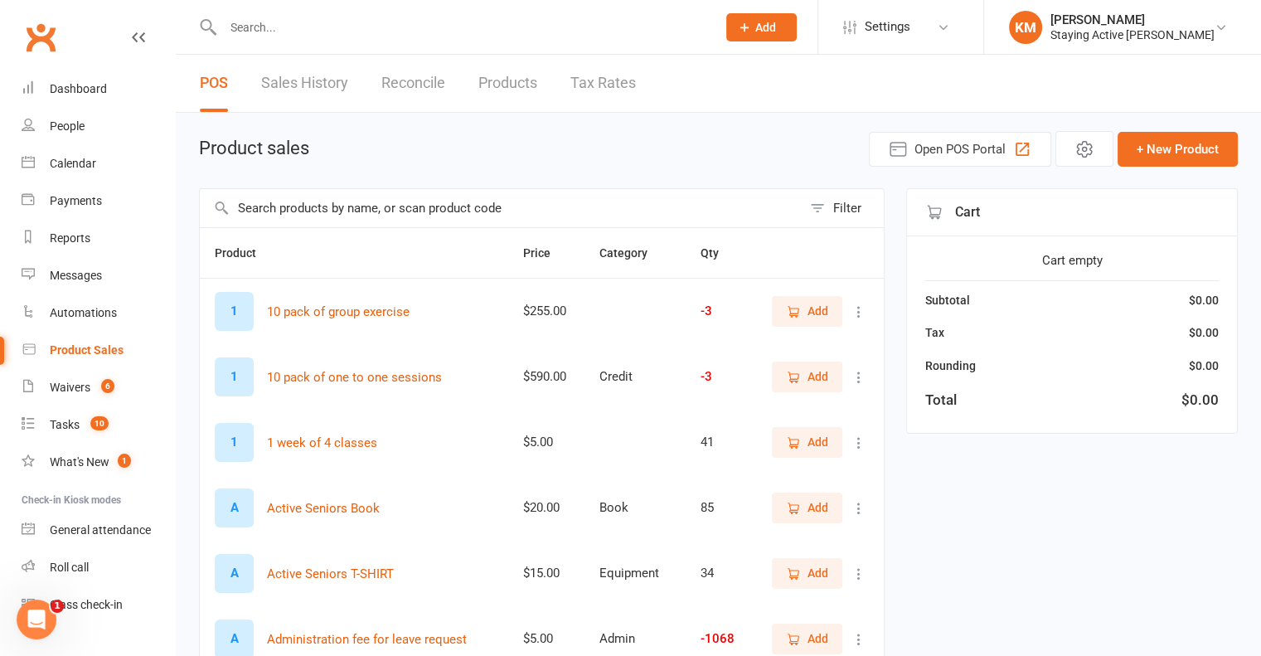
click at [632, 203] on input "text" at bounding box center [501, 208] width 602 height 38
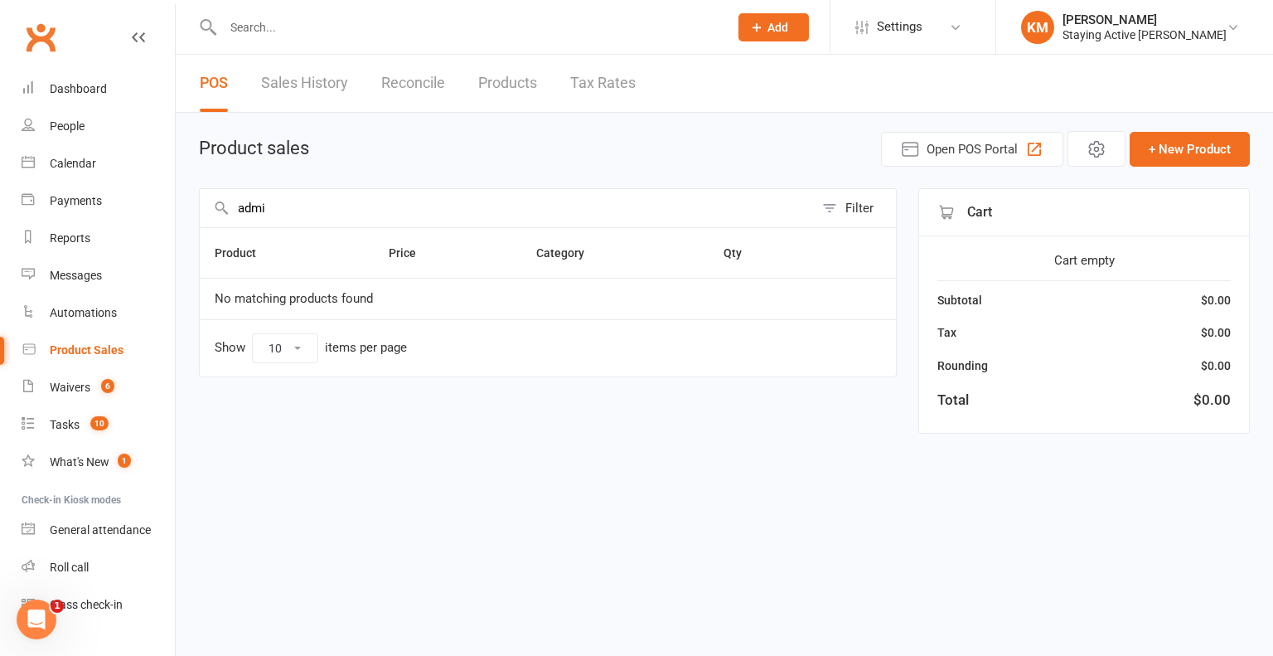
type input "admin"
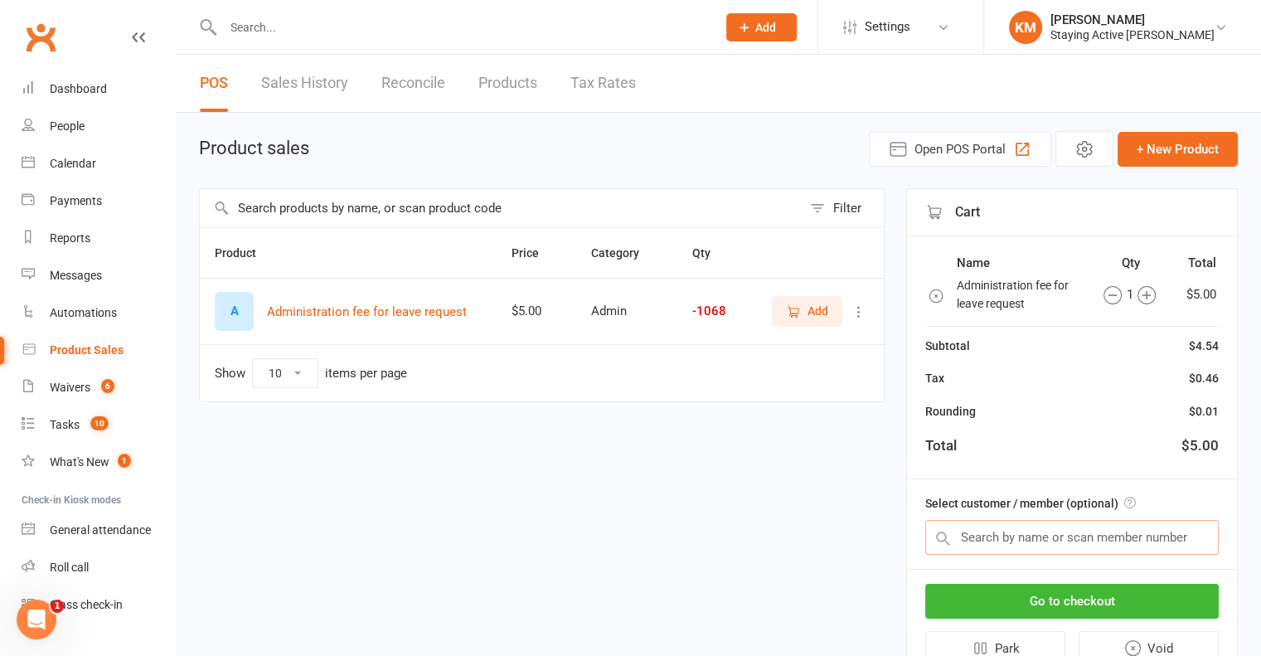
click at [1101, 529] on input "text" at bounding box center [1071, 537] width 293 height 35
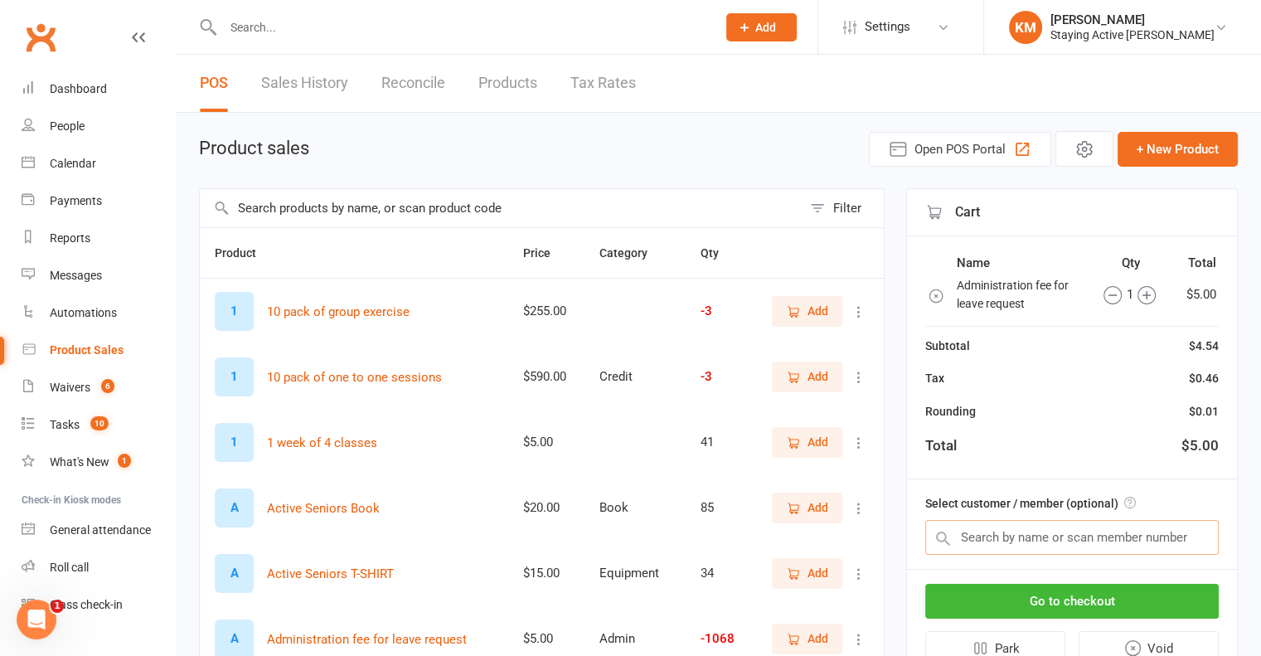
paste input "[PERSON_NAME] [PERSON_NAME]"
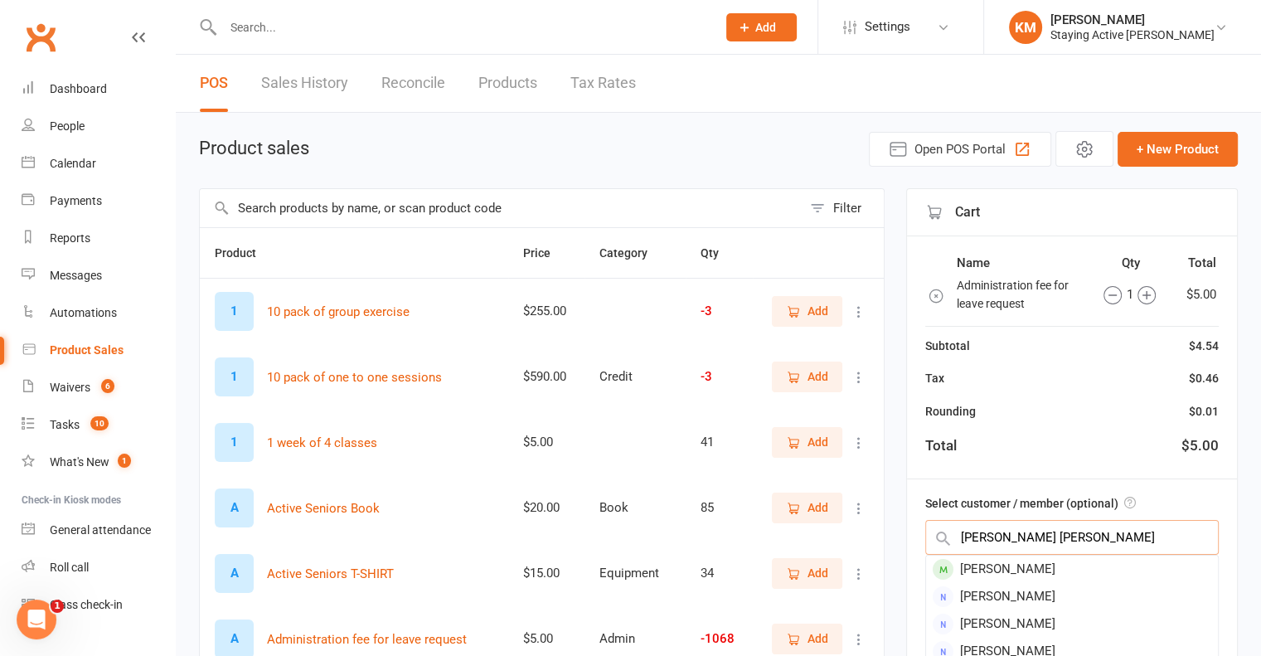
type input "[PERSON_NAME] [PERSON_NAME]"
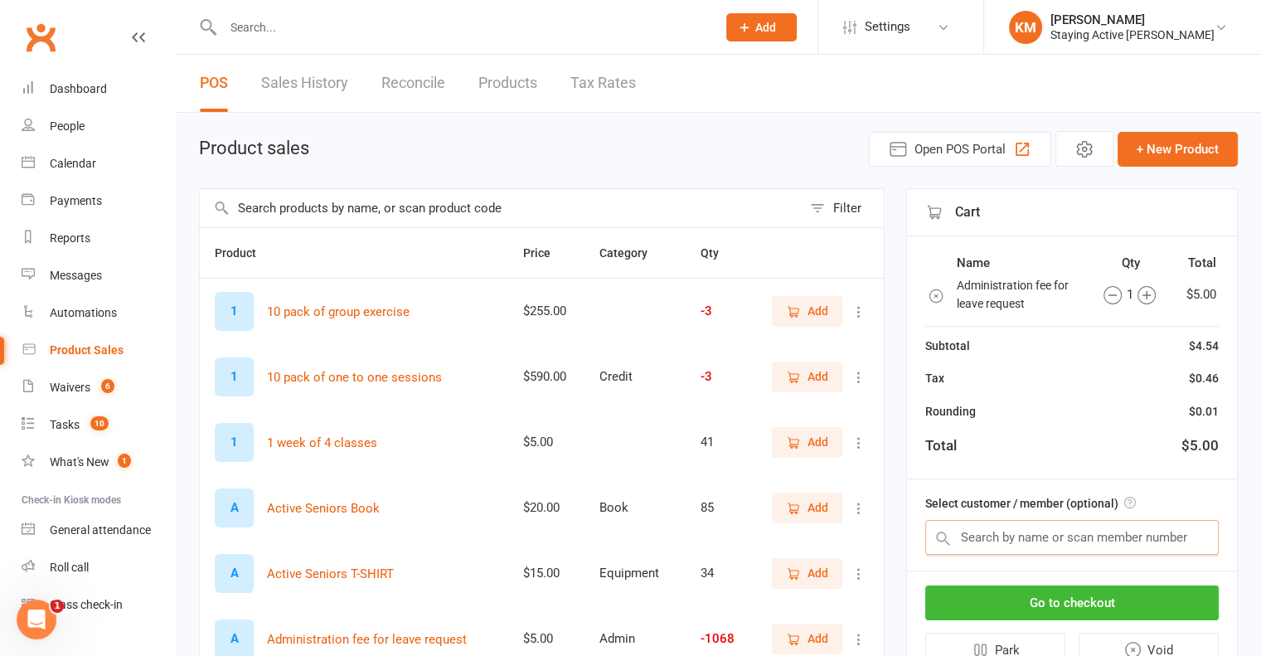
click at [1083, 536] on input "text" at bounding box center [1071, 537] width 293 height 35
paste input "[PERSON_NAME] [PERSON_NAME]"
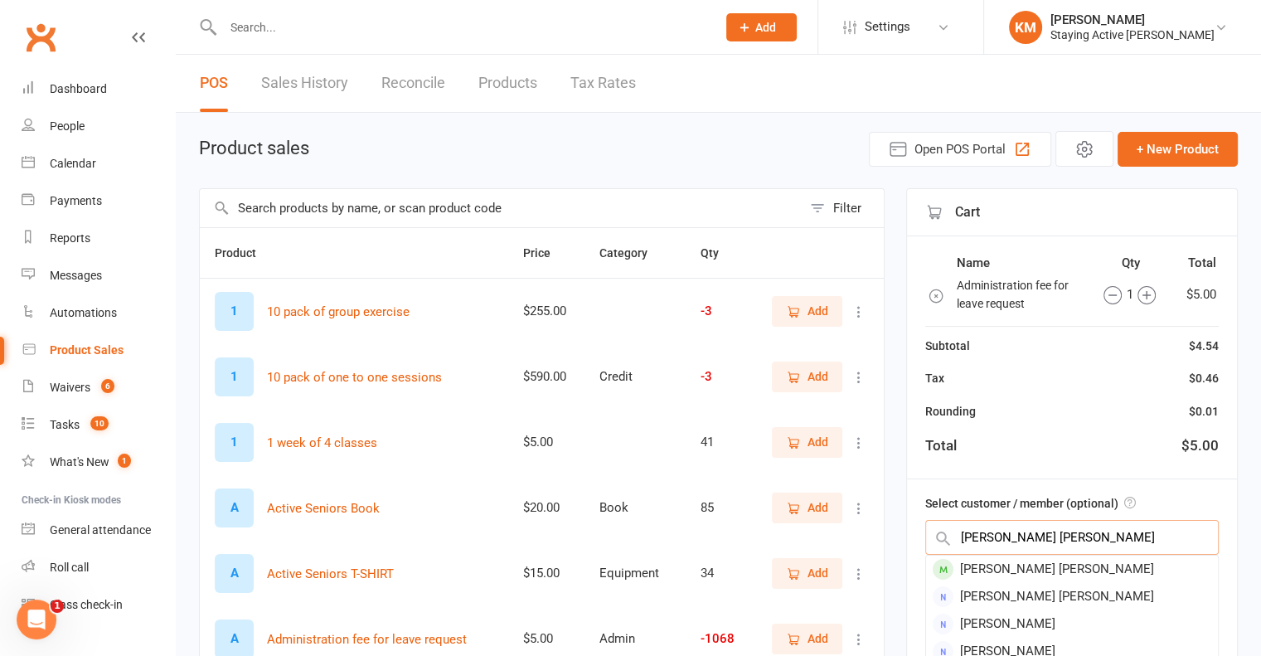
type input "[PERSON_NAME] [PERSON_NAME]"
click at [1027, 561] on div "[PERSON_NAME] [PERSON_NAME]" at bounding box center [1072, 568] width 292 height 27
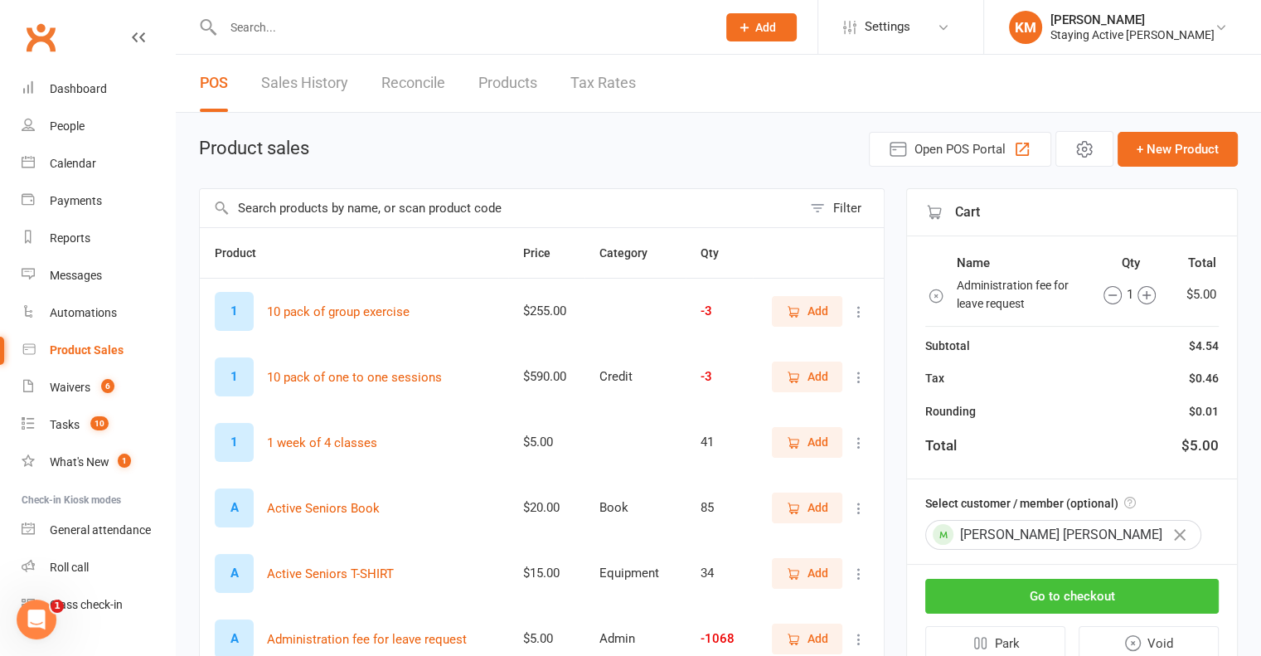
click at [1018, 586] on button "Go to checkout" at bounding box center [1071, 596] width 293 height 35
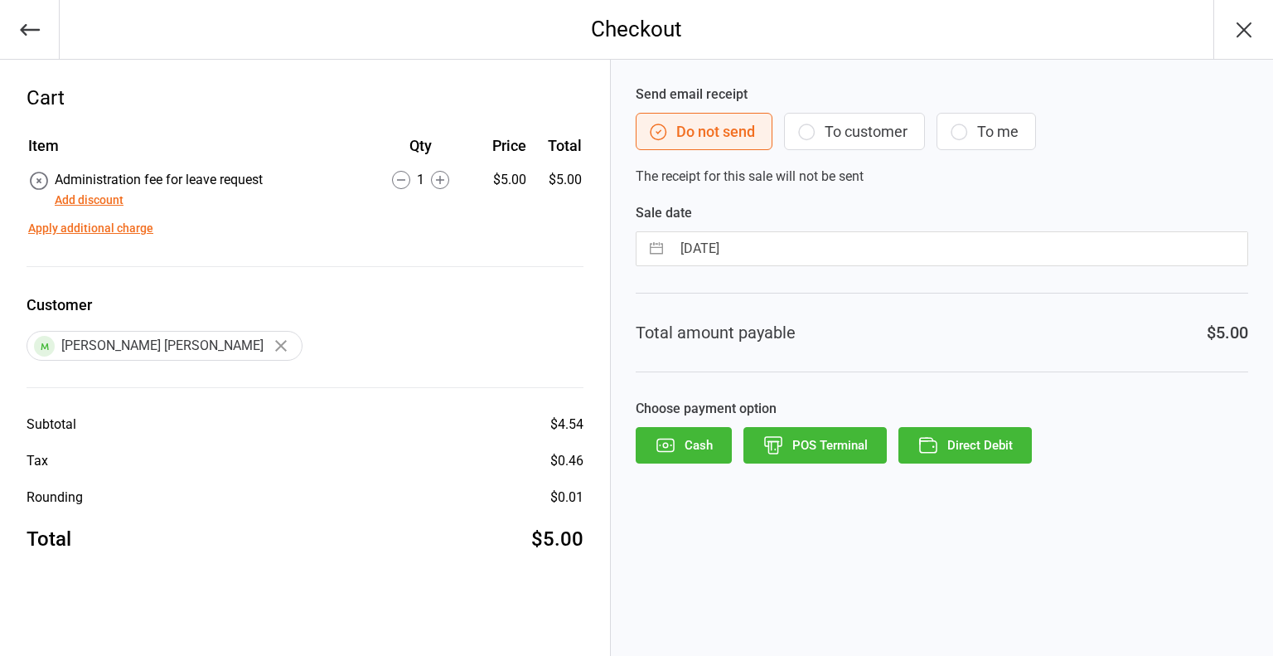
click at [977, 459] on button "Direct Debit" at bounding box center [965, 445] width 133 height 36
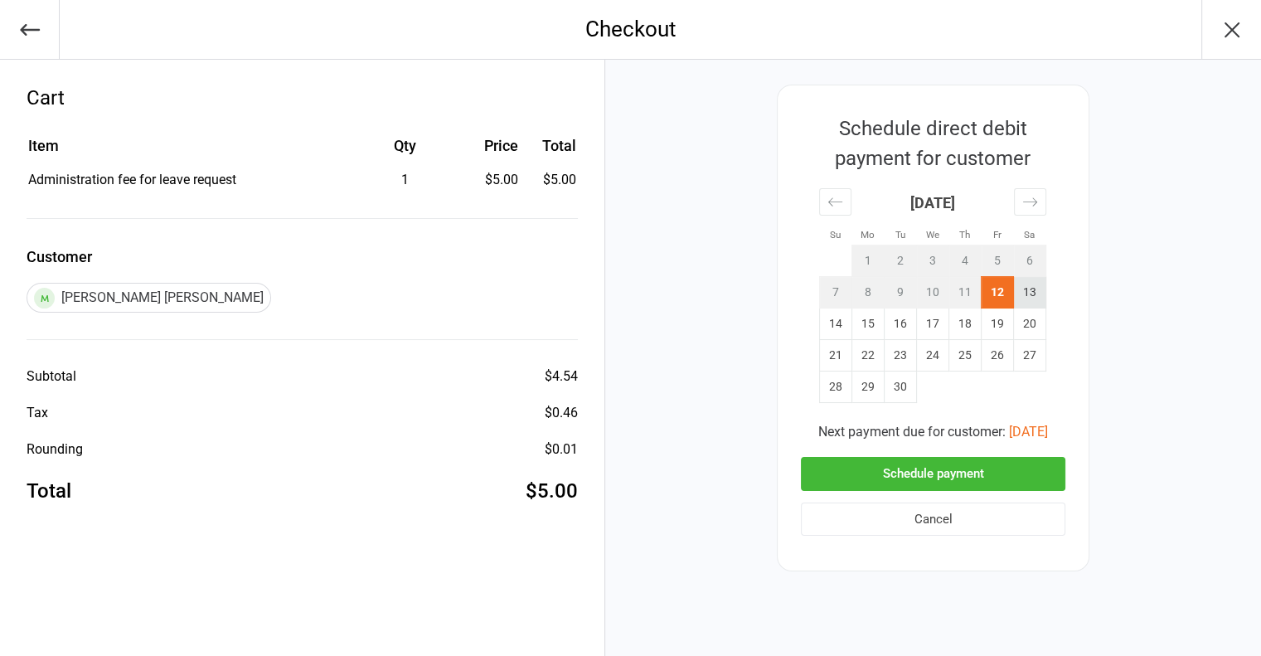
click at [1027, 284] on td "13" at bounding box center [1030, 292] width 32 height 31
click at [989, 477] on button "Schedule payment" at bounding box center [933, 474] width 264 height 34
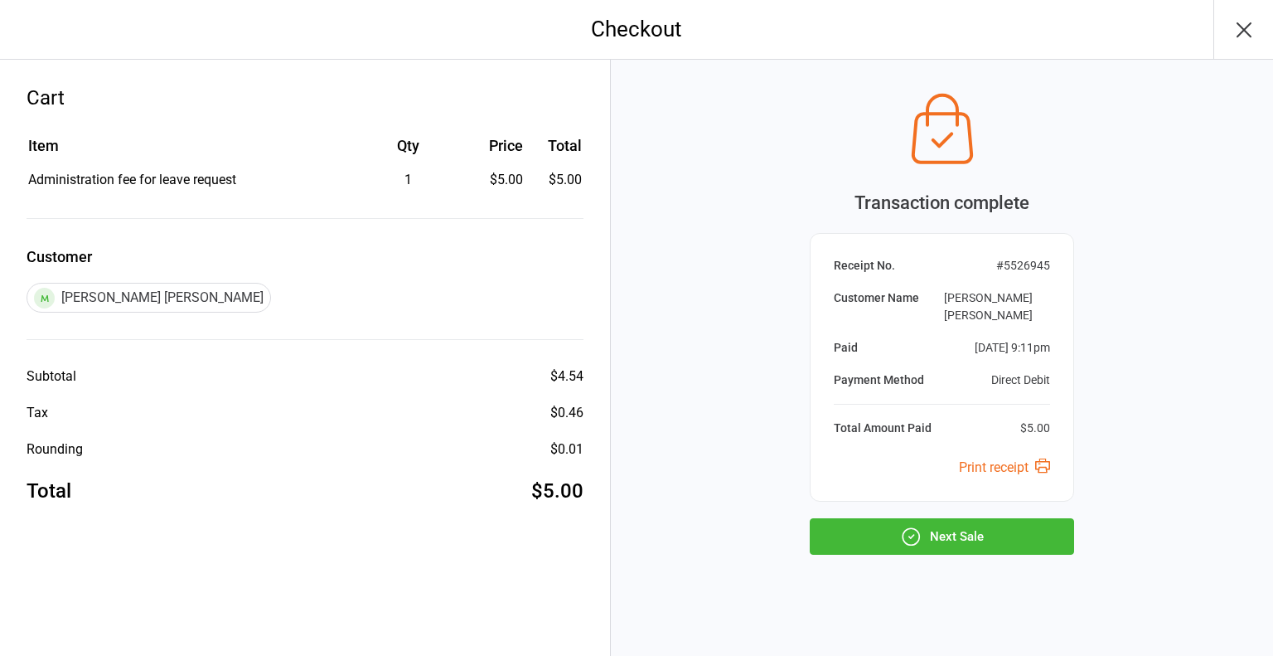
click at [889, 530] on button "Next Sale" at bounding box center [942, 536] width 264 height 36
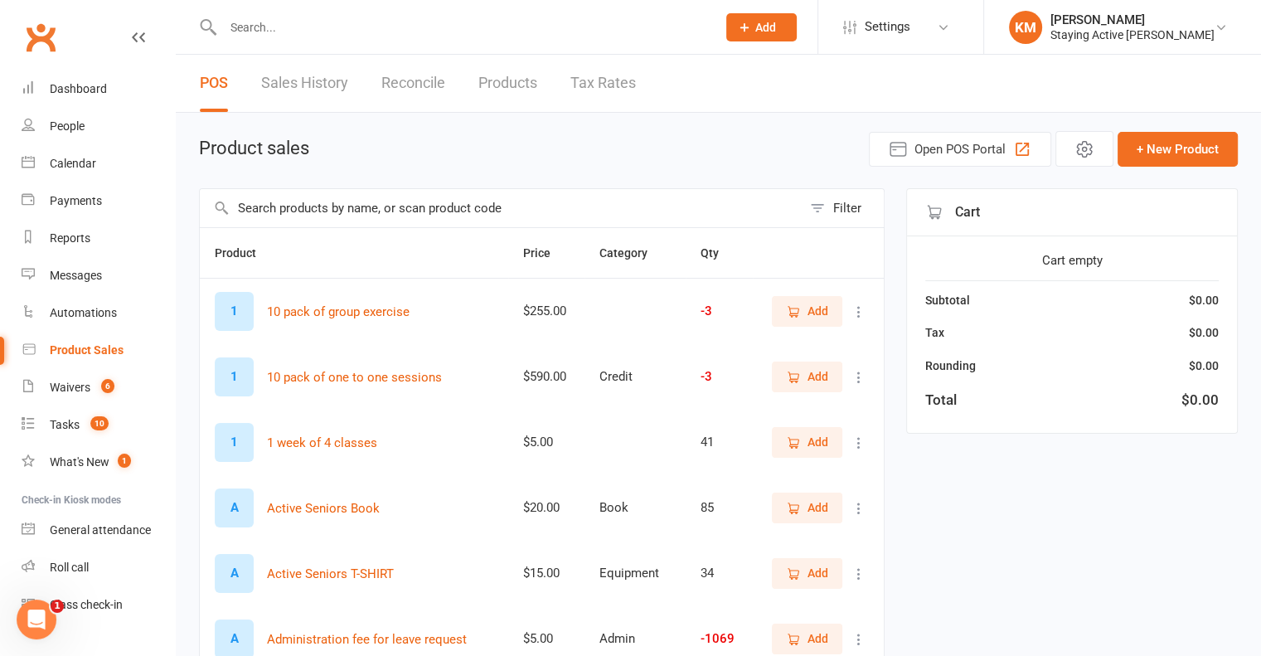
click at [550, 200] on input "text" at bounding box center [501, 208] width 602 height 38
type input "admin"
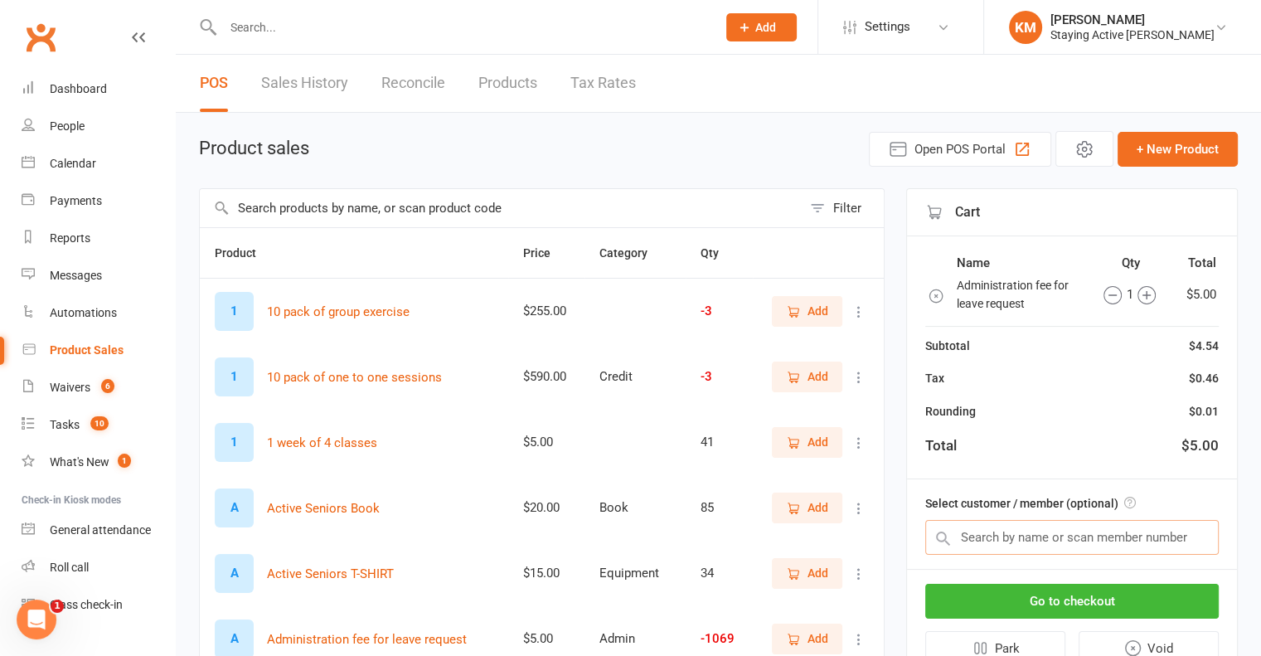
click at [1045, 534] on input "text" at bounding box center [1071, 537] width 293 height 35
paste input "[PERSON_NAME]"
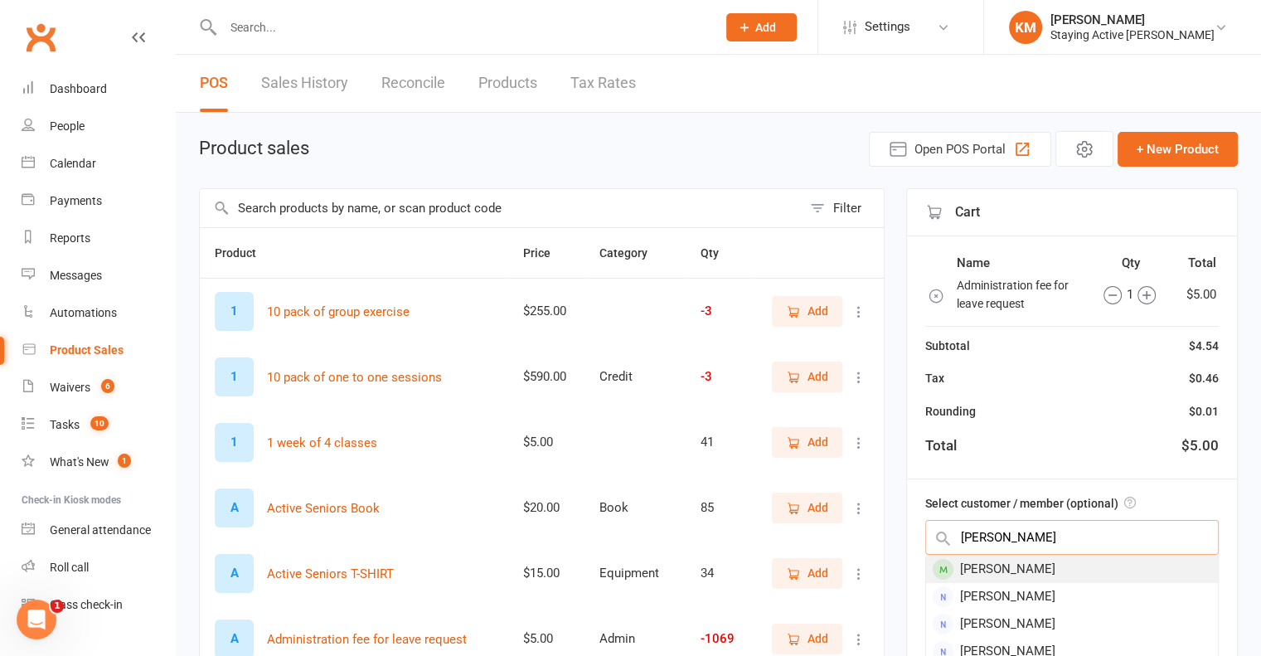
type input "[PERSON_NAME]"
click at [1015, 569] on div "[PERSON_NAME]" at bounding box center [1072, 568] width 292 height 27
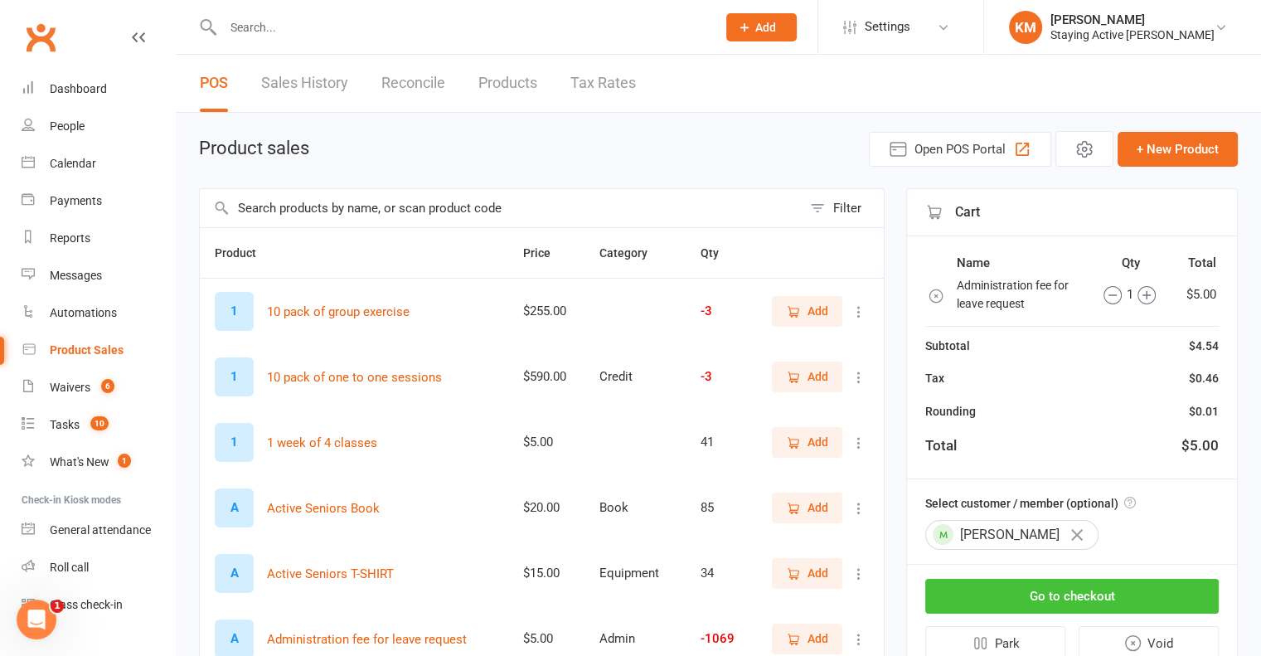
click at [947, 609] on button "Go to checkout" at bounding box center [1071, 596] width 293 height 35
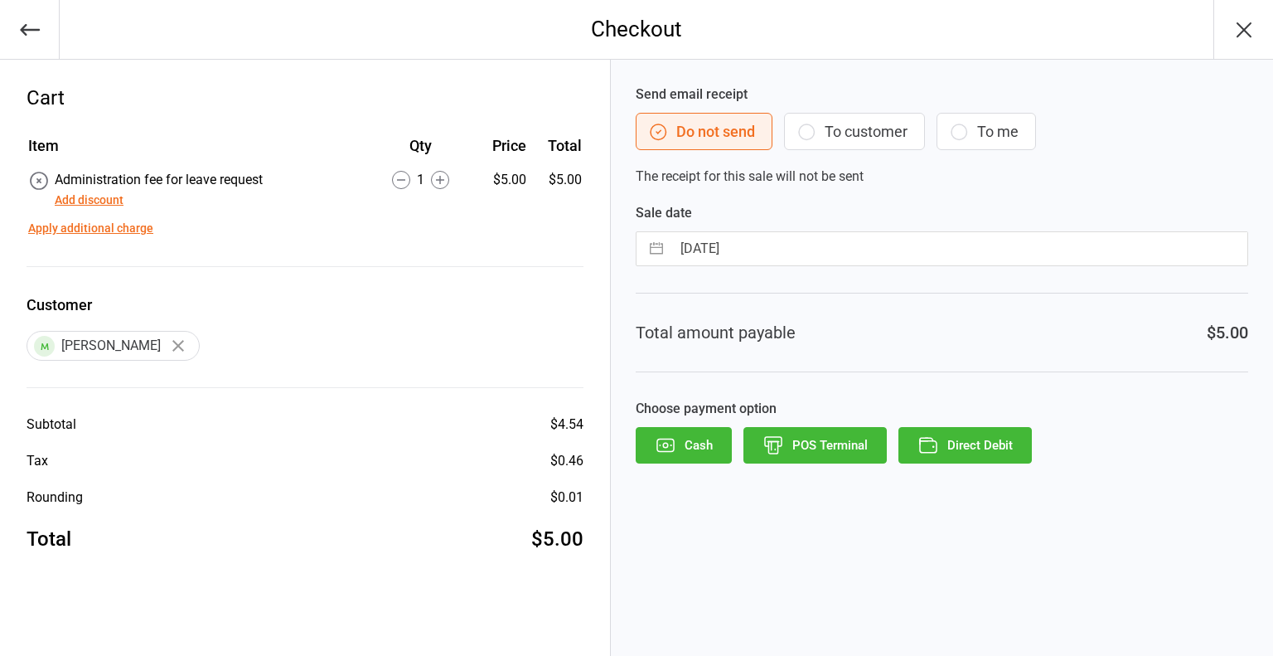
click at [964, 449] on button "Direct Debit" at bounding box center [965, 445] width 133 height 36
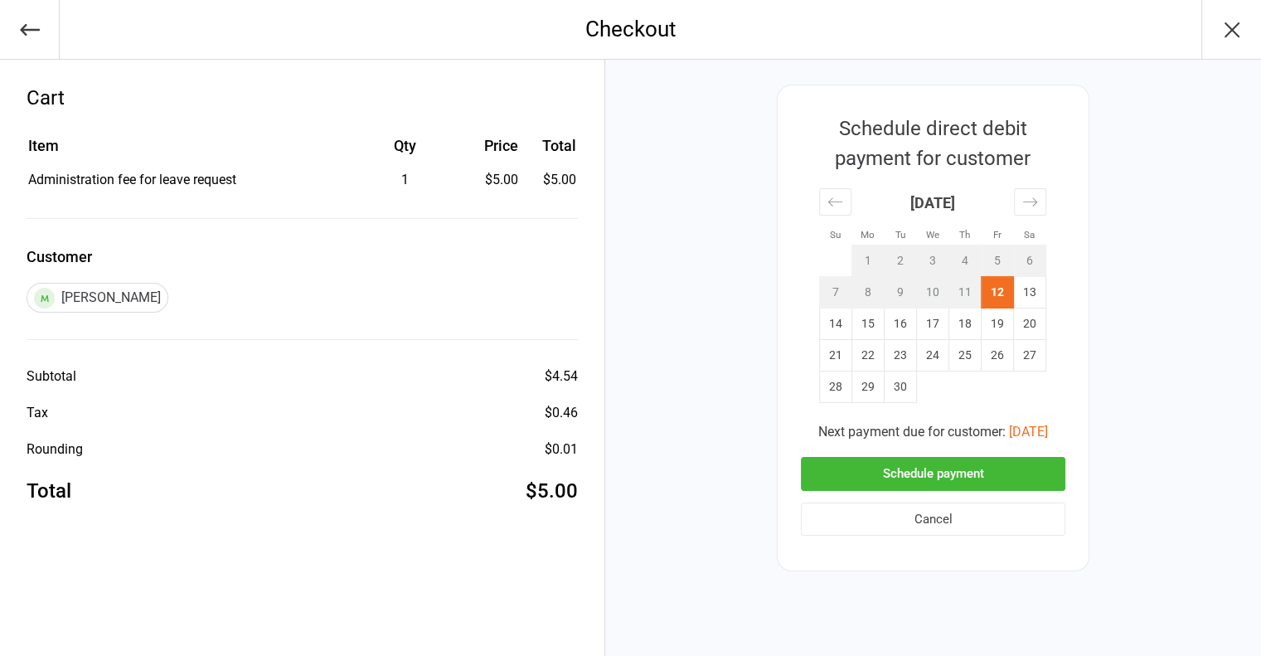
click at [1063, 278] on div "[DATE] 1 2 3 4 5 6 7 8 9 10 11 12 13 14 15 16 17 18 19 20 21 22 23 24 25 26 27 …" at bounding box center [1181, 288] width 746 height 230
click at [1041, 292] on td "13" at bounding box center [1030, 292] width 32 height 31
click at [875, 472] on button "Schedule payment" at bounding box center [933, 474] width 264 height 34
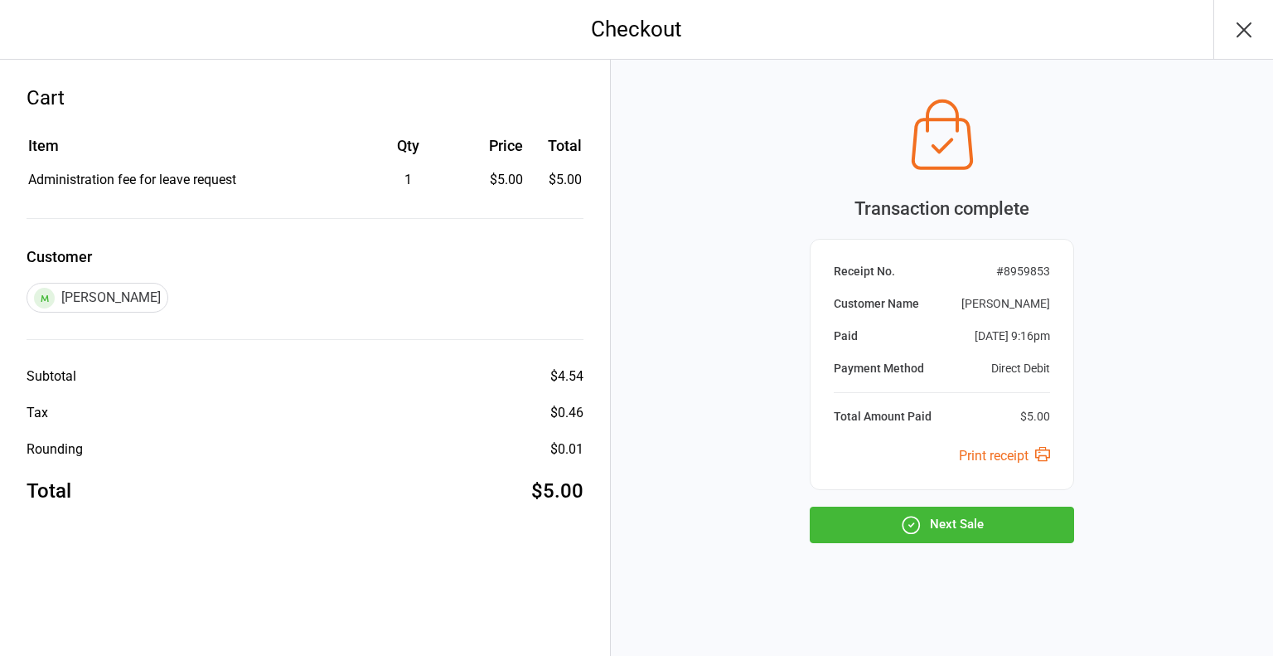
click at [872, 513] on button "Next Sale" at bounding box center [942, 524] width 264 height 36
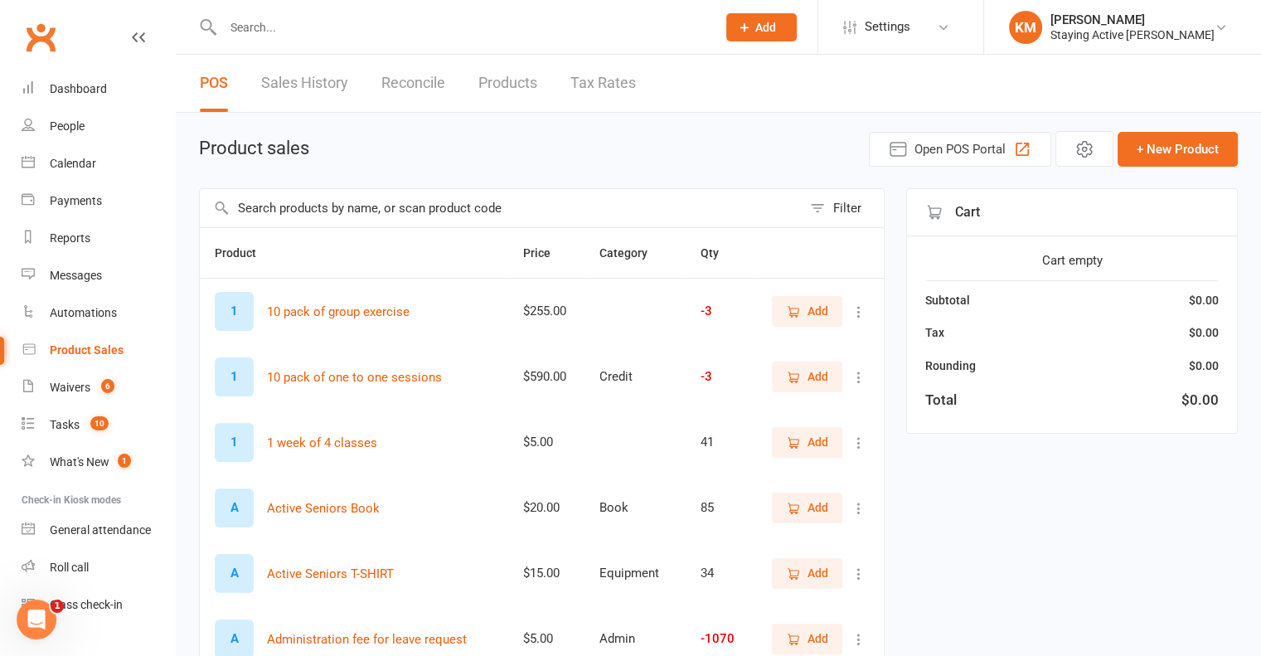
click at [434, 206] on input "text" at bounding box center [501, 208] width 602 height 38
type input "admin"
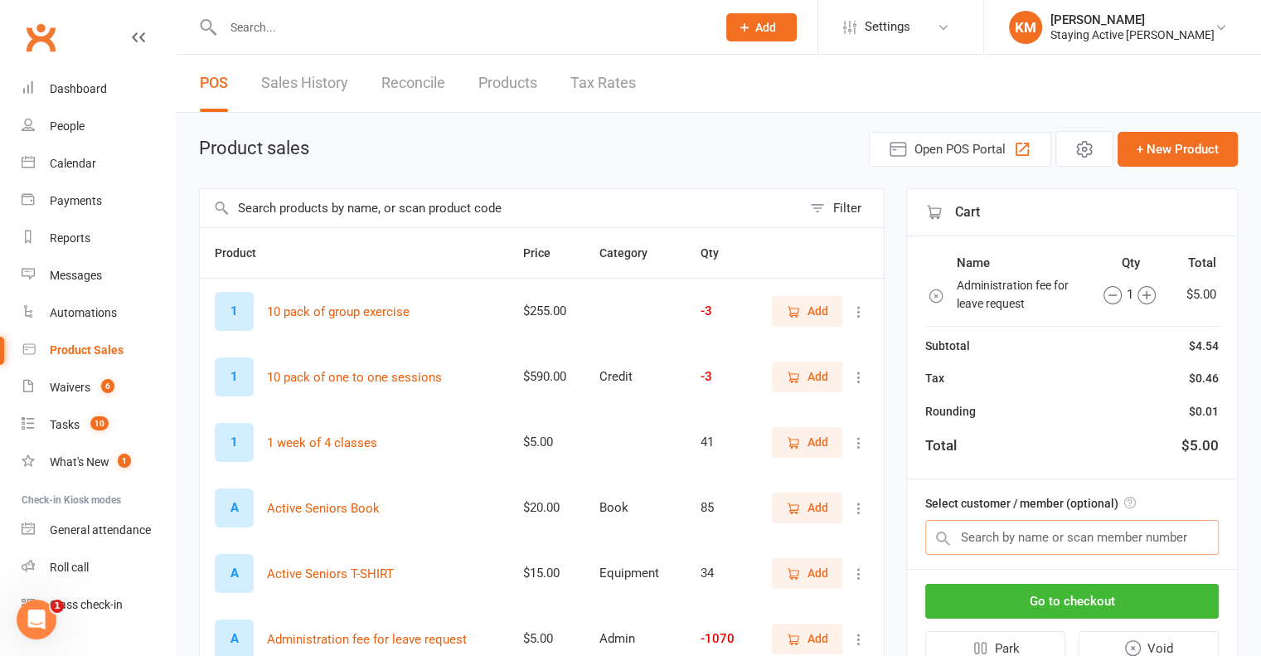
click at [996, 534] on input "text" at bounding box center [1071, 537] width 293 height 35
paste input "Kathleen Beaubois"
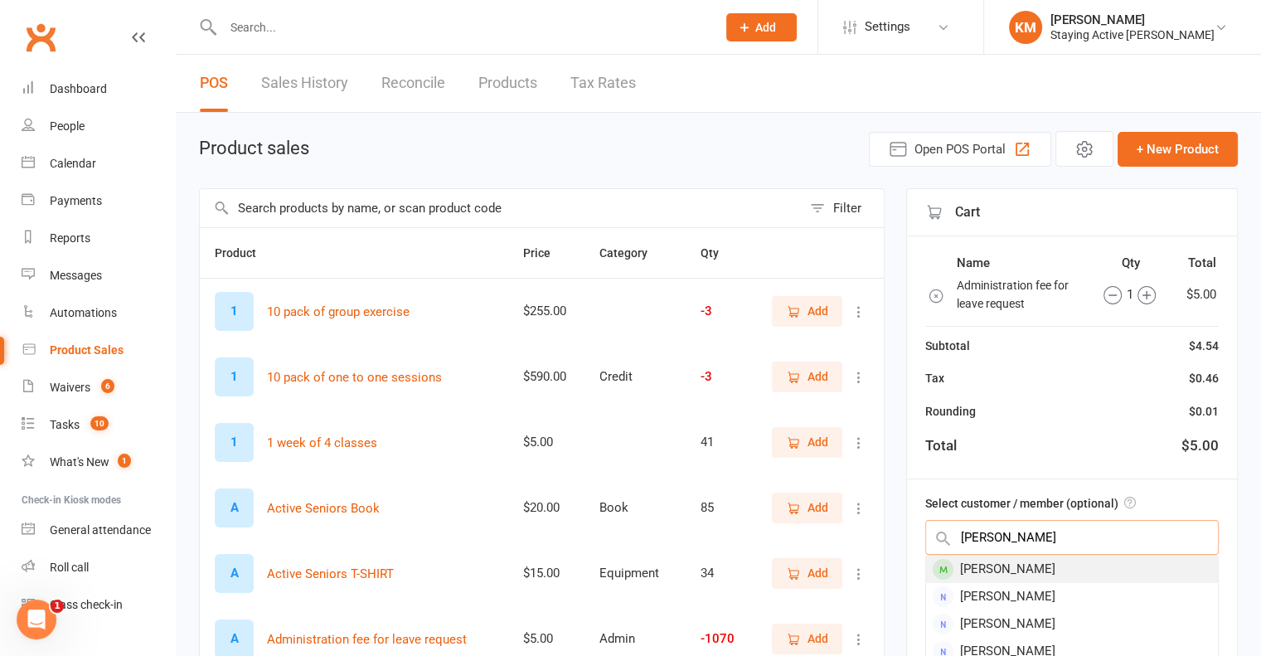
type input "Kathleen Beaubois"
click at [986, 562] on div "Kathleen Beaubois" at bounding box center [1072, 568] width 292 height 27
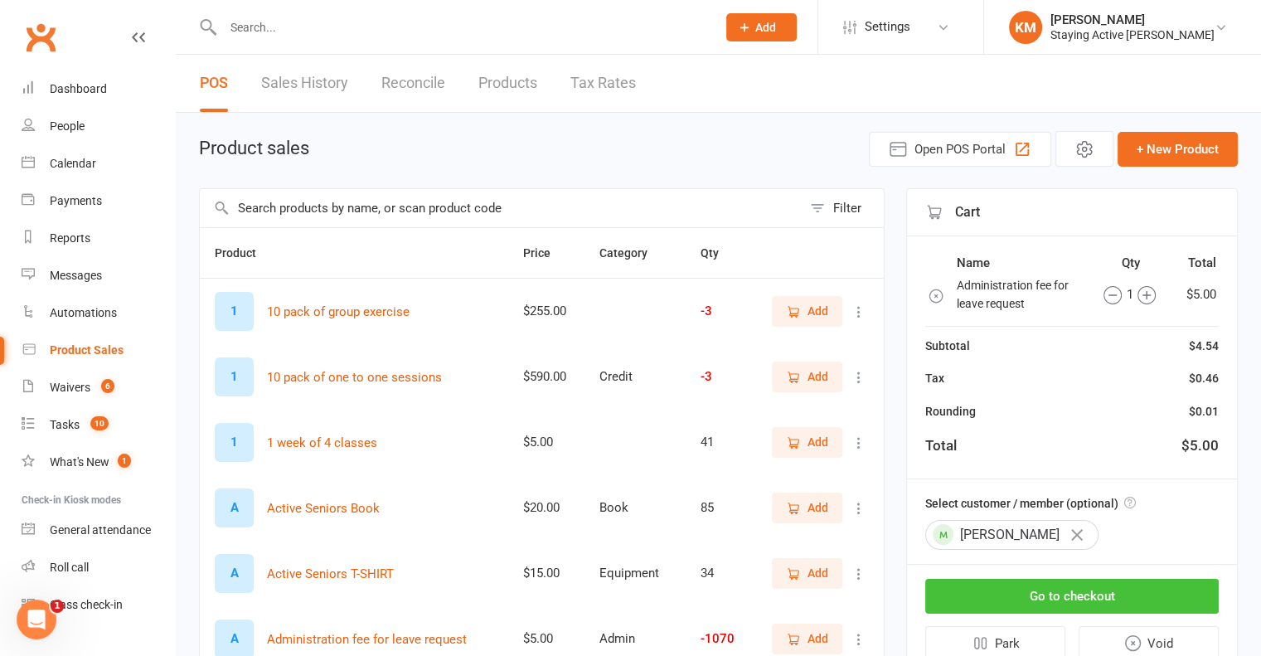
click at [991, 590] on button "Go to checkout" at bounding box center [1071, 596] width 293 height 35
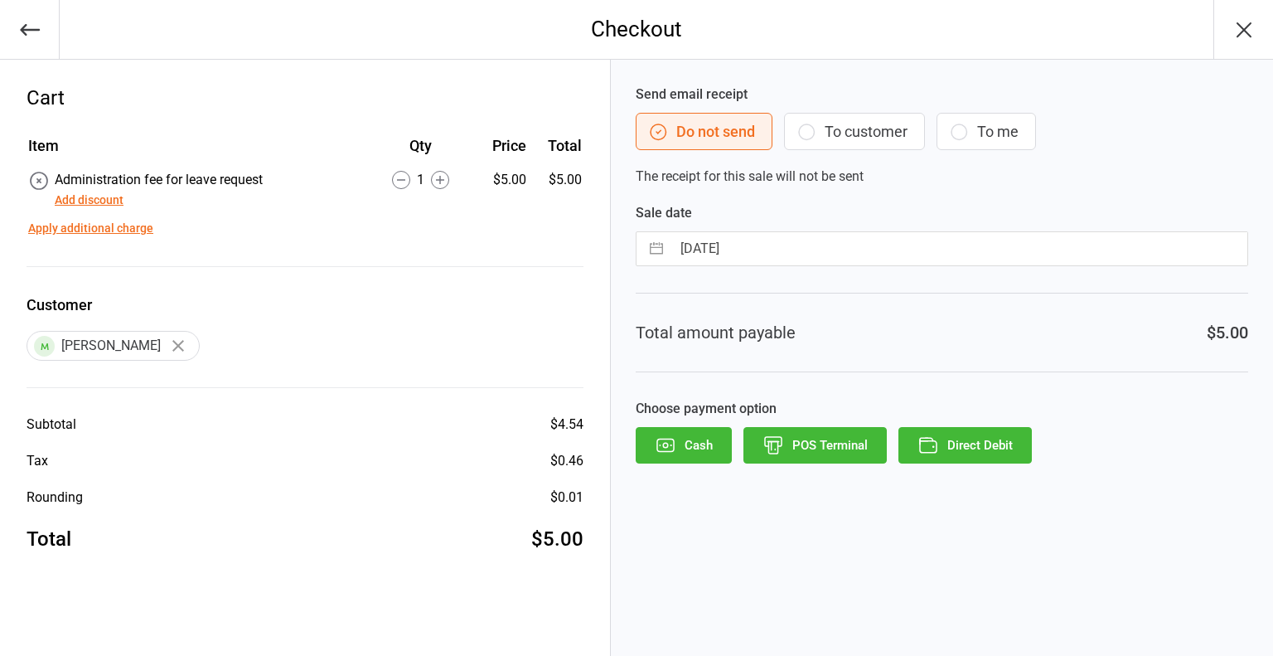
click at [945, 437] on button "Direct Debit" at bounding box center [965, 445] width 133 height 36
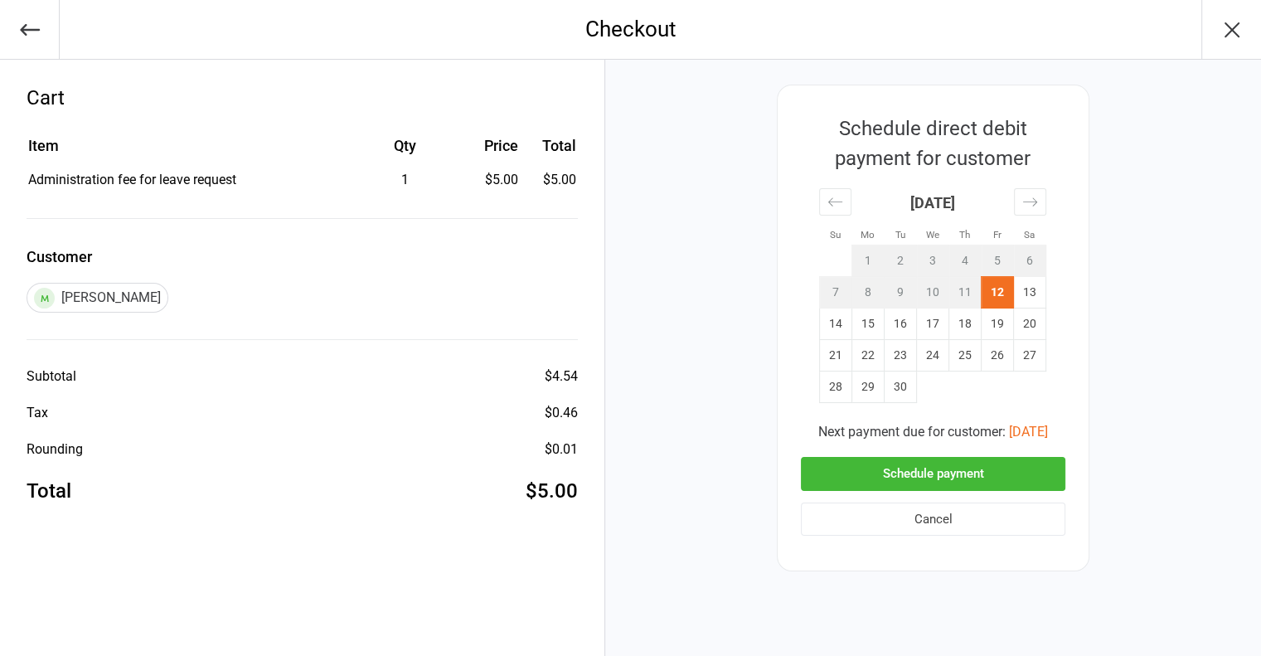
click at [1010, 290] on td "12" at bounding box center [997, 292] width 32 height 31
click at [1025, 284] on td "13" at bounding box center [1030, 292] width 32 height 31
click at [976, 477] on button "Schedule payment" at bounding box center [933, 474] width 264 height 34
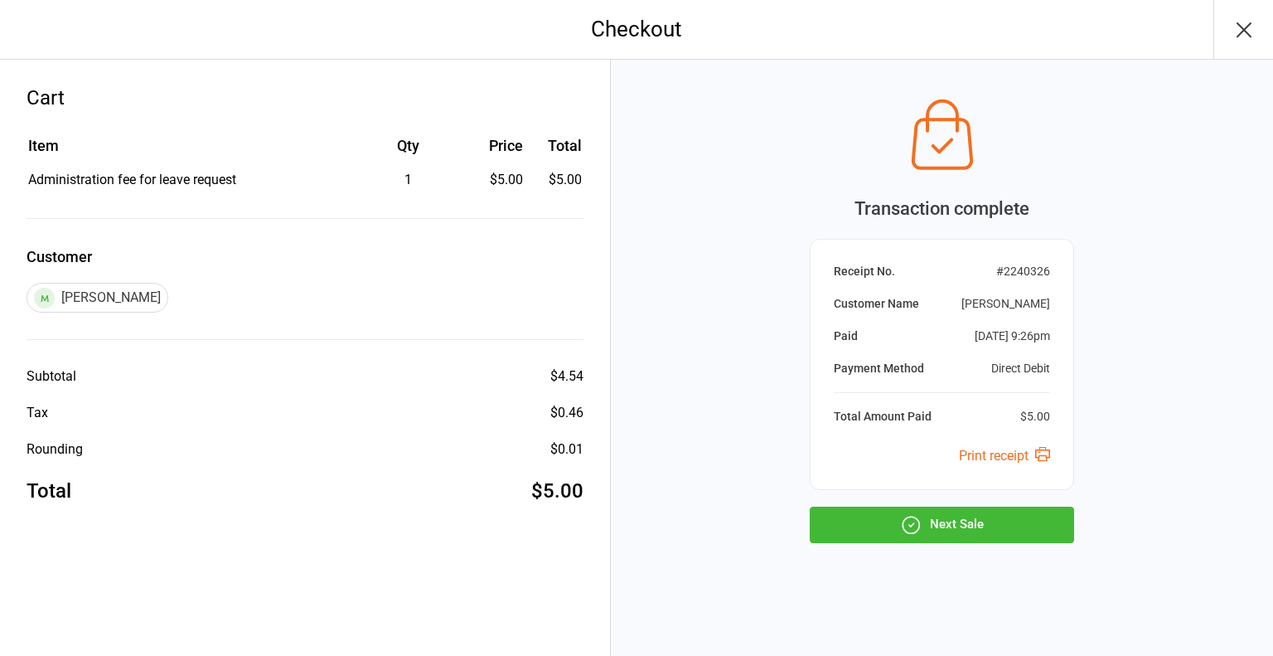
click at [971, 516] on button "Next Sale" at bounding box center [942, 524] width 264 height 36
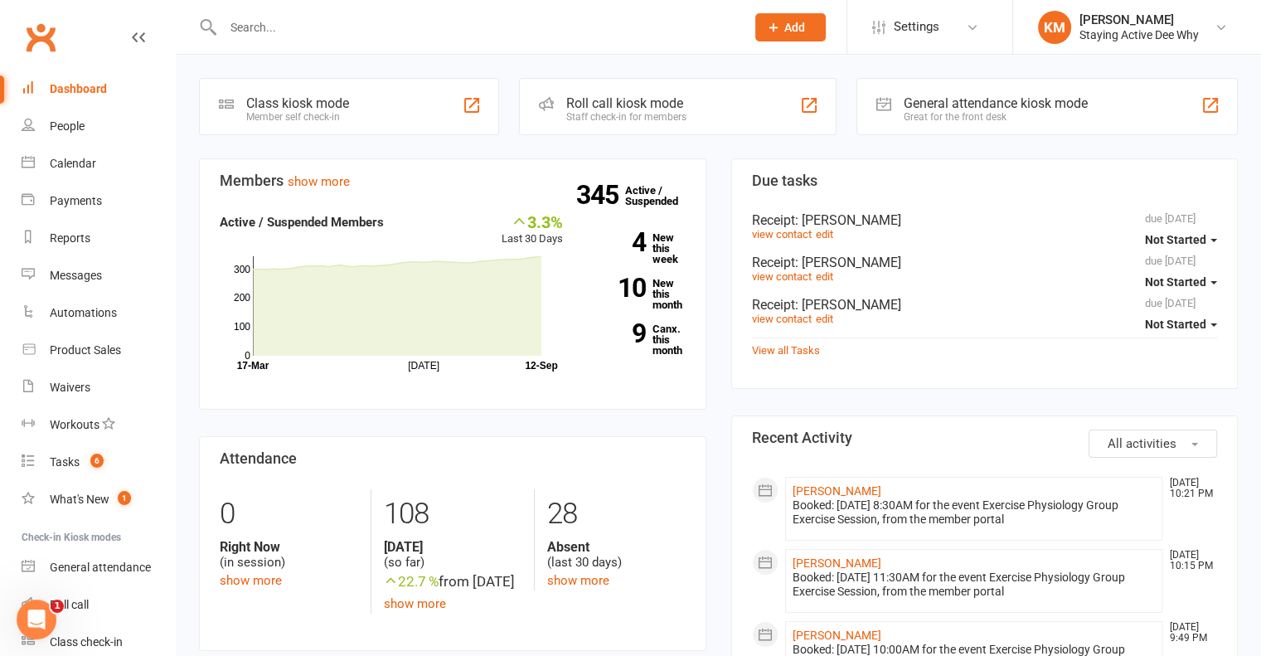
click at [287, 21] on input "text" at bounding box center [476, 27] width 516 height 23
paste input "[PERSON_NAME]"
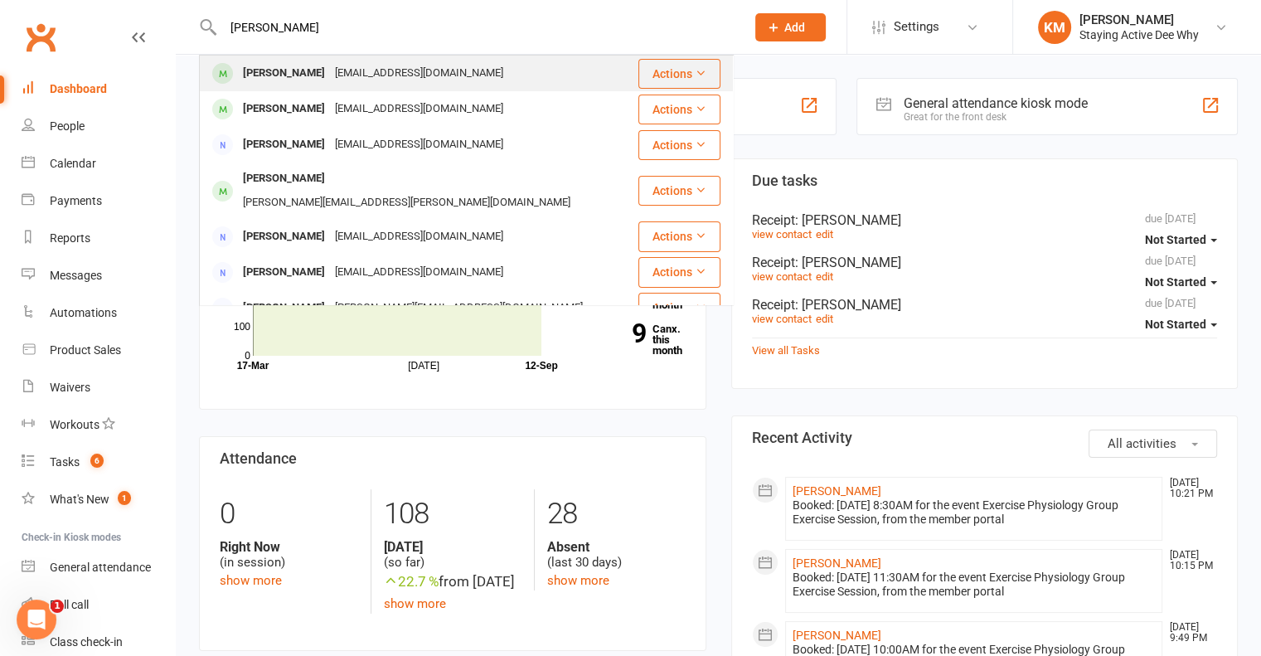
type input "[PERSON_NAME]"
click at [274, 76] on div "[PERSON_NAME]" at bounding box center [284, 73] width 92 height 24
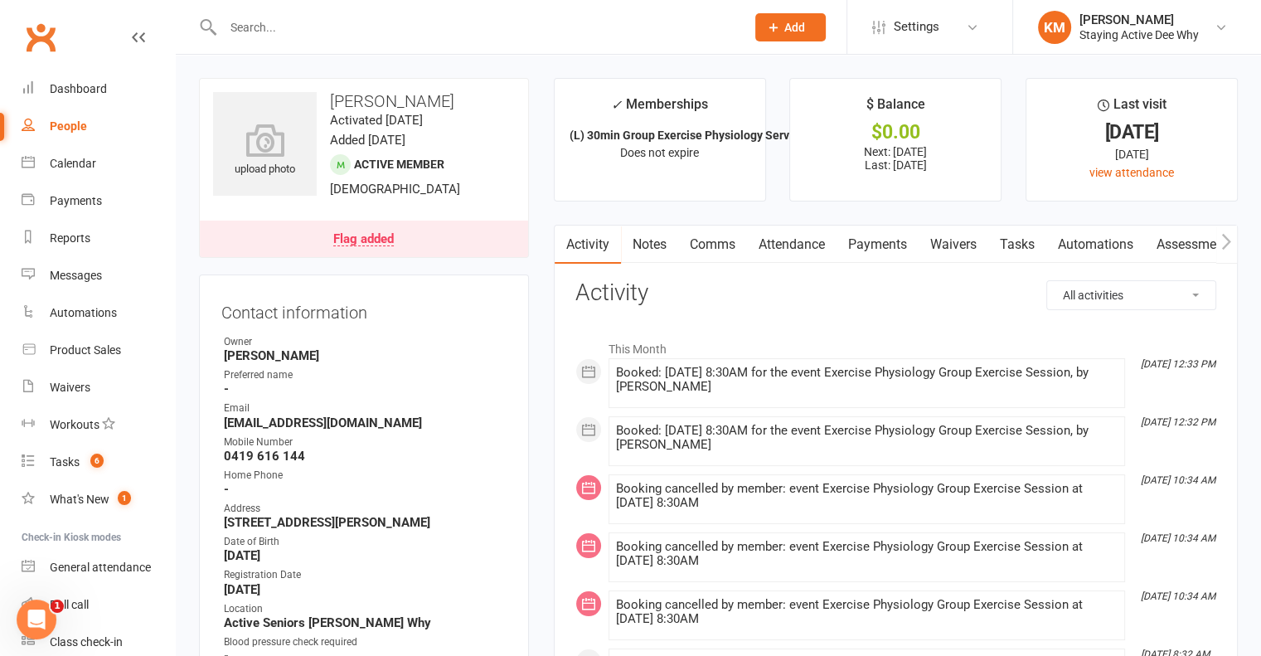
click at [878, 237] on link "Payments" at bounding box center [877, 244] width 82 height 38
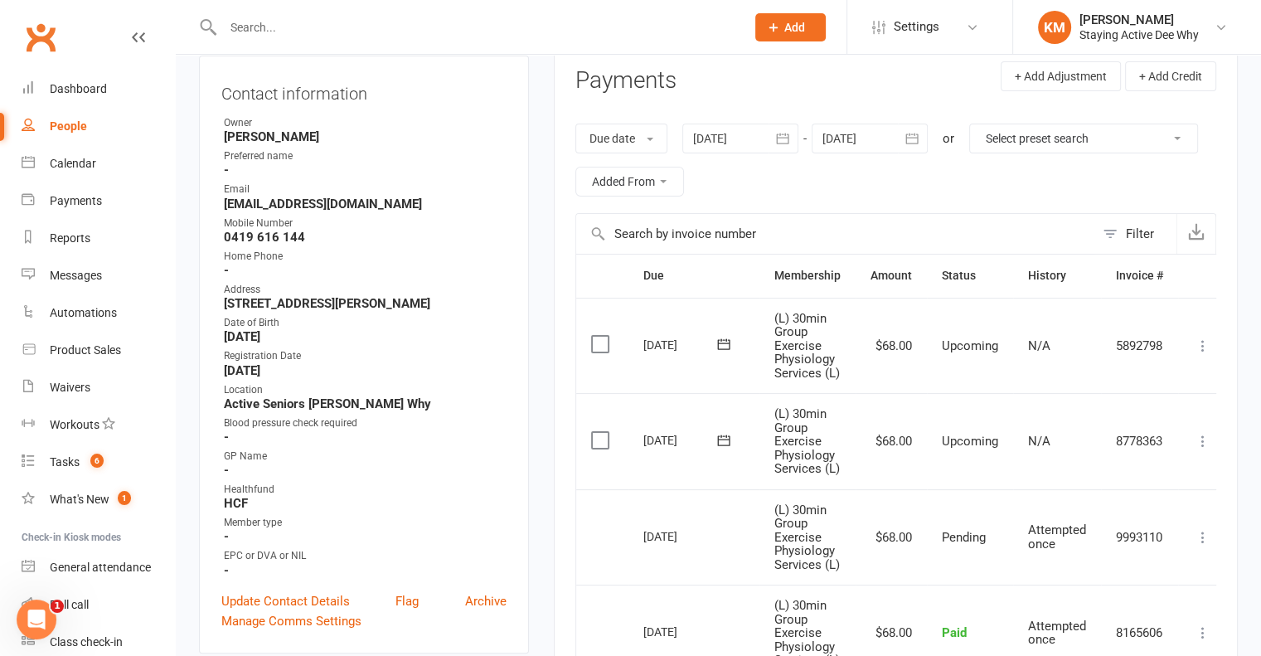
scroll to position [249, 0]
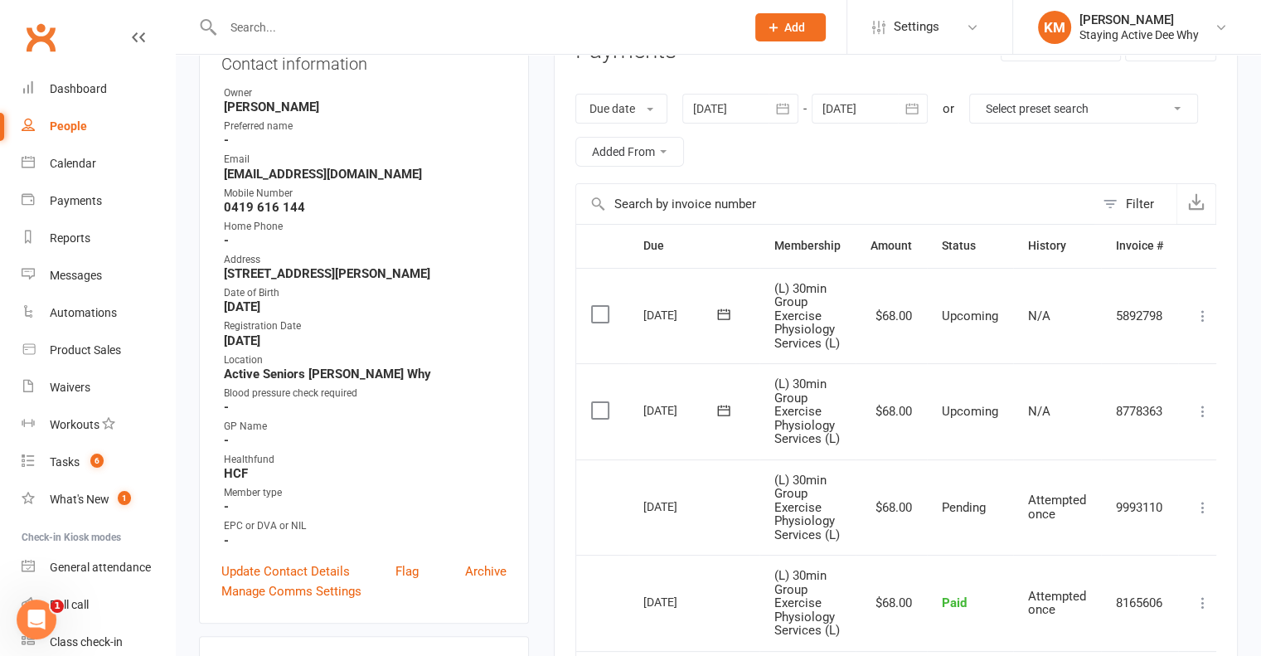
click at [1198, 419] on icon at bounding box center [1202, 411] width 17 height 17
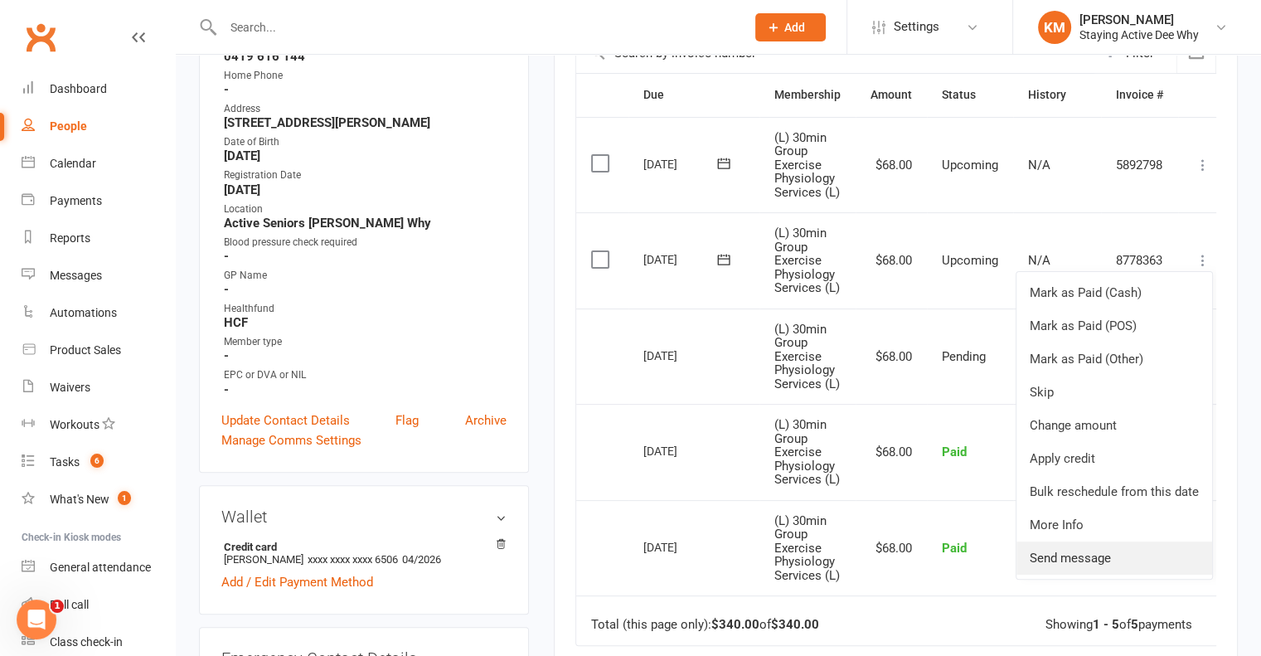
scroll to position [414, 0]
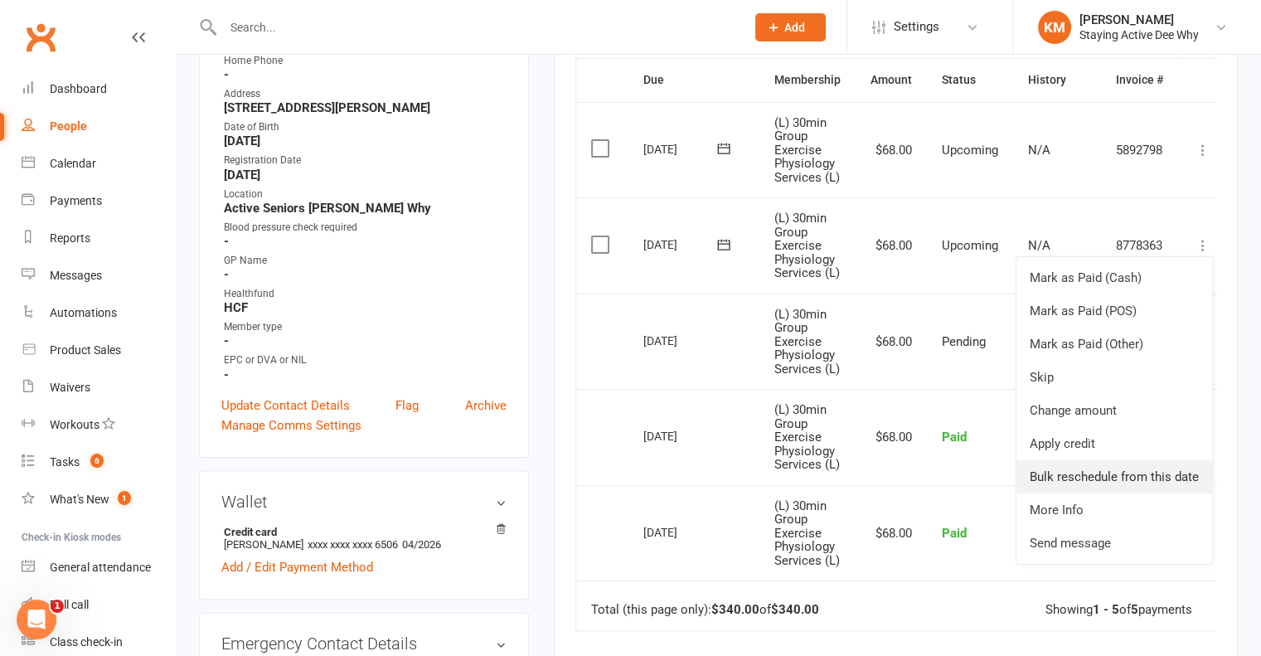
click at [1095, 493] on link "Bulk reschedule from this date" at bounding box center [1114, 476] width 196 height 33
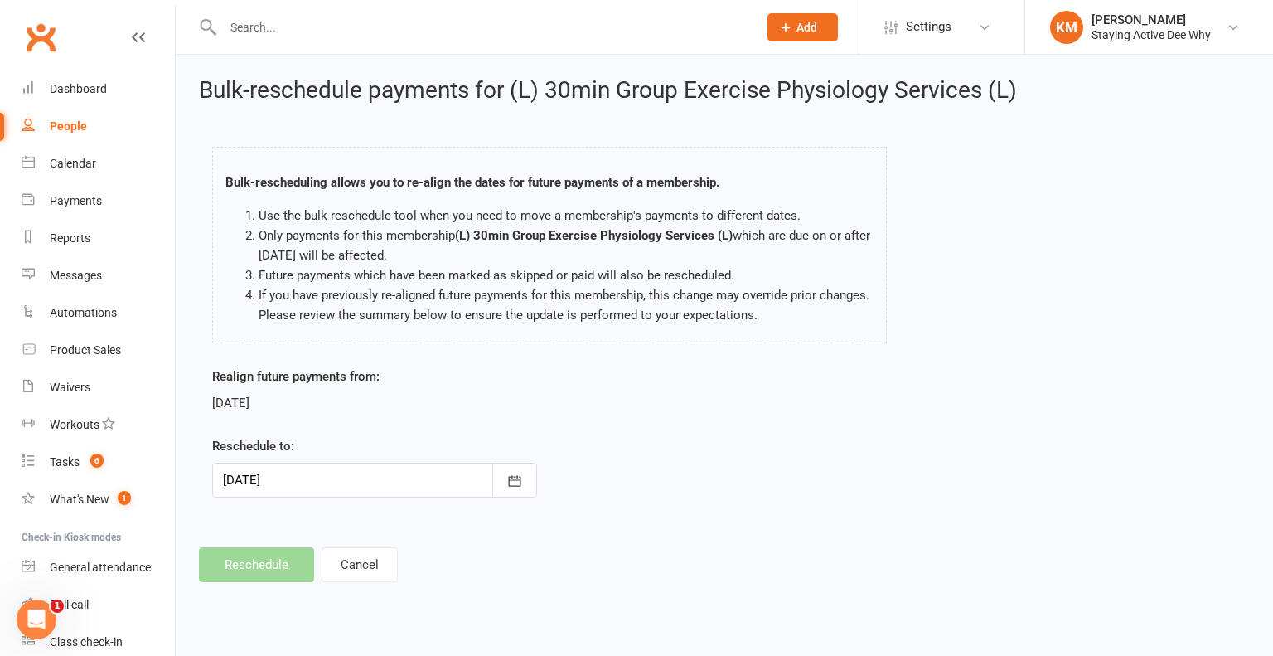
click at [427, 475] on div at bounding box center [374, 480] width 325 height 35
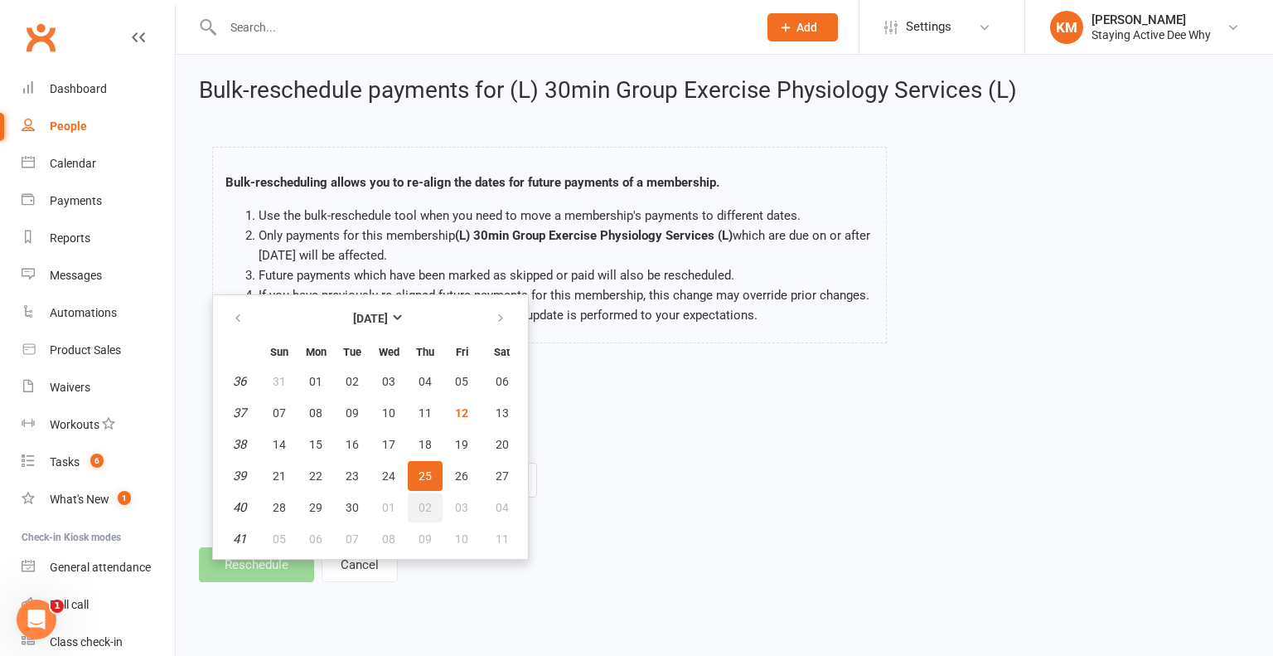
click at [419, 510] on span "02" at bounding box center [425, 507] width 13 height 13
type input "02 Oct 2025"
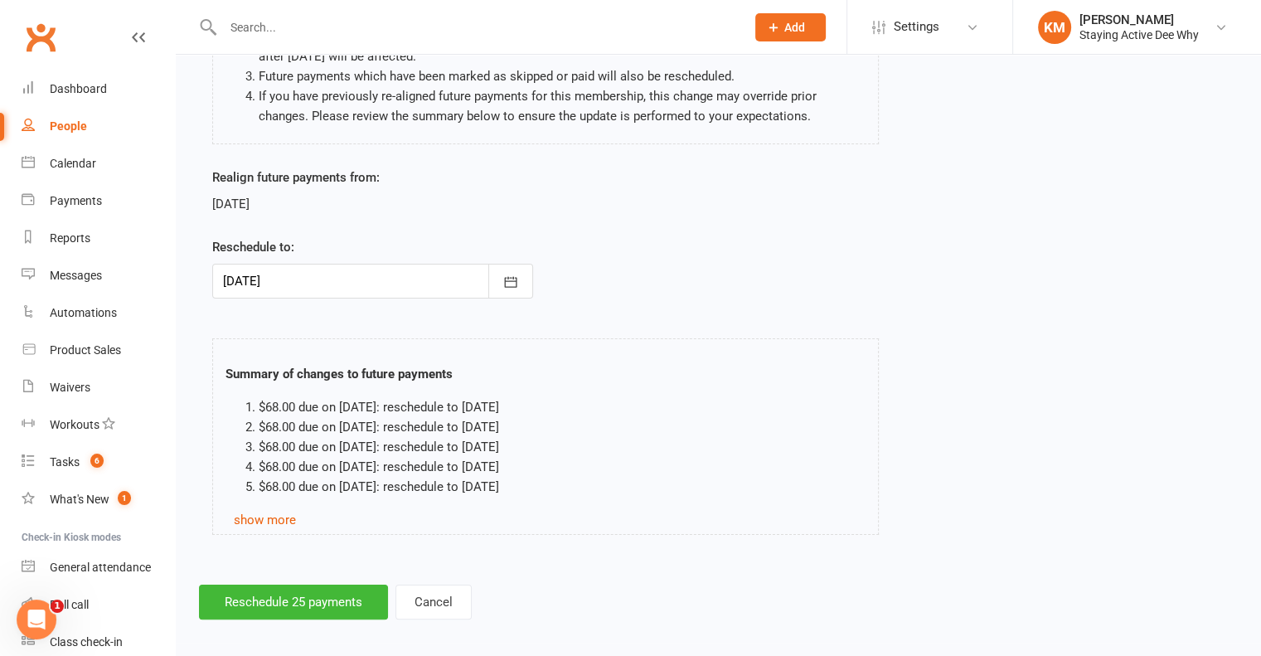
scroll to position [208, 0]
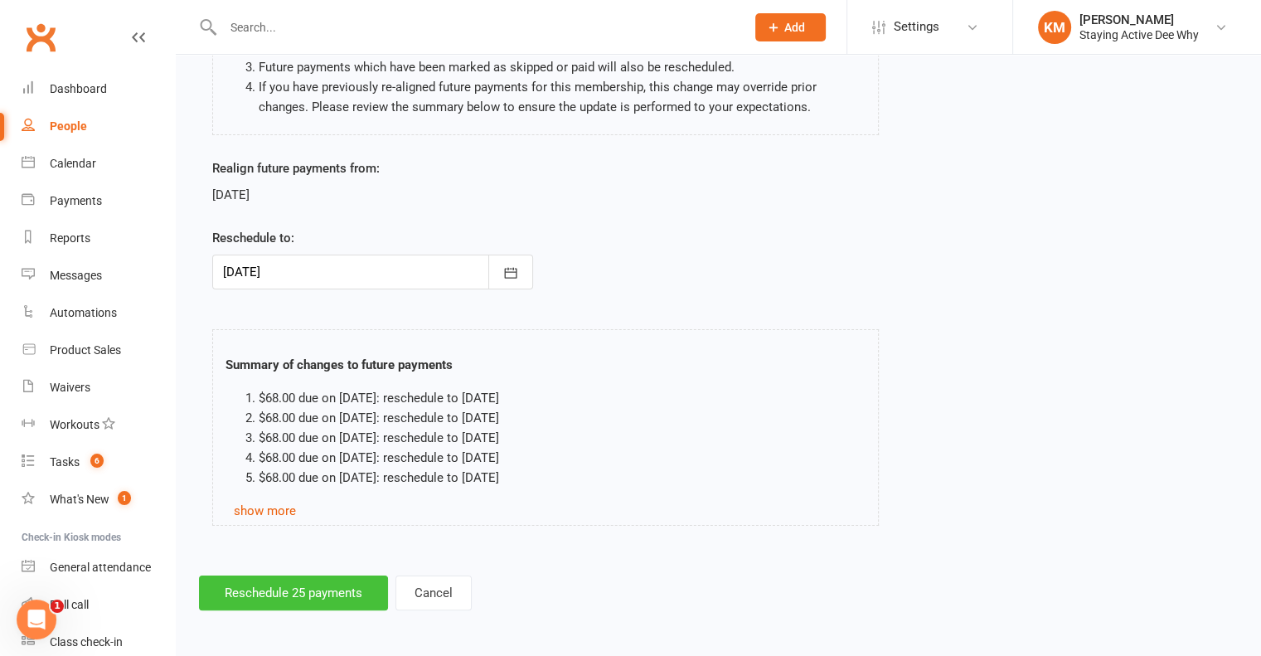
click at [349, 589] on button "Reschedule 25 payments" at bounding box center [293, 592] width 189 height 35
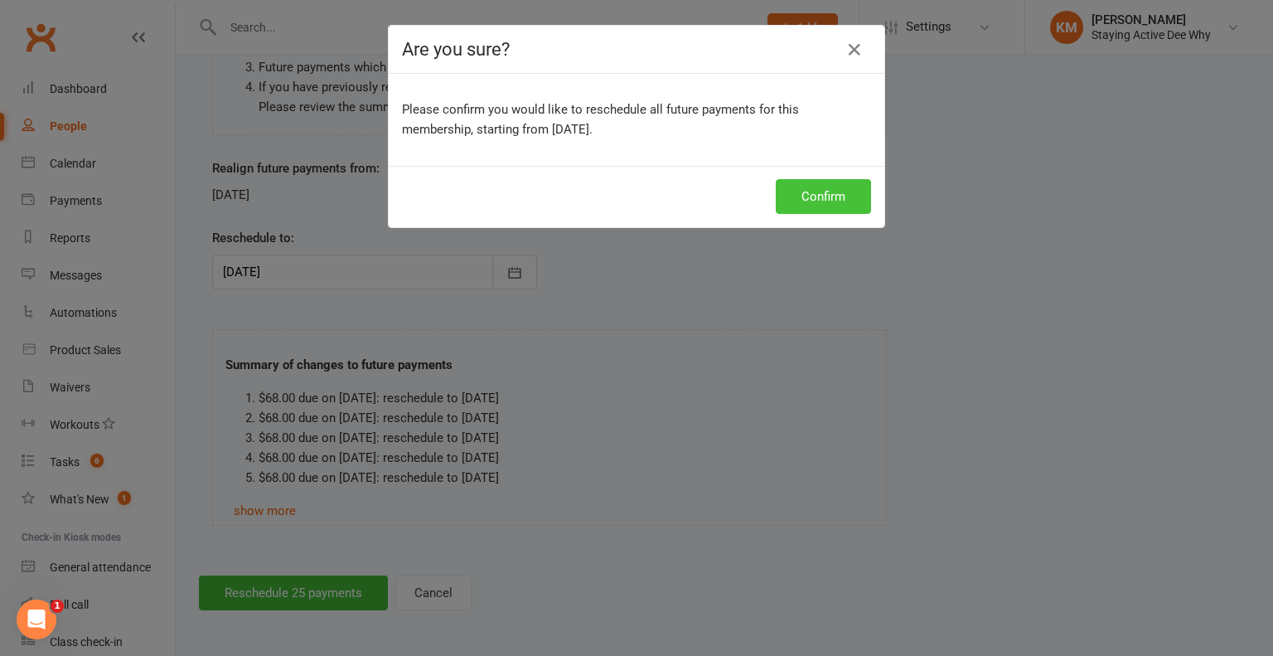
click at [781, 208] on button "Confirm" at bounding box center [823, 196] width 95 height 35
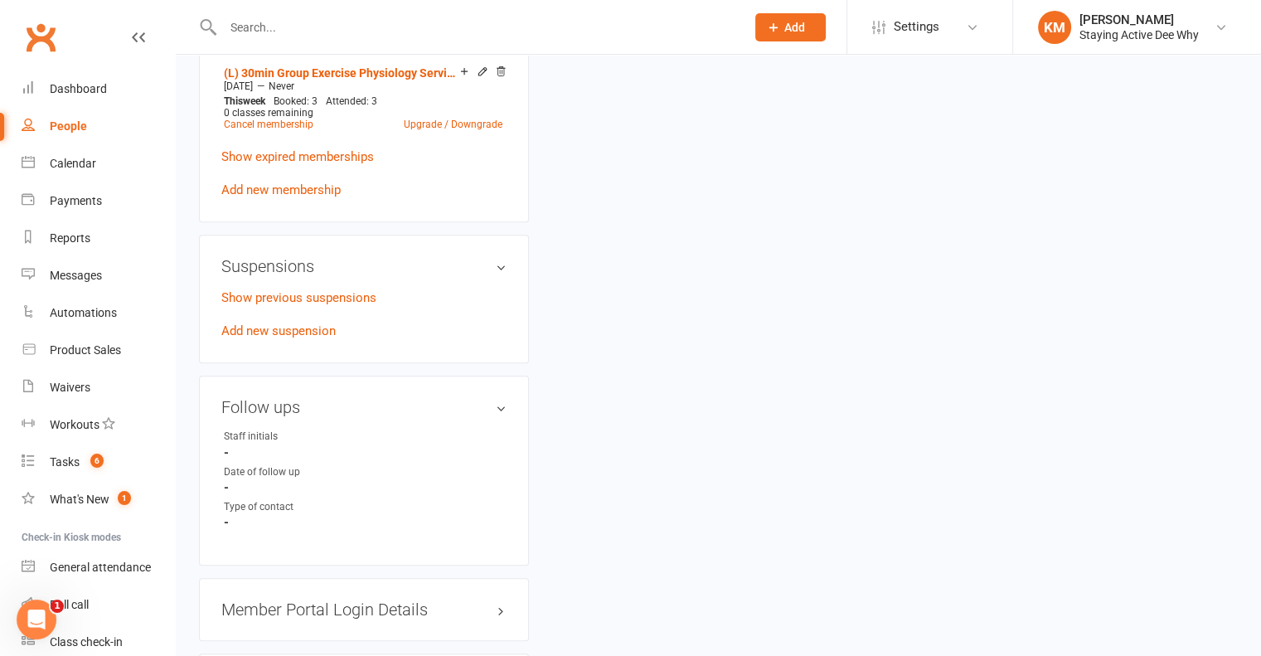
scroll to position [1243, 0]
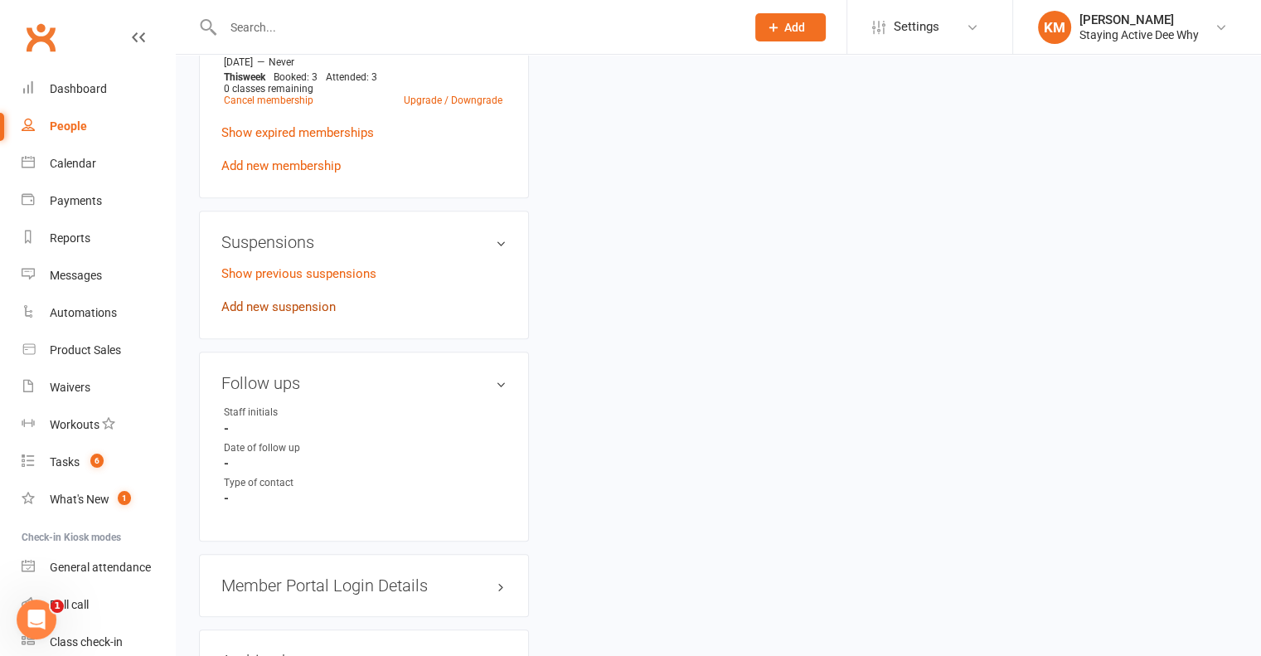
click at [279, 305] on link "Add new suspension" at bounding box center [278, 306] width 114 height 15
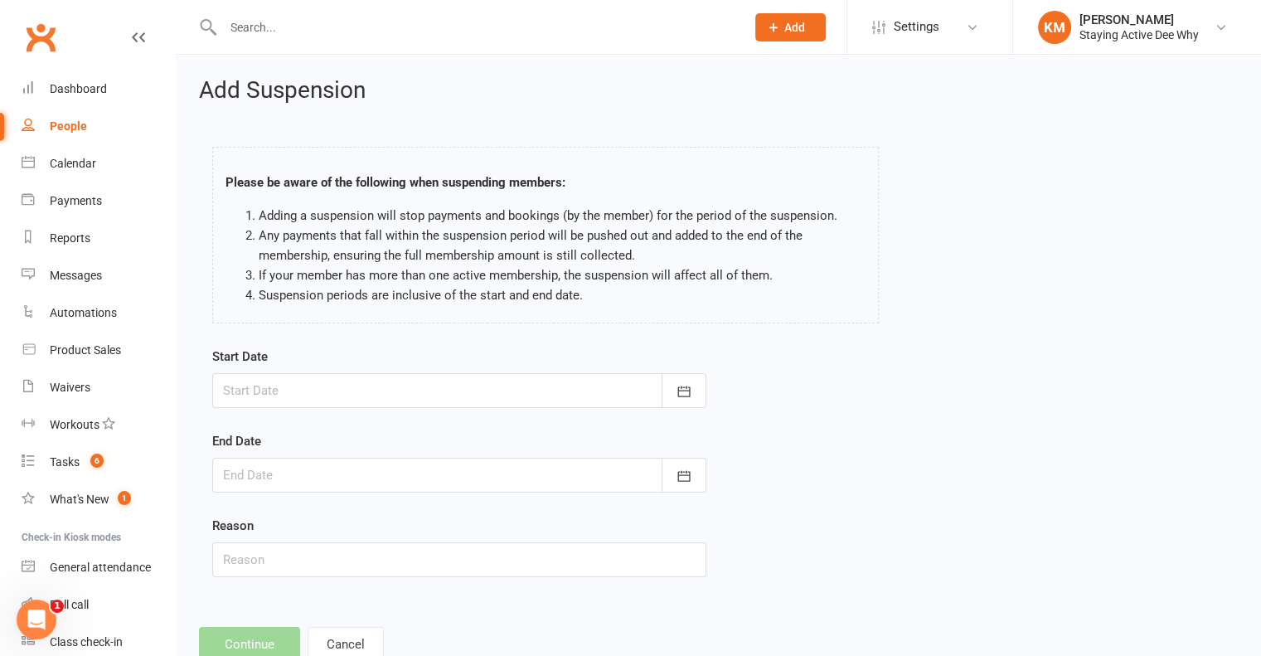
click at [262, 390] on div at bounding box center [459, 390] width 494 height 35
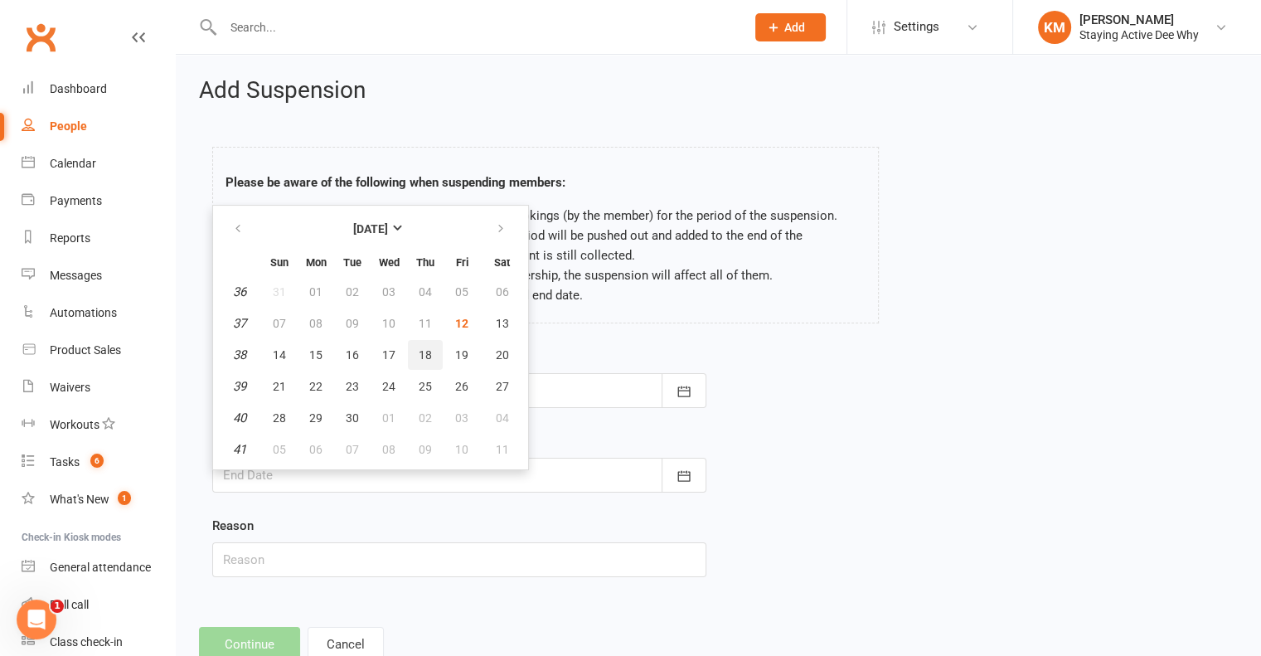
click at [426, 361] on button "18" at bounding box center [425, 355] width 35 height 30
type input "18 Sep 2025"
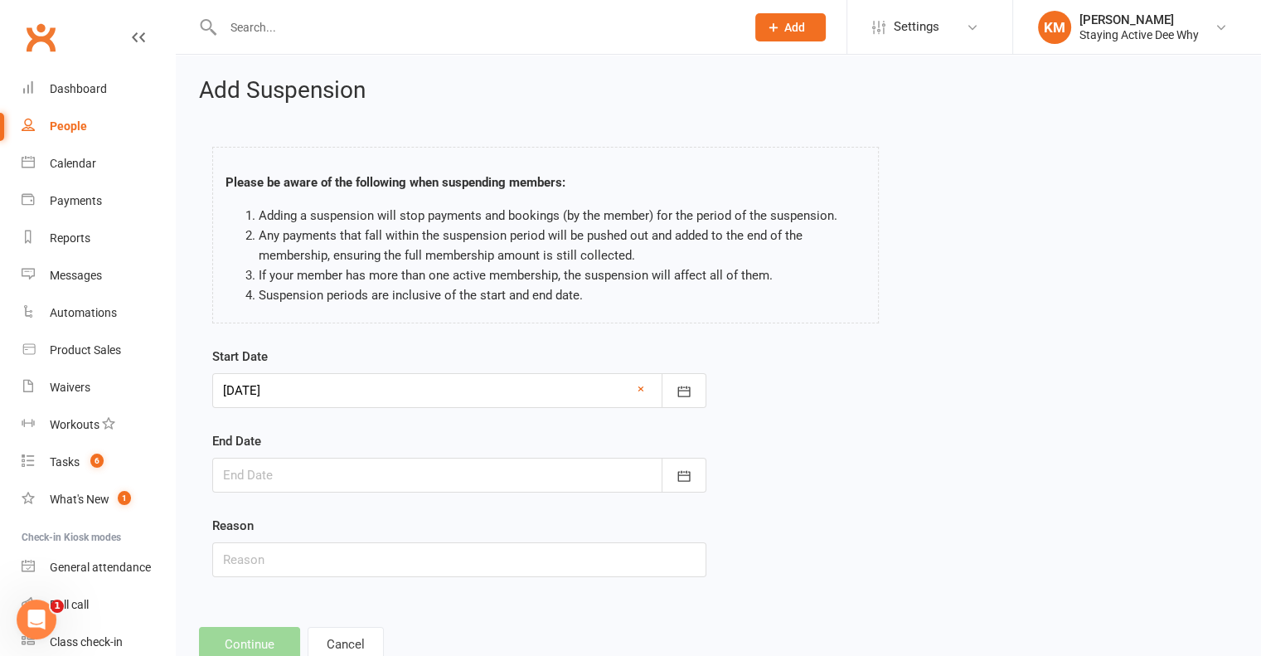
click at [341, 475] on div at bounding box center [459, 475] width 494 height 35
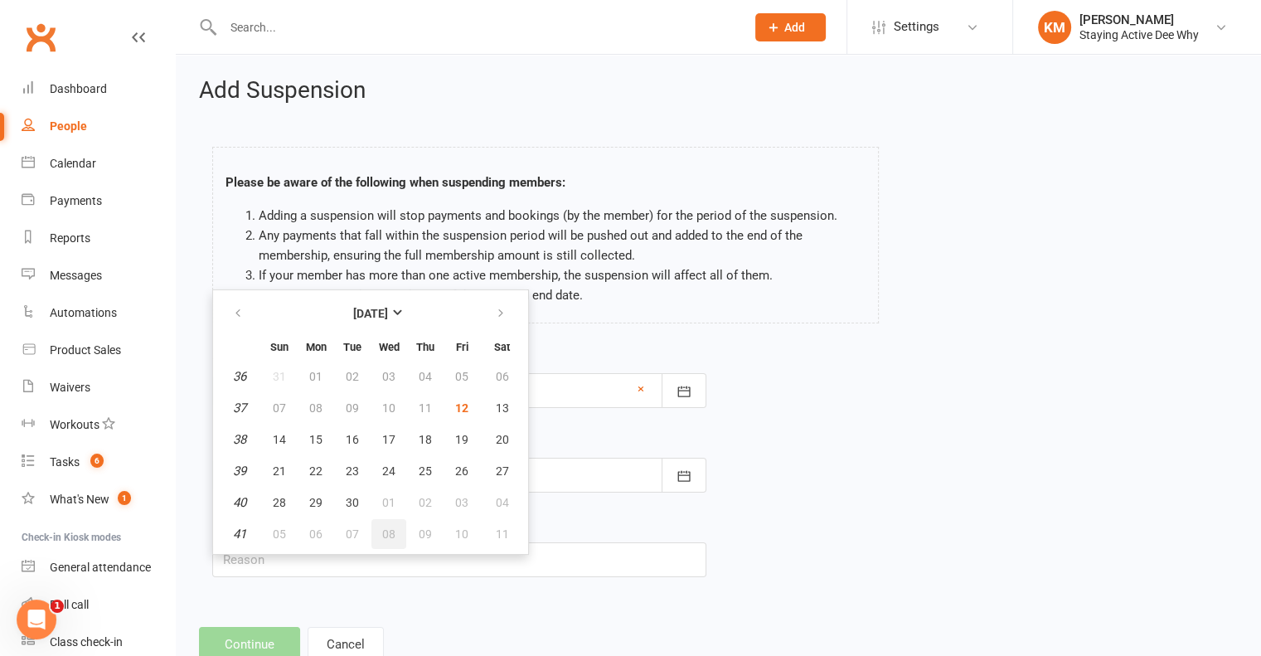
click at [390, 521] on button "08" at bounding box center [388, 534] width 35 height 30
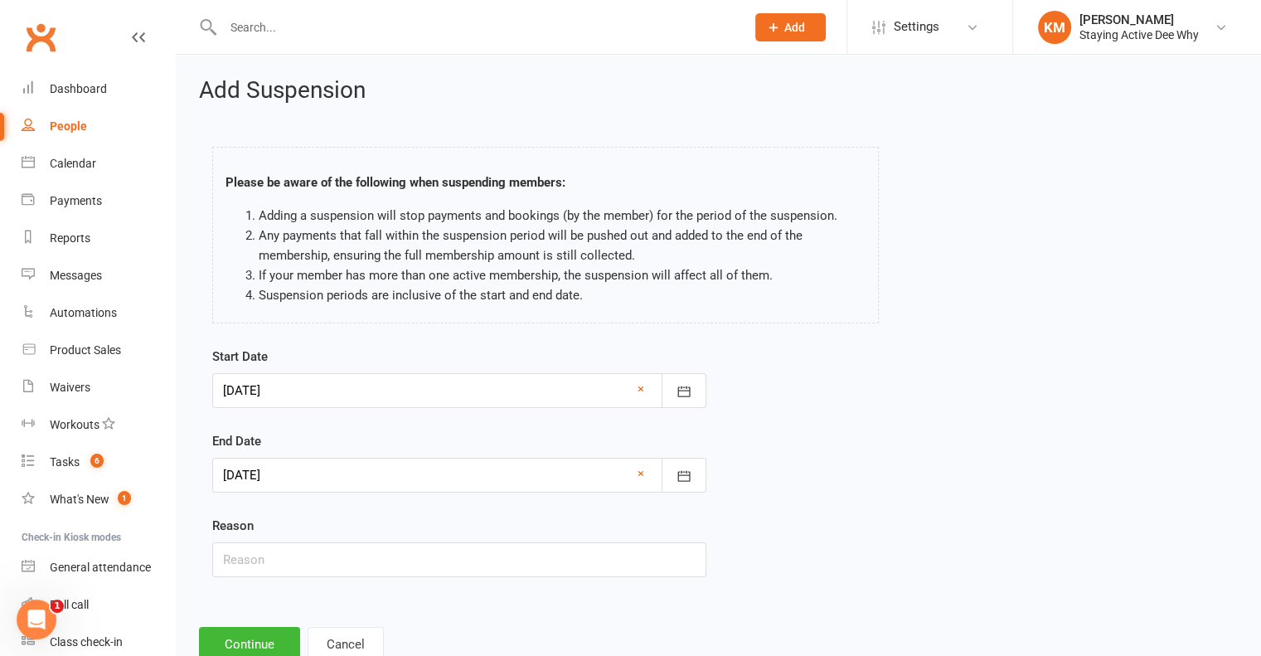
click at [368, 478] on div at bounding box center [459, 475] width 494 height 35
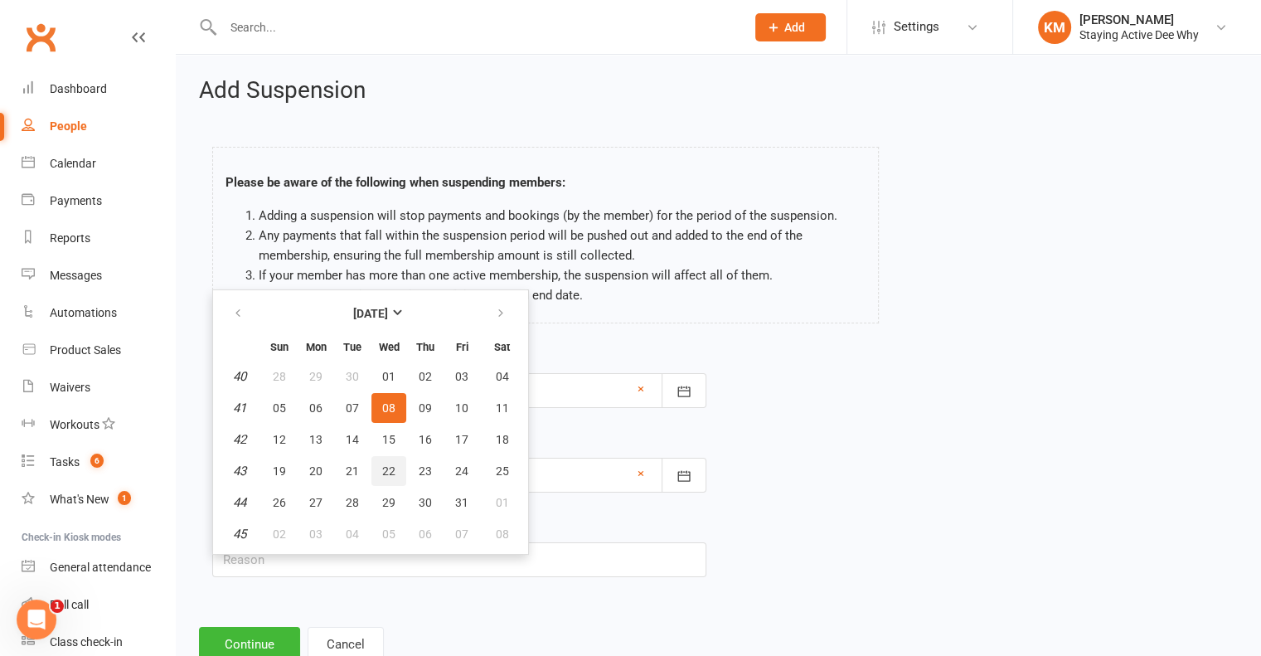
click at [388, 464] on span "22" at bounding box center [388, 470] width 13 height 13
type input "22 Oct 2025"
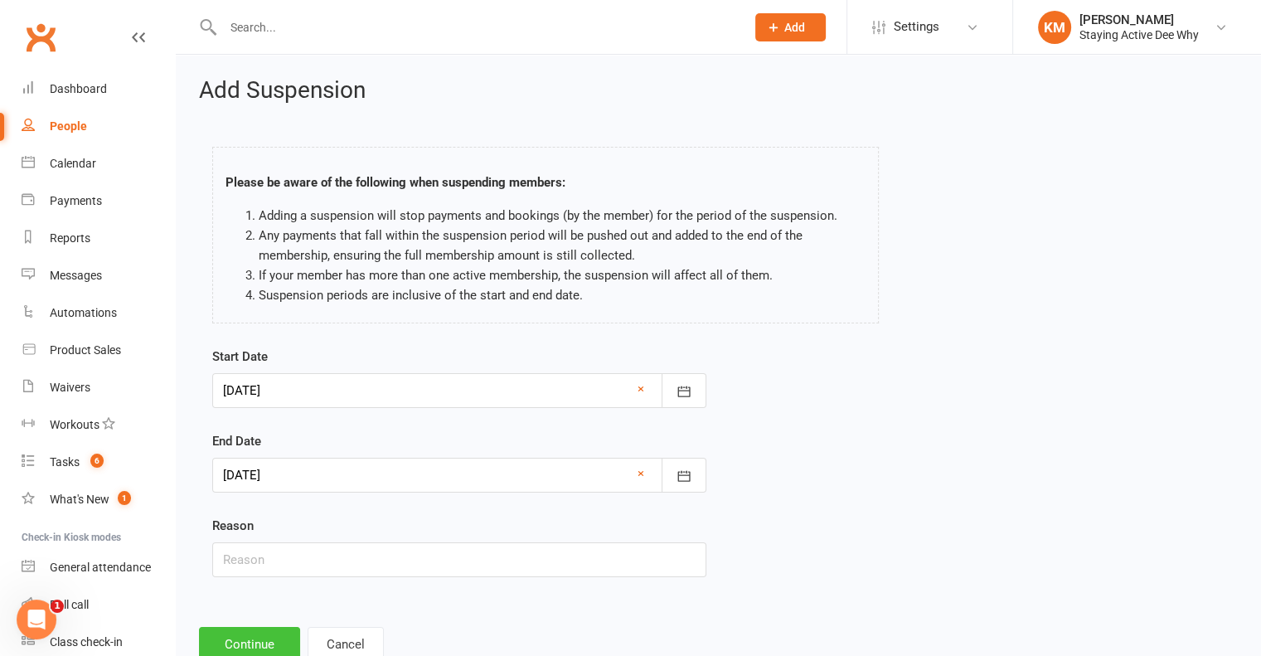
click at [252, 633] on button "Continue" at bounding box center [249, 644] width 101 height 35
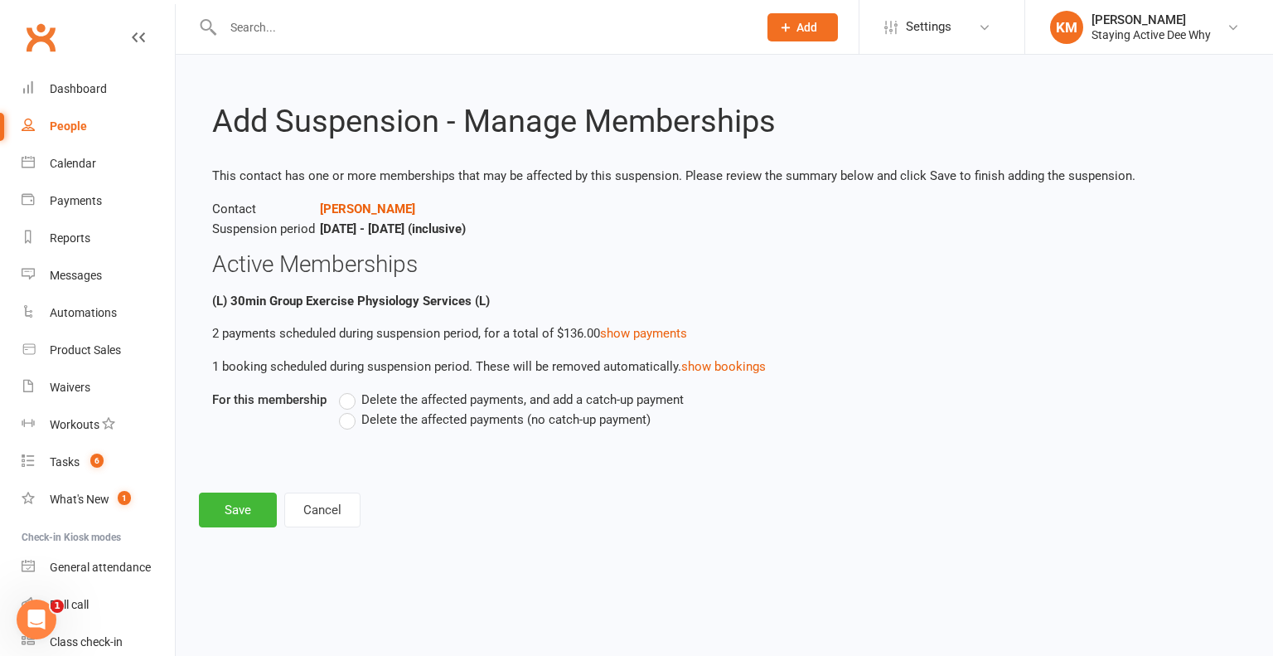
click at [348, 420] on label "Delete the affected payments (no catch-up payment)" at bounding box center [495, 419] width 312 height 20
click at [348, 409] on input "Delete the affected payments (no catch-up payment)" at bounding box center [344, 409] width 11 height 0
click at [251, 516] on button "Save" at bounding box center [238, 509] width 78 height 35
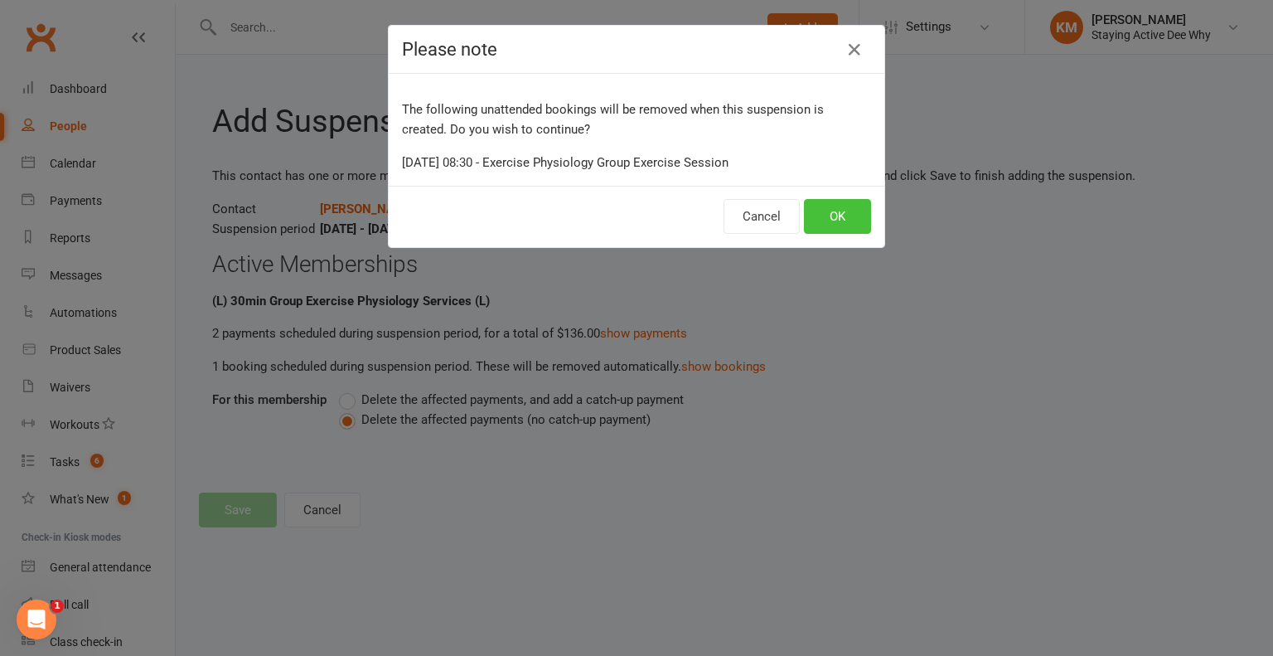
click at [829, 205] on button "OK" at bounding box center [837, 216] width 67 height 35
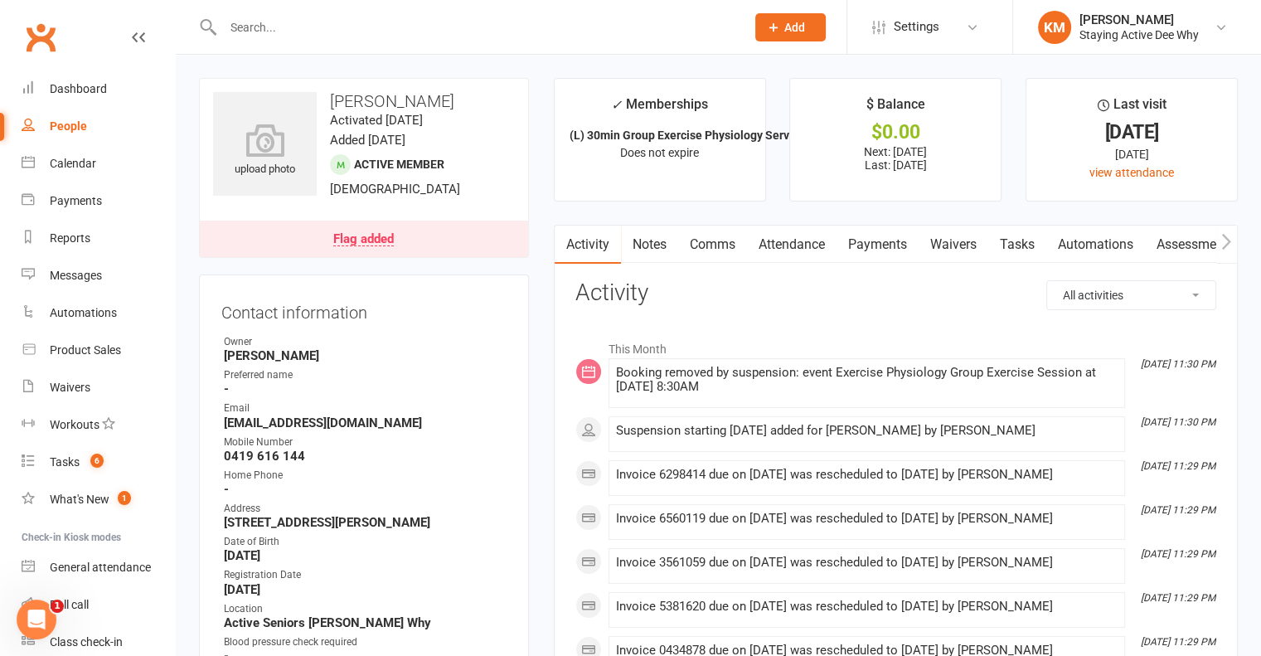
click at [893, 395] on div "Booking removed by suspension: event Exercise Physiology Group Exercise Session…" at bounding box center [866, 383] width 501 height 35
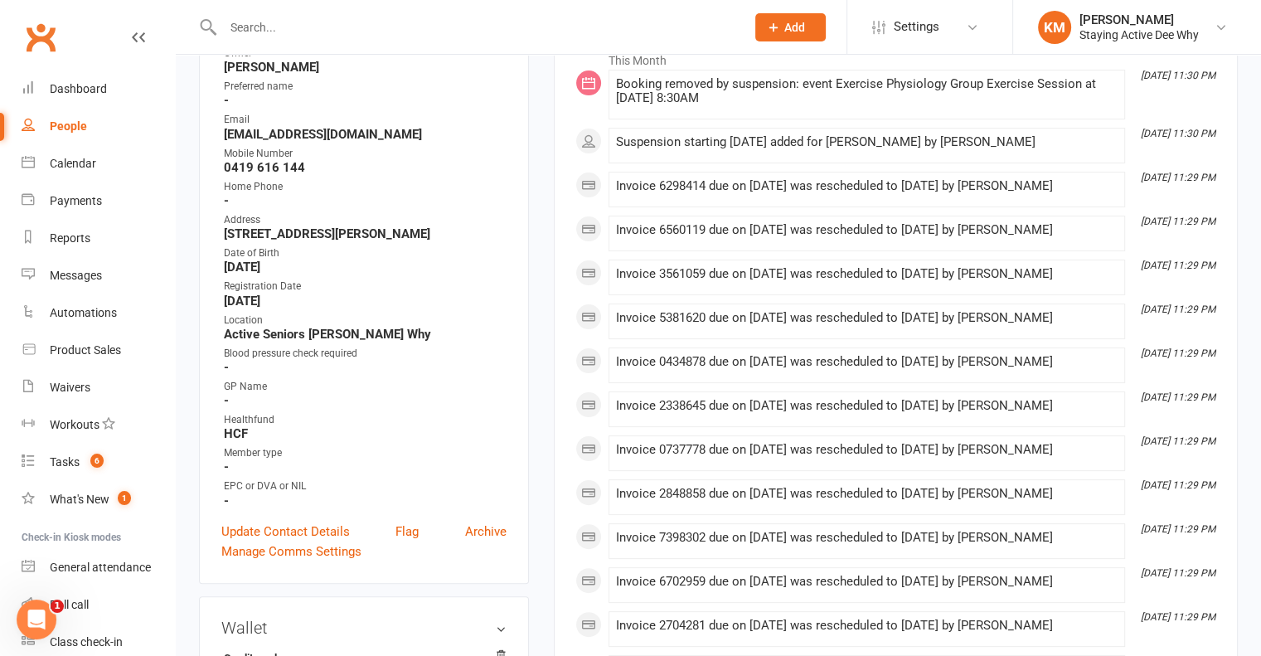
scroll to position [83, 0]
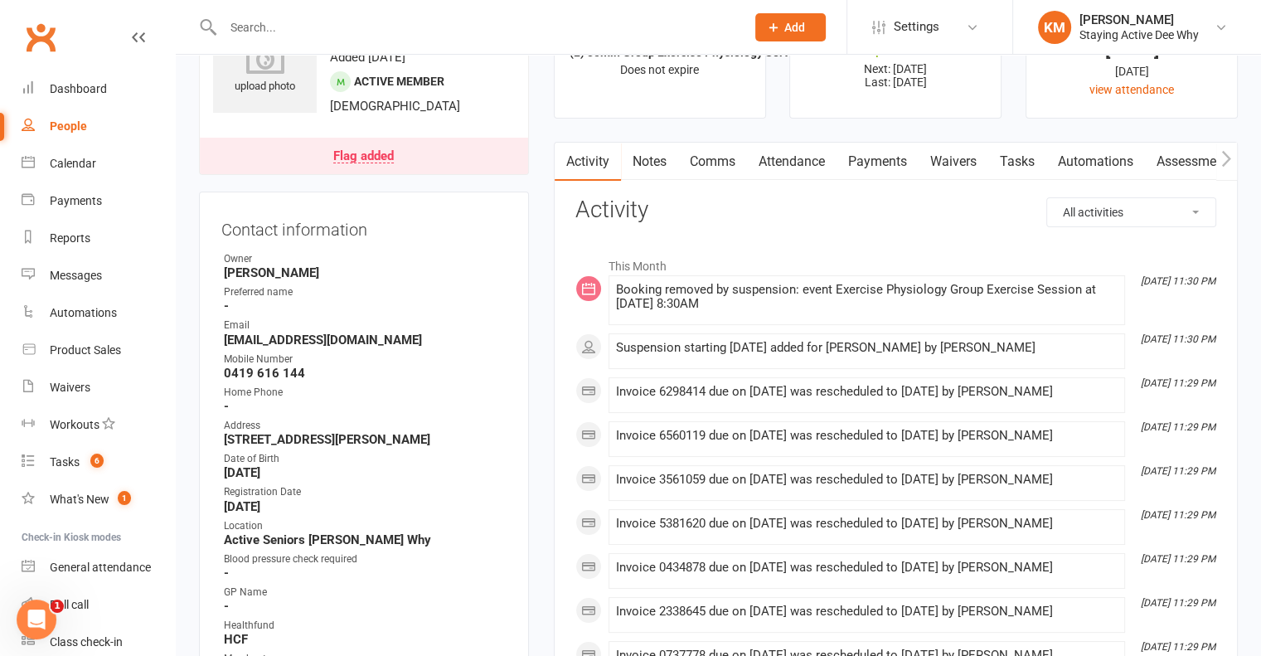
click at [816, 165] on link "Attendance" at bounding box center [792, 162] width 90 height 38
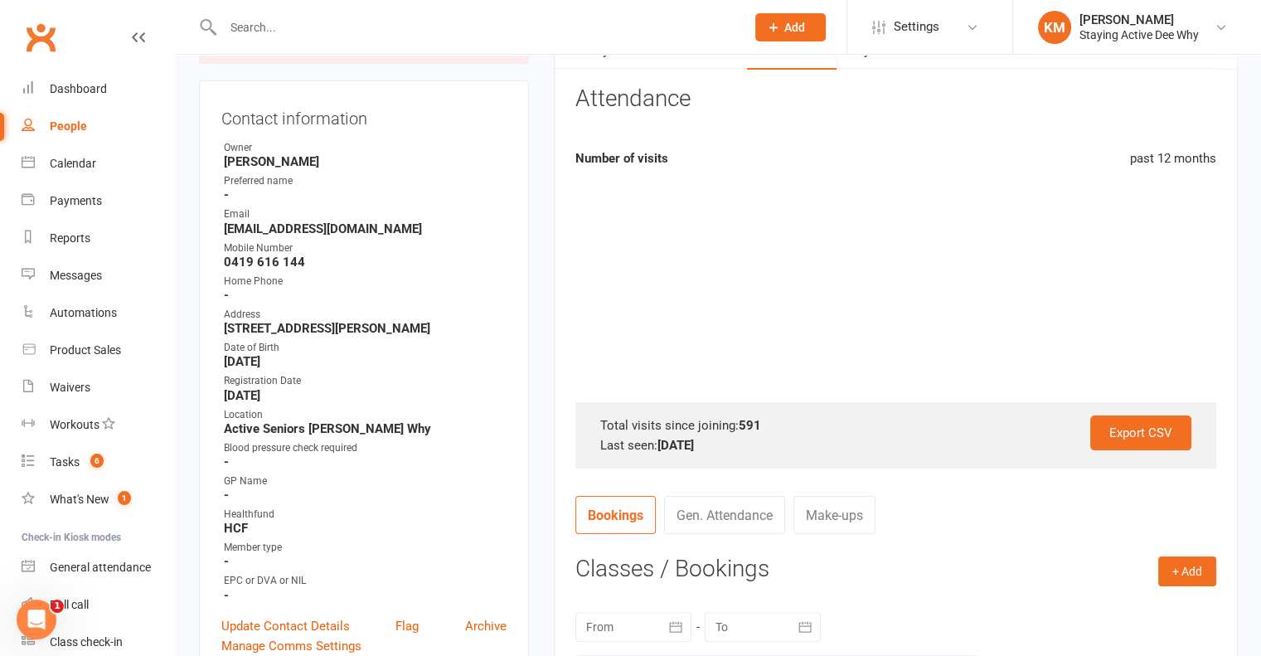
scroll to position [580, 0]
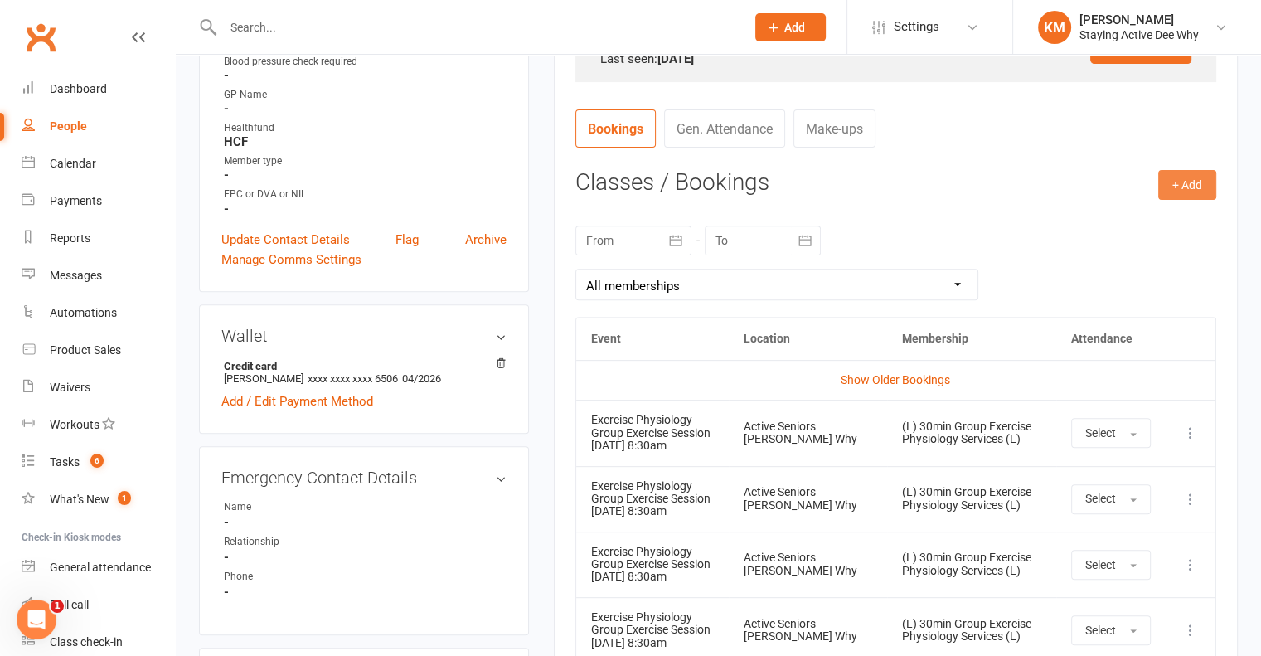
click at [1170, 187] on button "+ Add" at bounding box center [1187, 185] width 58 height 30
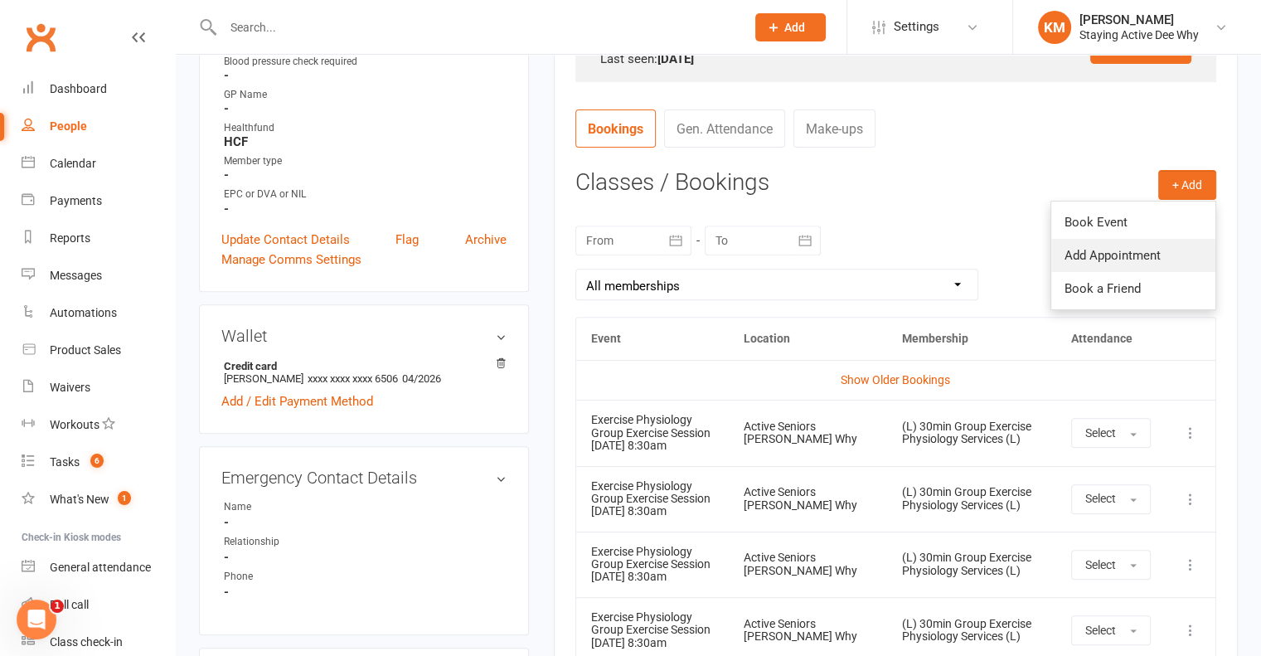
click at [1151, 258] on link "Add Appointment" at bounding box center [1133, 255] width 164 height 33
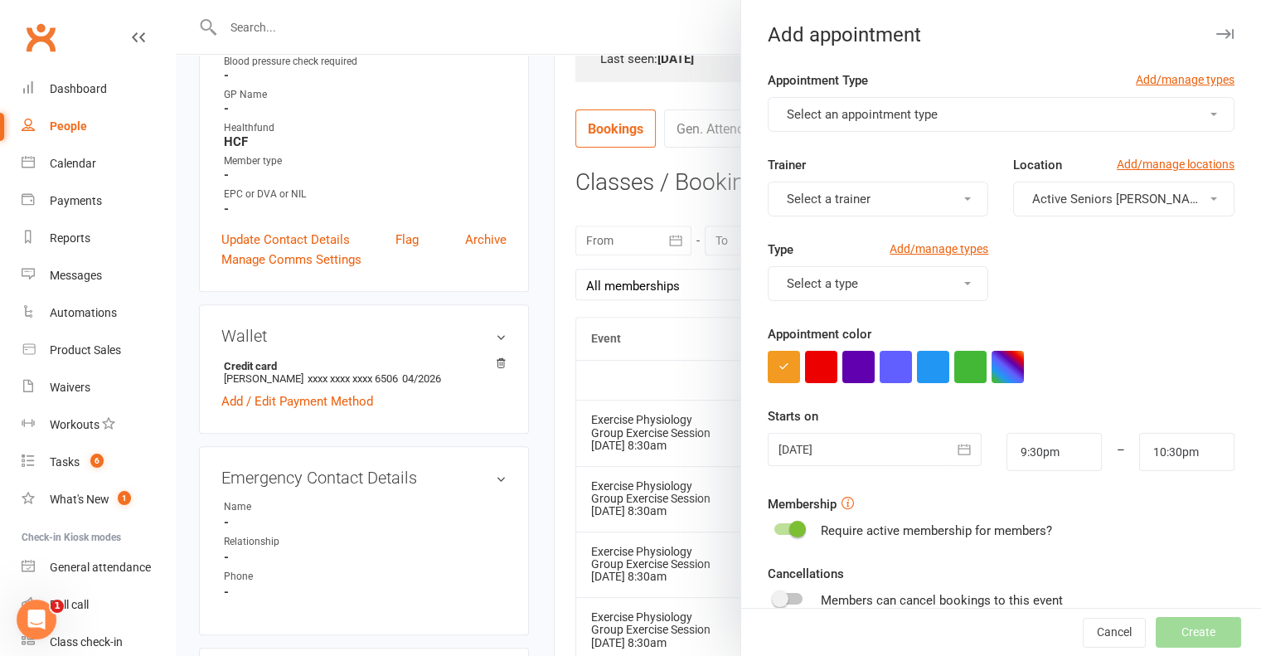
click at [1097, 316] on div "Type Add/manage types Select a type" at bounding box center [1001, 282] width 492 height 85
click at [643, 284] on div at bounding box center [718, 328] width 1085 height 656
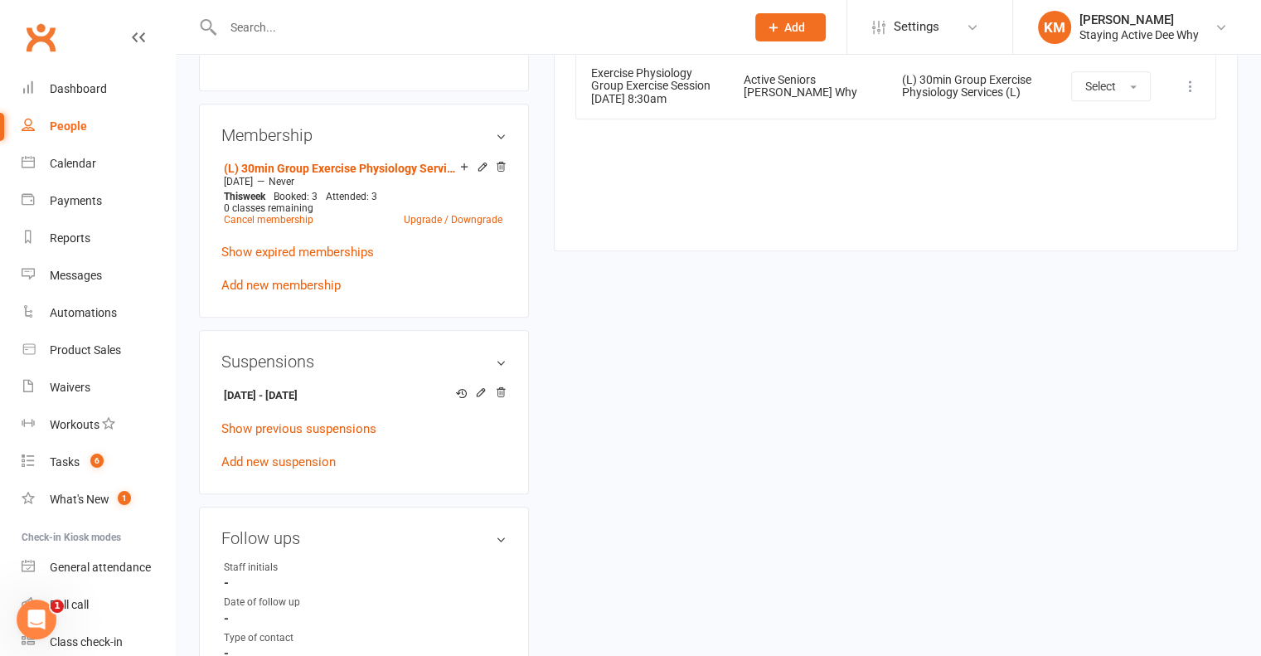
scroll to position [1243, 0]
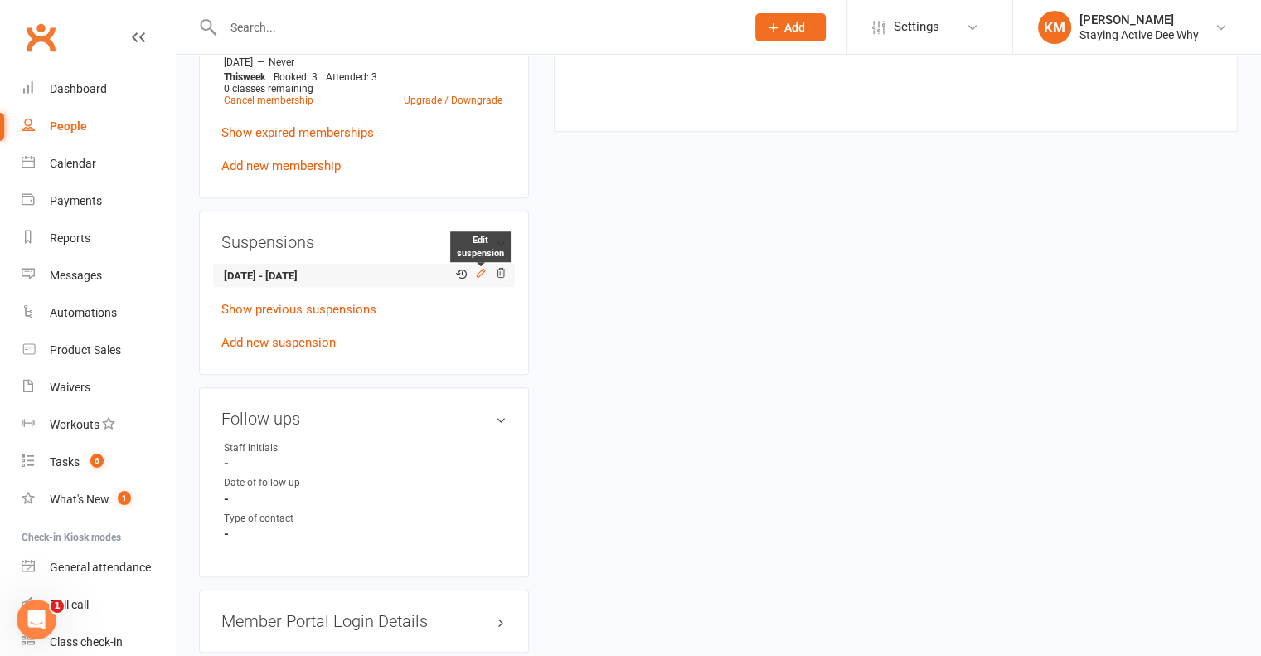
click at [482, 271] on icon at bounding box center [481, 273] width 12 height 12
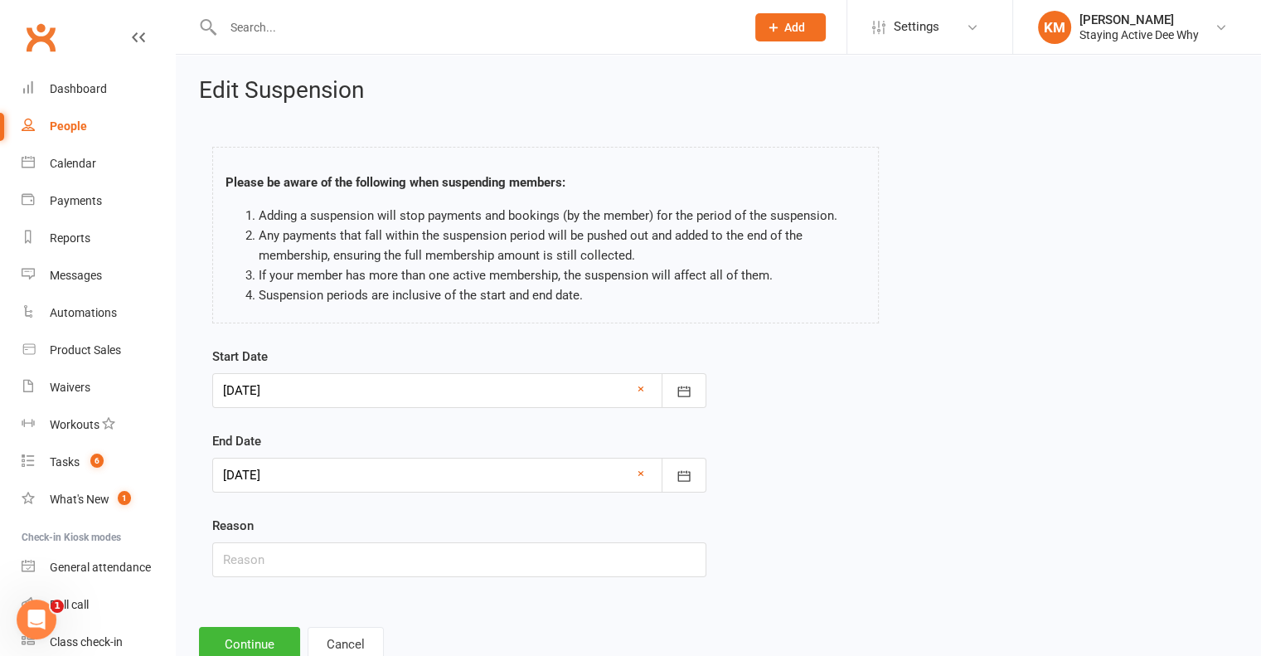
click at [534, 381] on div at bounding box center [459, 390] width 494 height 35
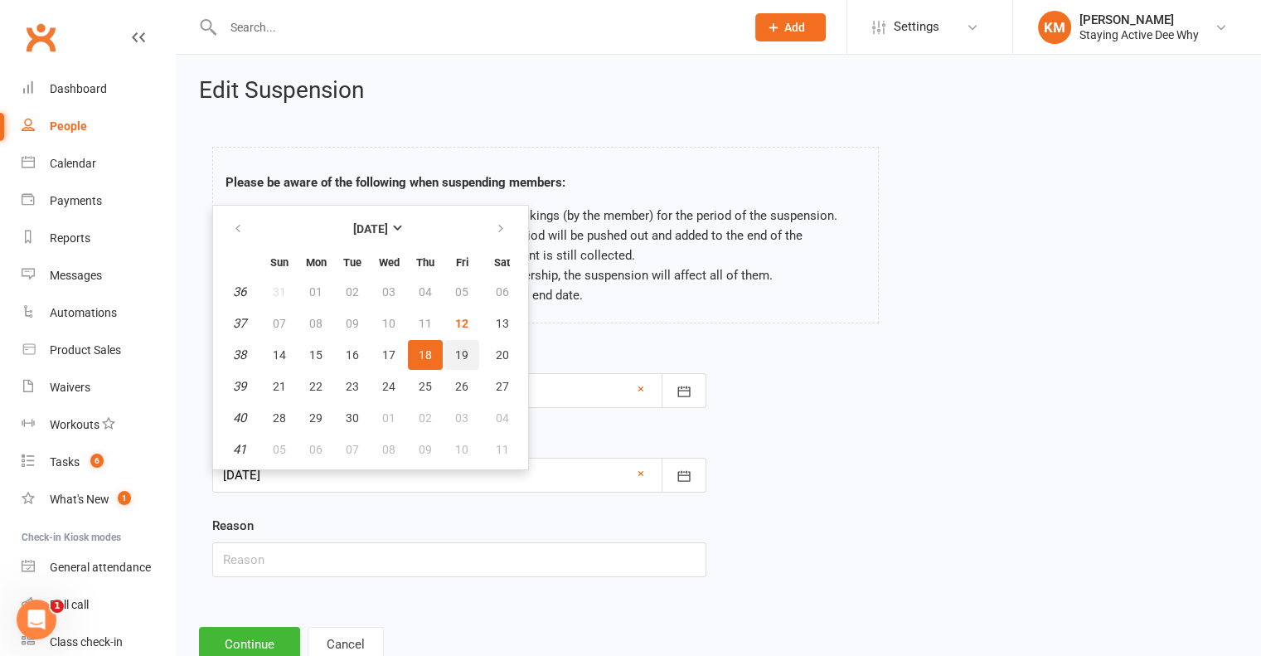
click at [470, 353] on button "19" at bounding box center [461, 355] width 35 height 30
type input "19 Sep 2025"
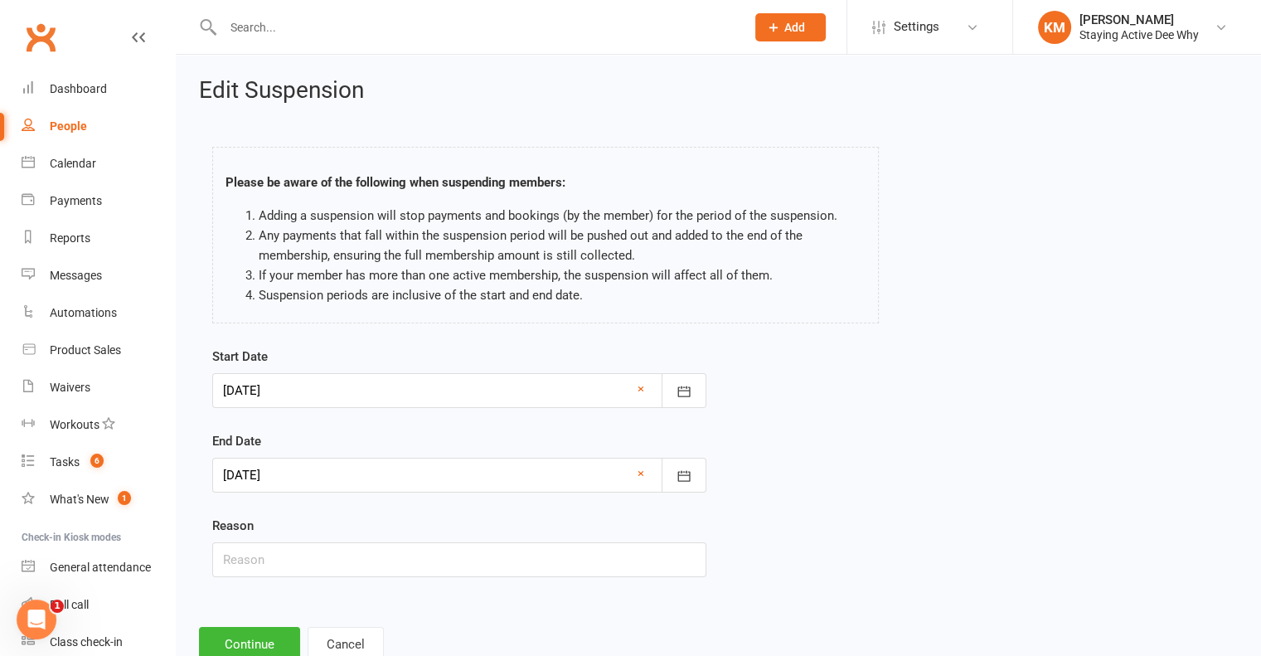
click at [391, 473] on div at bounding box center [459, 475] width 494 height 35
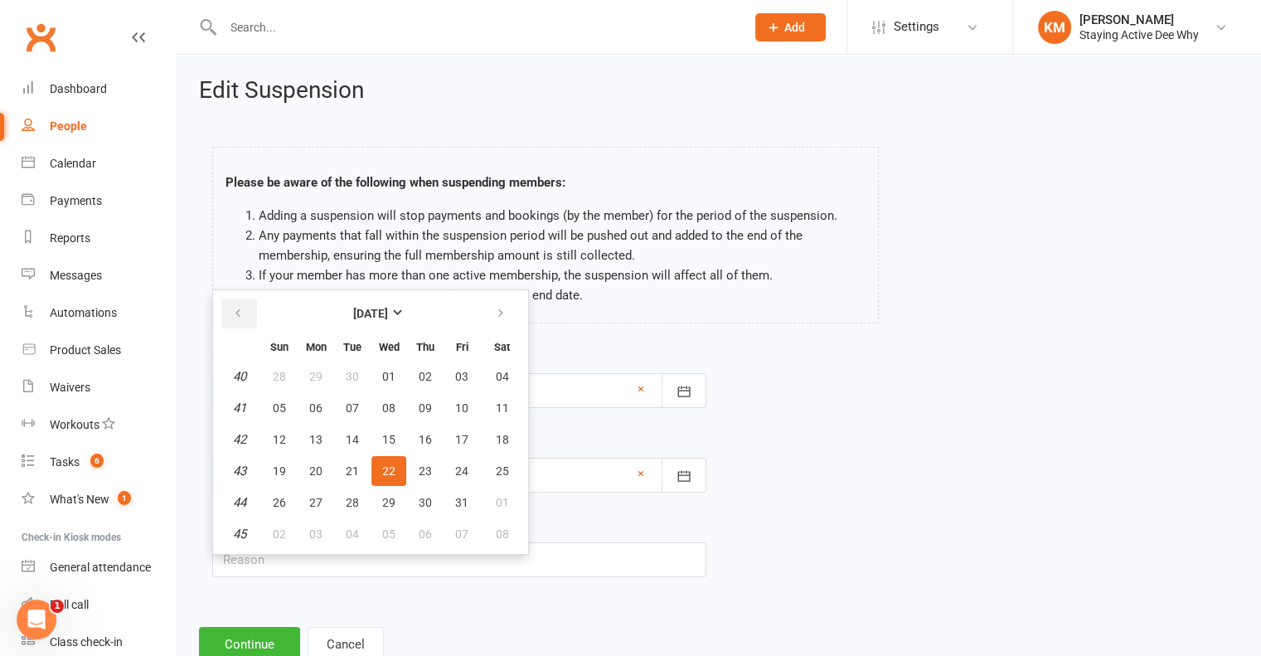
click at [238, 312] on icon "button" at bounding box center [238, 313] width 12 height 13
click at [427, 532] on span "09" at bounding box center [425, 533] width 13 height 13
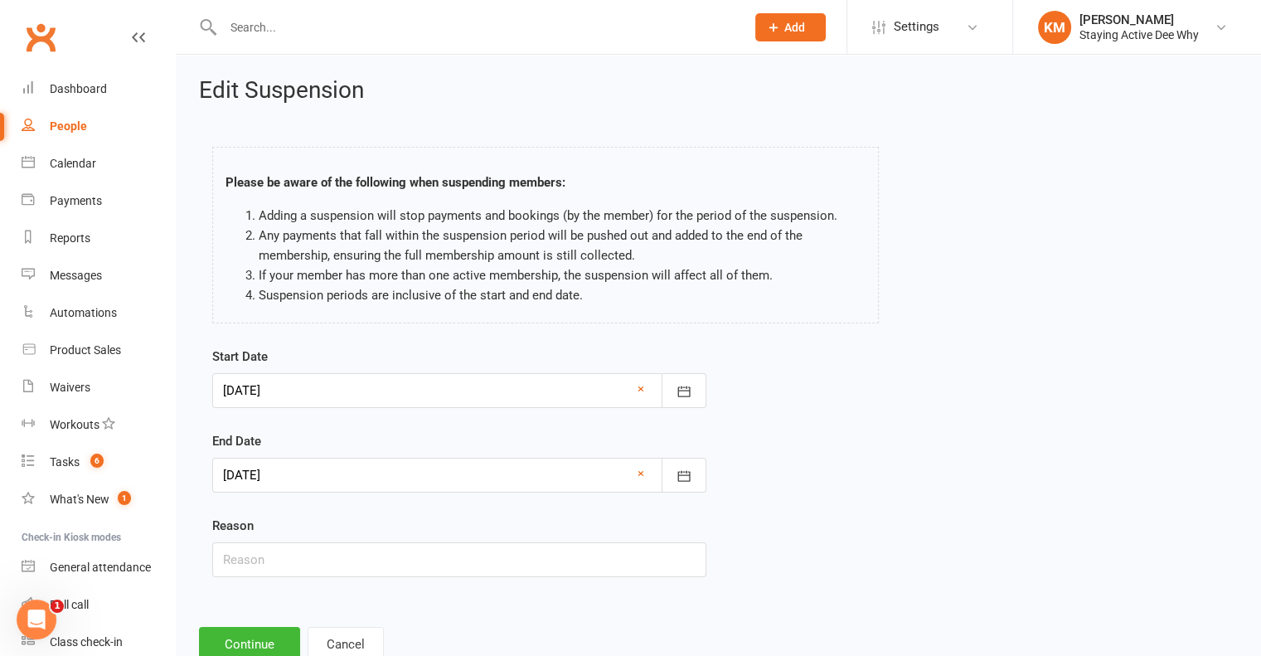
click at [407, 472] on div at bounding box center [459, 475] width 494 height 35
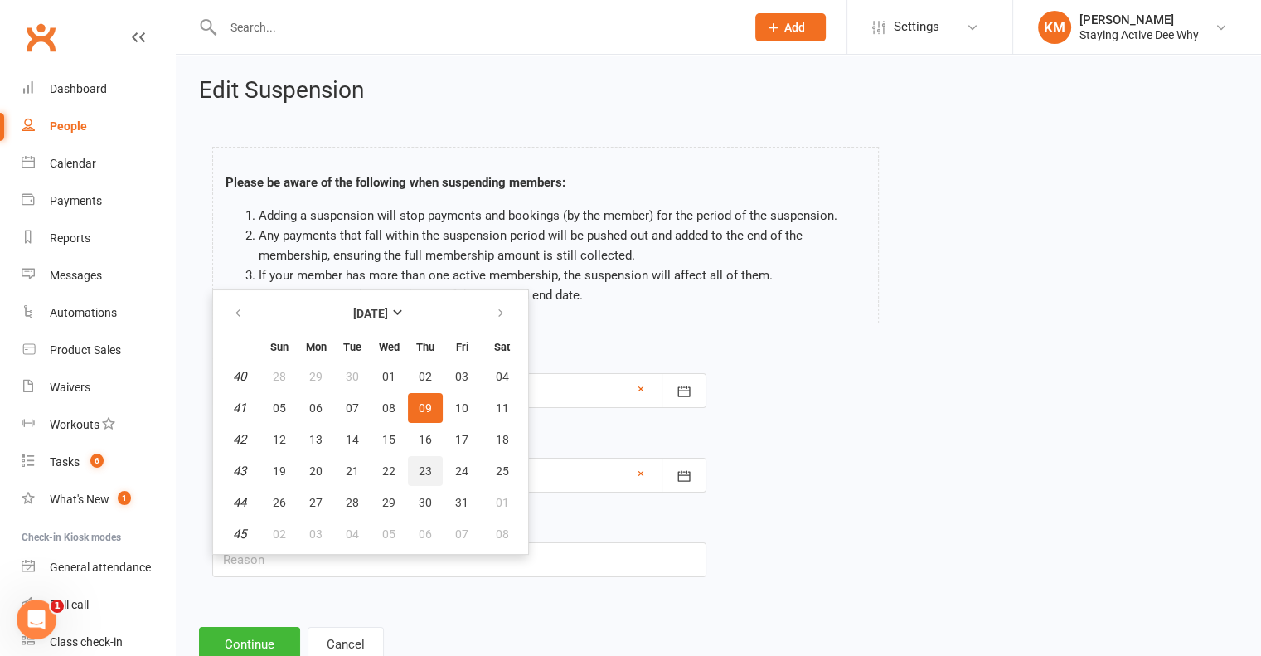
click at [419, 466] on span "23" at bounding box center [425, 470] width 13 height 13
type input "23 Oct 2025"
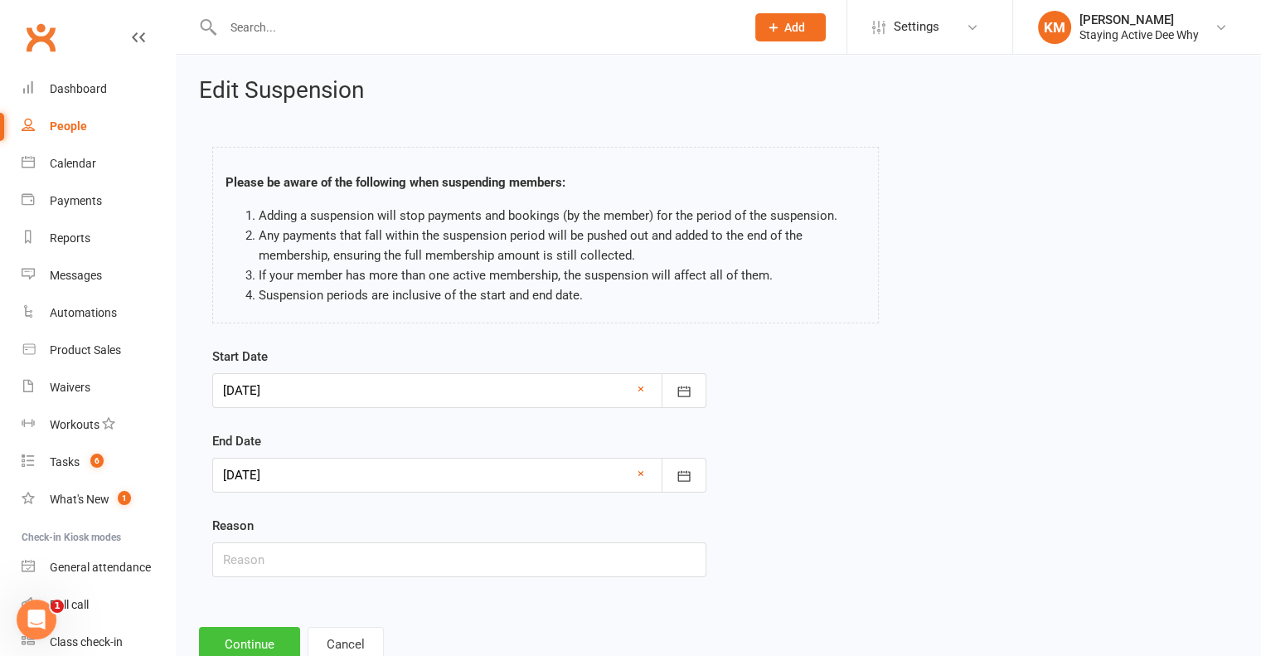
click at [245, 637] on button "Continue" at bounding box center [249, 644] width 101 height 35
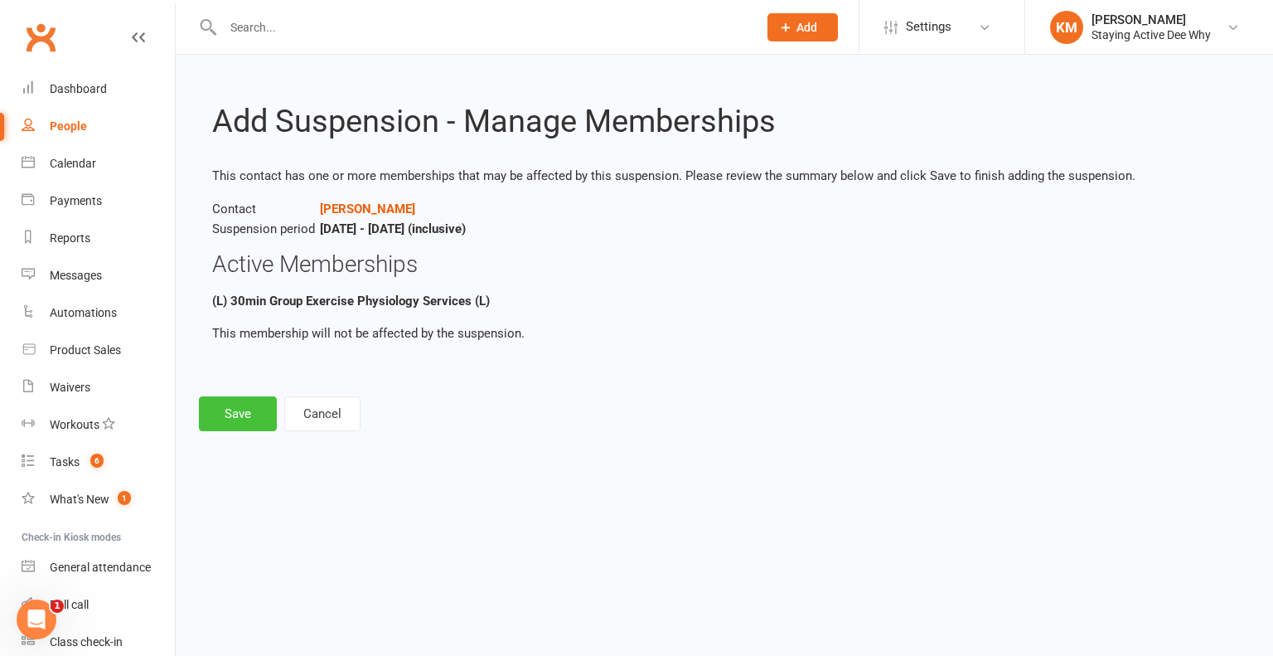
click at [230, 410] on button "Save" at bounding box center [238, 413] width 78 height 35
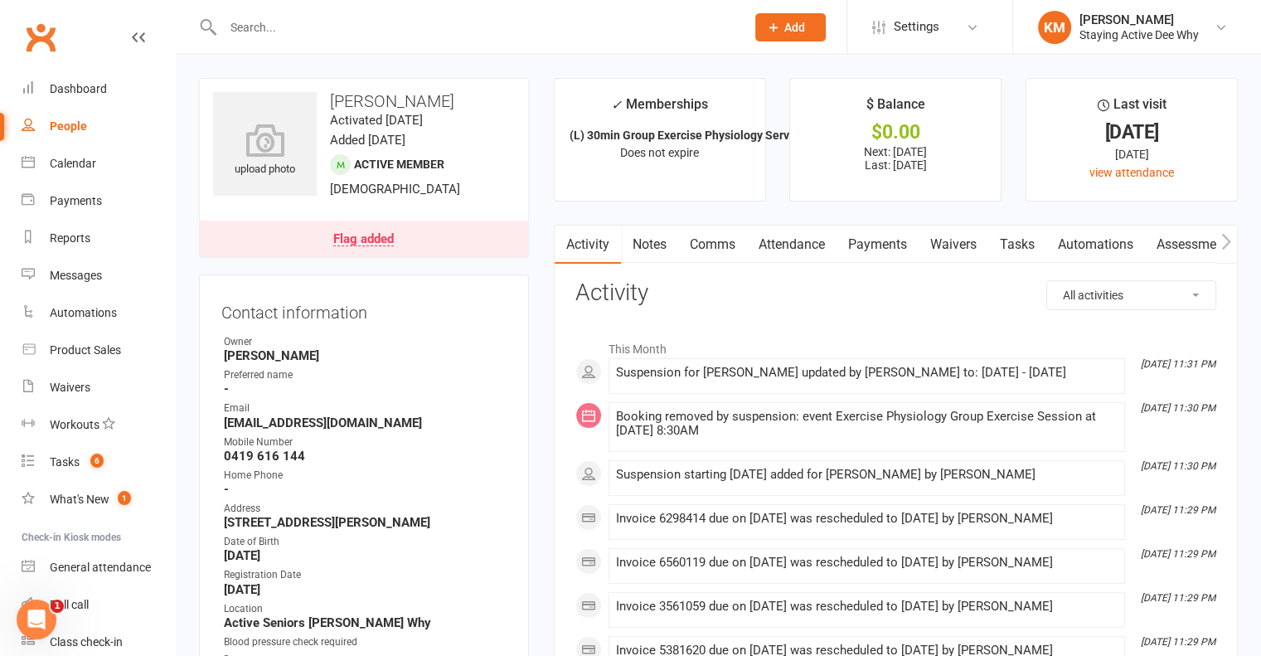
click at [715, 248] on link "Comms" at bounding box center [712, 244] width 69 height 38
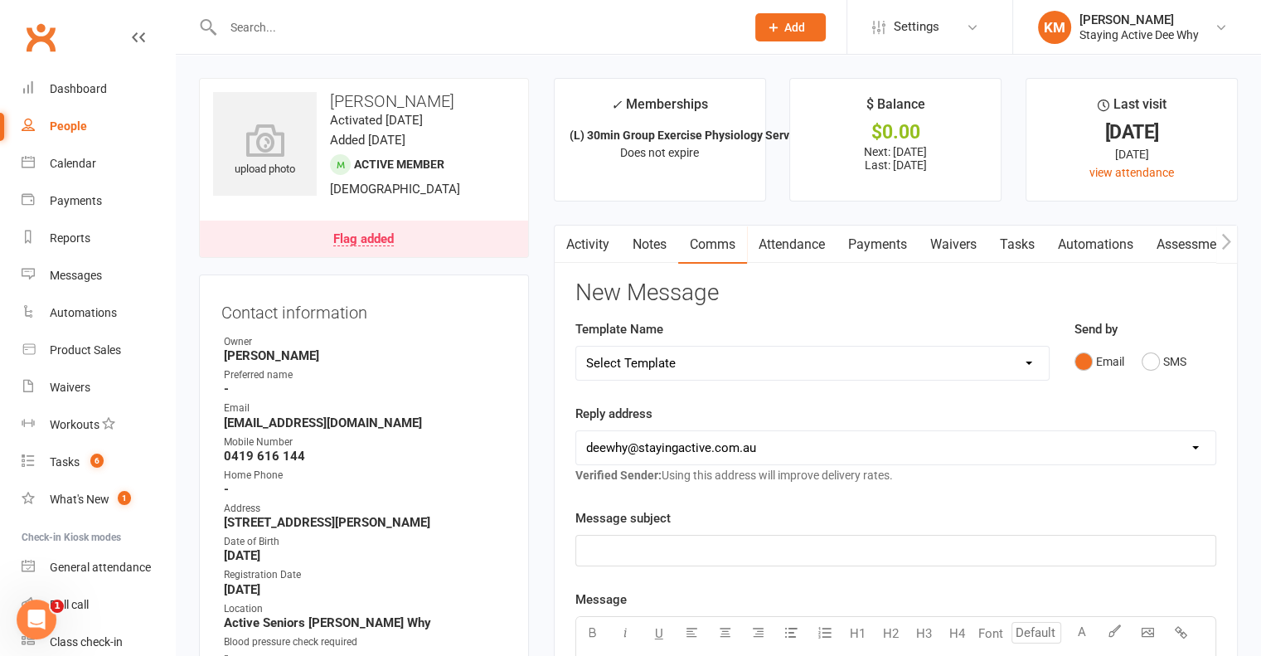
click at [630, 364] on select "Select Template [Email] 12 month follow-up [Email] 12 week health challenge [Em…" at bounding box center [812, 362] width 472 height 33
select select "23"
click at [576, 346] on select "Select Template [Email] 12 month follow-up [Email] 12 week health challenge [Em…" at bounding box center [812, 362] width 472 height 33
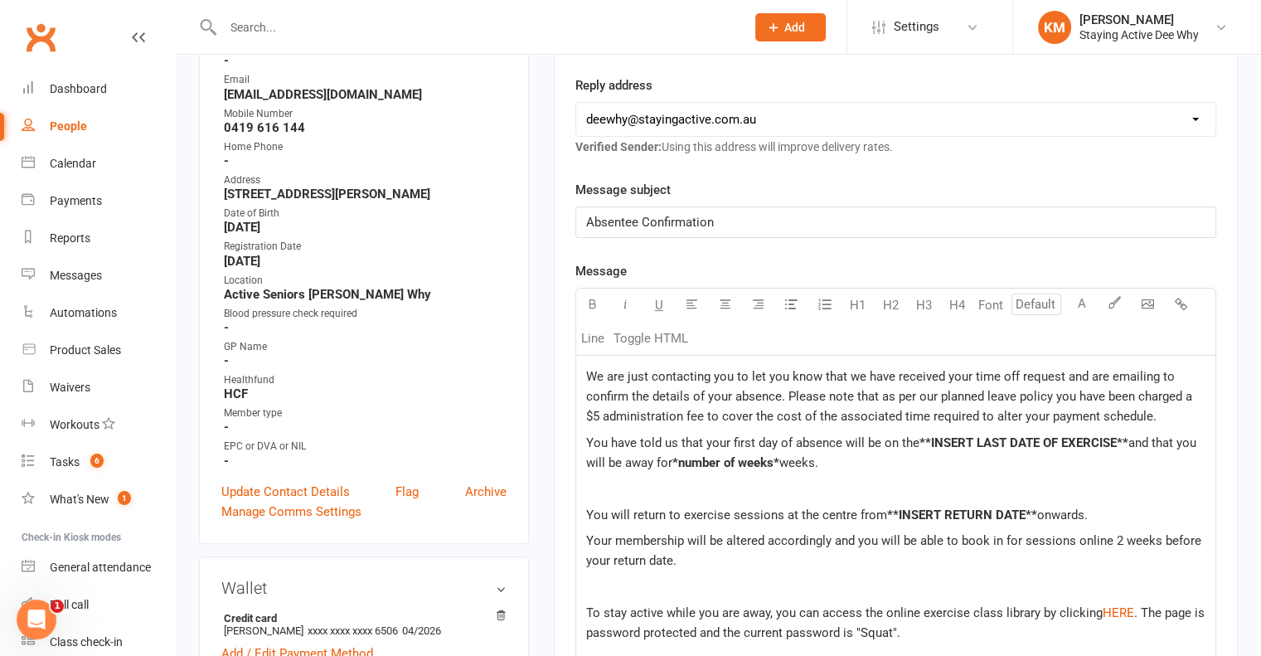
scroll to position [332, 0]
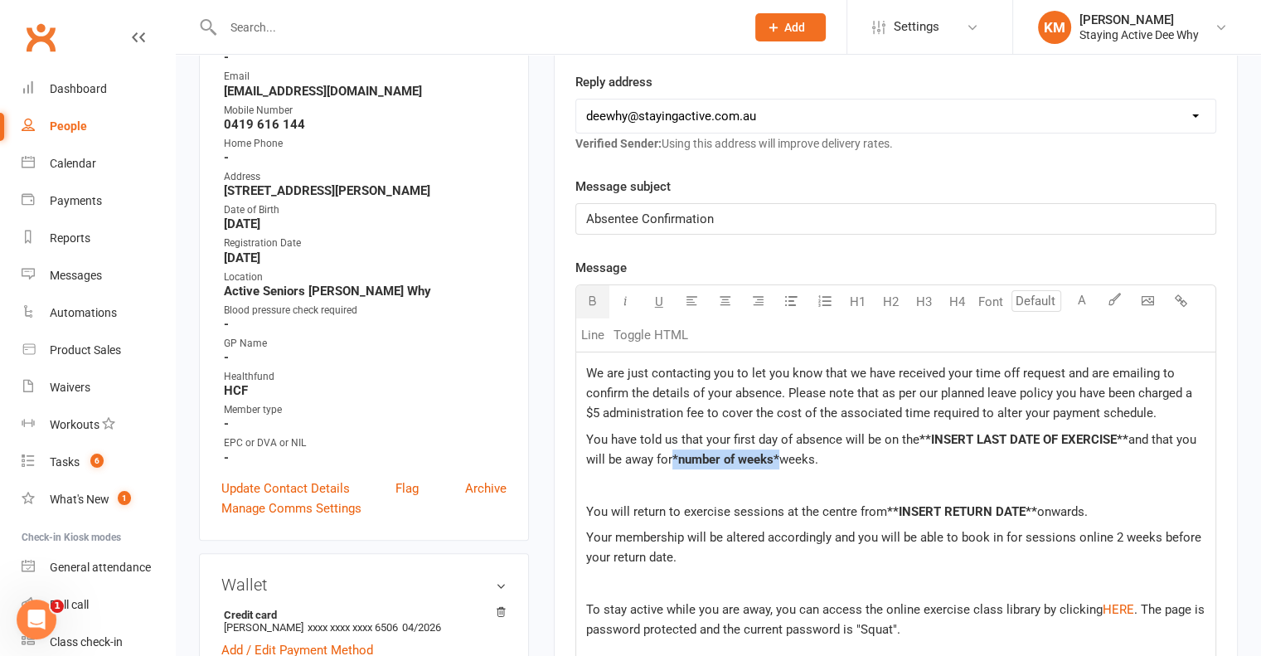
drag, startPoint x: 779, startPoint y: 460, endPoint x: 675, endPoint y: 451, distance: 104.8
click at [675, 452] on span "*number of weeks*" at bounding box center [725, 459] width 107 height 15
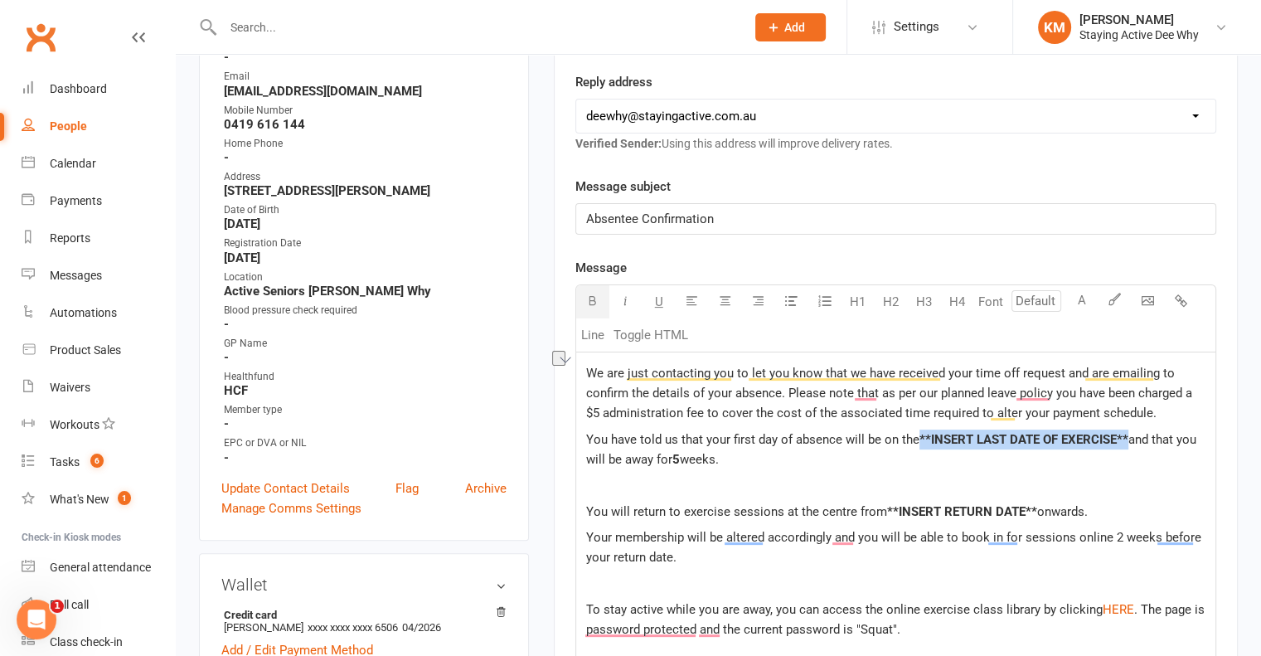
drag, startPoint x: 1127, startPoint y: 434, endPoint x: 918, endPoint y: 429, distance: 209.8
click at [919, 432] on span "**INSERT LAST DATE OF EXERCISE**" at bounding box center [1023, 439] width 209 height 15
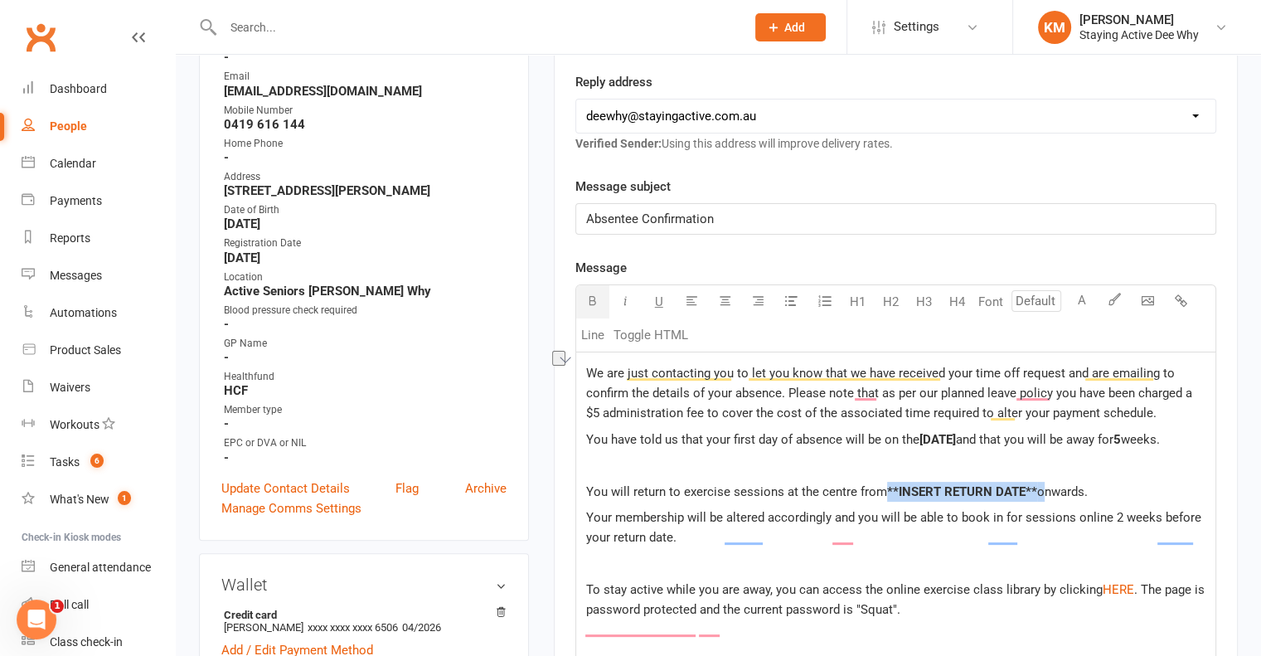
drag, startPoint x: 1034, startPoint y: 507, endPoint x: 884, endPoint y: 499, distance: 150.3
click at [884, 499] on p "You will return to exercise sessions at the centre from **INSERT RETURN DATE** …" at bounding box center [895, 492] width 619 height 20
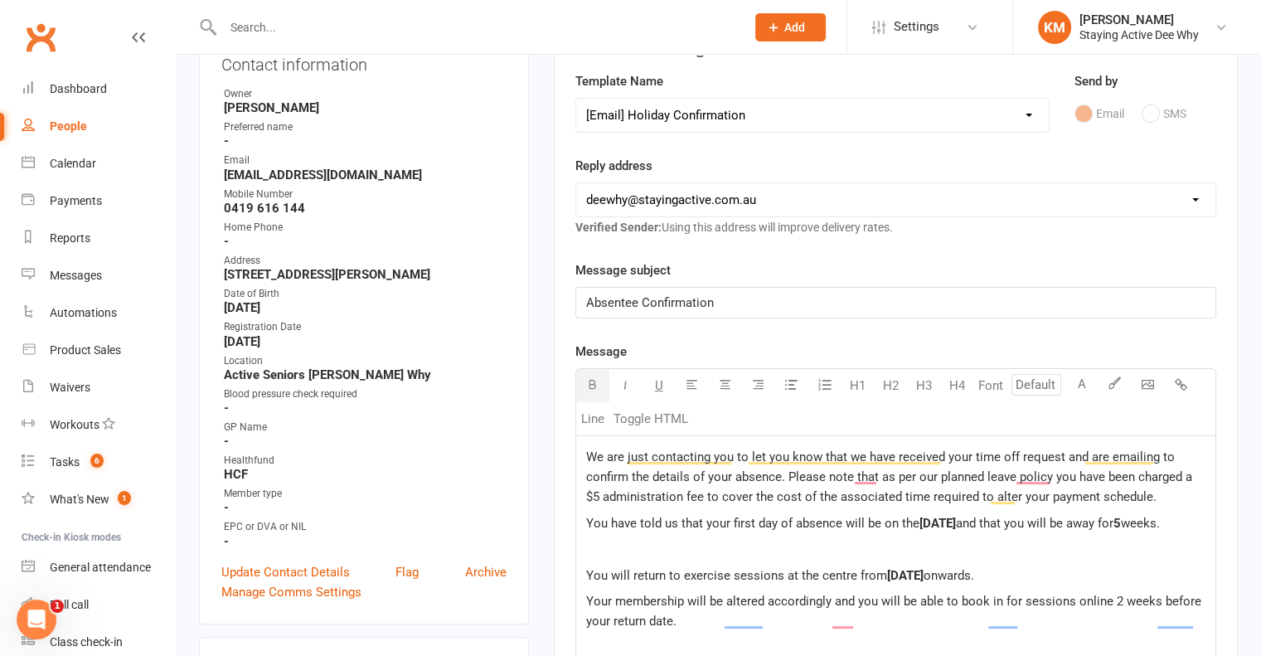
scroll to position [249, 0]
click at [593, 448] on span "We are just contacting you to let you know that we have received your time off …" at bounding box center [890, 475] width 609 height 55
click at [591, 448] on span "We are just contacting you to let you know that we have received your time off …" at bounding box center [890, 475] width 609 height 55
click at [587, 448] on span "We are just contacting you to let you know that we have received your time off …" at bounding box center [890, 475] width 609 height 55
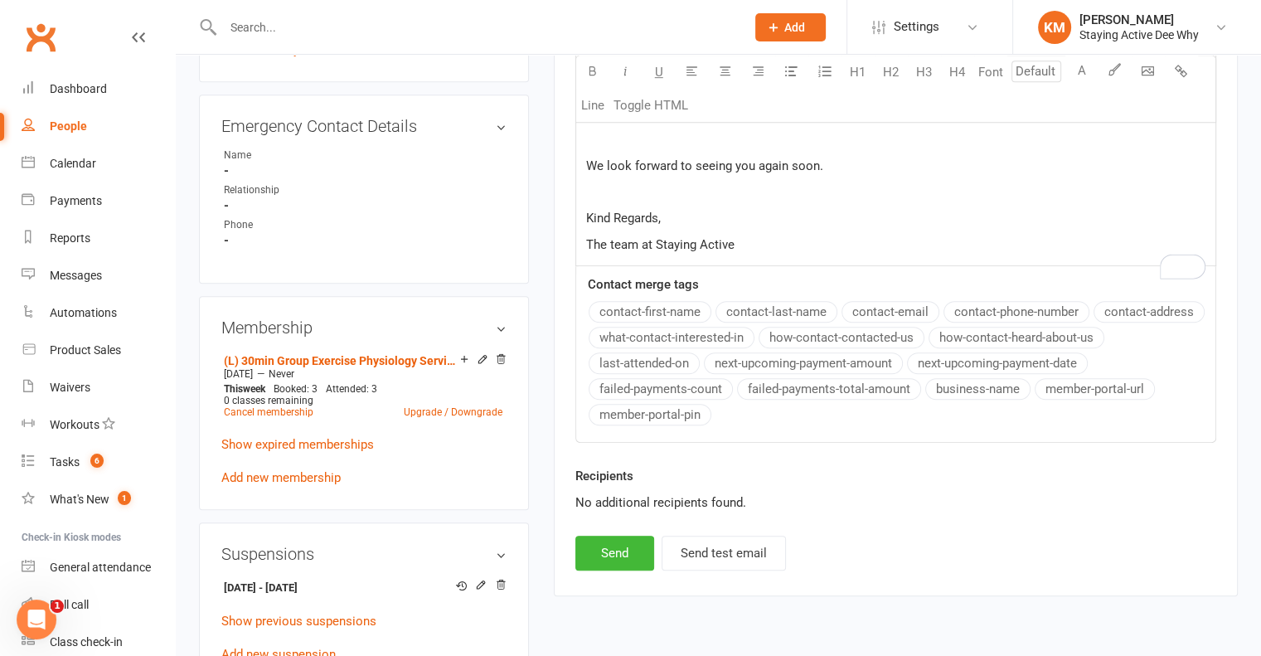
scroll to position [1078, 0]
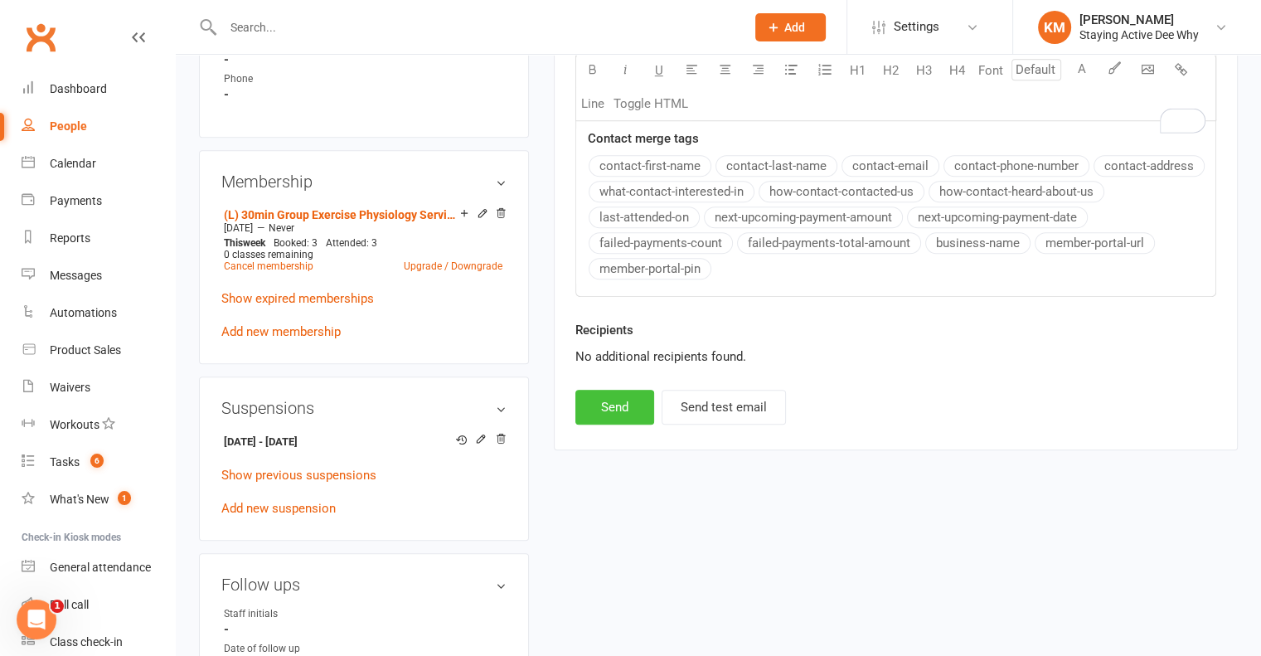
click at [610, 424] on button "Send" at bounding box center [614, 407] width 79 height 35
select select
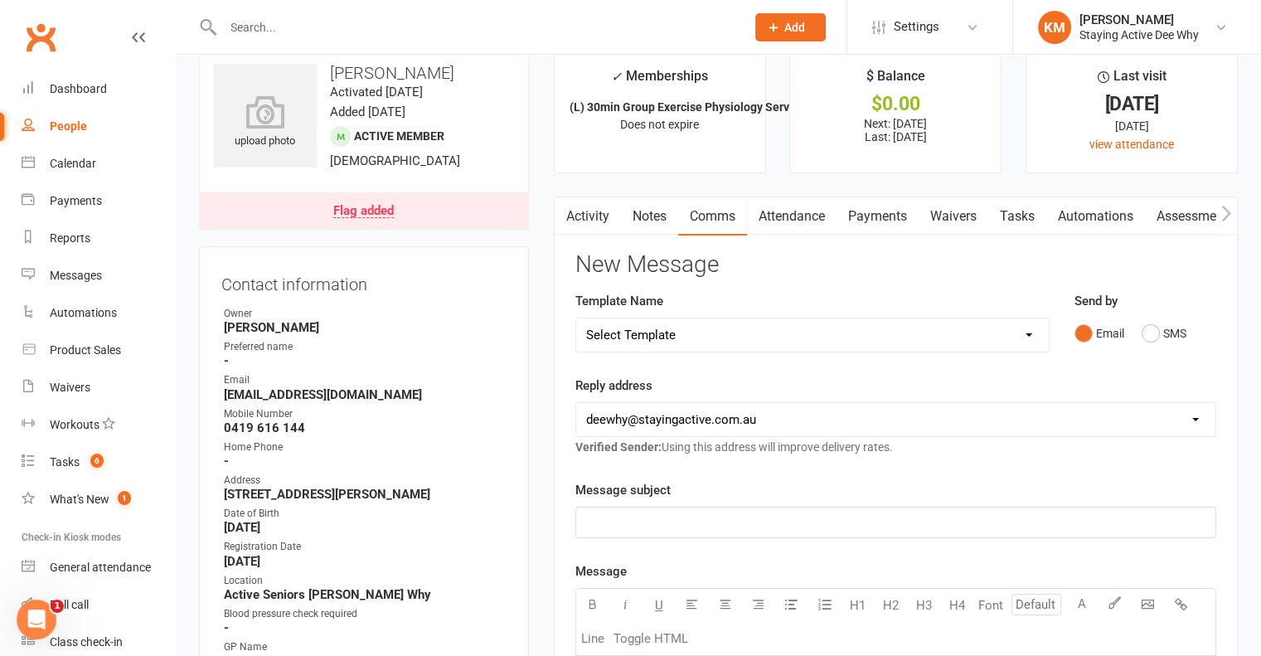
scroll to position [0, 0]
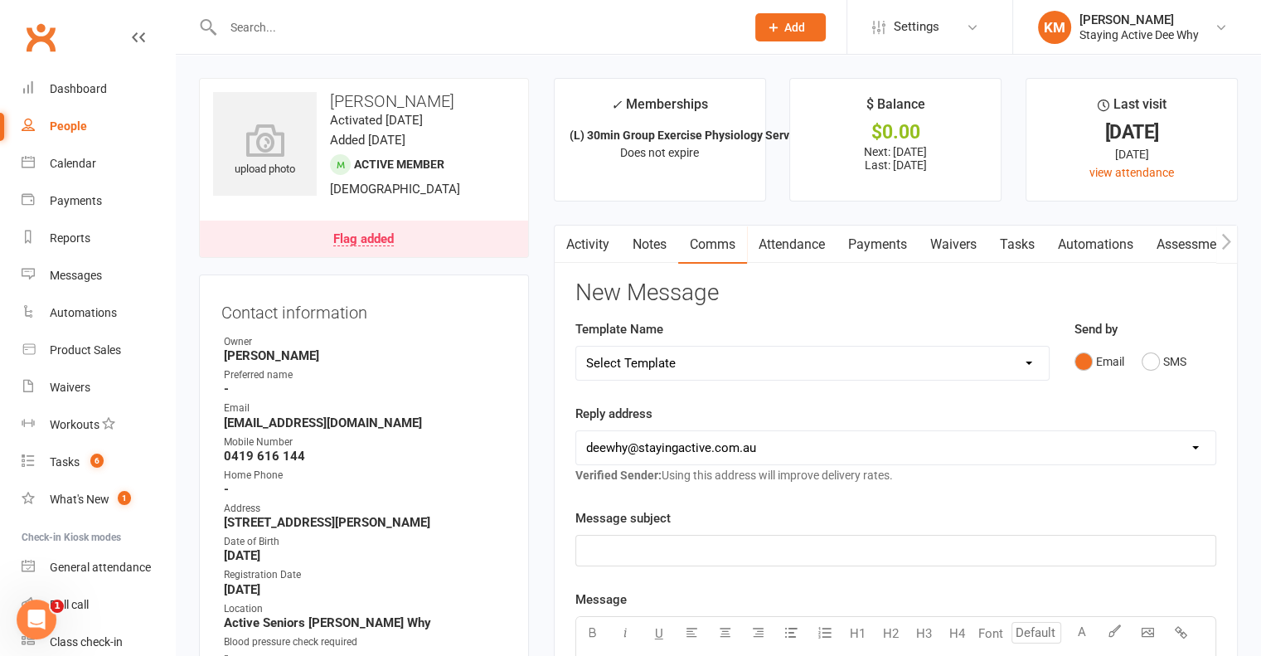
click at [599, 261] on link "Activity" at bounding box center [588, 244] width 66 height 38
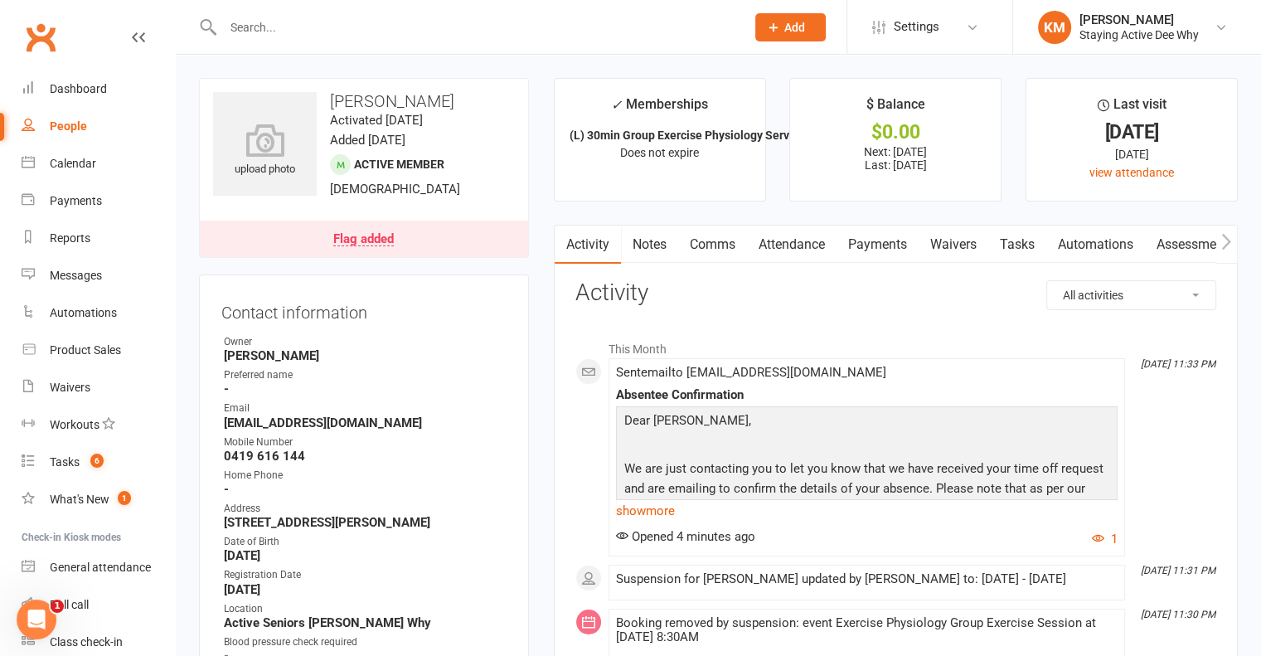
click at [348, 42] on div at bounding box center [466, 27] width 535 height 54
click at [348, 29] on input "text" at bounding box center [476, 27] width 516 height 23
paste input "Diane Flynn"
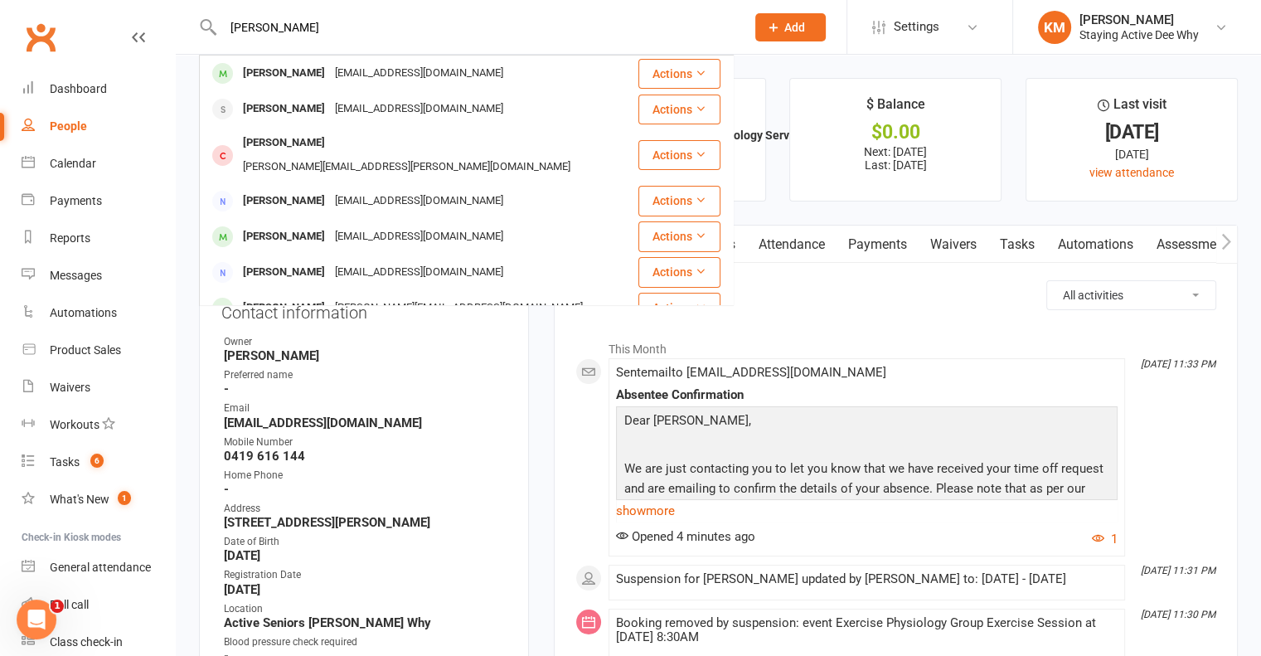
type input "Diane Flynn"
click at [292, 80] on div "Diane Flynn" at bounding box center [284, 73] width 92 height 24
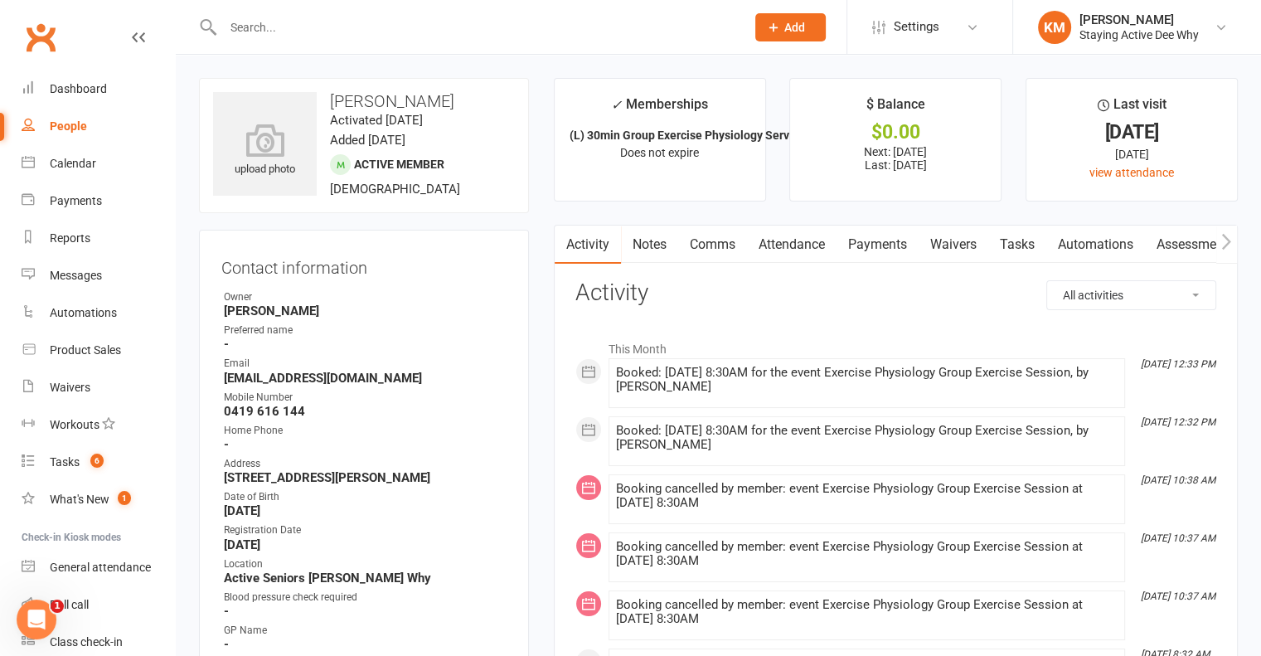
click at [866, 246] on link "Payments" at bounding box center [877, 244] width 82 height 38
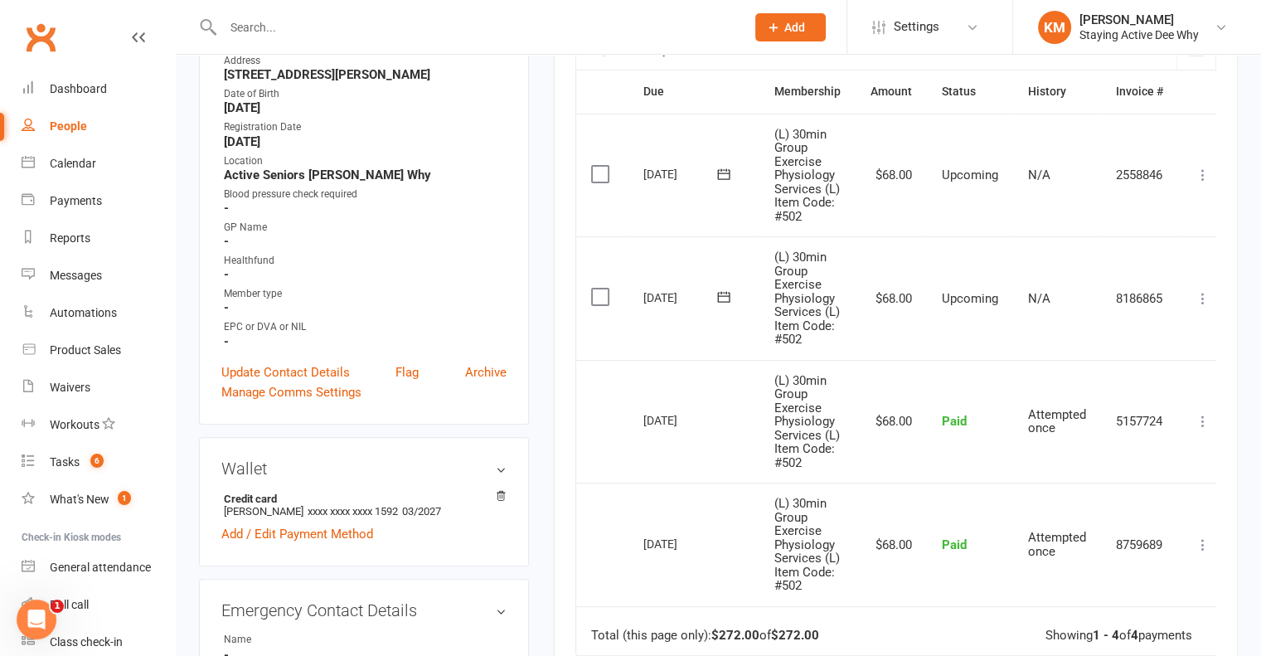
scroll to position [414, 0]
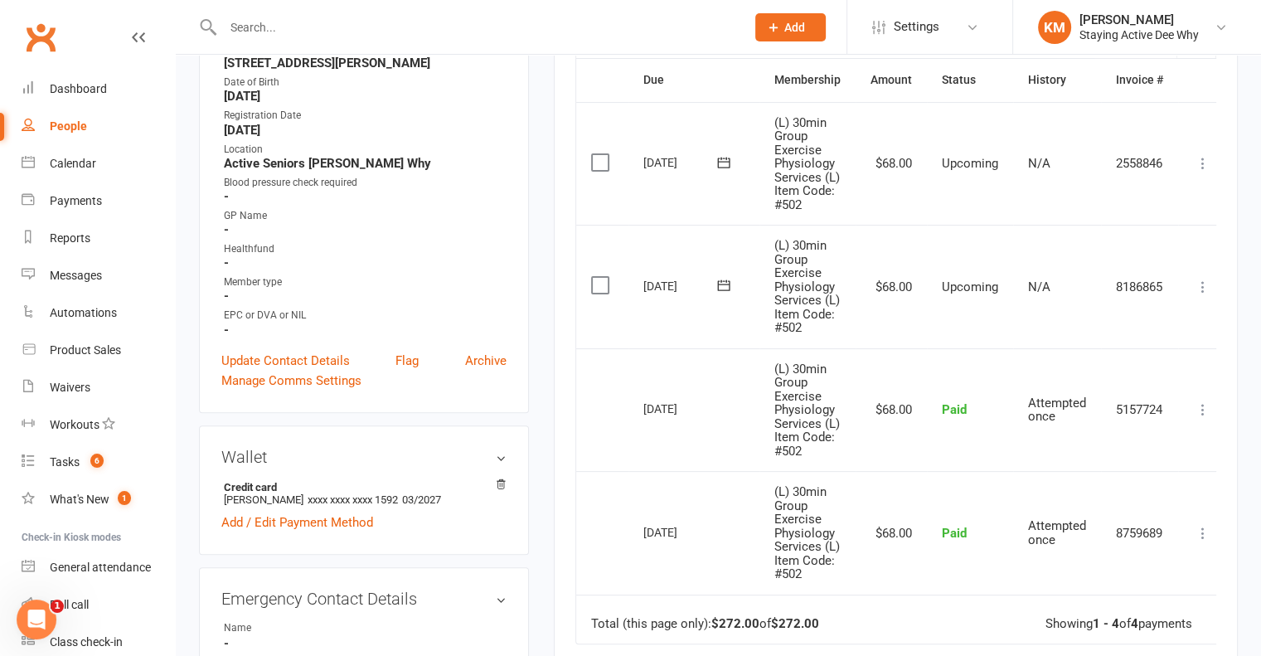
click at [1204, 162] on icon at bounding box center [1202, 163] width 17 height 17
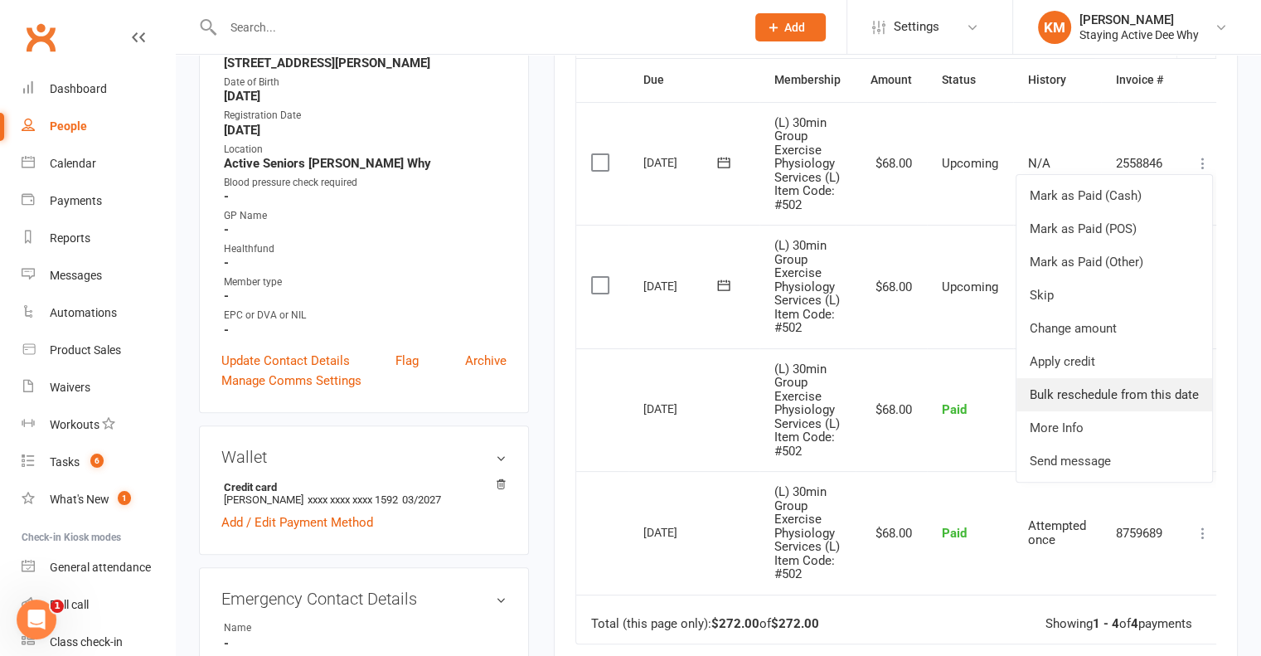
click at [1137, 394] on link "Bulk reschedule from this date" at bounding box center [1114, 394] width 196 height 33
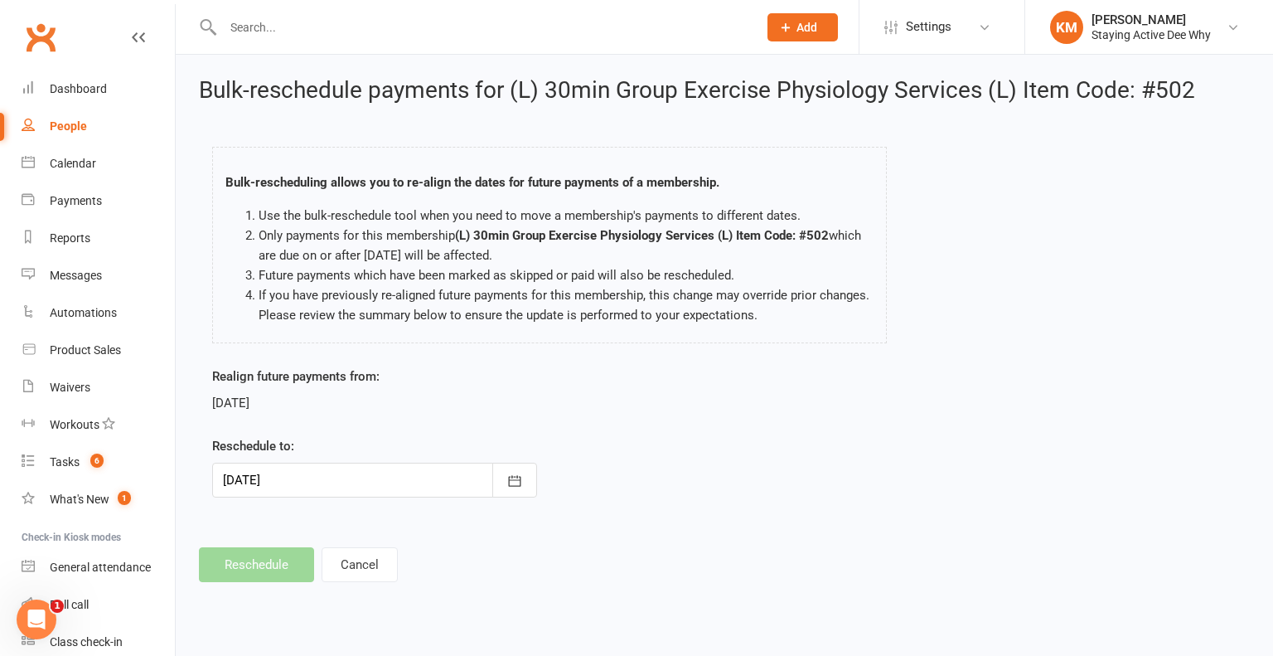
click at [463, 491] on div at bounding box center [374, 480] width 325 height 35
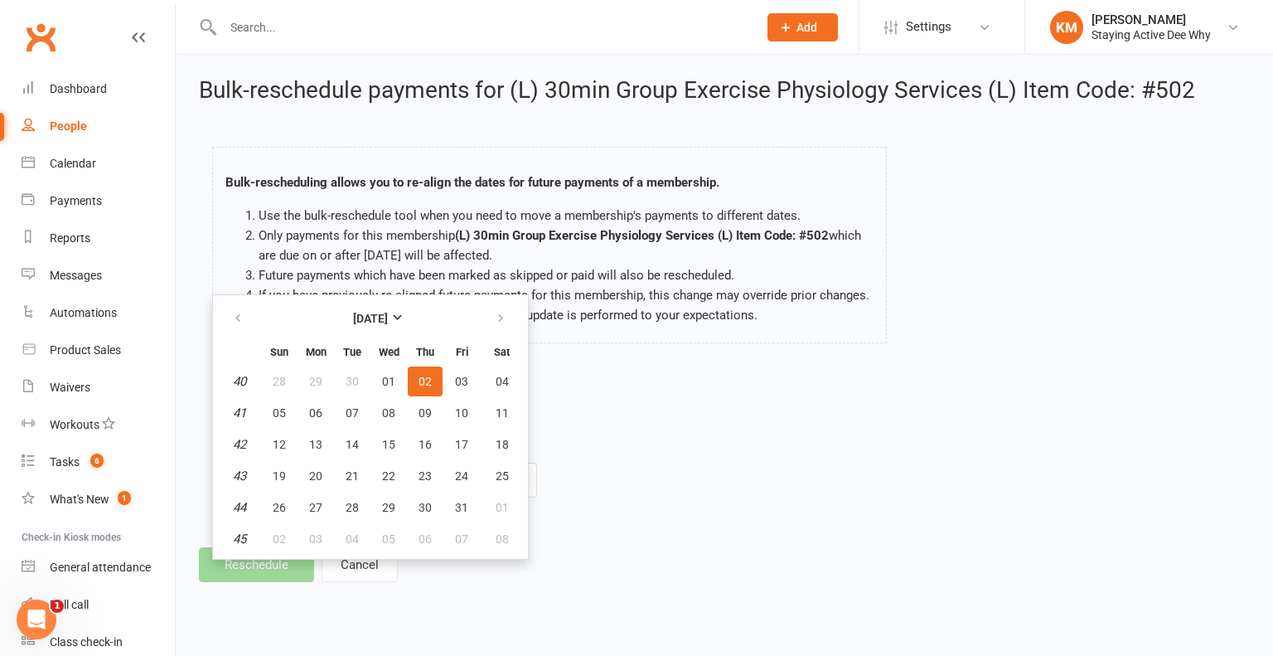
click at [723, 339] on div "Bulk-rescheduling allows you to re-align the dates for future payments of a mem…" at bounding box center [549, 245] width 675 height 196
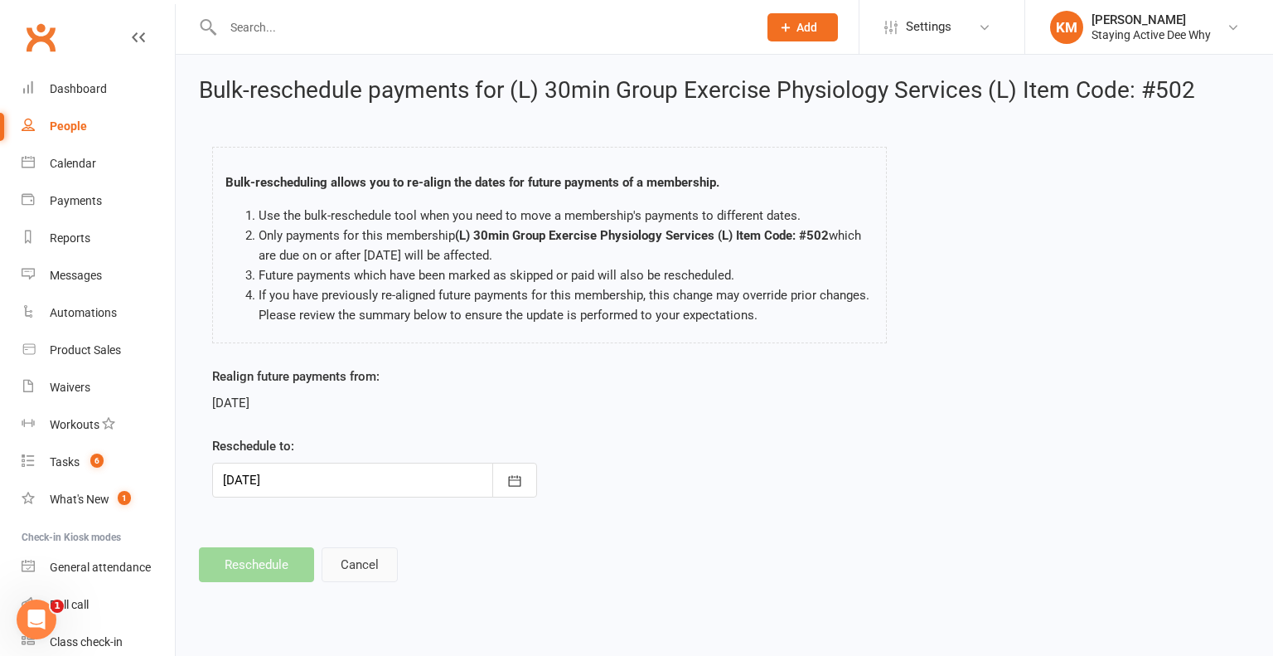
click at [375, 569] on button "Cancel" at bounding box center [360, 564] width 76 height 35
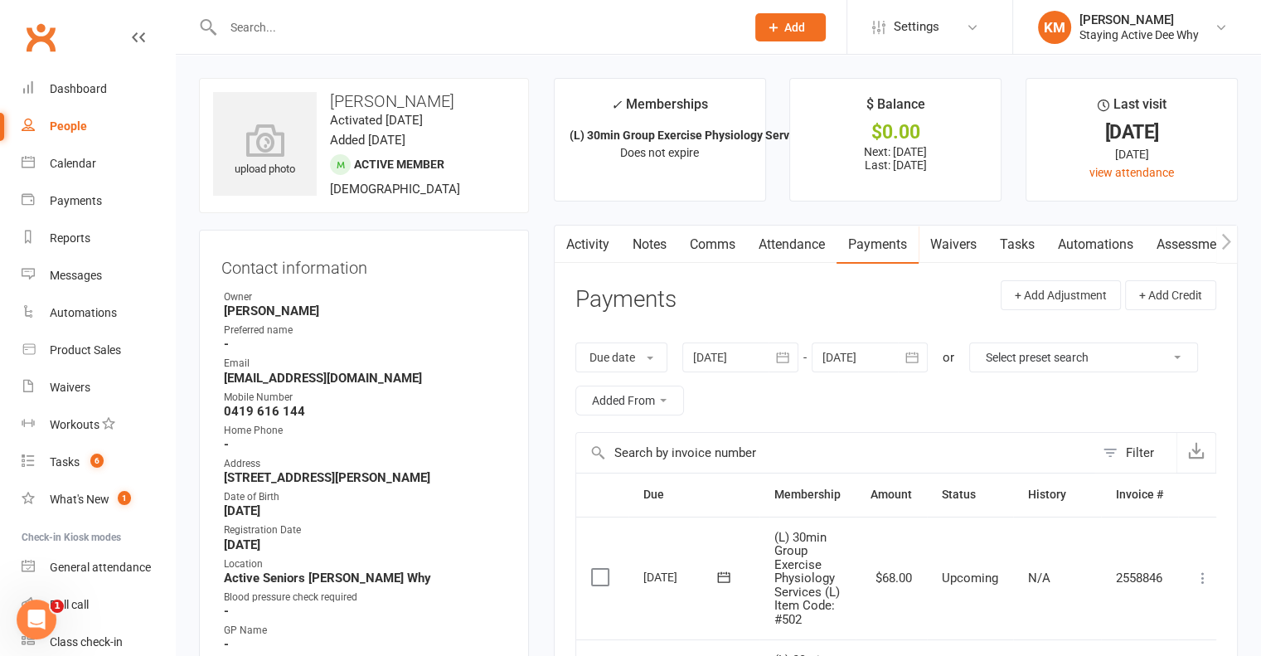
click at [406, 36] on input "text" at bounding box center [476, 27] width 516 height 23
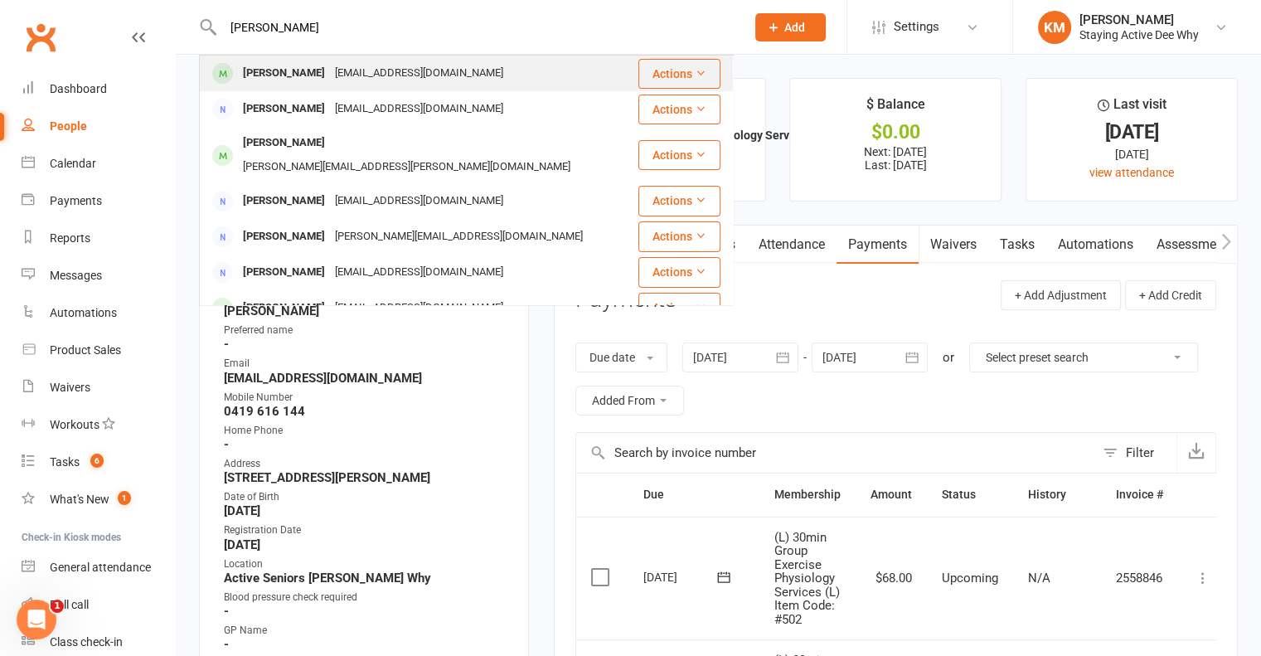
type input "barry fly"
click at [338, 70] on div "bndflynn@gmail.com" at bounding box center [419, 73] width 178 height 24
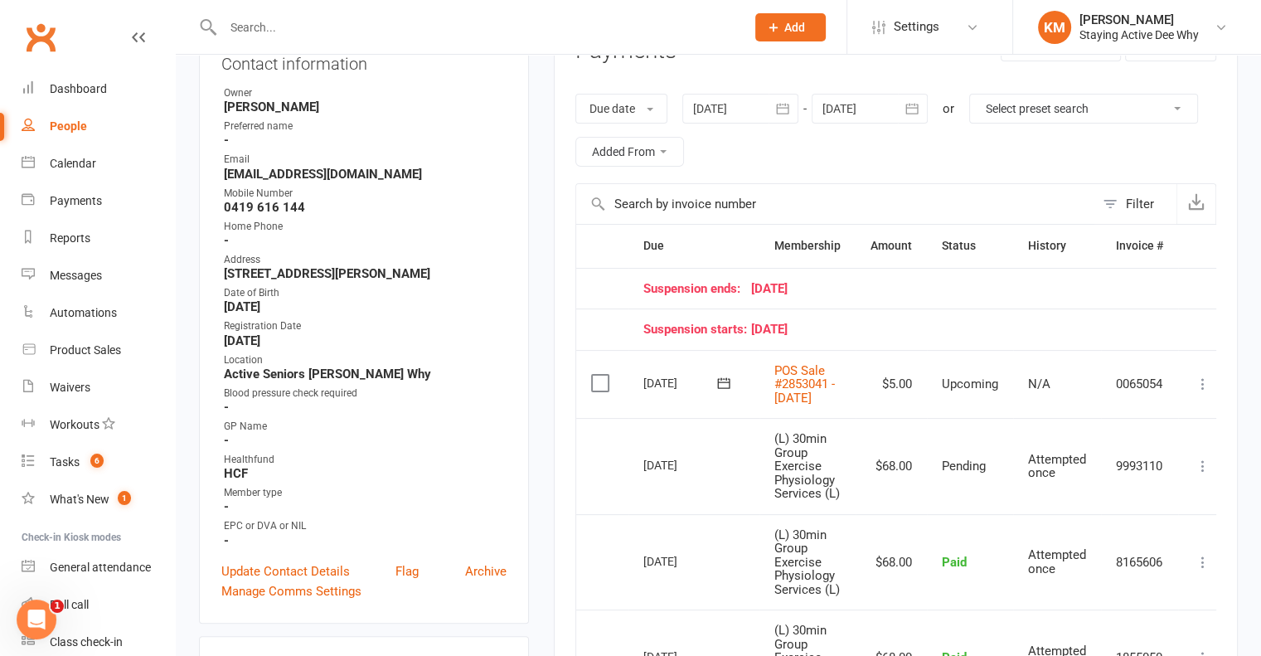
scroll to position [166, 0]
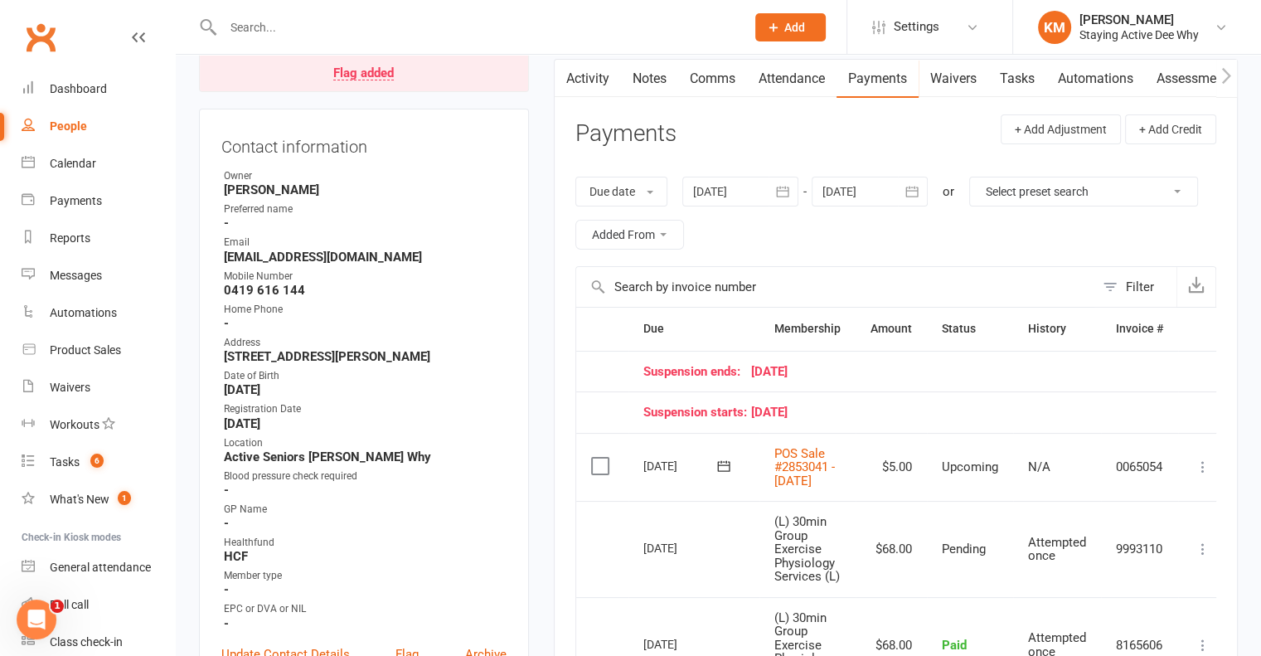
click at [594, 82] on link "Activity" at bounding box center [588, 79] width 66 height 38
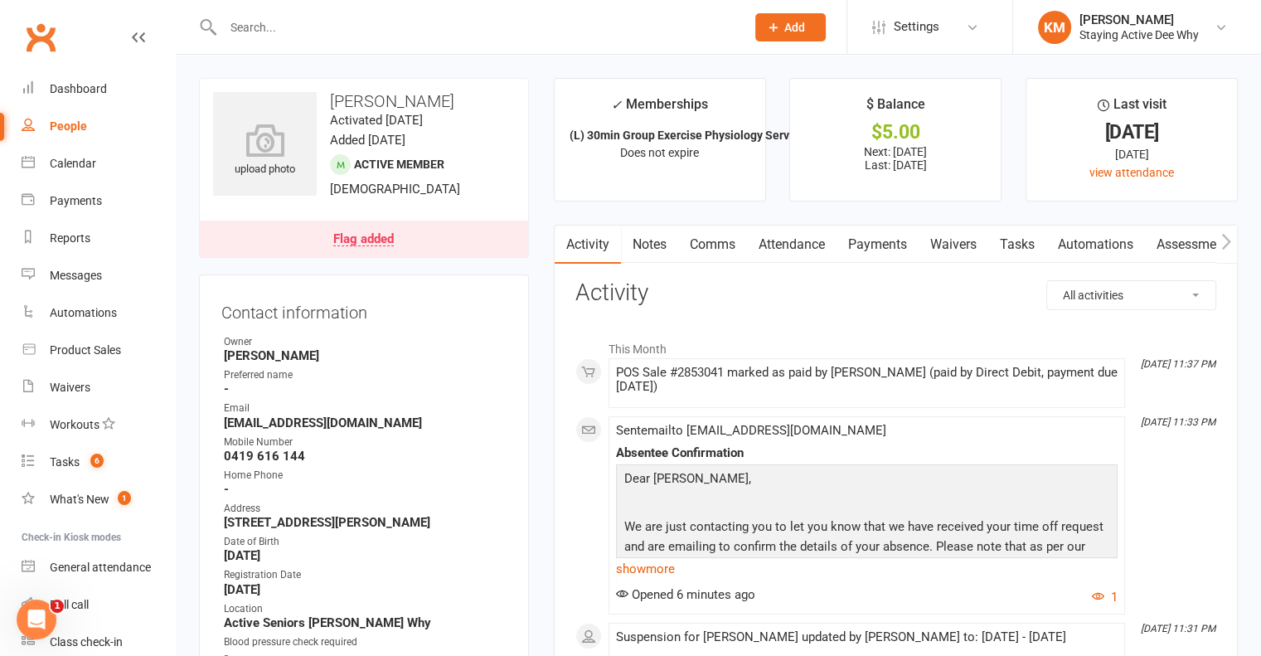
click at [388, 38] on input "text" at bounding box center [476, 27] width 516 height 23
paste input "Diane Flynn"
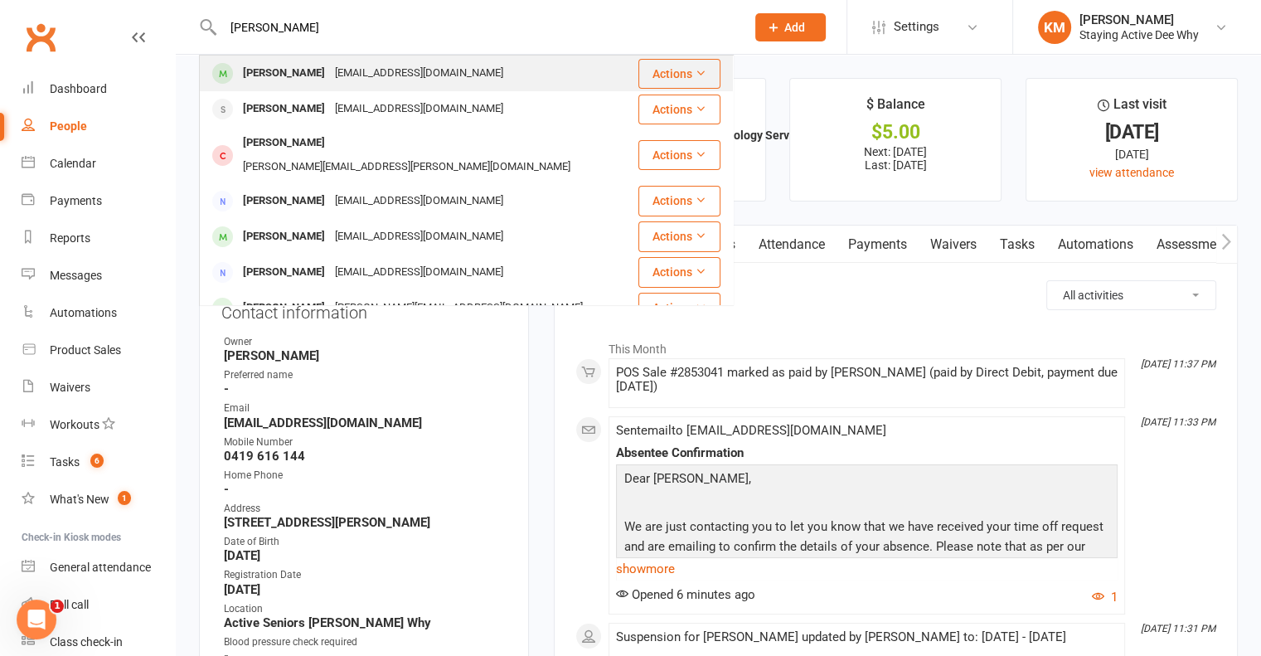
type input "Diane Flynn"
click at [375, 70] on div "bndflynn@bigpond.com" at bounding box center [419, 73] width 178 height 24
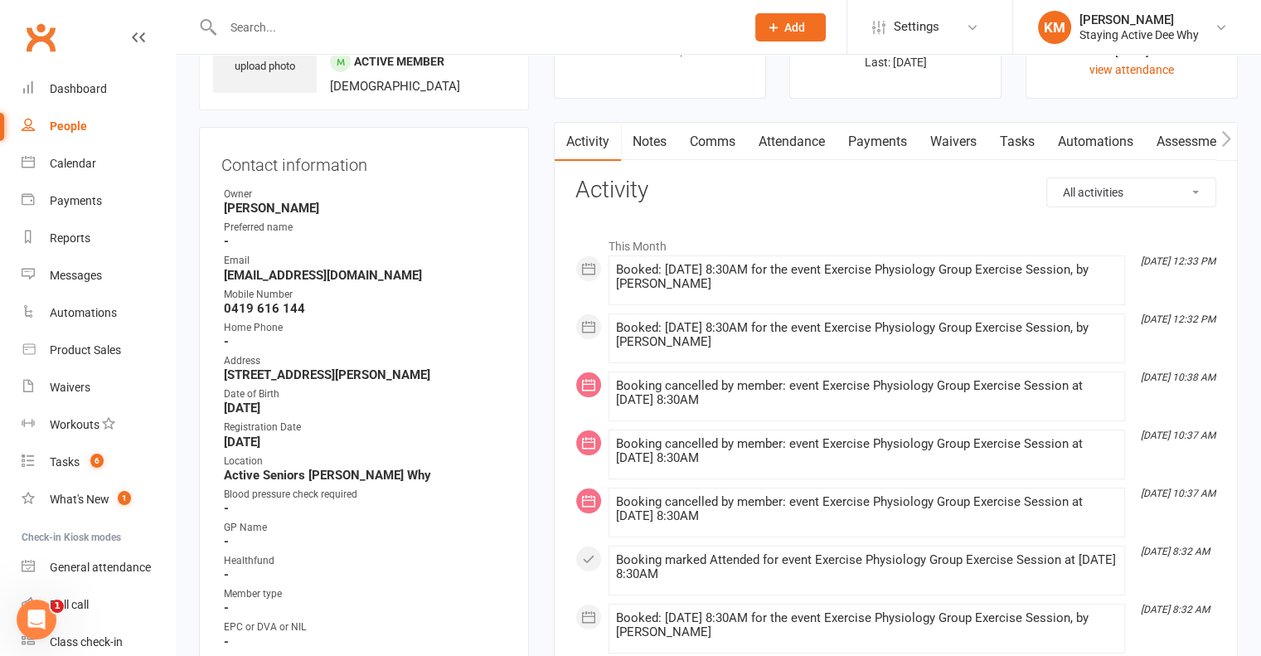
scroll to position [83, 0]
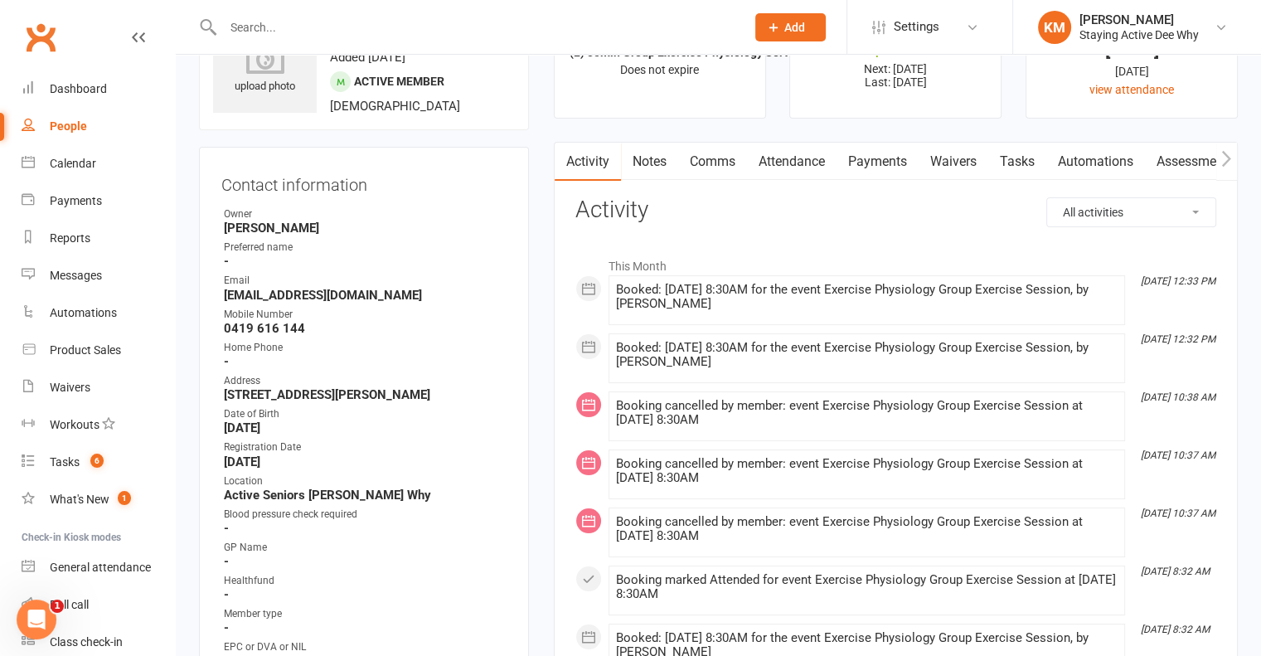
click at [879, 172] on link "Payments" at bounding box center [877, 162] width 82 height 38
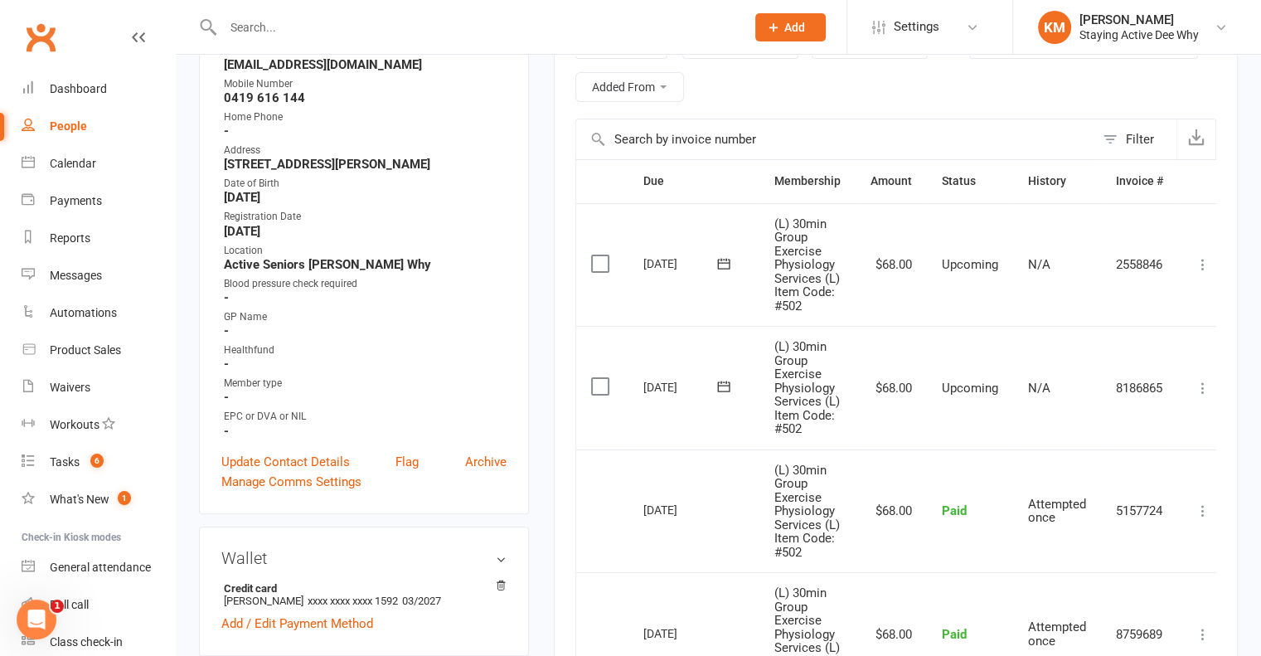
scroll to position [414, 0]
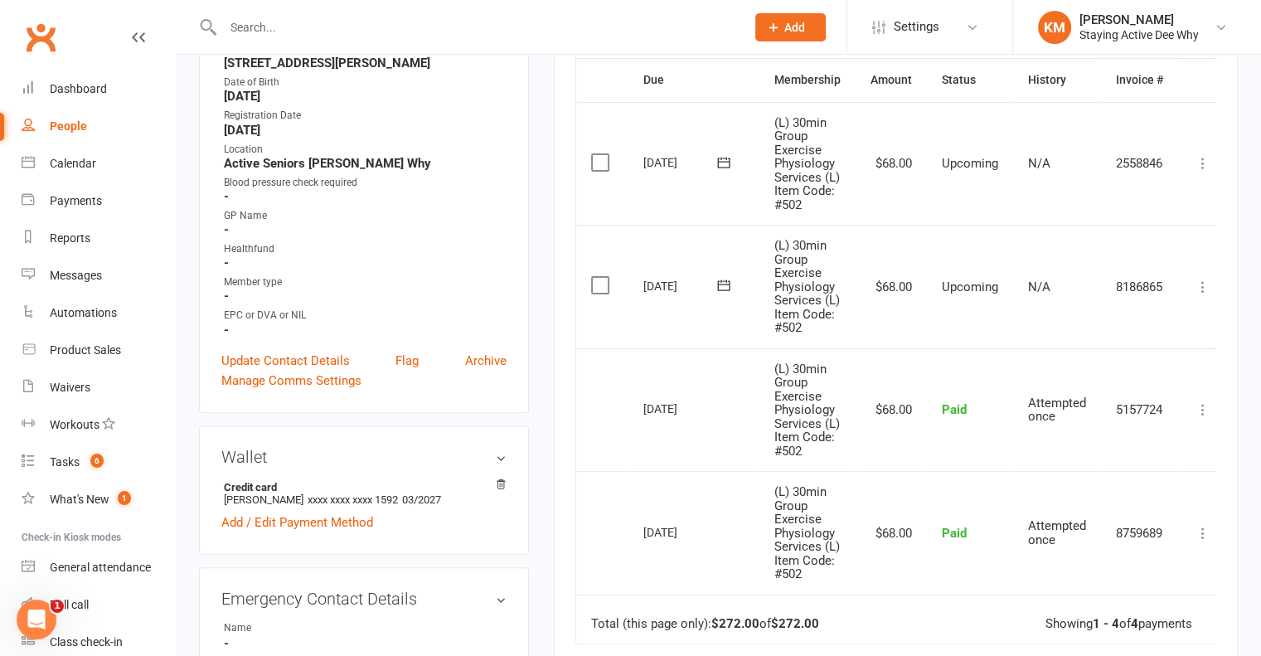
click at [1197, 165] on icon at bounding box center [1202, 163] width 17 height 17
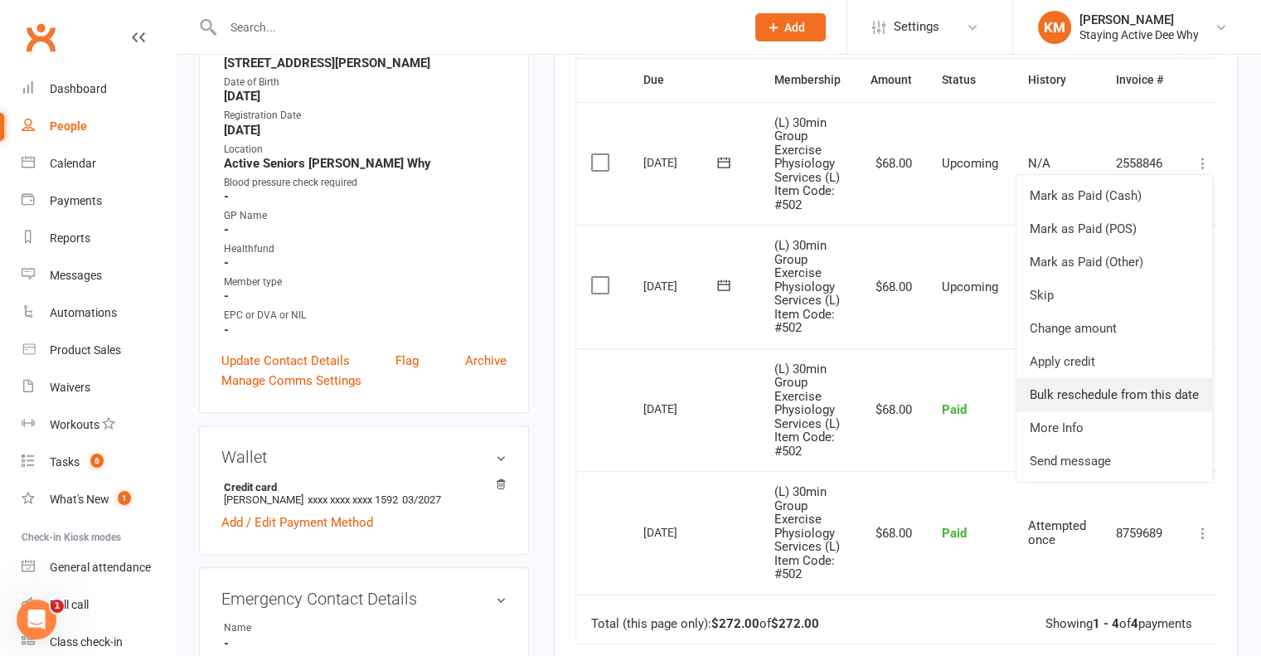
click at [1064, 399] on link "Bulk reschedule from this date" at bounding box center [1114, 394] width 196 height 33
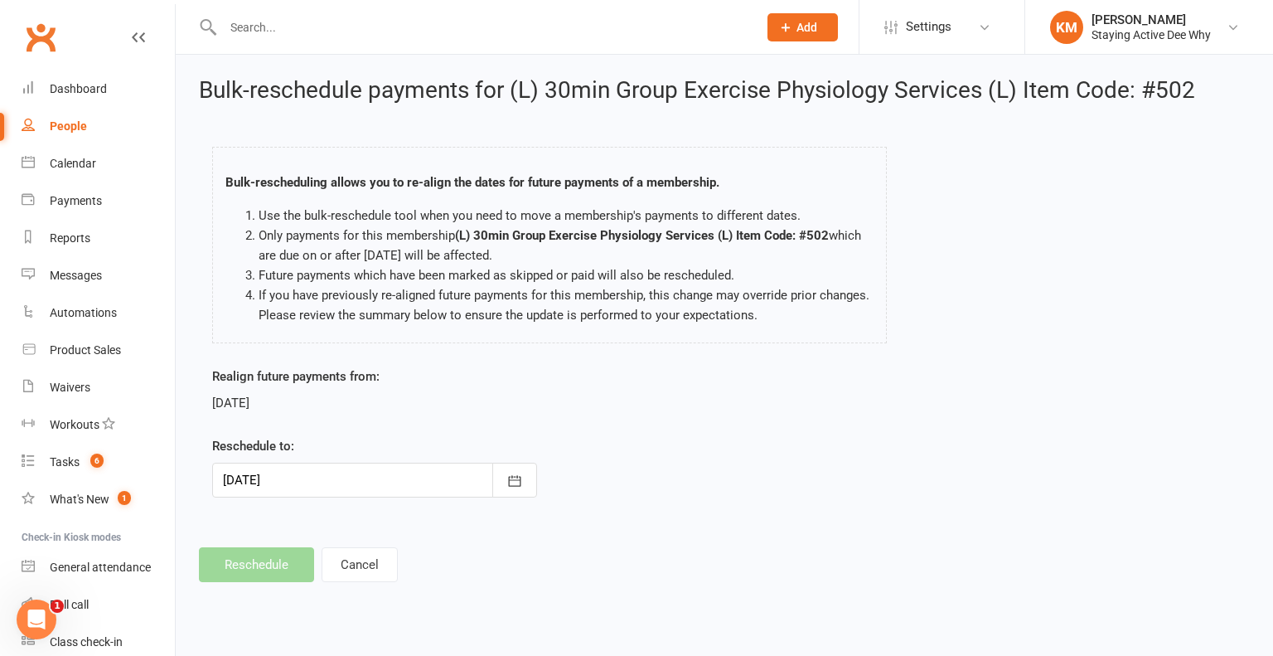
click at [371, 472] on div at bounding box center [374, 480] width 325 height 35
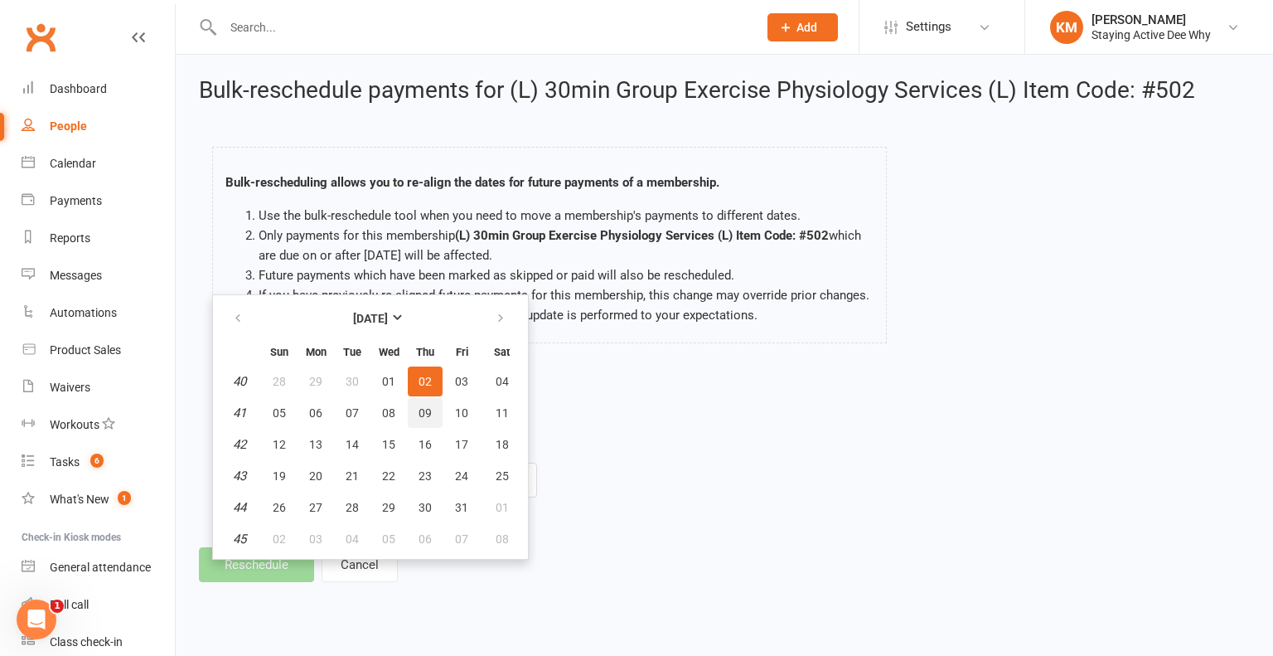
click at [413, 414] on button "09" at bounding box center [425, 413] width 35 height 30
type input "09 Oct 2025"
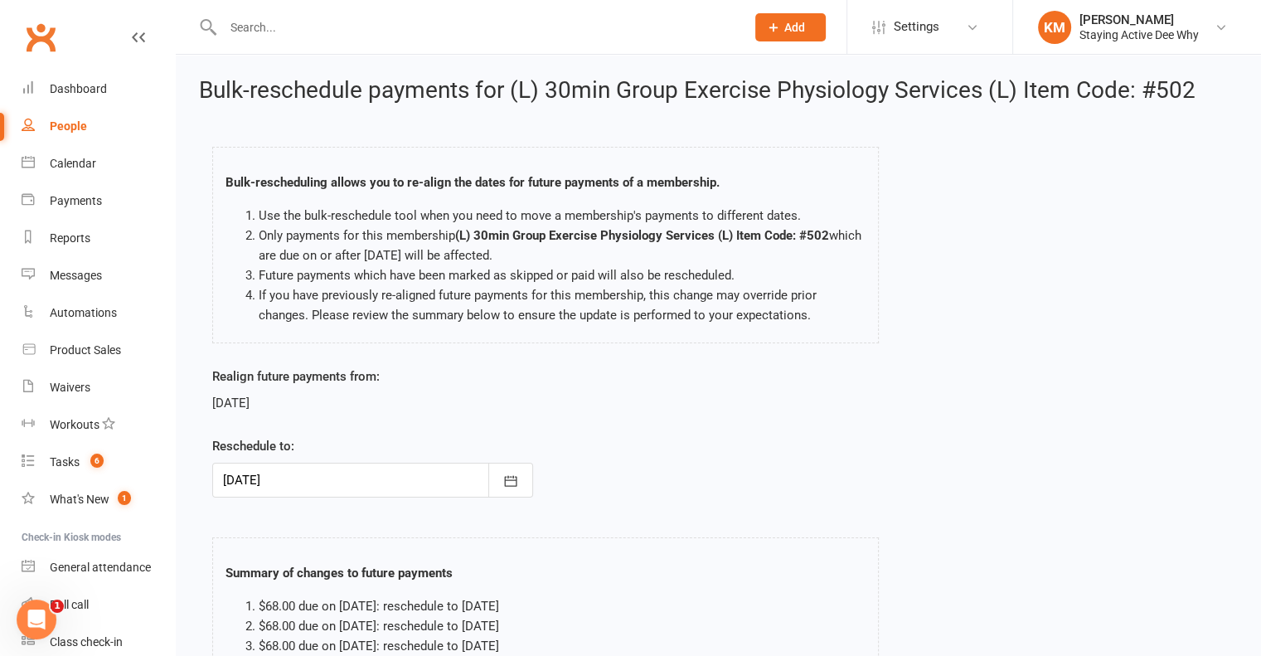
scroll to position [208, 0]
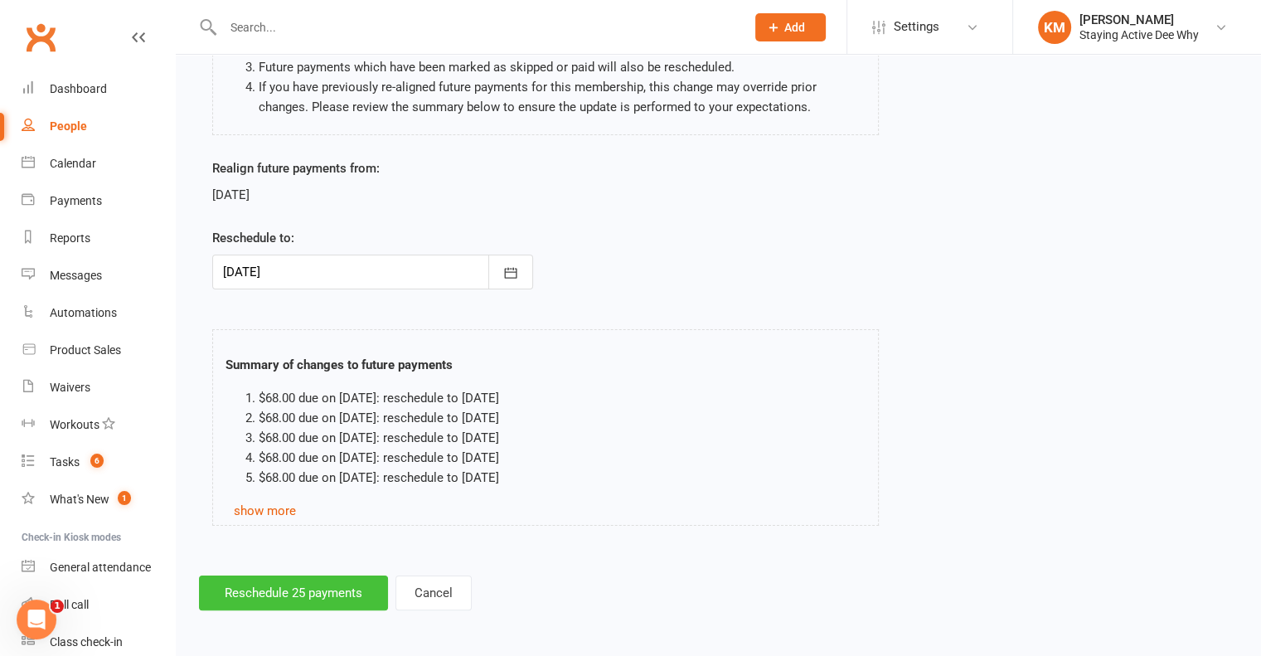
click at [264, 593] on button "Reschedule 25 payments" at bounding box center [293, 592] width 189 height 35
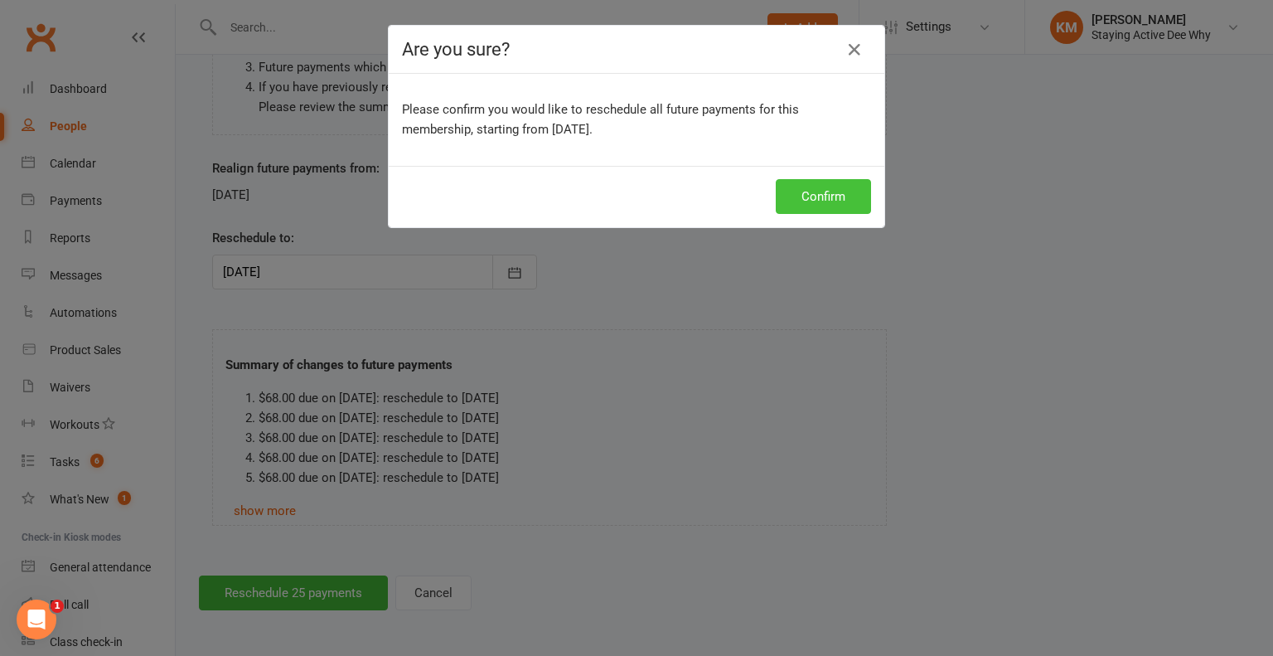
click at [796, 205] on button "Confirm" at bounding box center [823, 196] width 95 height 35
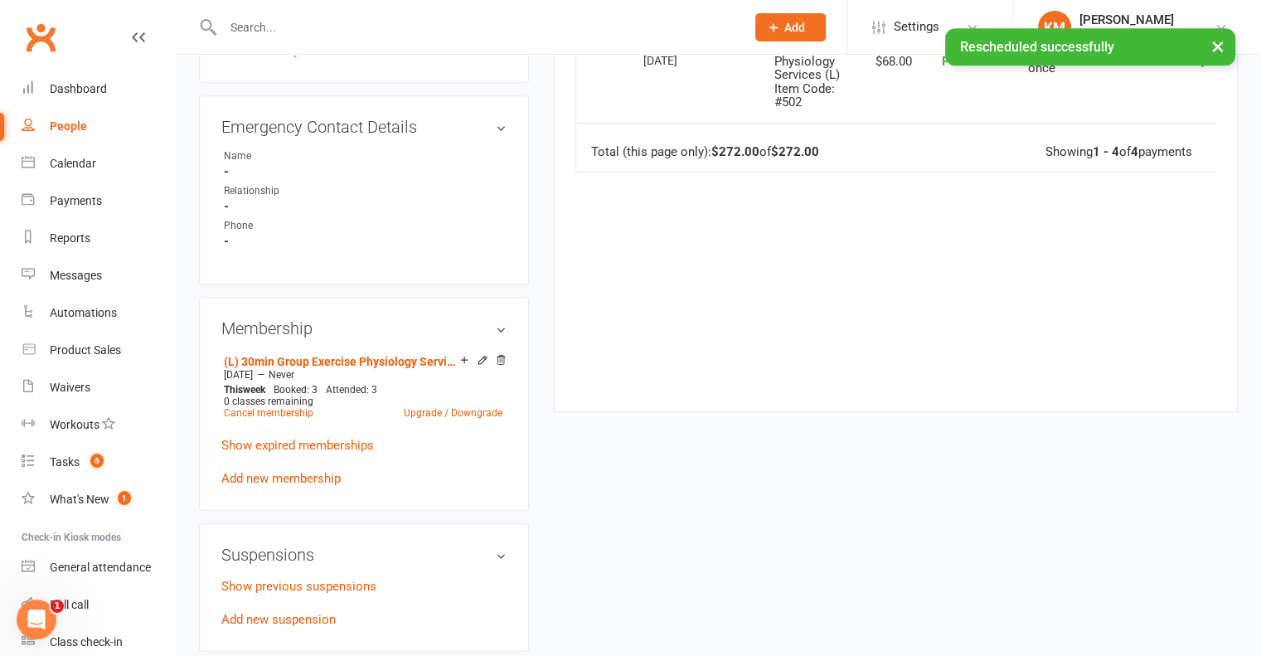
scroll to position [1078, 0]
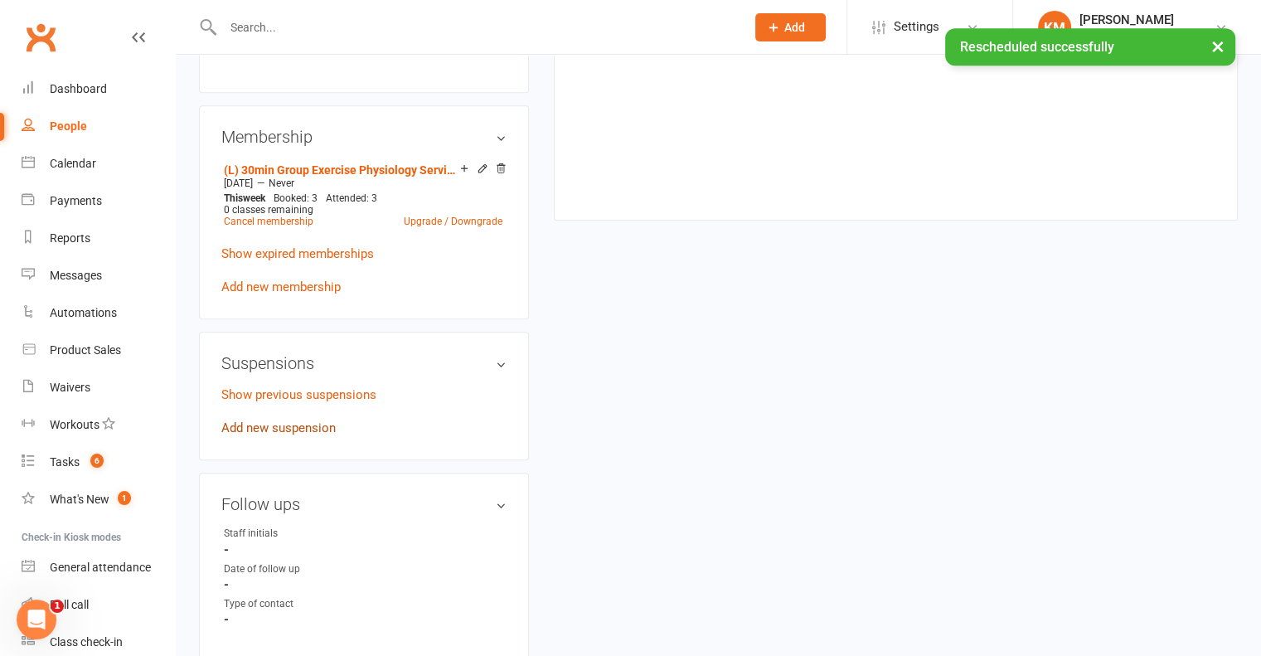
click at [262, 433] on link "Add new suspension" at bounding box center [278, 427] width 114 height 15
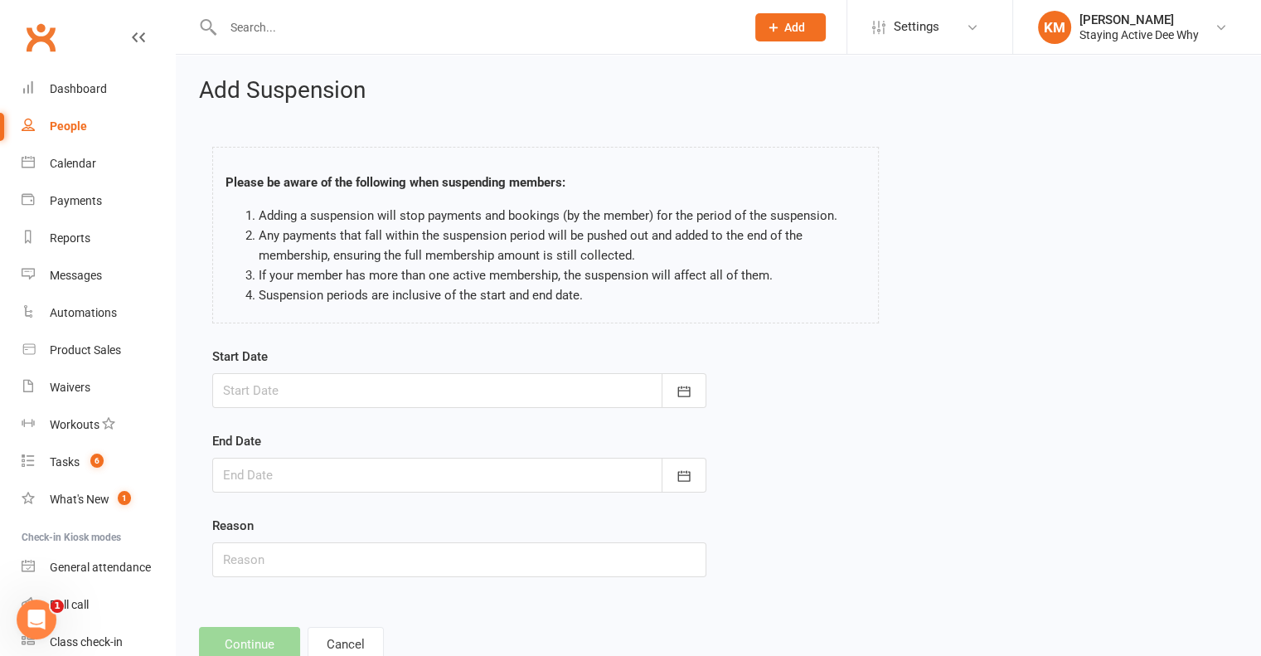
click at [319, 393] on div at bounding box center [459, 390] width 494 height 35
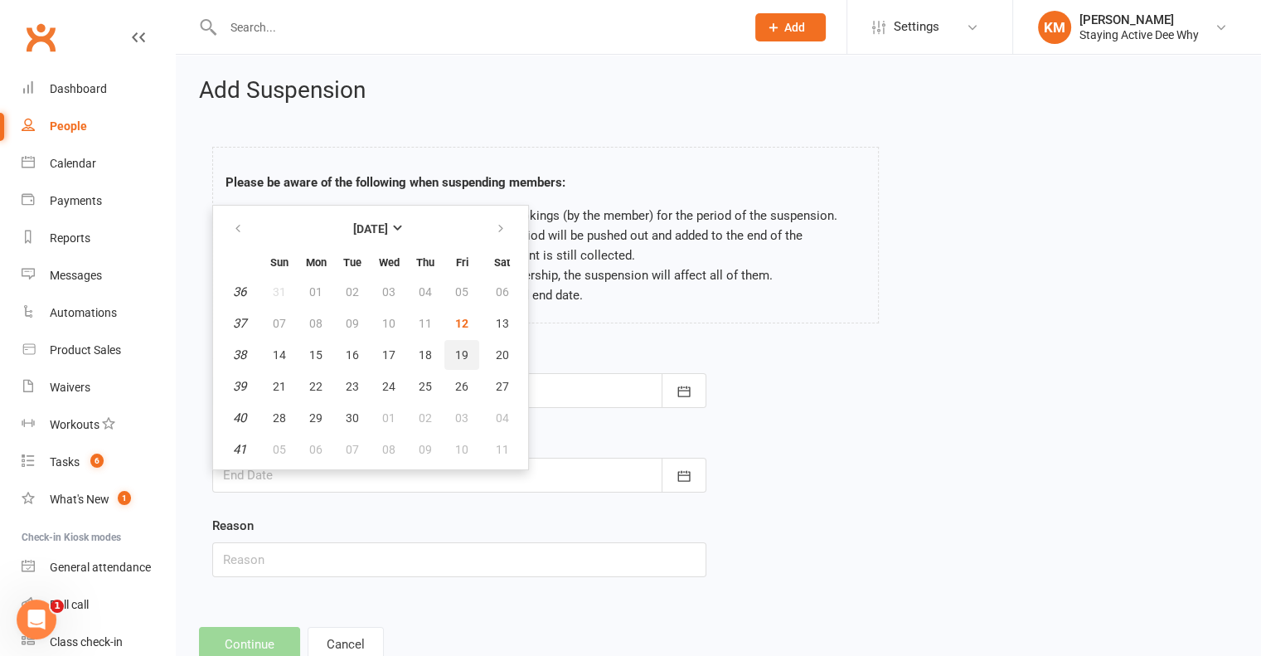
click at [473, 349] on button "19" at bounding box center [461, 355] width 35 height 30
type input "19 Sep 2025"
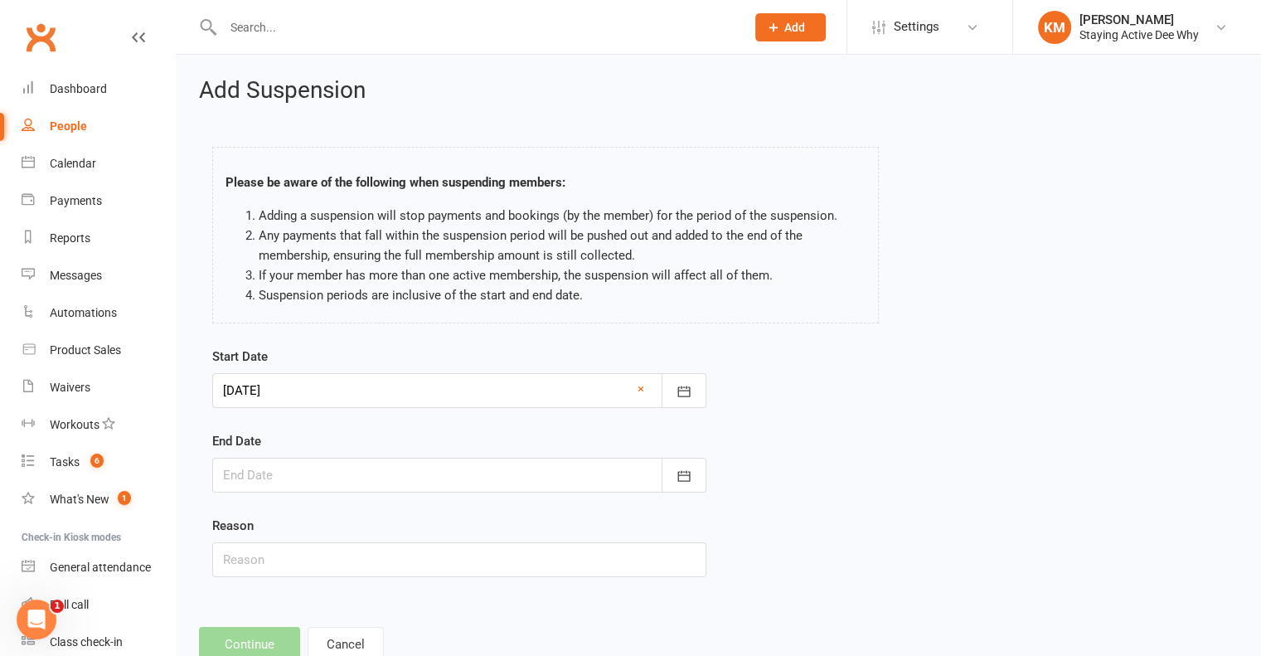
click at [313, 463] on div at bounding box center [459, 475] width 494 height 35
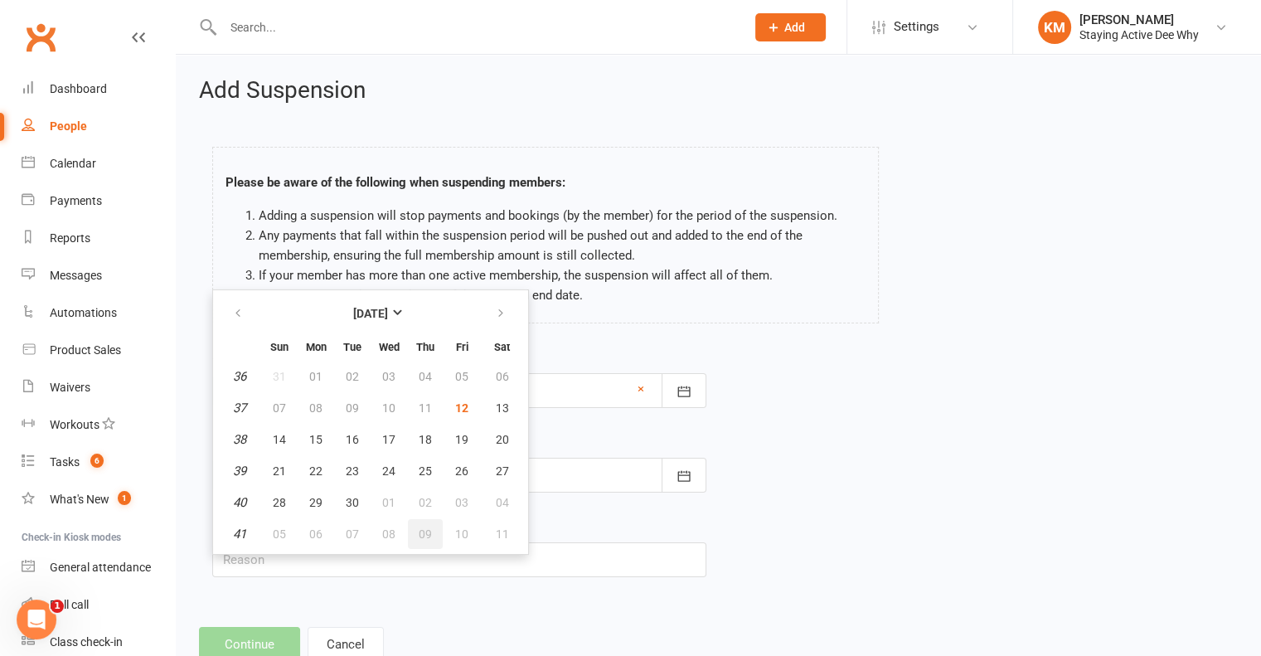
click at [424, 530] on span "09" at bounding box center [425, 533] width 13 height 13
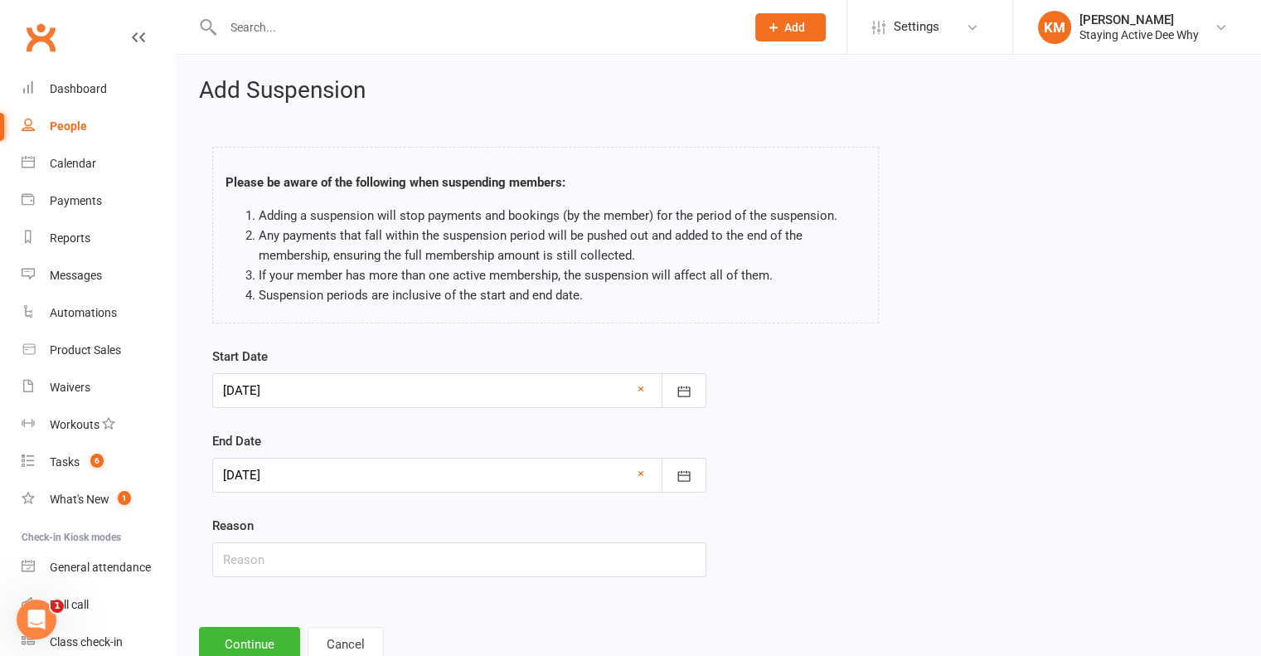
click at [406, 480] on div at bounding box center [459, 475] width 494 height 35
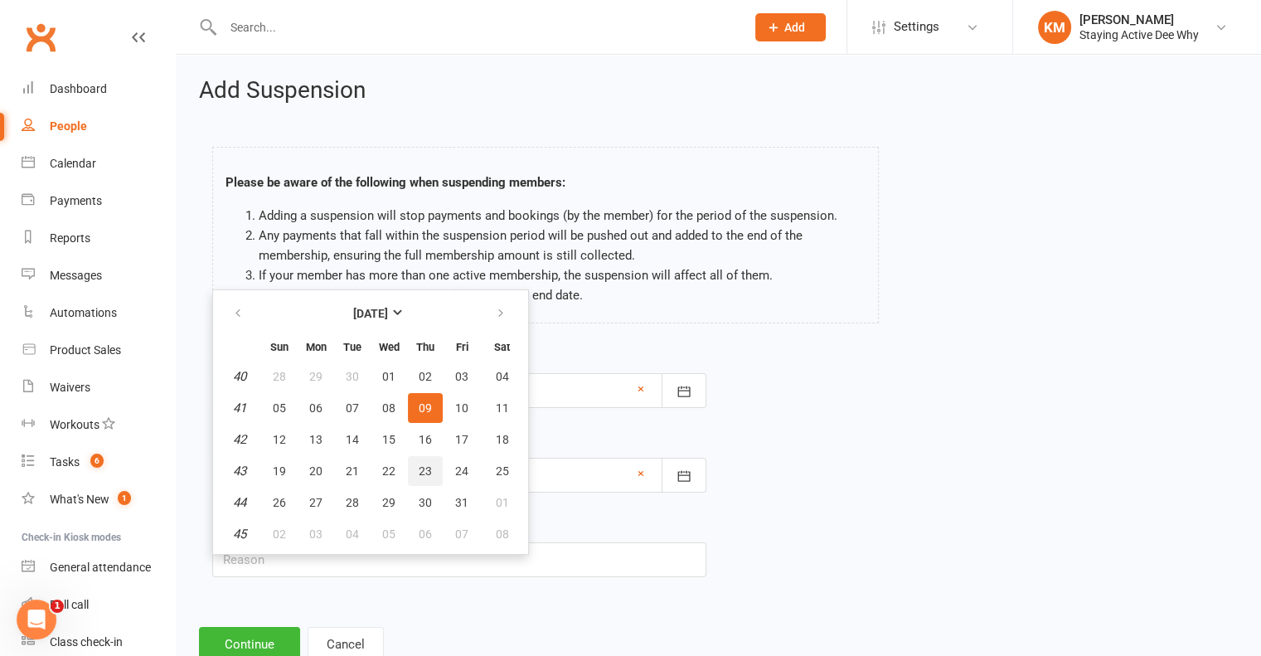
click at [420, 464] on span "23" at bounding box center [425, 470] width 13 height 13
type input "23 Oct 2025"
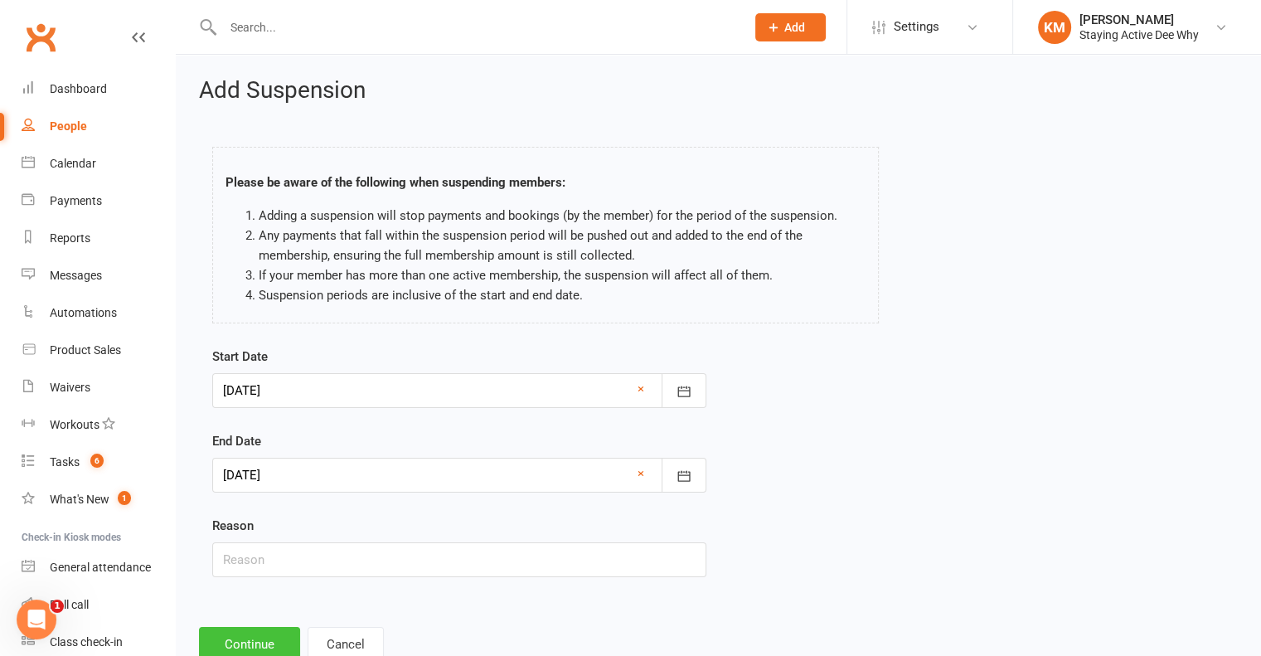
click at [278, 629] on button "Continue" at bounding box center [249, 644] width 101 height 35
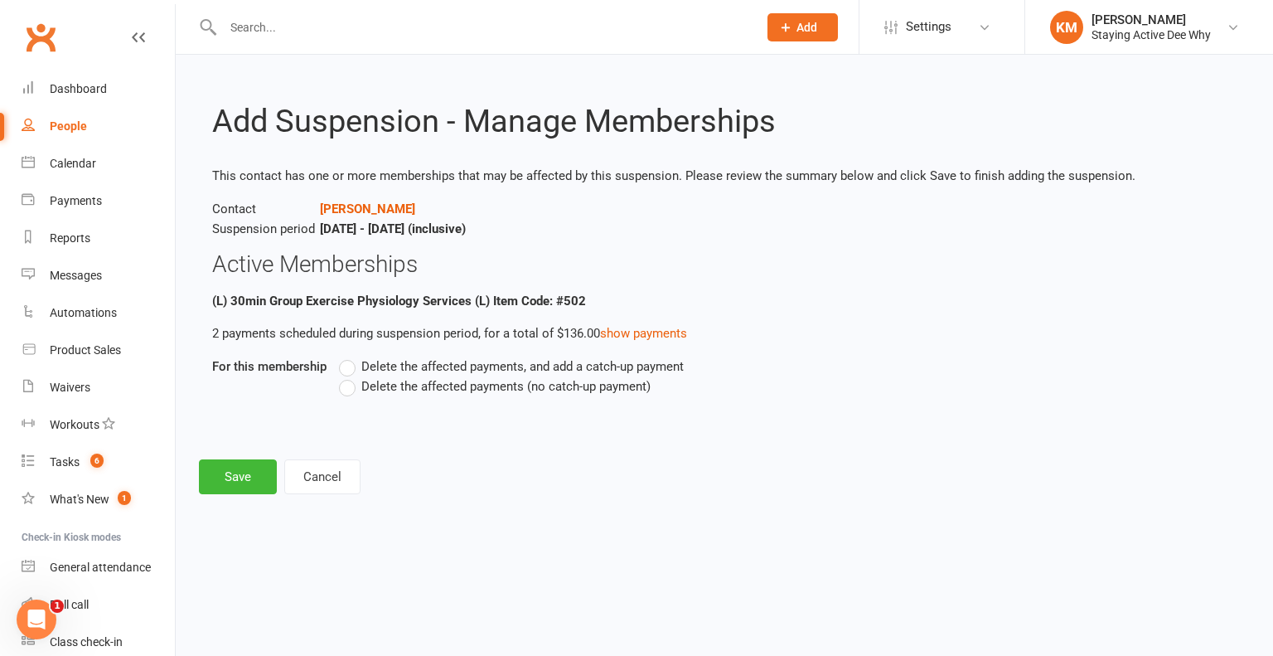
click at [343, 395] on label "Delete the affected payments (no catch-up payment)" at bounding box center [495, 386] width 312 height 20
click at [343, 376] on input "Delete the affected payments (no catch-up payment)" at bounding box center [344, 376] width 11 height 0
click at [240, 476] on button "Save" at bounding box center [238, 476] width 78 height 35
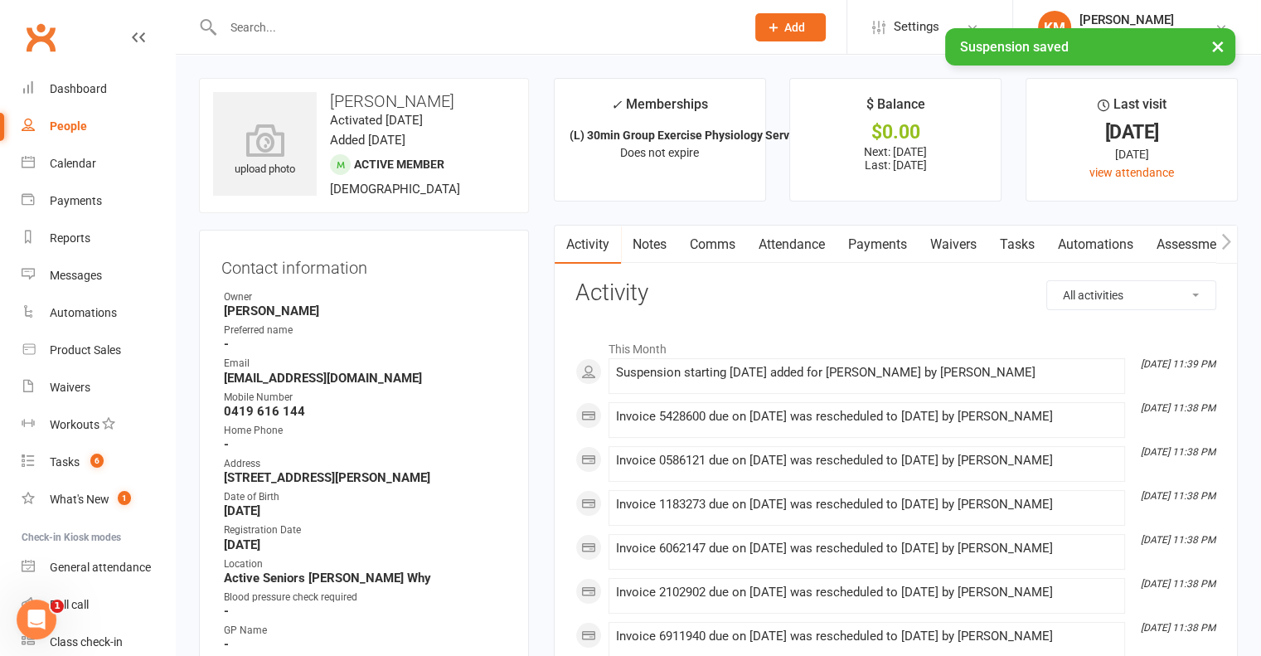
click at [714, 248] on link "Comms" at bounding box center [712, 244] width 69 height 38
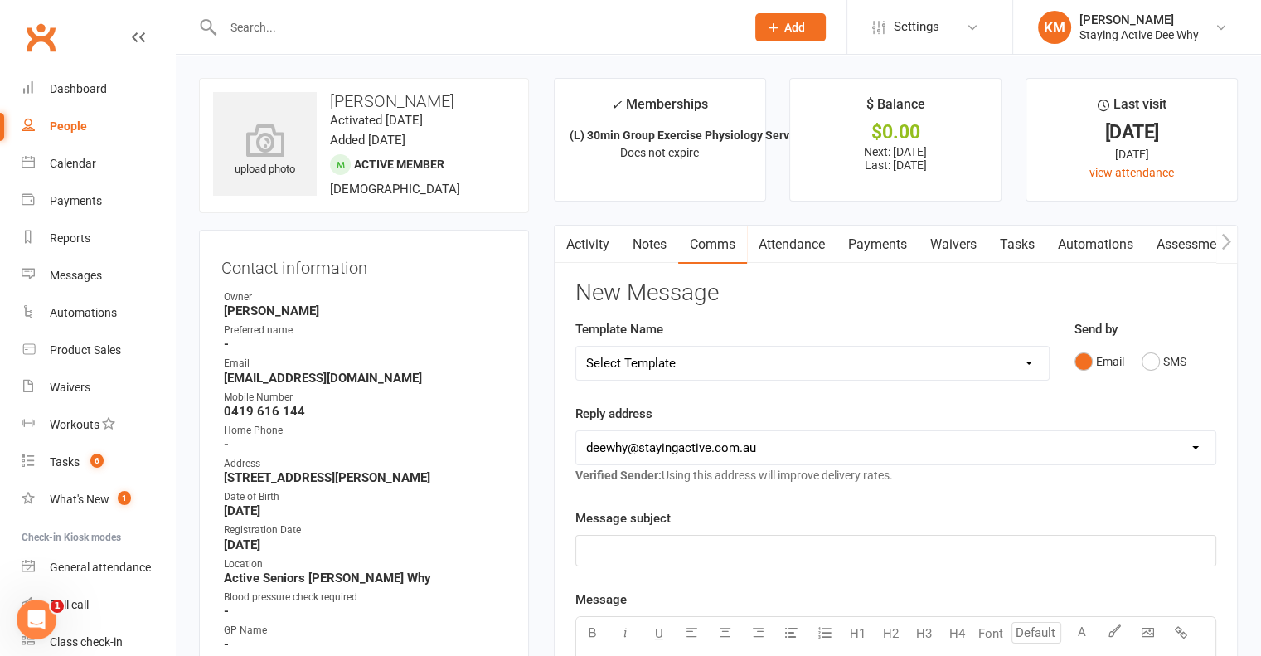
click at [650, 359] on select "Select Template [Email] 12 month follow-up [Email] 12 week health challenge [Em…" at bounding box center [812, 362] width 472 height 33
click at [797, 404] on div "Reply address hello@clubworx.com deewhy@stayingactive.com.au online@stayingacti…" at bounding box center [895, 444] width 641 height 81
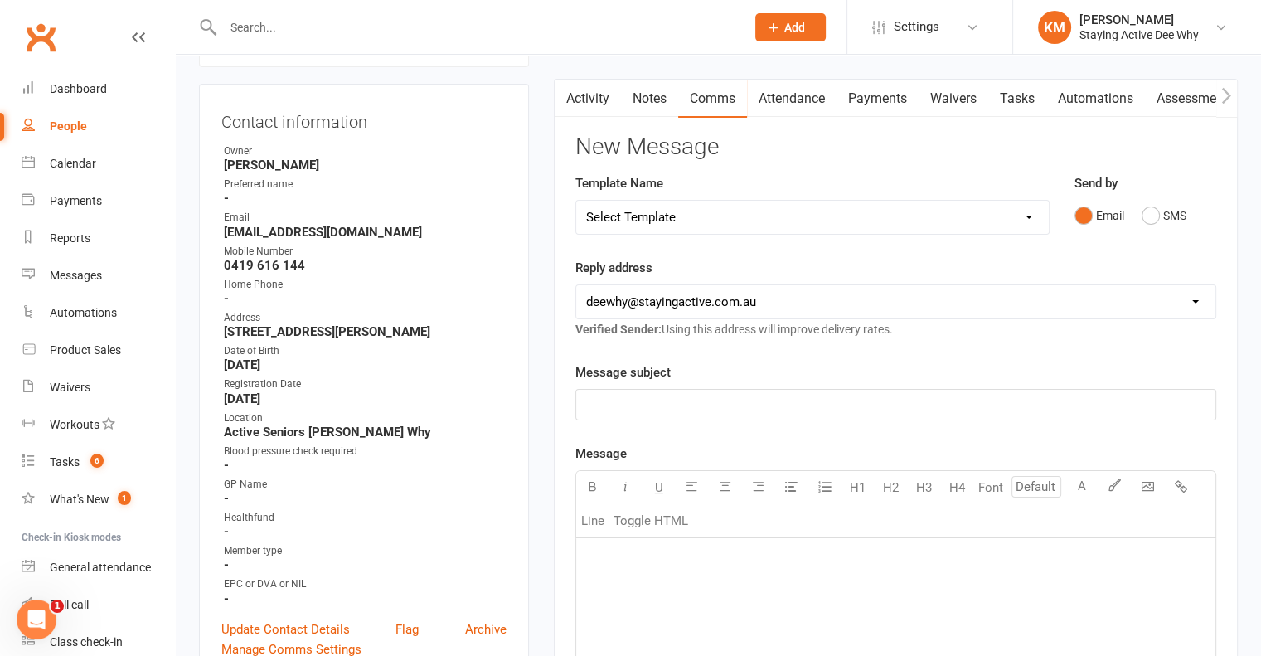
scroll to position [83, 0]
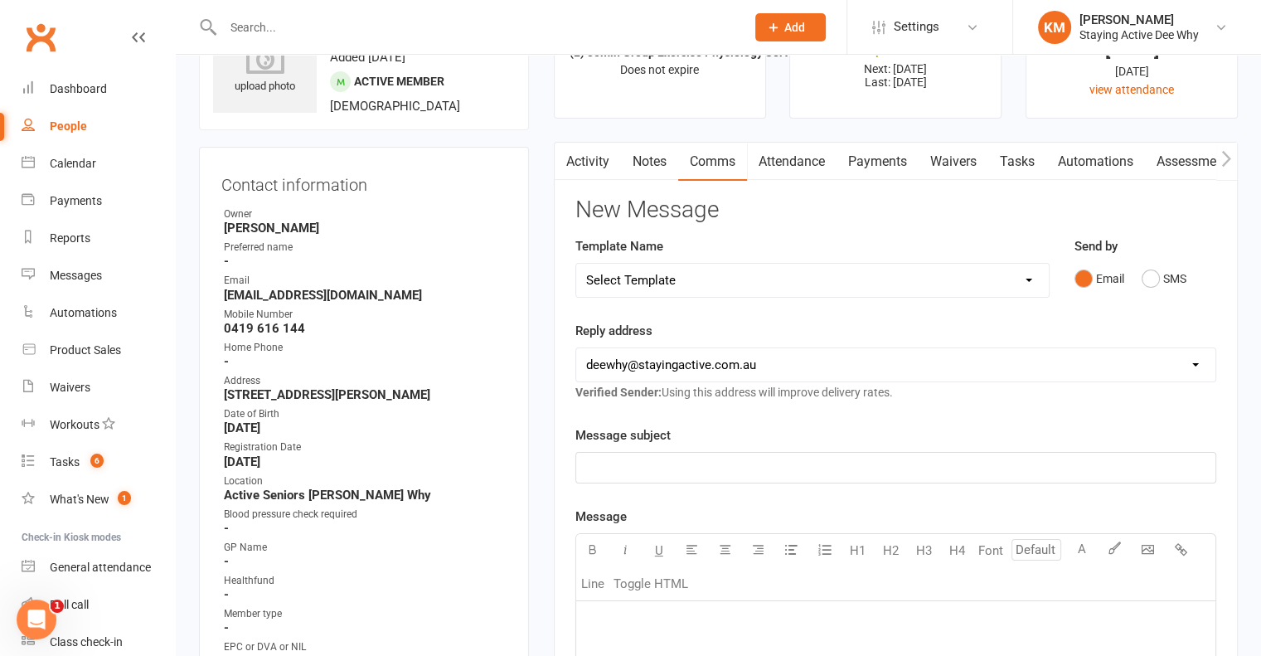
click at [580, 153] on link "Activity" at bounding box center [588, 162] width 66 height 38
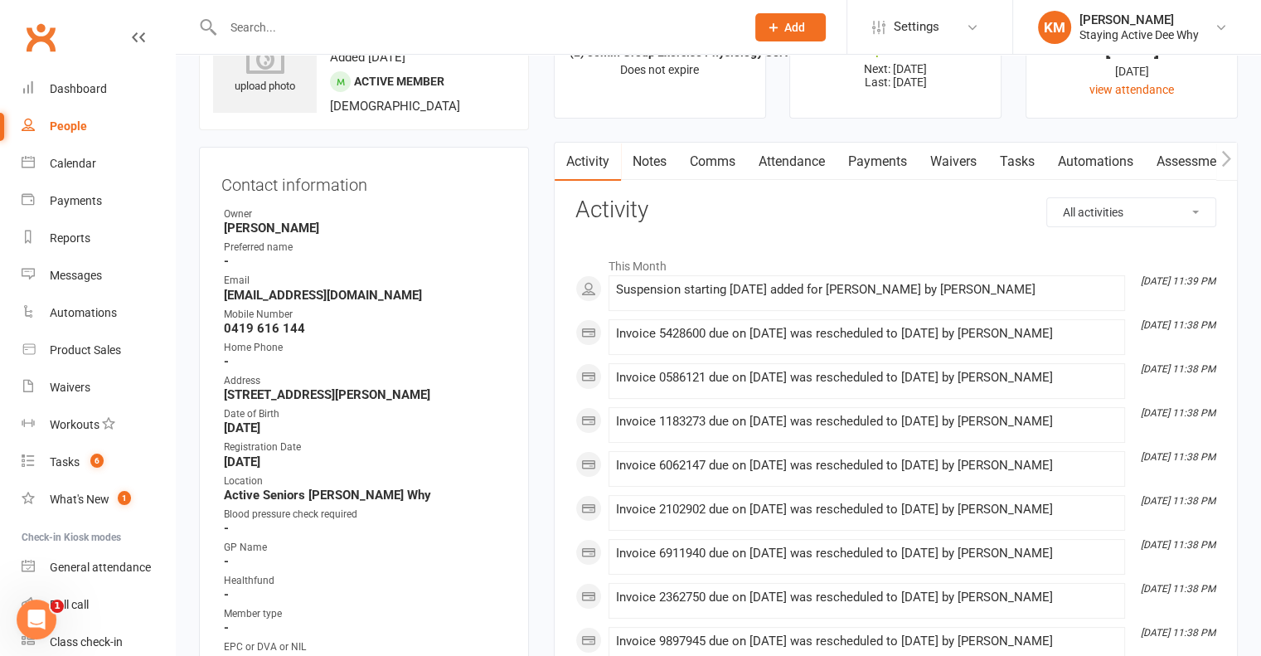
click at [687, 153] on link "Comms" at bounding box center [712, 162] width 69 height 38
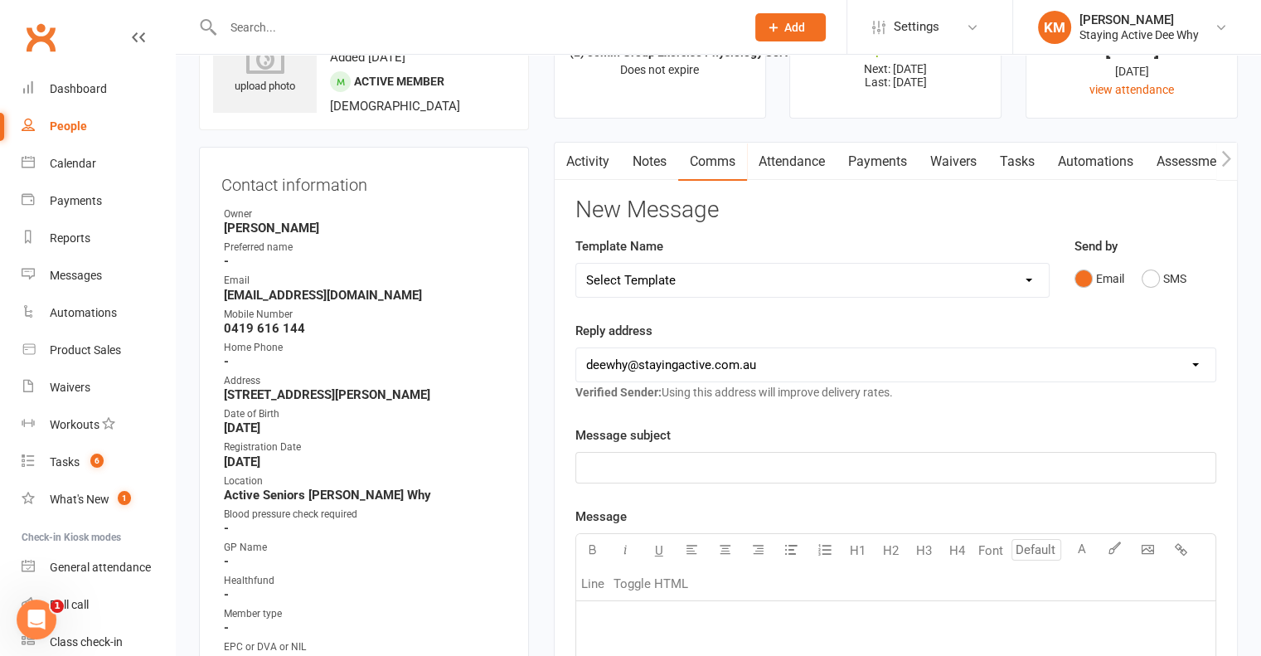
click at [666, 279] on select "Select Template [Email] 12 month follow-up [Email] 12 week health challenge [Em…" at bounding box center [812, 280] width 472 height 33
select select "23"
click at [576, 264] on select "Select Template [Email] 12 month follow-up [Email] 12 week health challenge [Em…" at bounding box center [812, 280] width 472 height 33
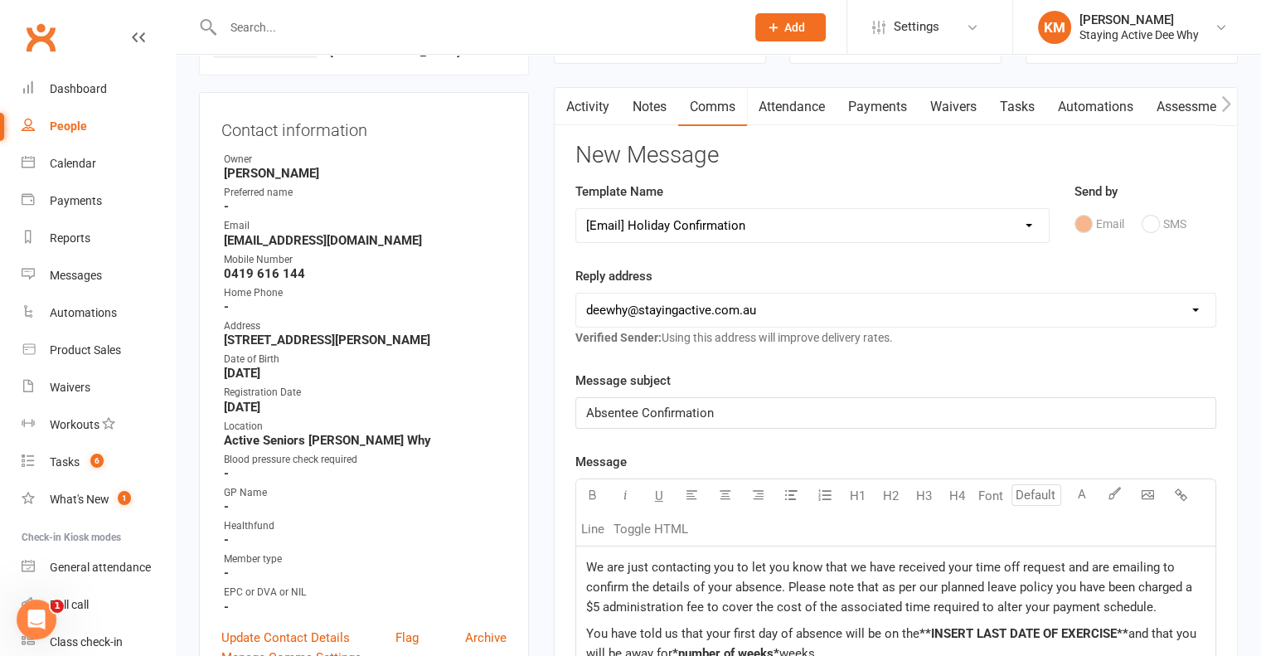
scroll to position [249, 0]
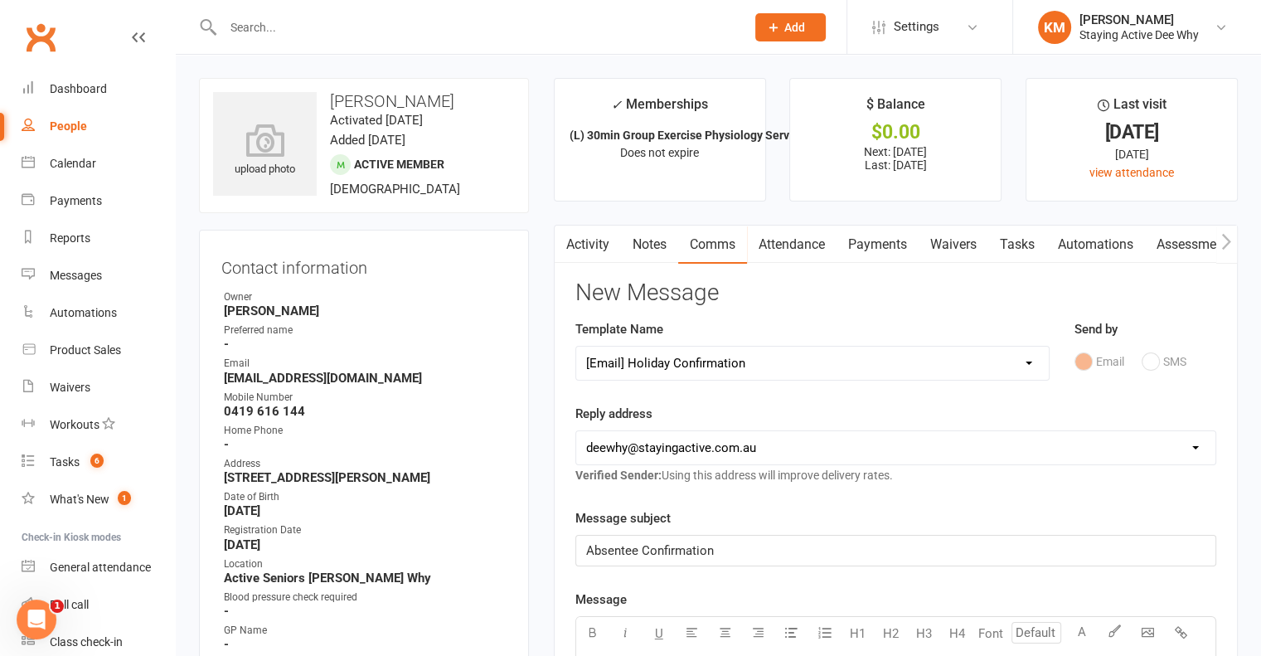
scroll to position [375, 0]
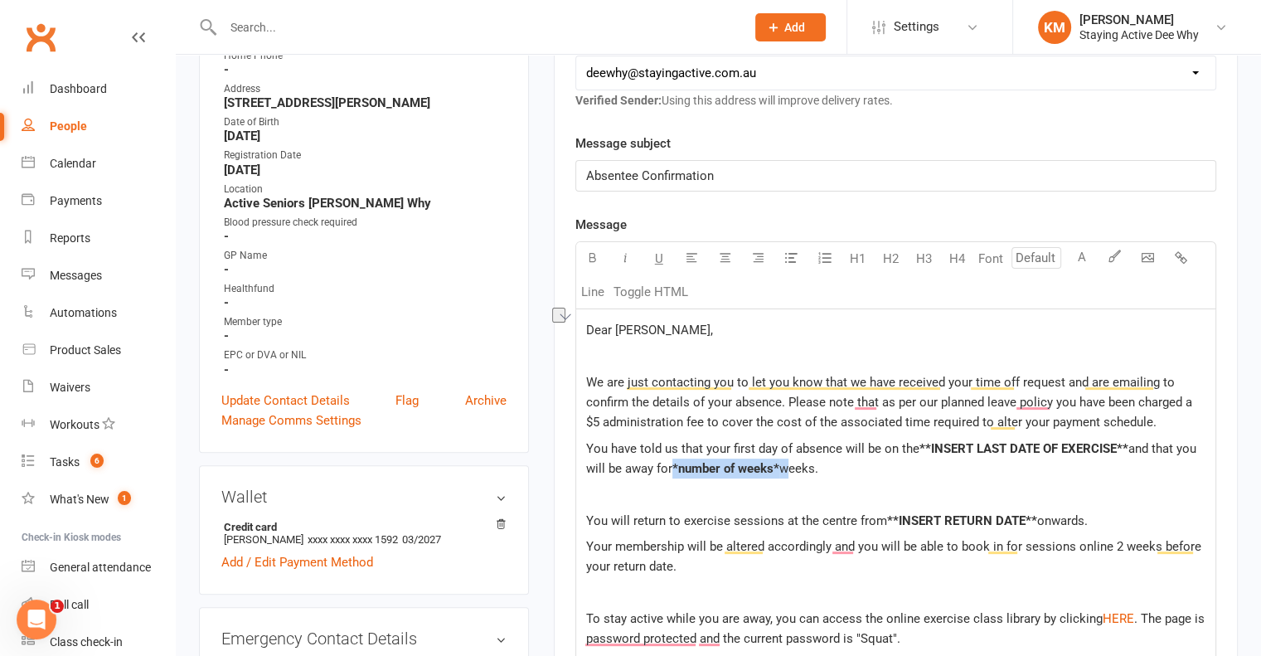
drag, startPoint x: 783, startPoint y: 463, endPoint x: 672, endPoint y: 462, distance: 111.1
click at [672, 462] on p "You have told us that your first day of absence will be on the **INSERT LAST DA…" at bounding box center [895, 459] width 619 height 40
click at [673, 462] on span "and that you will be away for" at bounding box center [892, 458] width 613 height 35
drag, startPoint x: 1125, startPoint y: 442, endPoint x: 917, endPoint y: 450, distance: 208.2
click at [917, 450] on p "You have told us that your first day of absence will be on the **INSERT LAST DA…" at bounding box center [895, 459] width 619 height 40
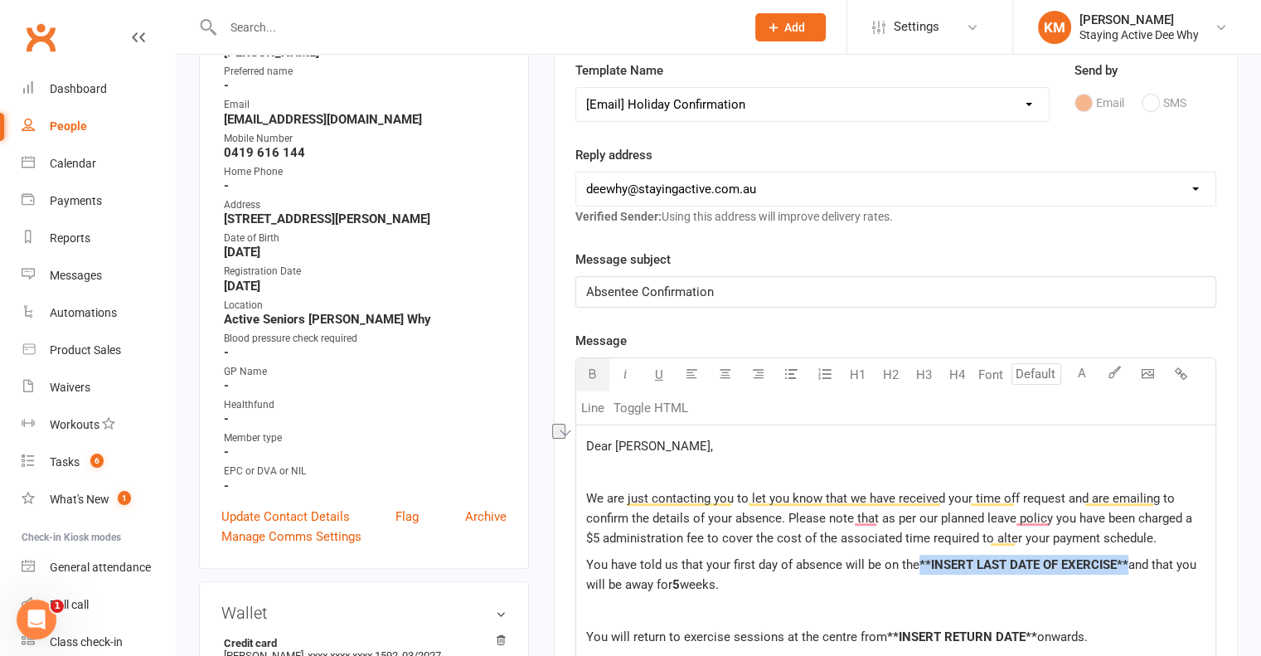
scroll to position [332, 0]
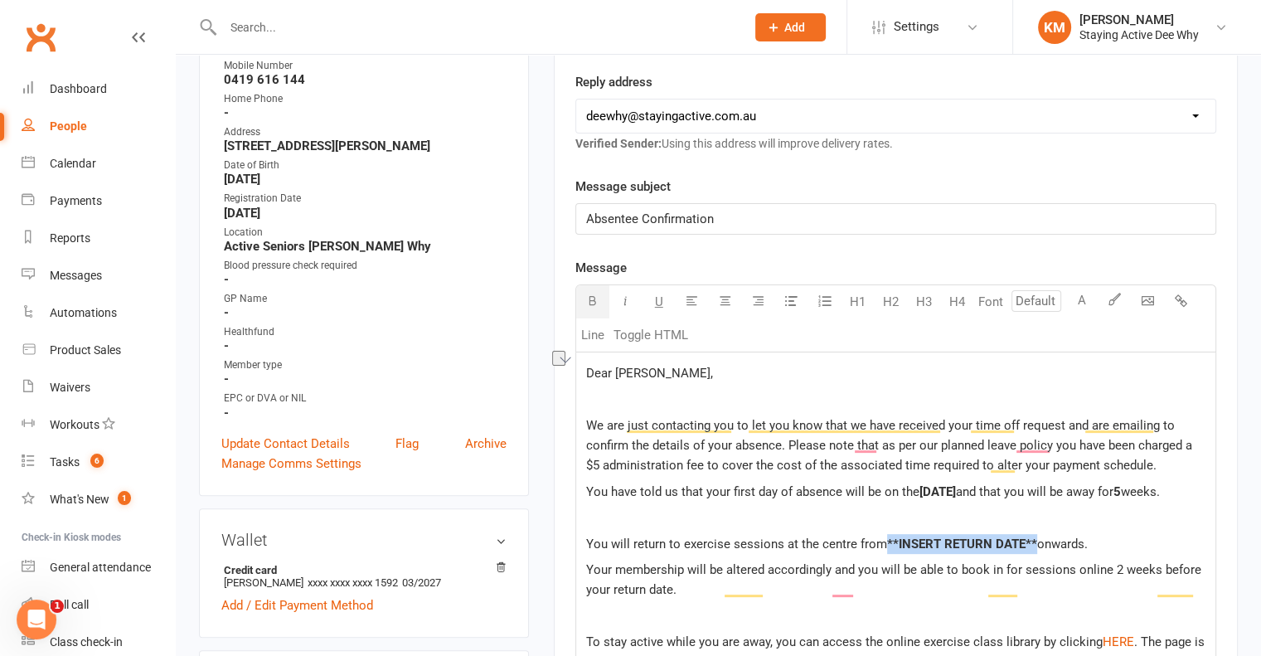
drag, startPoint x: 1034, startPoint y: 558, endPoint x: 884, endPoint y: 559, distance: 149.2
click at [884, 554] on p "You will return to exercise sessions at the centre from **INSERT RETURN DATE** …" at bounding box center [895, 544] width 619 height 20
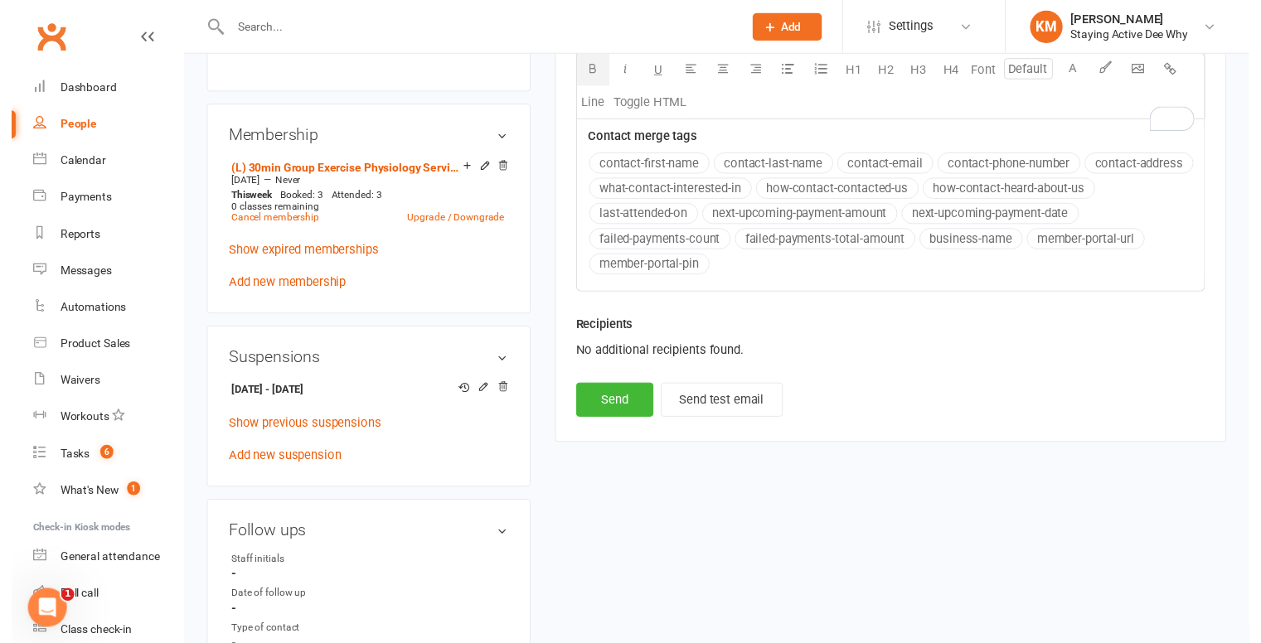
scroll to position [1078, 0]
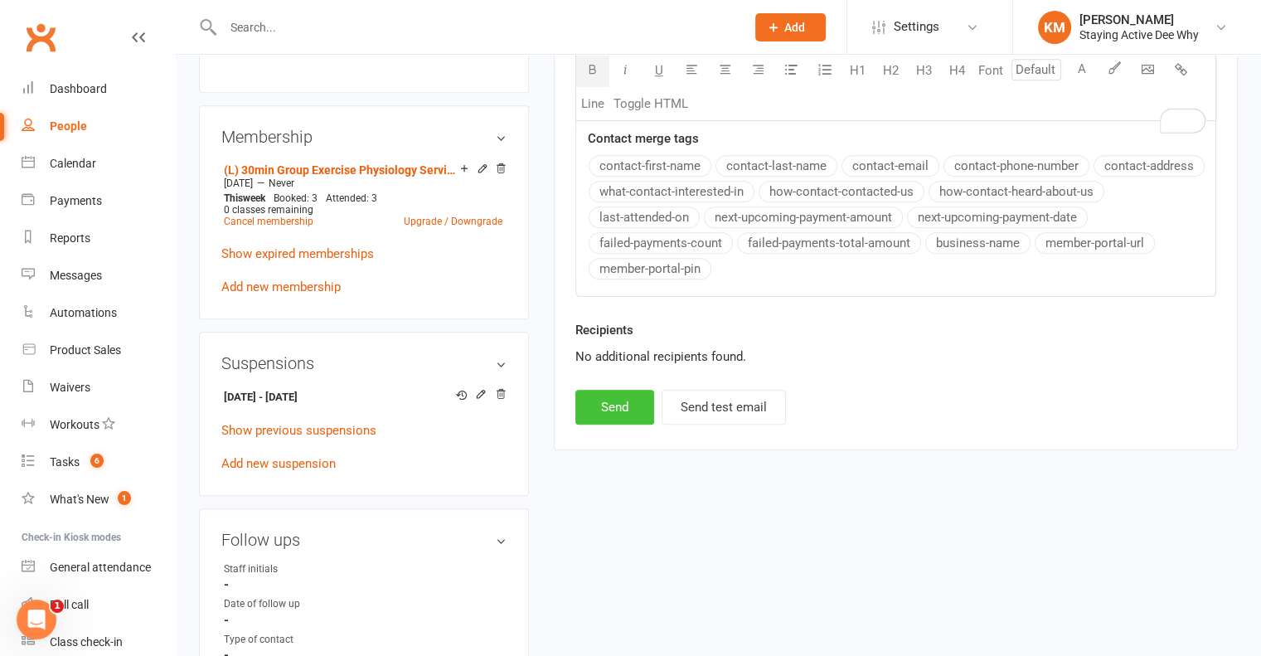
click at [634, 424] on button "Send" at bounding box center [614, 407] width 79 height 35
select select
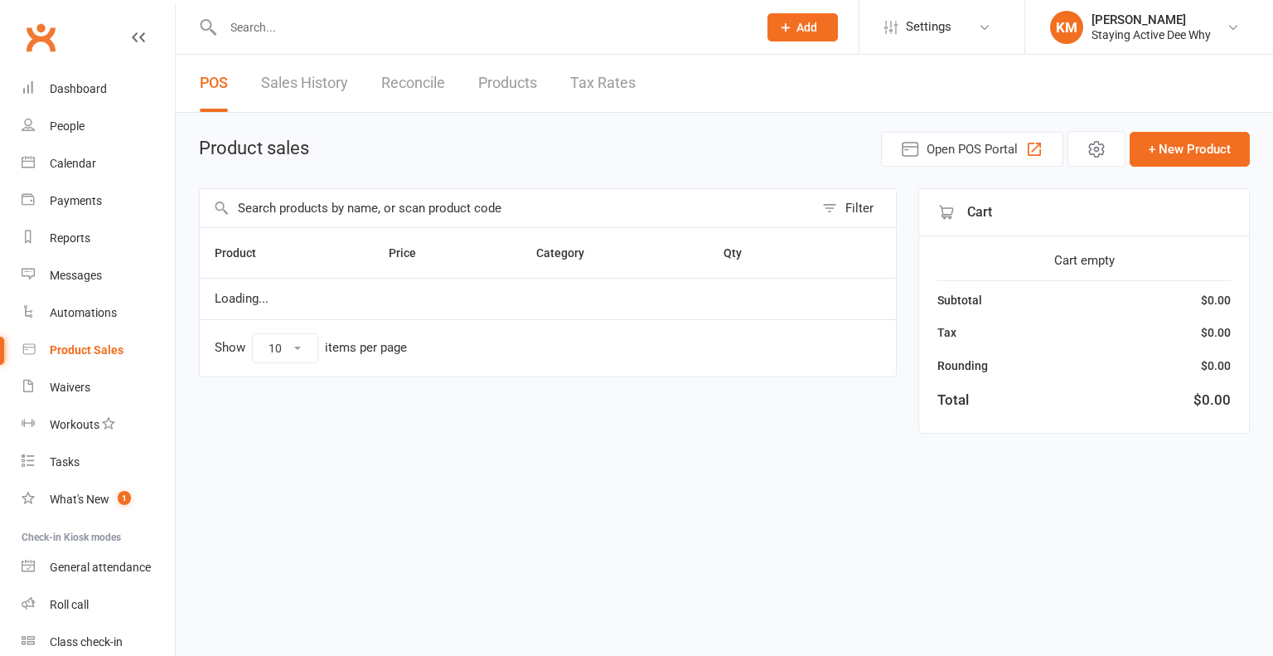
click at [380, 221] on input "text" at bounding box center [507, 208] width 614 height 38
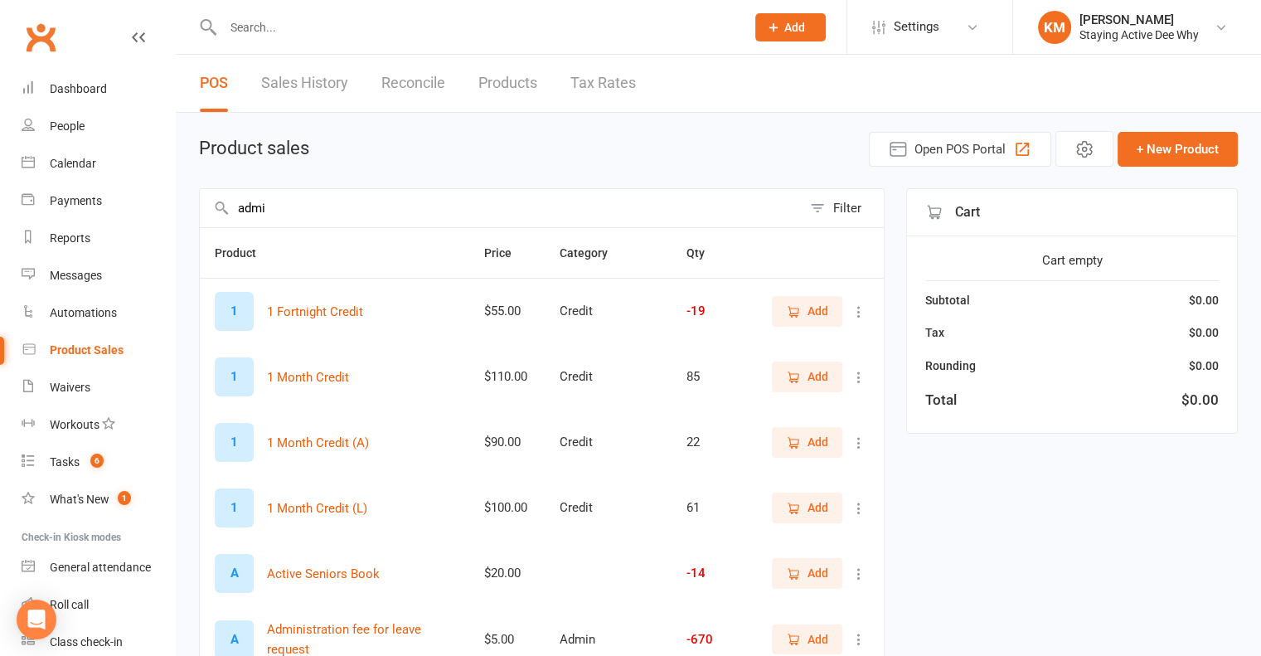
type input "admin"
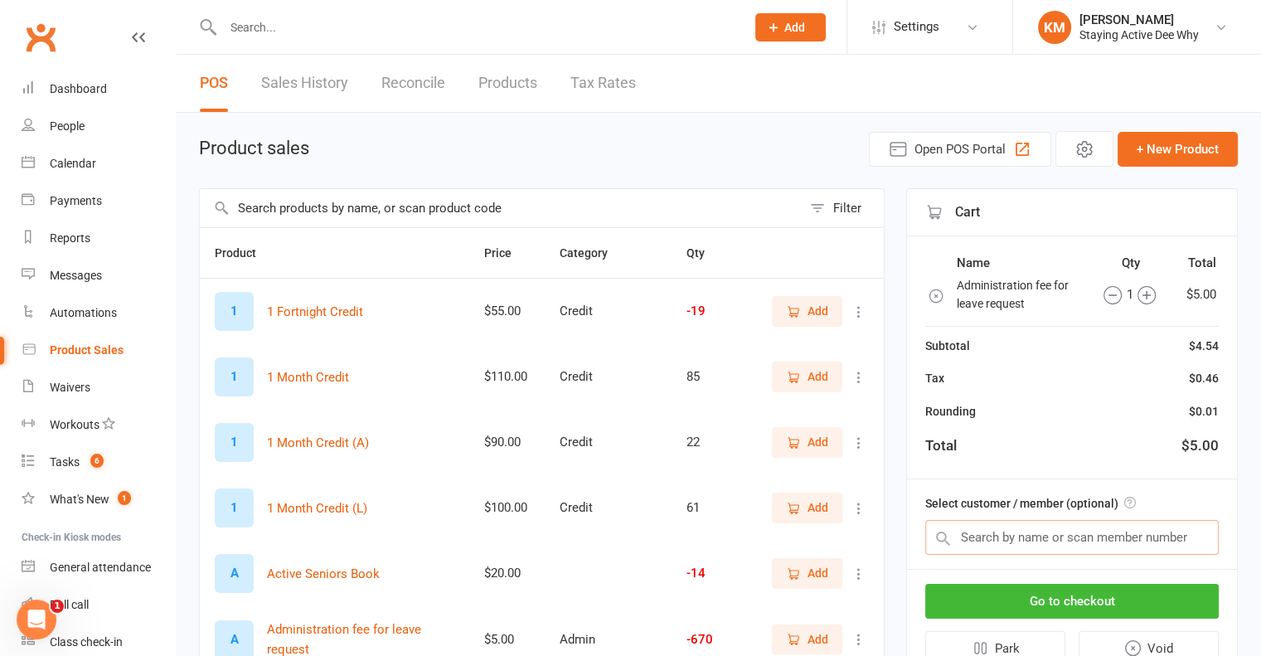
click at [1104, 545] on input "text" at bounding box center [1071, 537] width 293 height 35
paste input "[PERSON_NAME]"
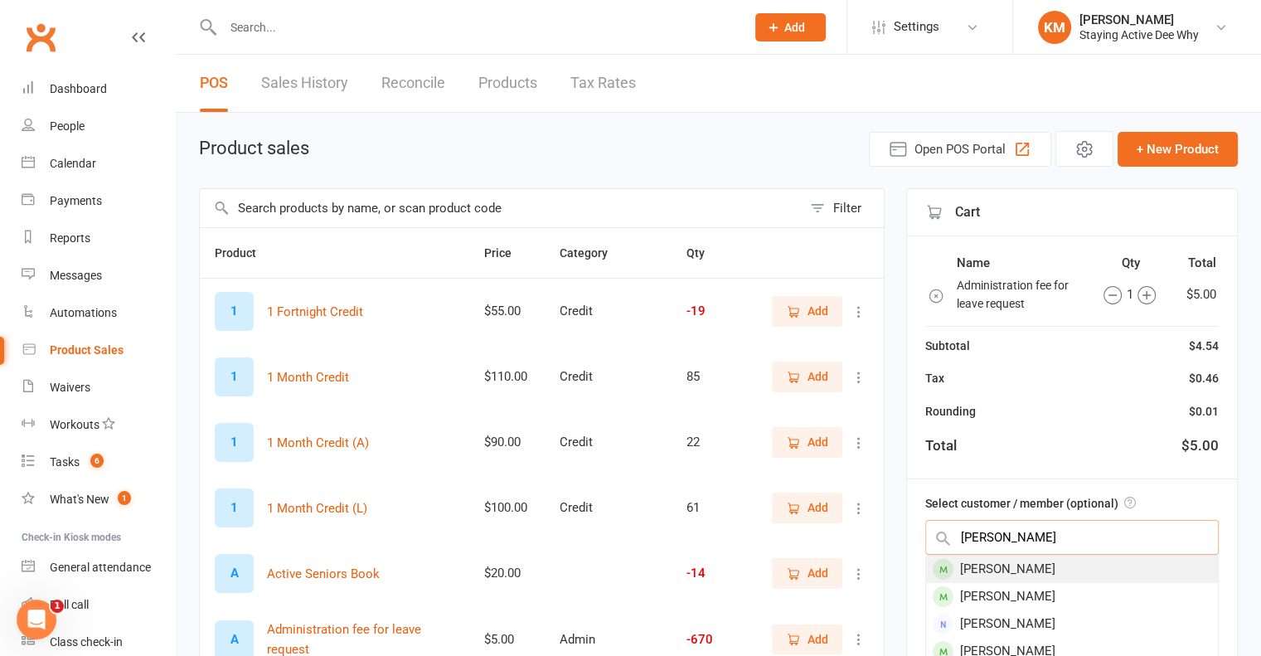
type input "[PERSON_NAME]"
click at [1054, 566] on div "[PERSON_NAME]" at bounding box center [1072, 568] width 292 height 27
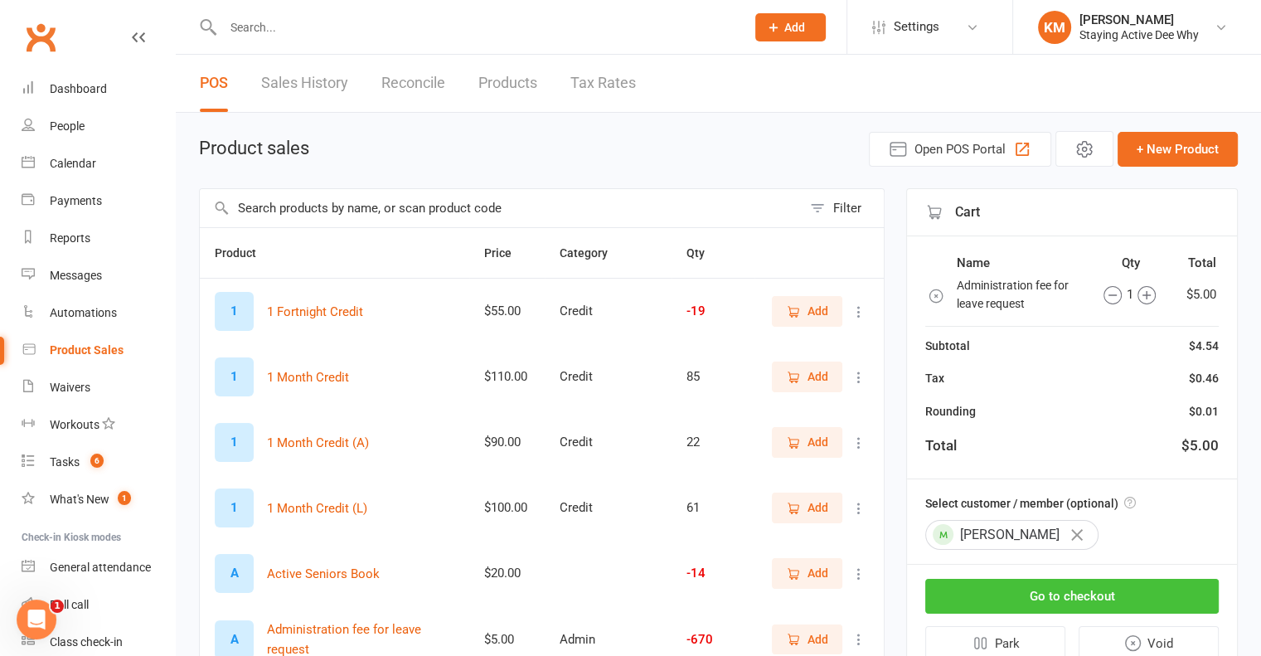
click at [1049, 589] on button "Go to checkout" at bounding box center [1071, 596] width 293 height 35
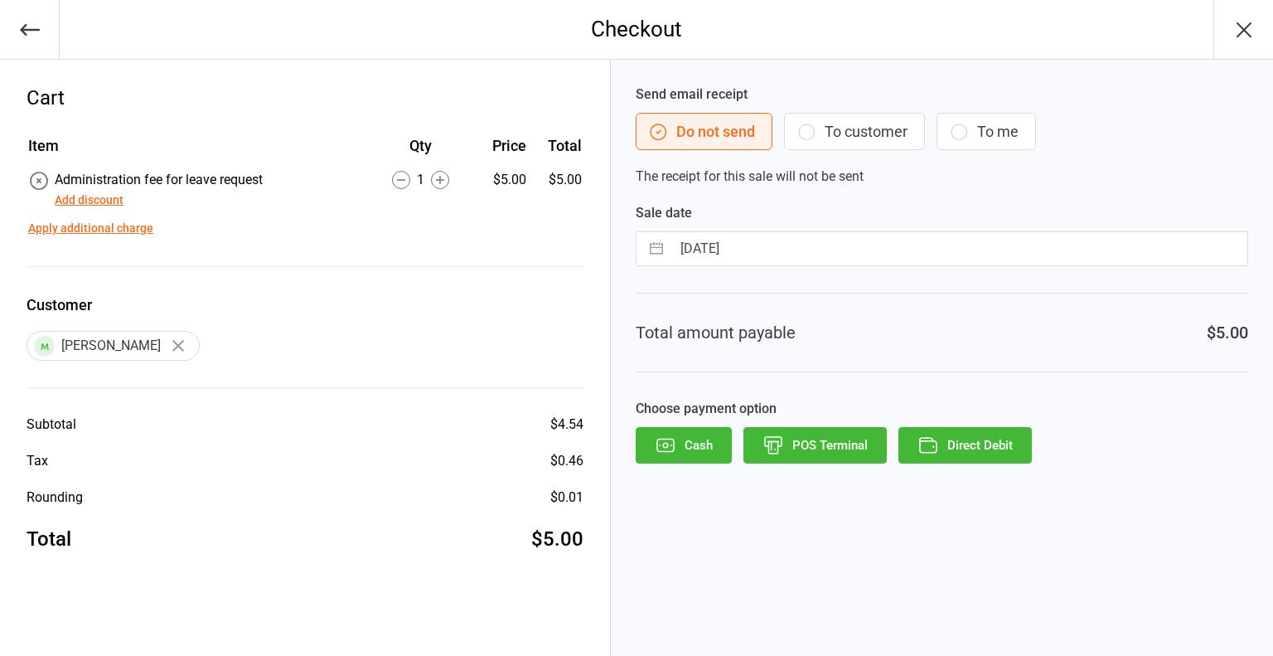
click at [986, 447] on button "Direct Debit" at bounding box center [965, 445] width 133 height 36
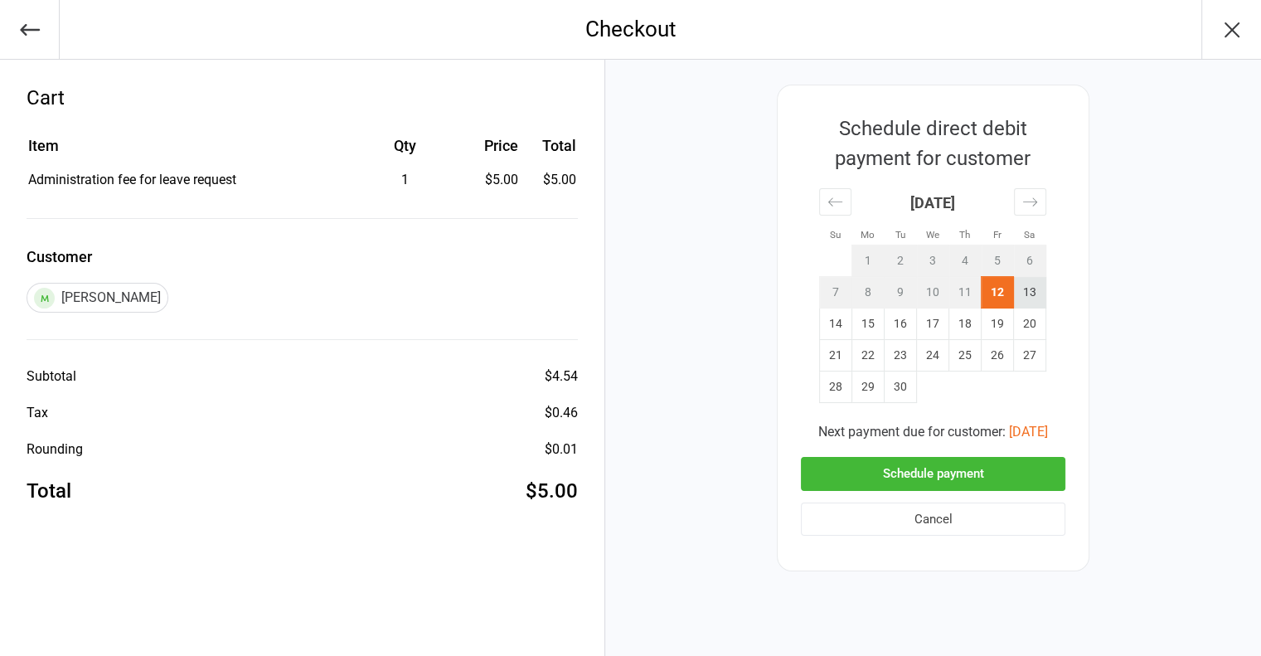
click at [1020, 298] on td "13" at bounding box center [1030, 292] width 32 height 31
click at [995, 462] on button "Schedule payment" at bounding box center [933, 474] width 264 height 34
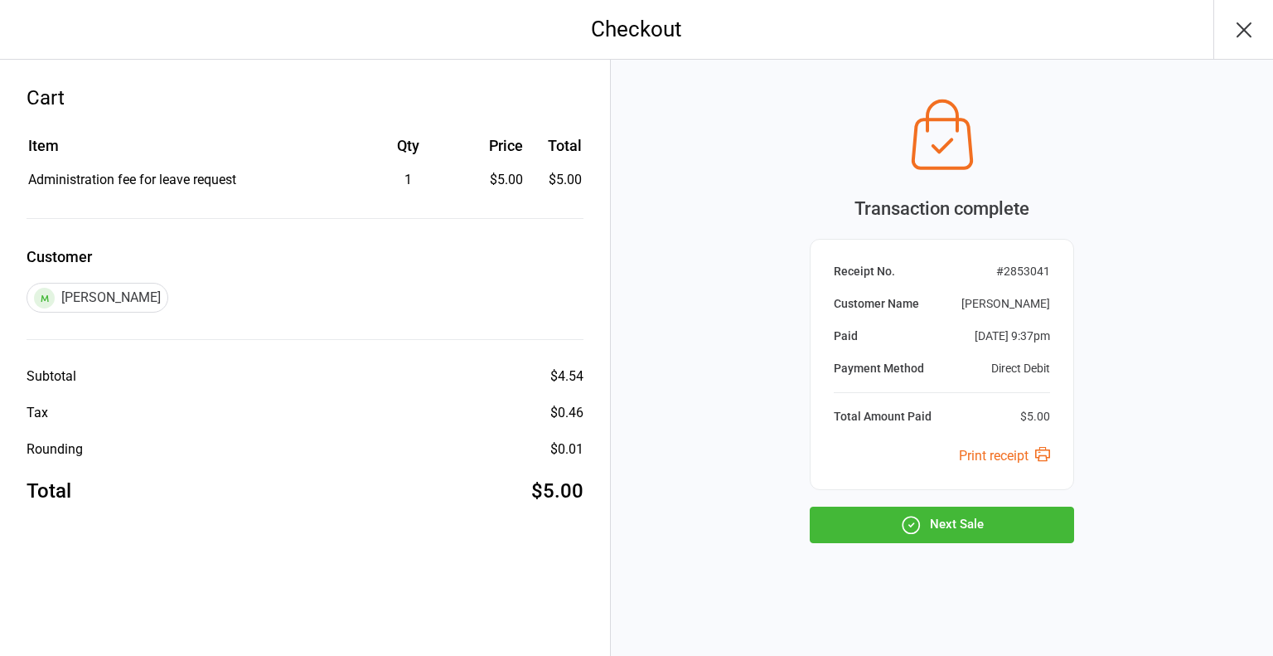
click at [894, 514] on button "Next Sale" at bounding box center [942, 524] width 264 height 36
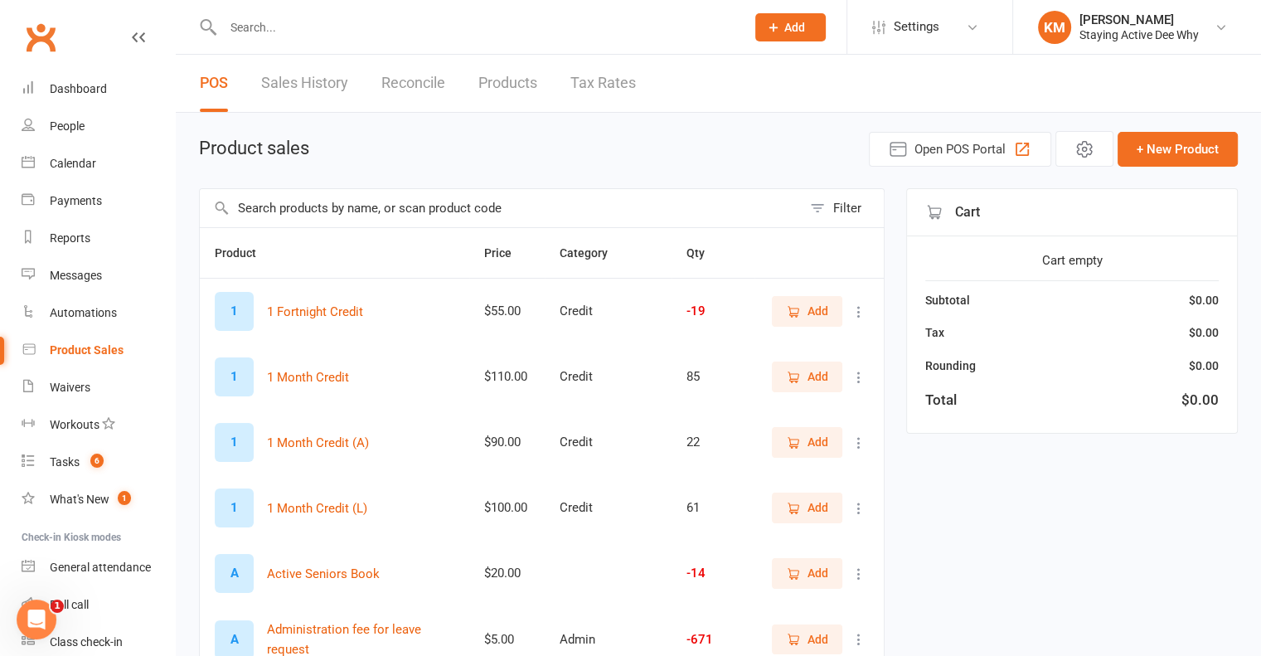
click at [544, 218] on input "text" at bounding box center [501, 208] width 602 height 38
type input "admin"
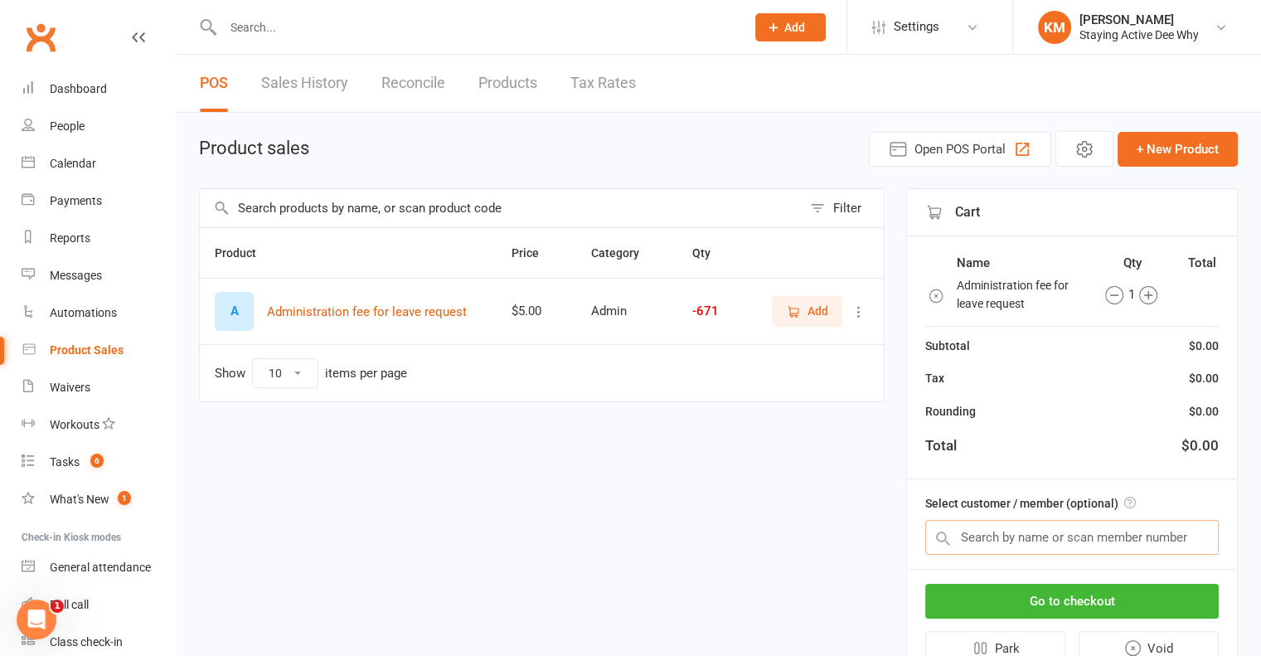
click at [1034, 520] on input "text" at bounding box center [1071, 537] width 293 height 35
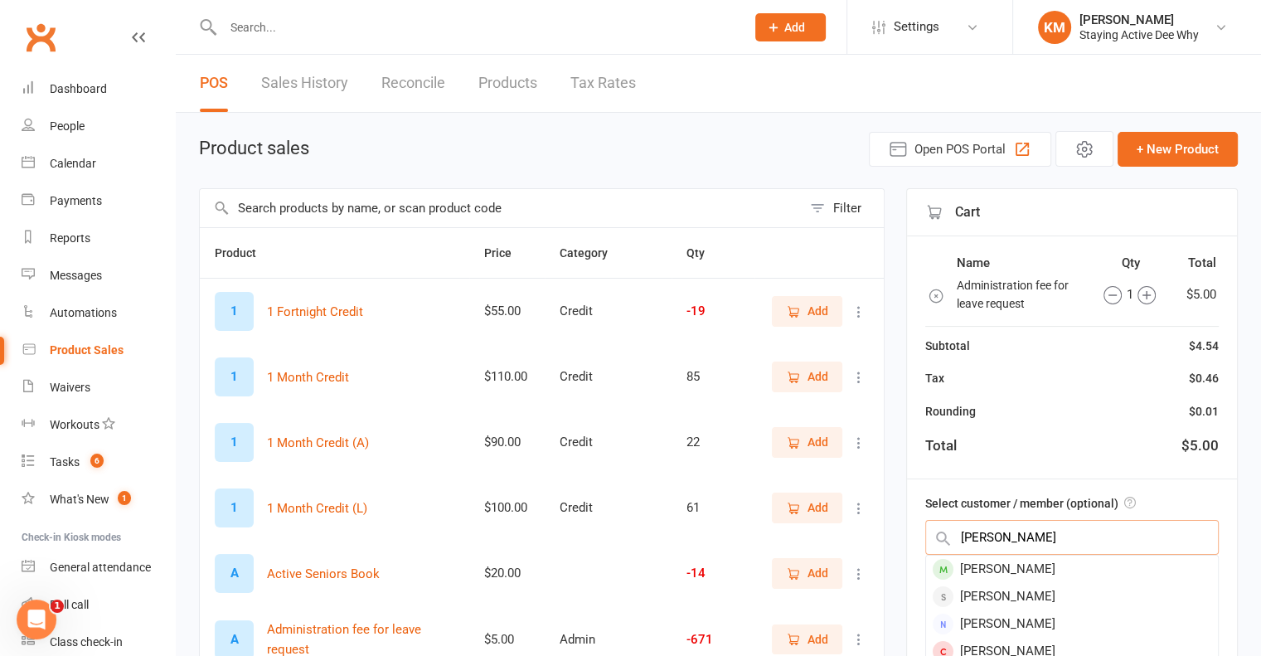
type input "[PERSON_NAME]"
click at [1025, 560] on div "[PERSON_NAME]" at bounding box center [1072, 568] width 292 height 27
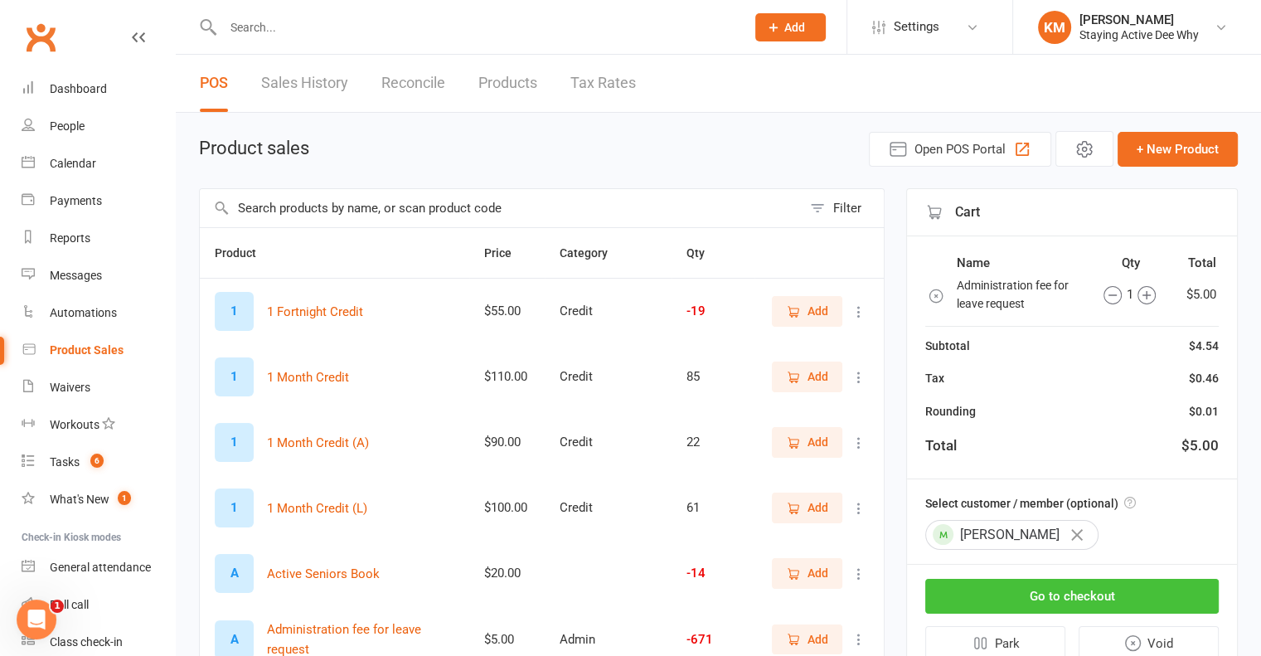
click at [1007, 594] on button "Go to checkout" at bounding box center [1071, 596] width 293 height 35
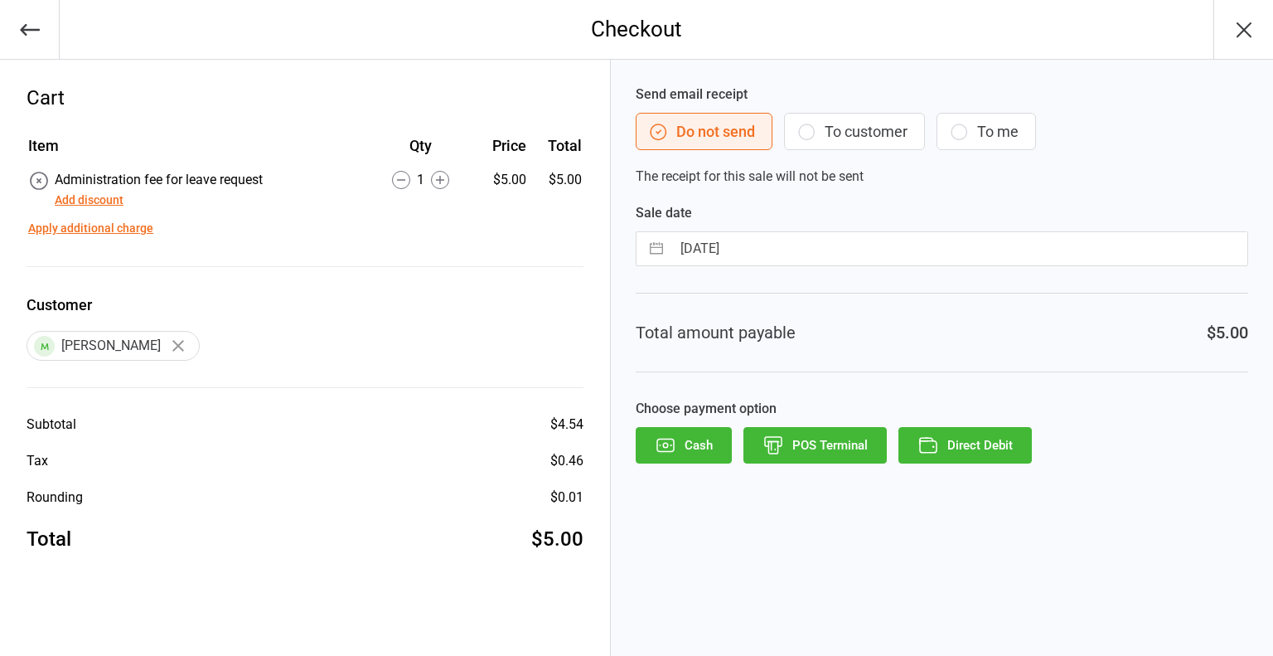
click at [1018, 453] on button "Direct Debit" at bounding box center [965, 445] width 133 height 36
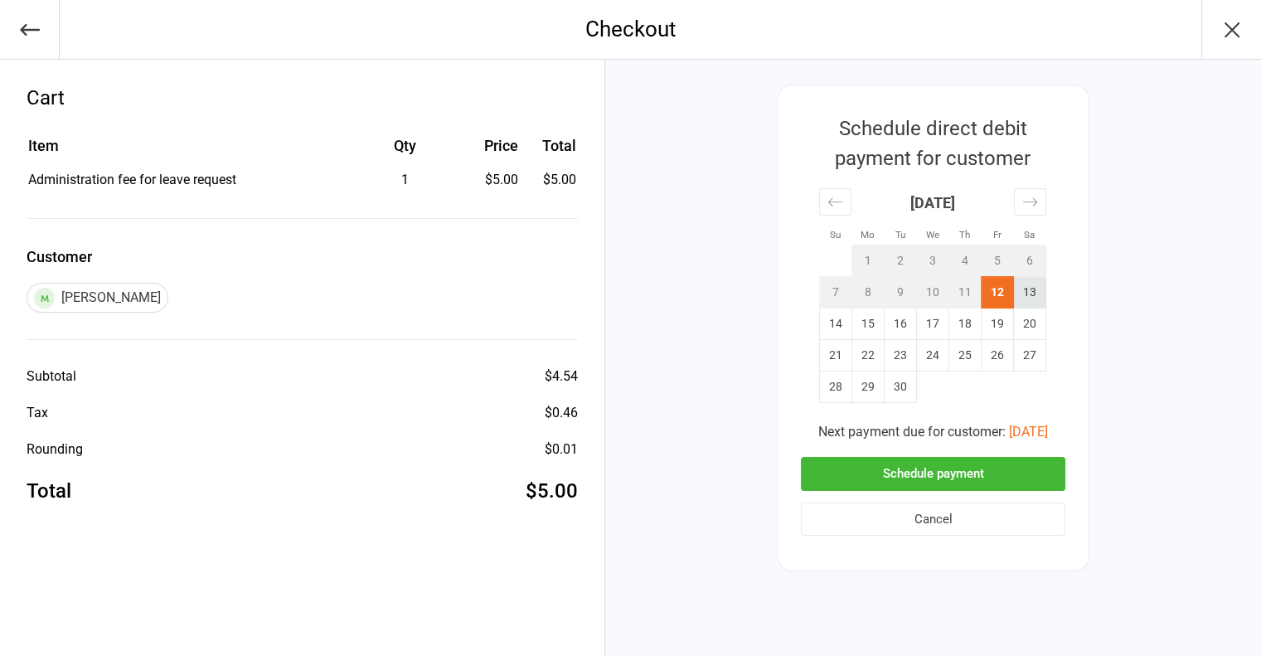
click at [1028, 291] on td "13" at bounding box center [1030, 292] width 32 height 31
click at [947, 473] on button "Schedule payment" at bounding box center [933, 474] width 264 height 34
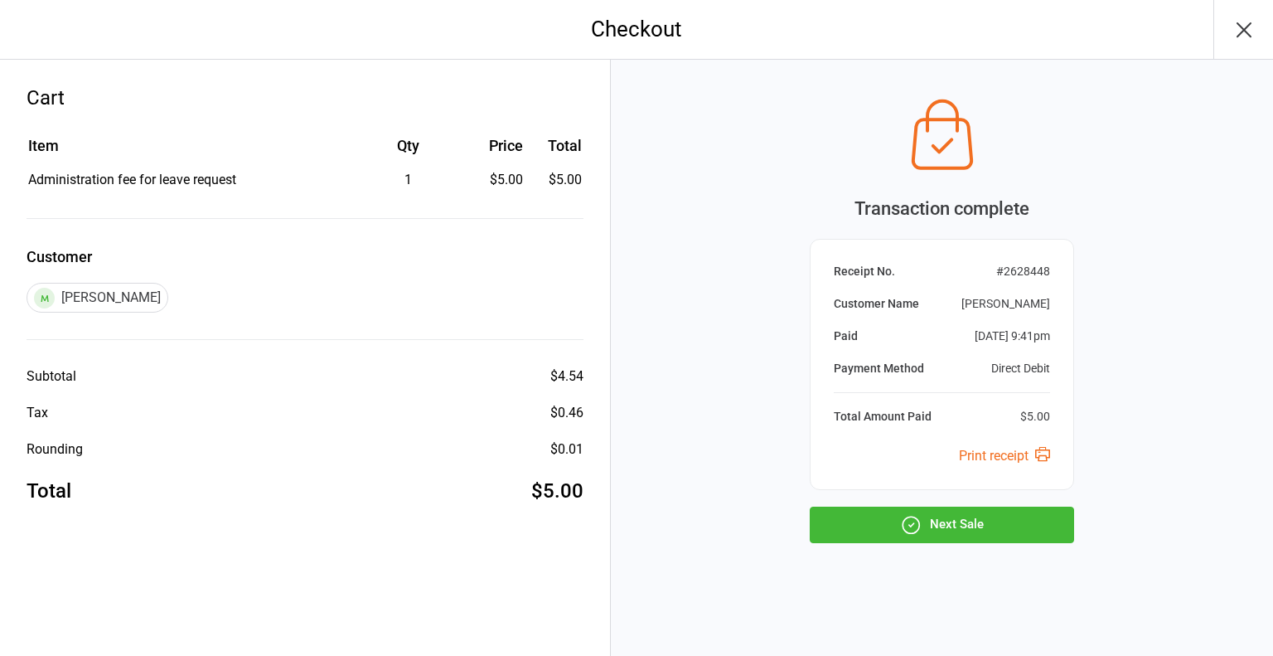
click at [919, 526] on icon "button" at bounding box center [911, 524] width 17 height 17
